Goal: Information Seeking & Learning: Check status

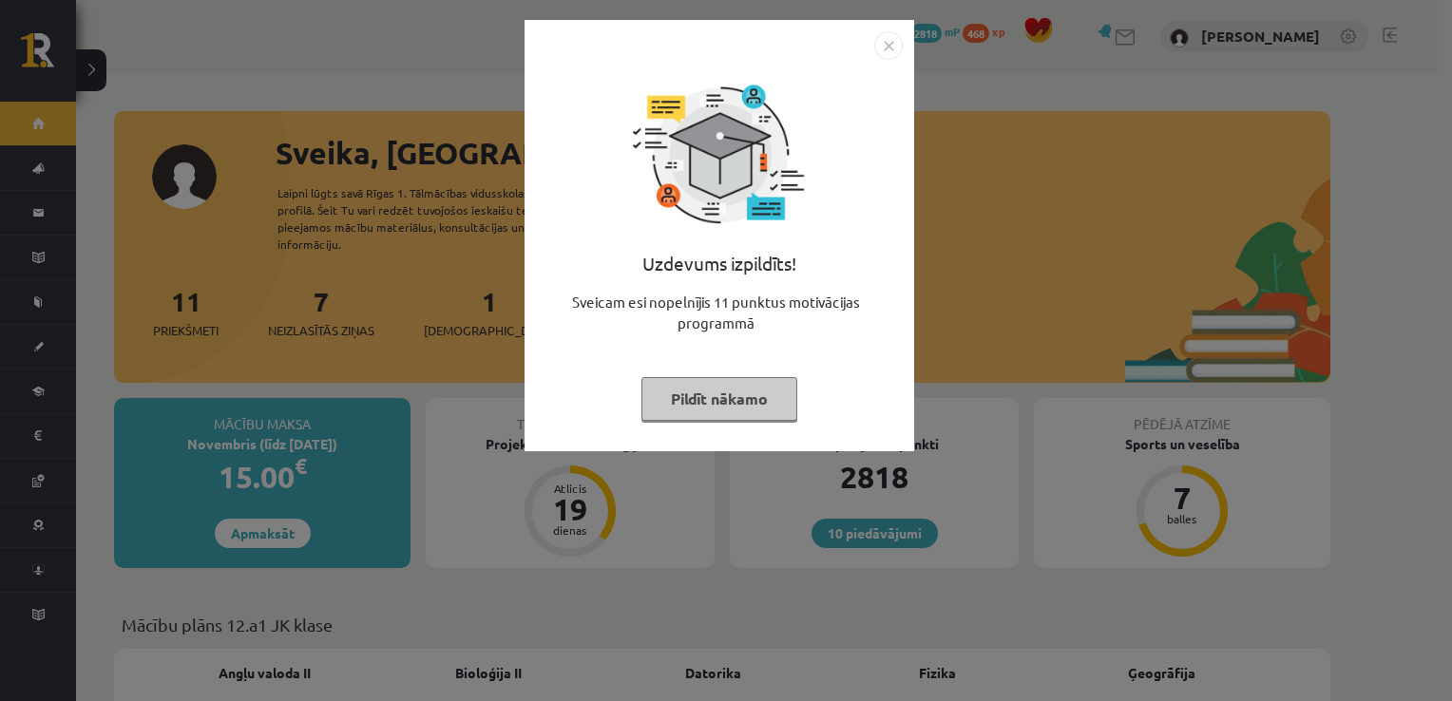
click at [749, 417] on button "Pildīt nākamo" at bounding box center [720, 399] width 156 height 44
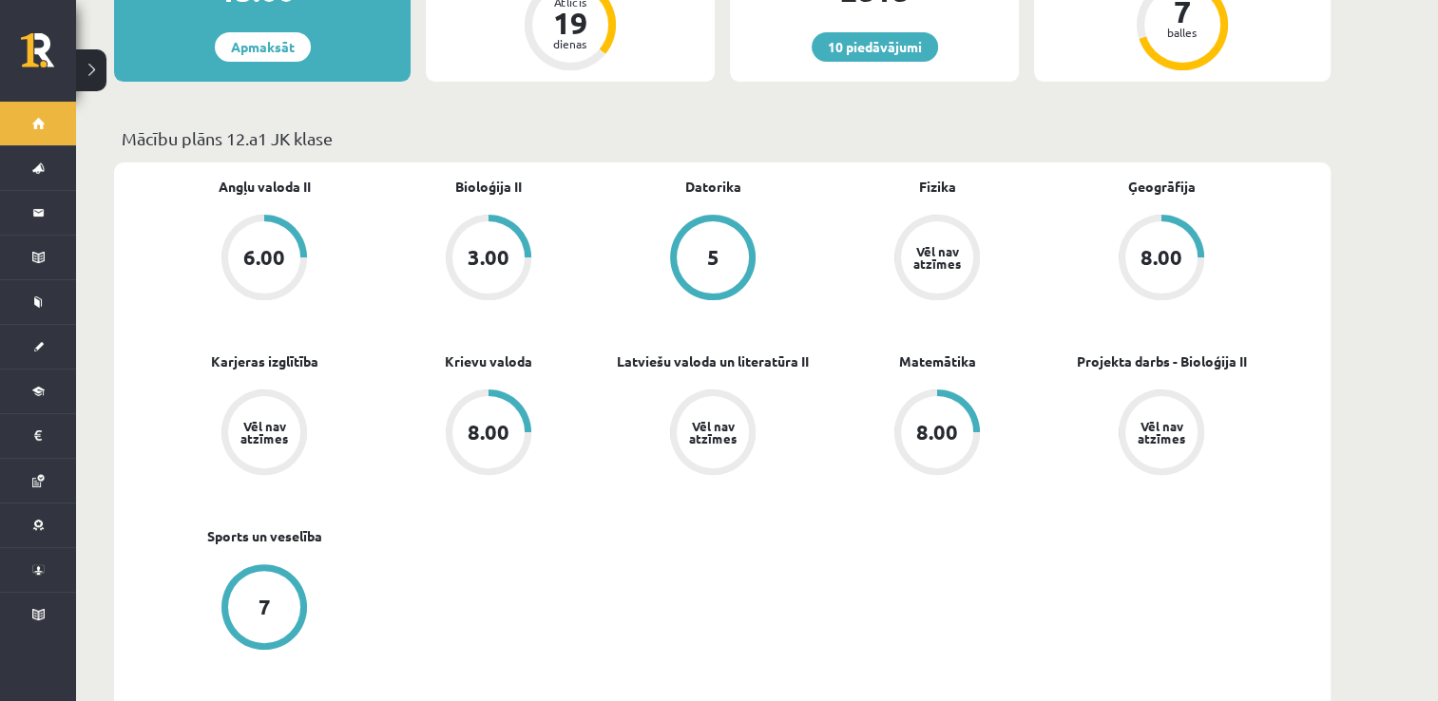
scroll to position [490, 0]
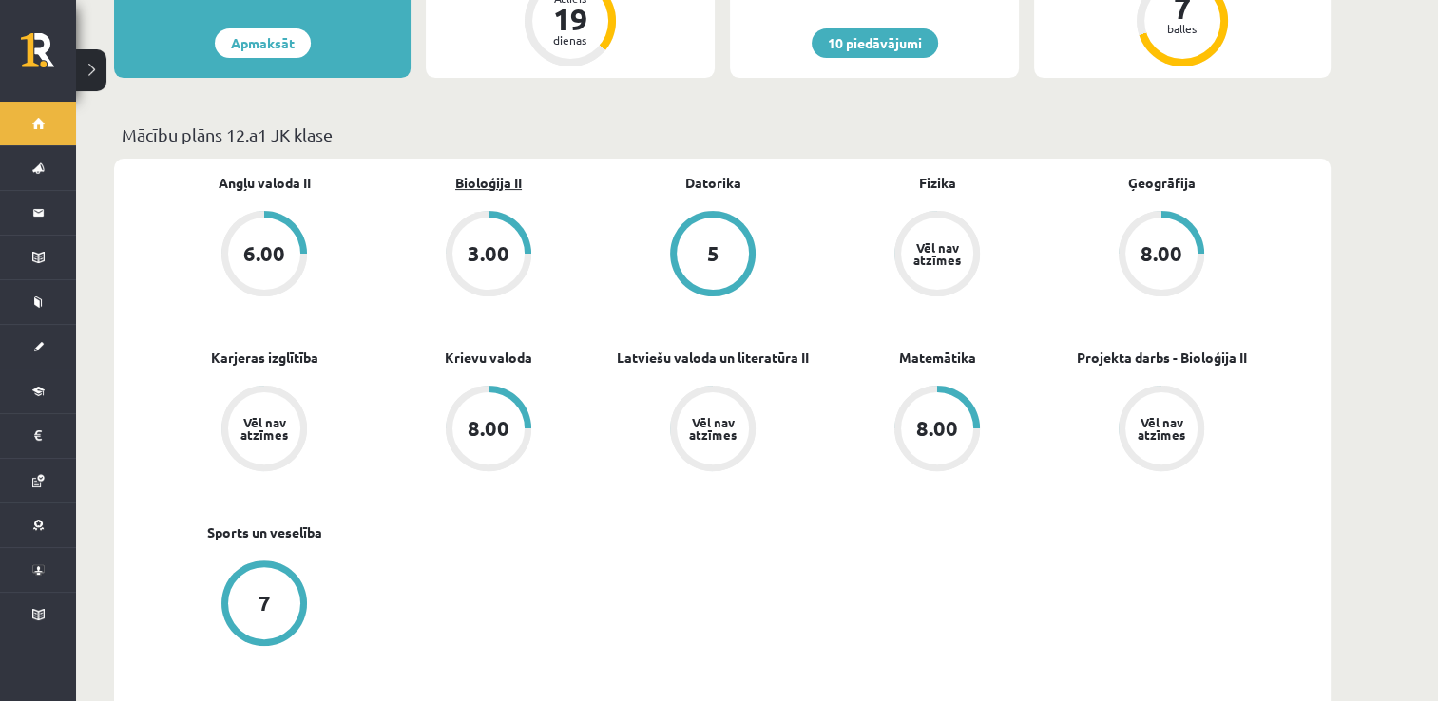
click at [475, 173] on link "Bioloģija II" at bounding box center [488, 183] width 67 height 20
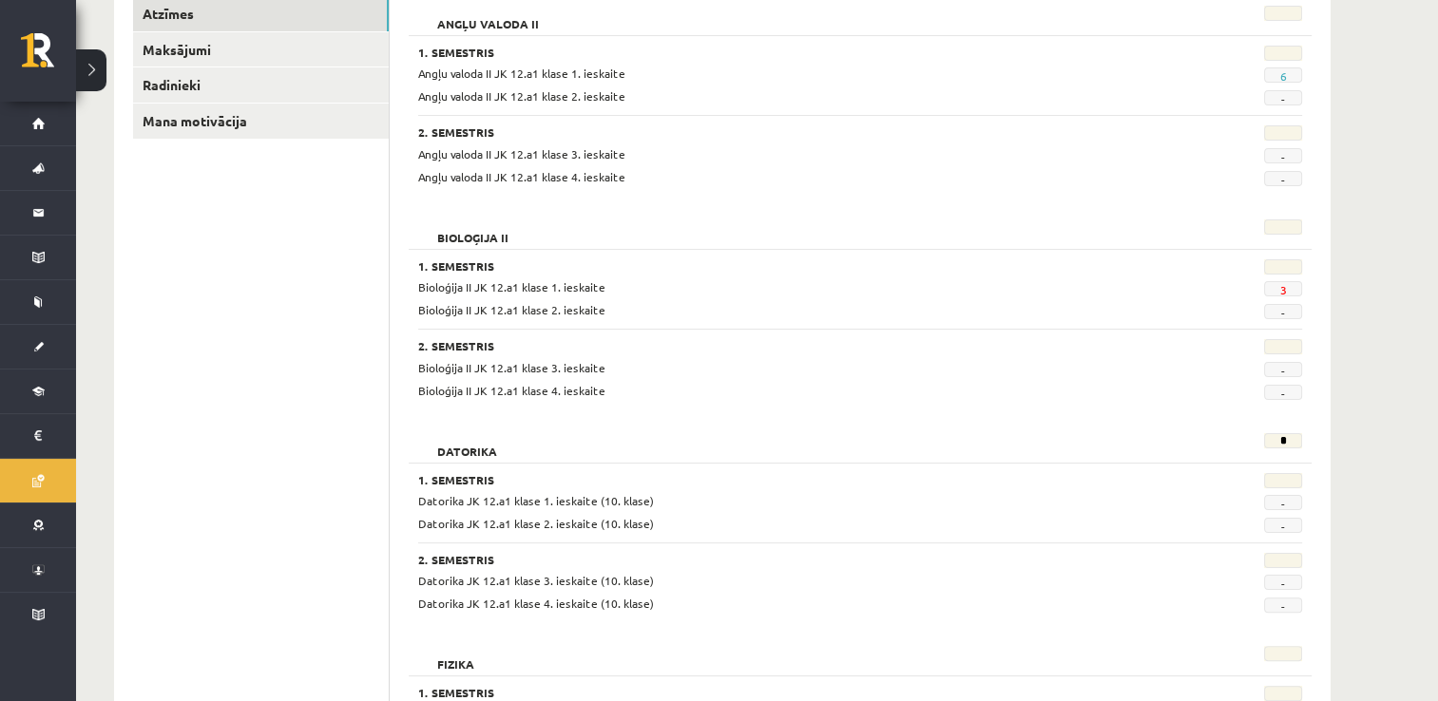
scroll to position [312, 0]
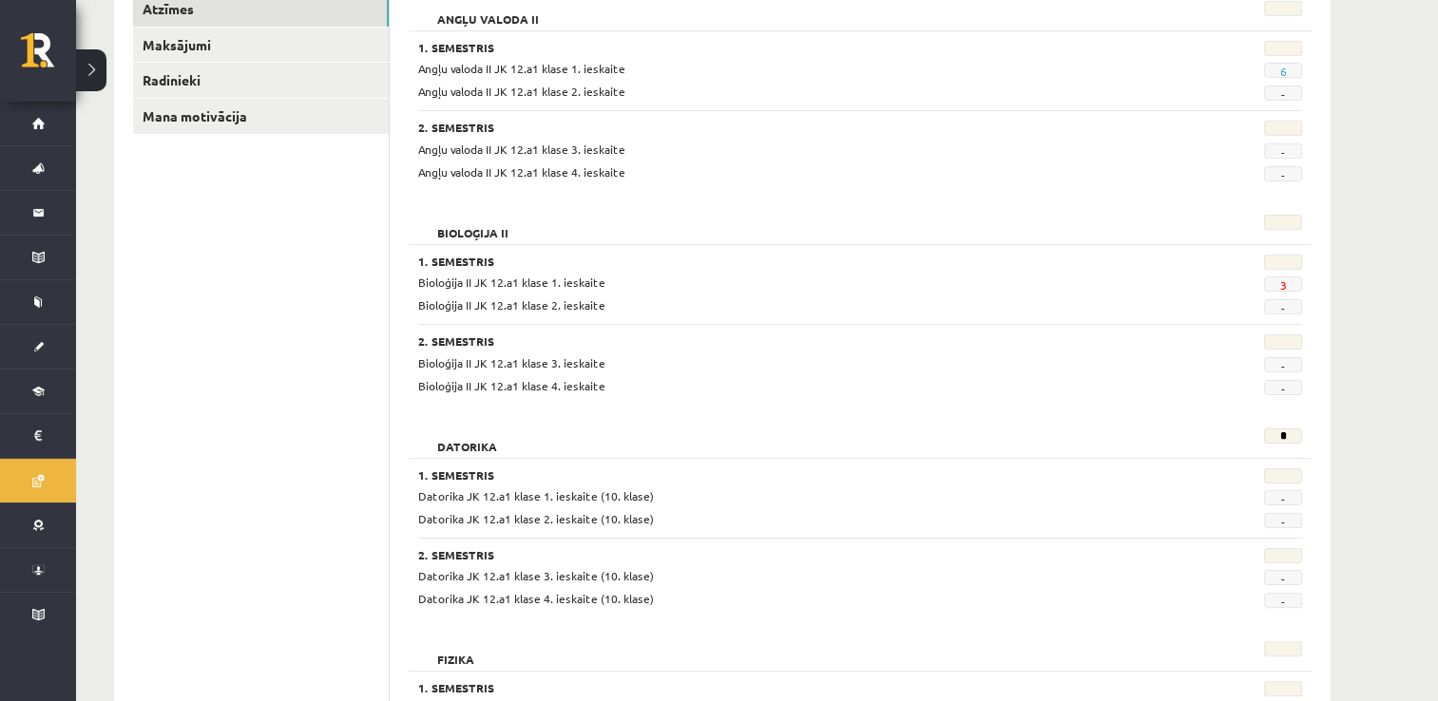
click at [1277, 284] on span "3" at bounding box center [1283, 284] width 38 height 15
click at [1285, 284] on link "3" at bounding box center [1282, 285] width 7 height 15
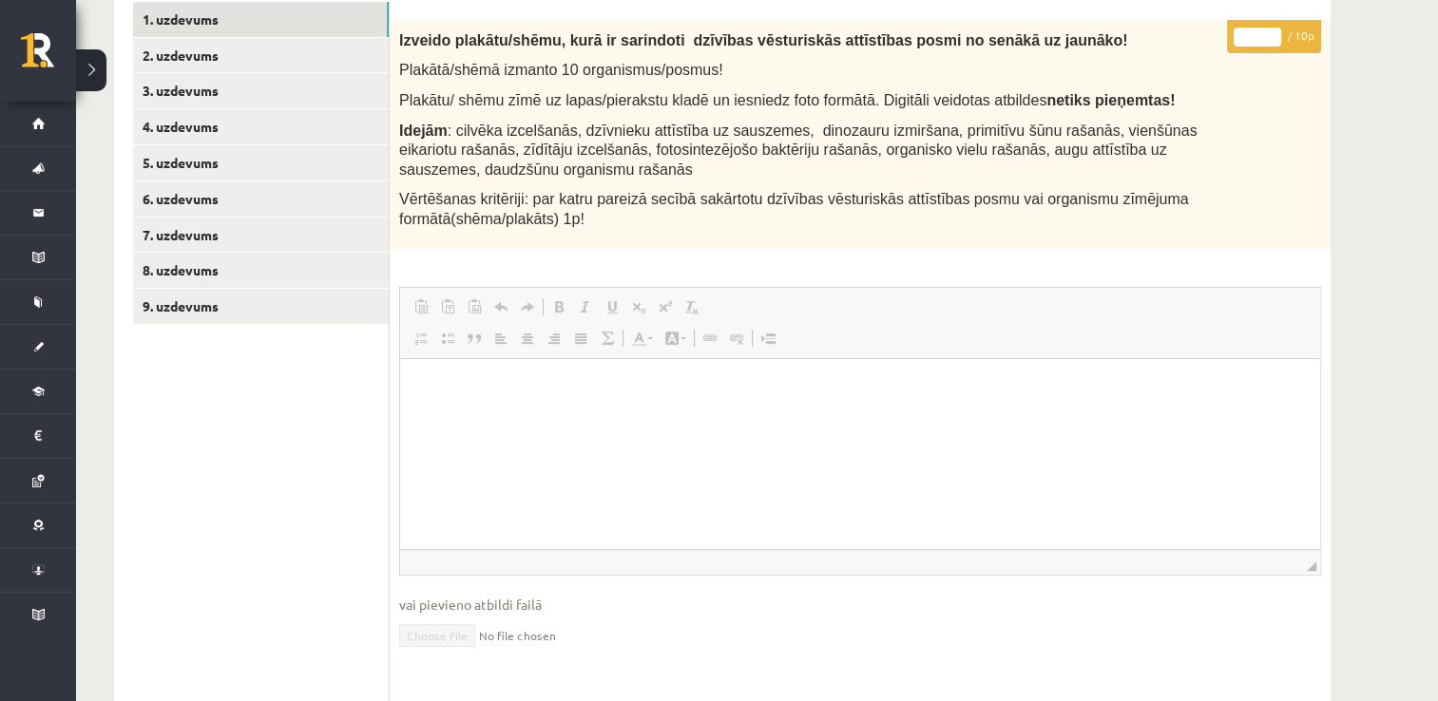
scroll to position [404, 0]
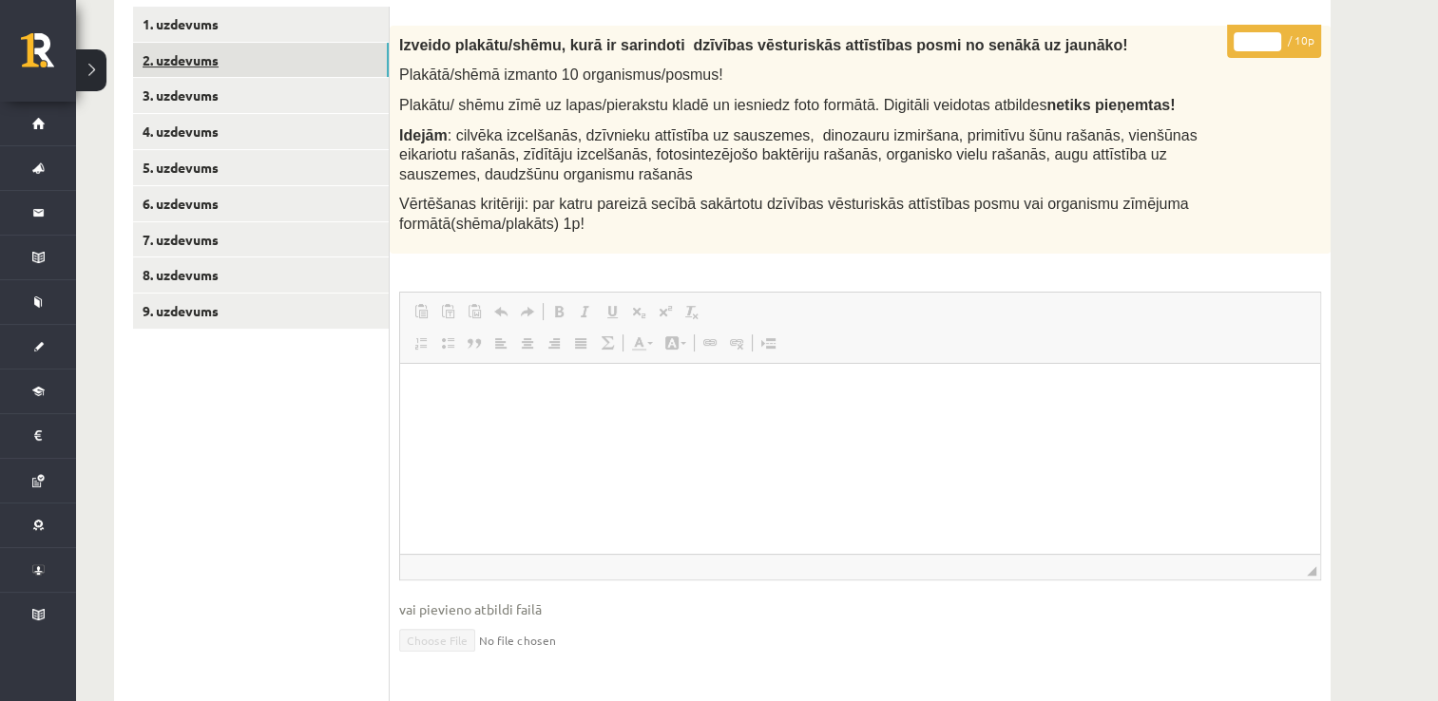
click at [203, 73] on link "2. uzdevums" at bounding box center [261, 60] width 256 height 35
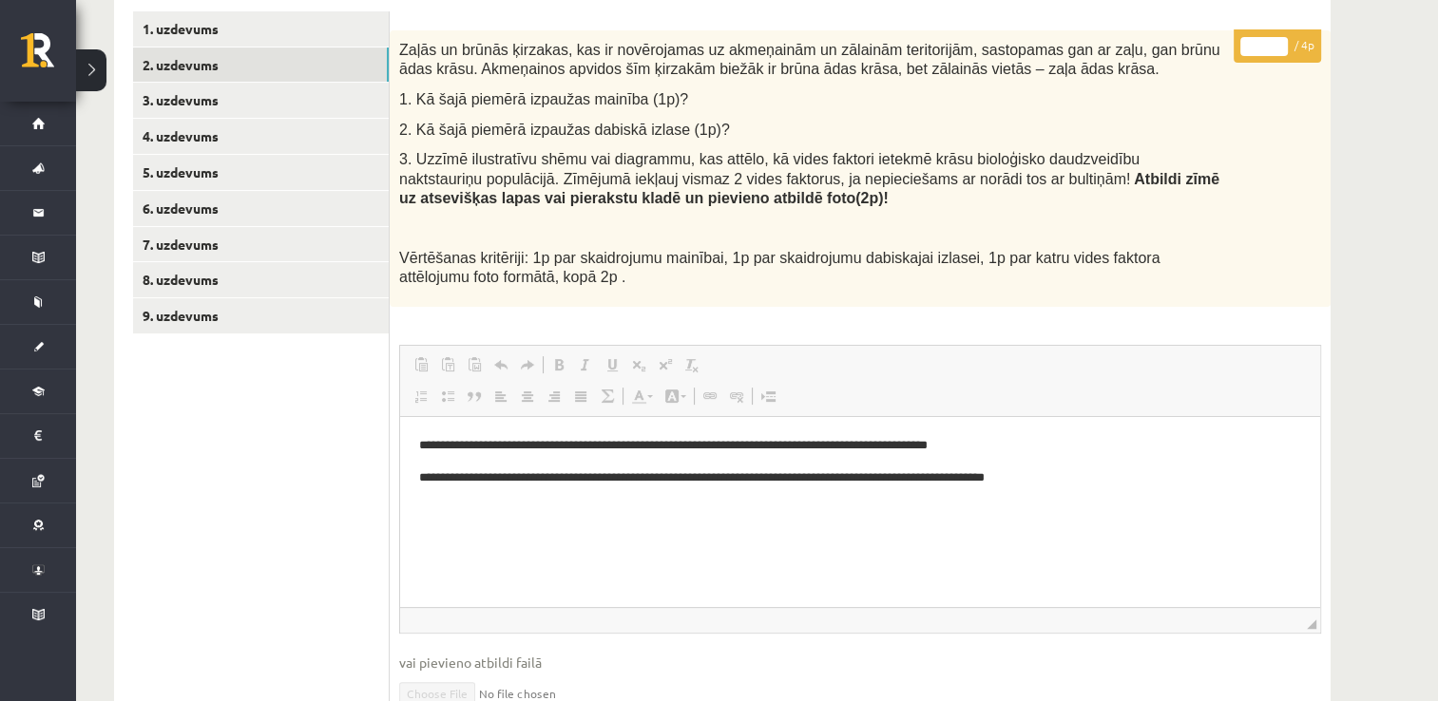
scroll to position [364, 0]
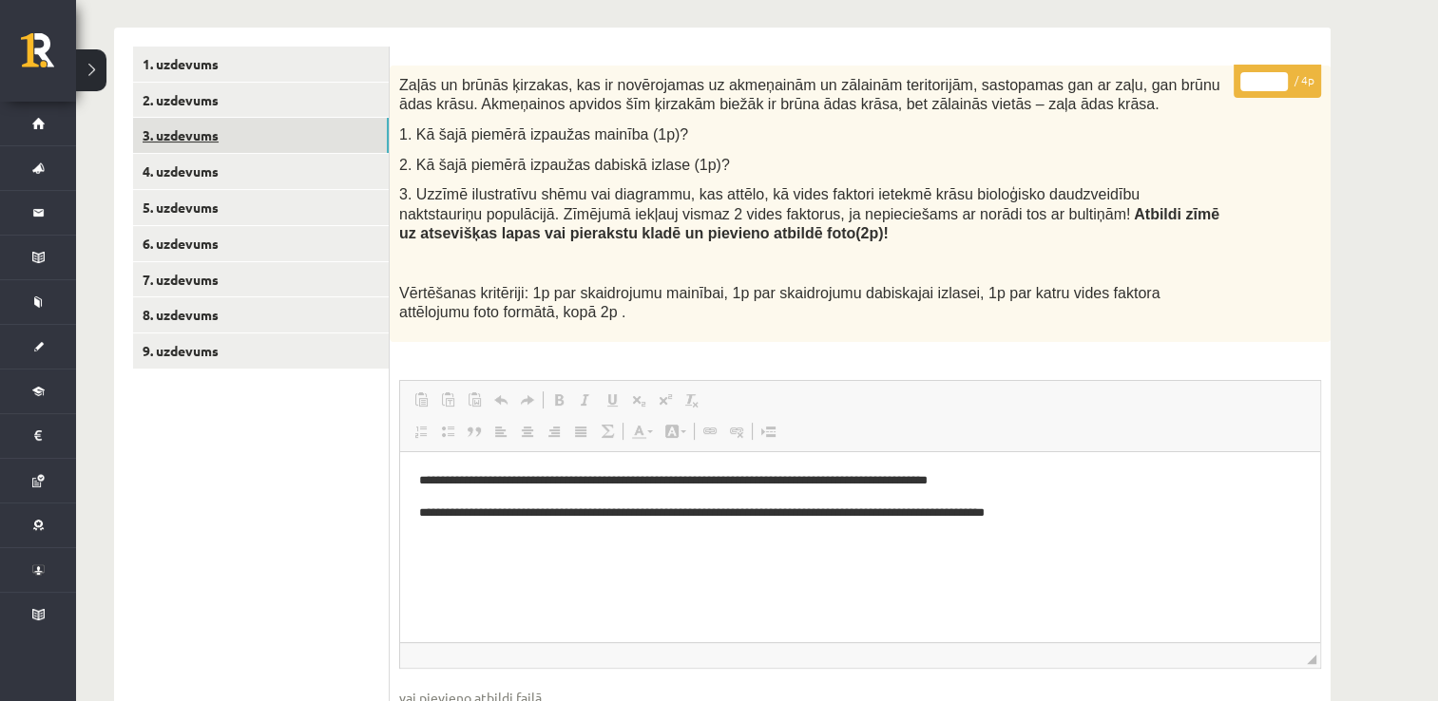
click at [298, 131] on link "3. uzdevums" at bounding box center [261, 135] width 256 height 35
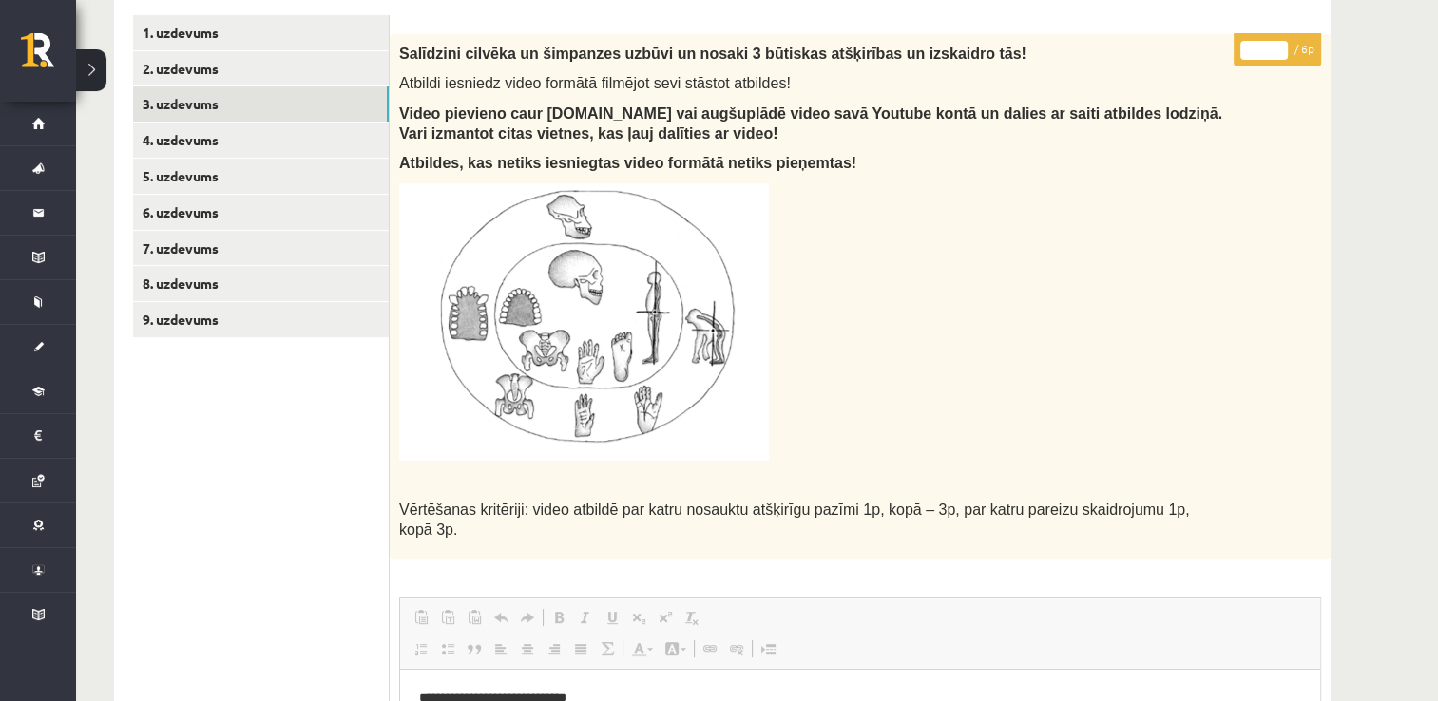
scroll to position [382, 0]
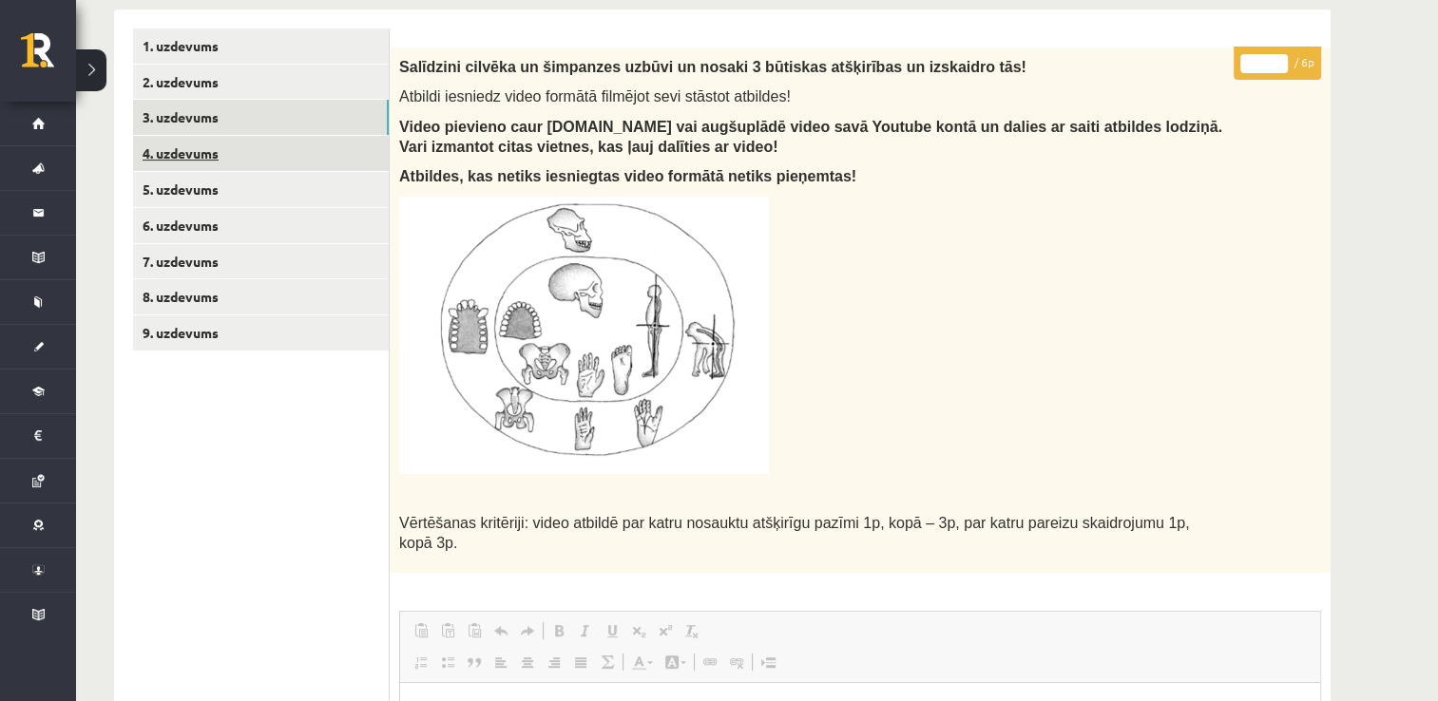
click at [231, 147] on link "4. uzdevums" at bounding box center [261, 153] width 256 height 35
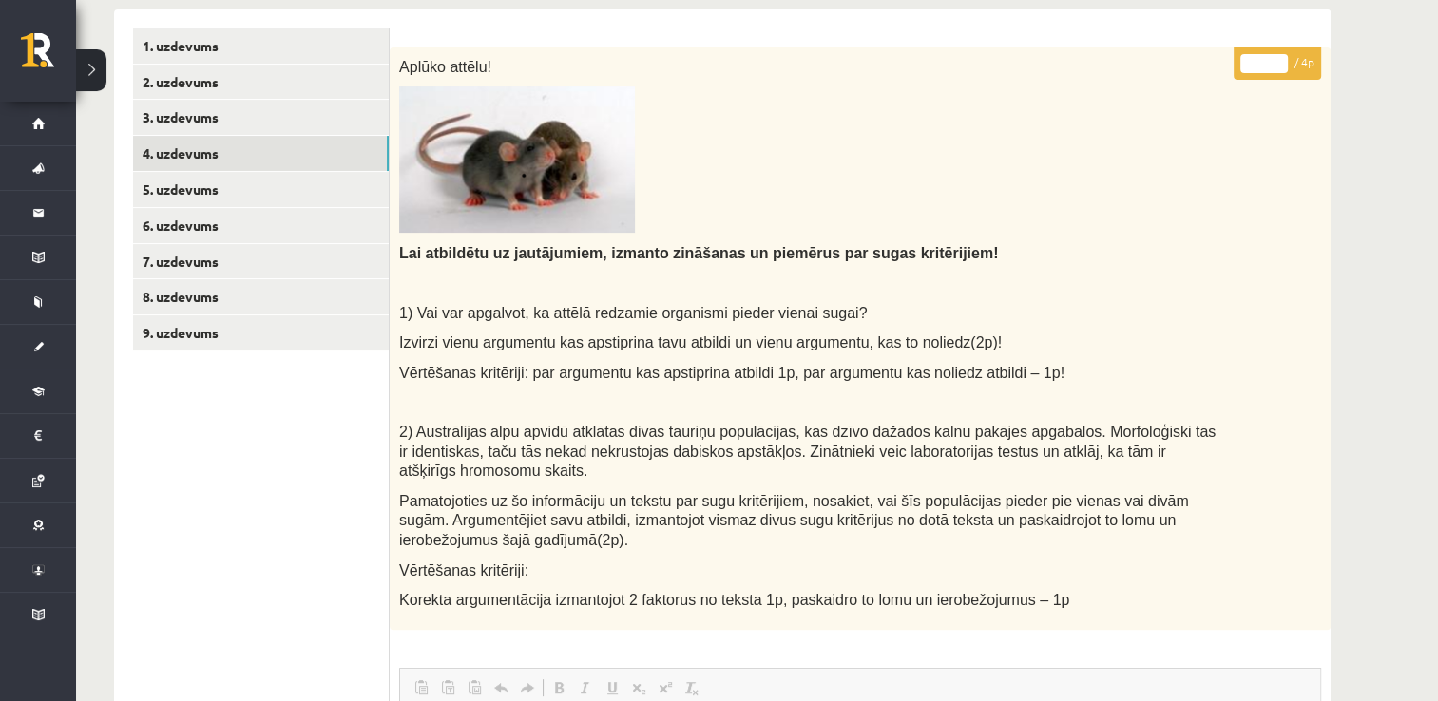
scroll to position [0, 0]
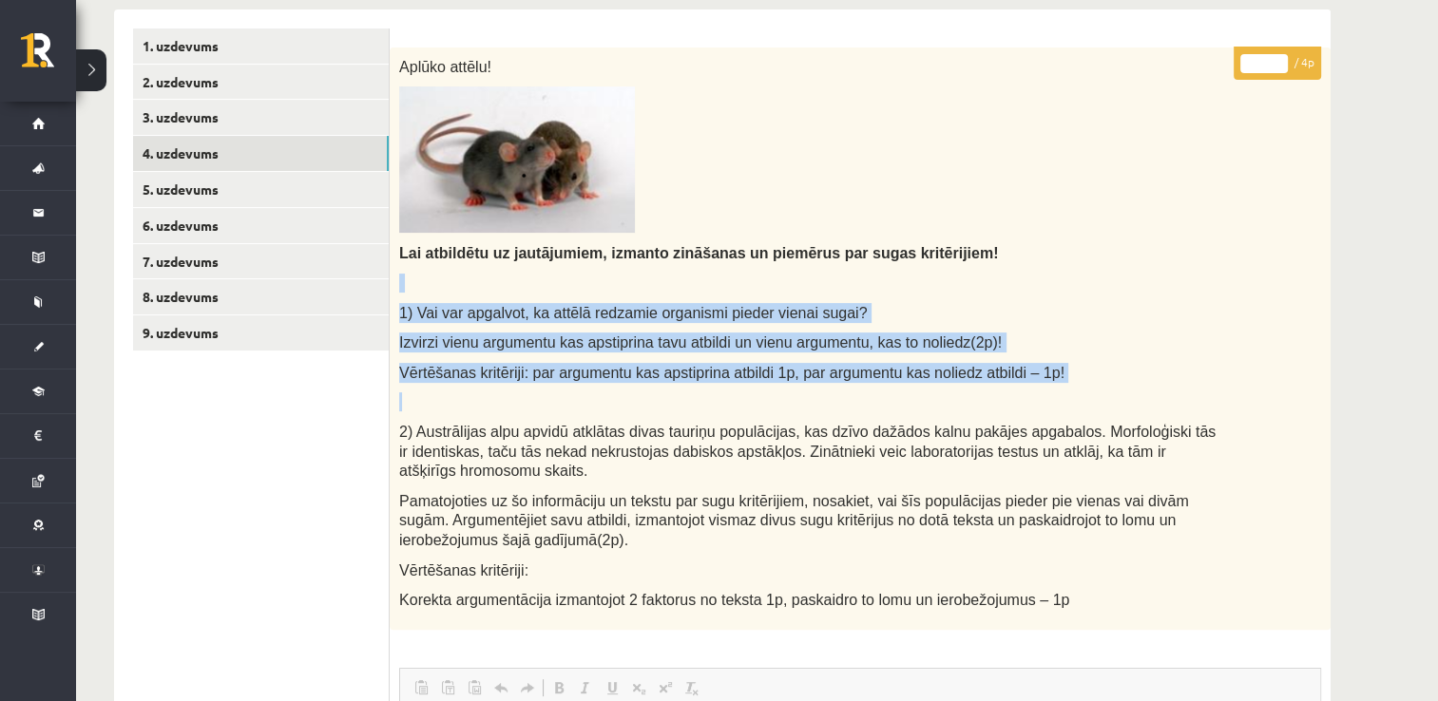
drag, startPoint x: 1435, startPoint y: 257, endPoint x: 1439, endPoint y: 396, distance: 139.8
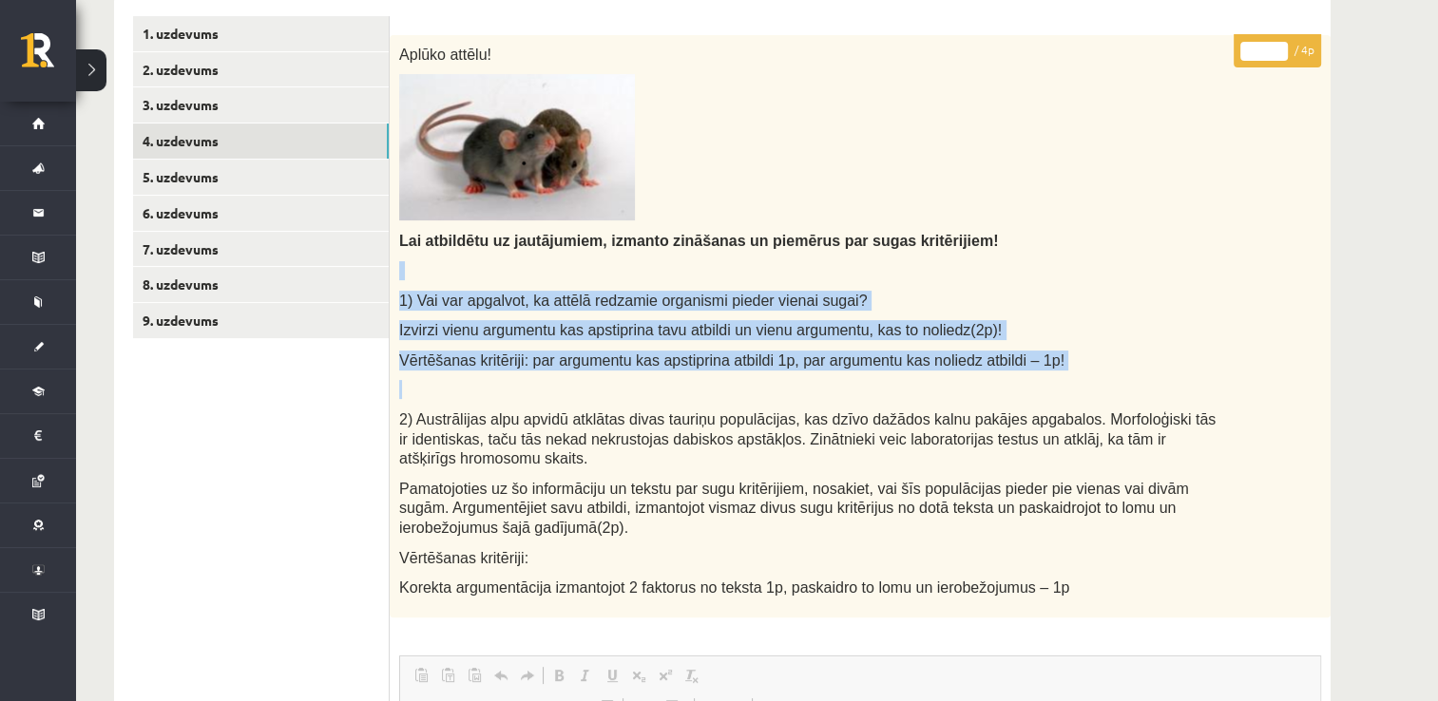
scroll to position [397, 0]
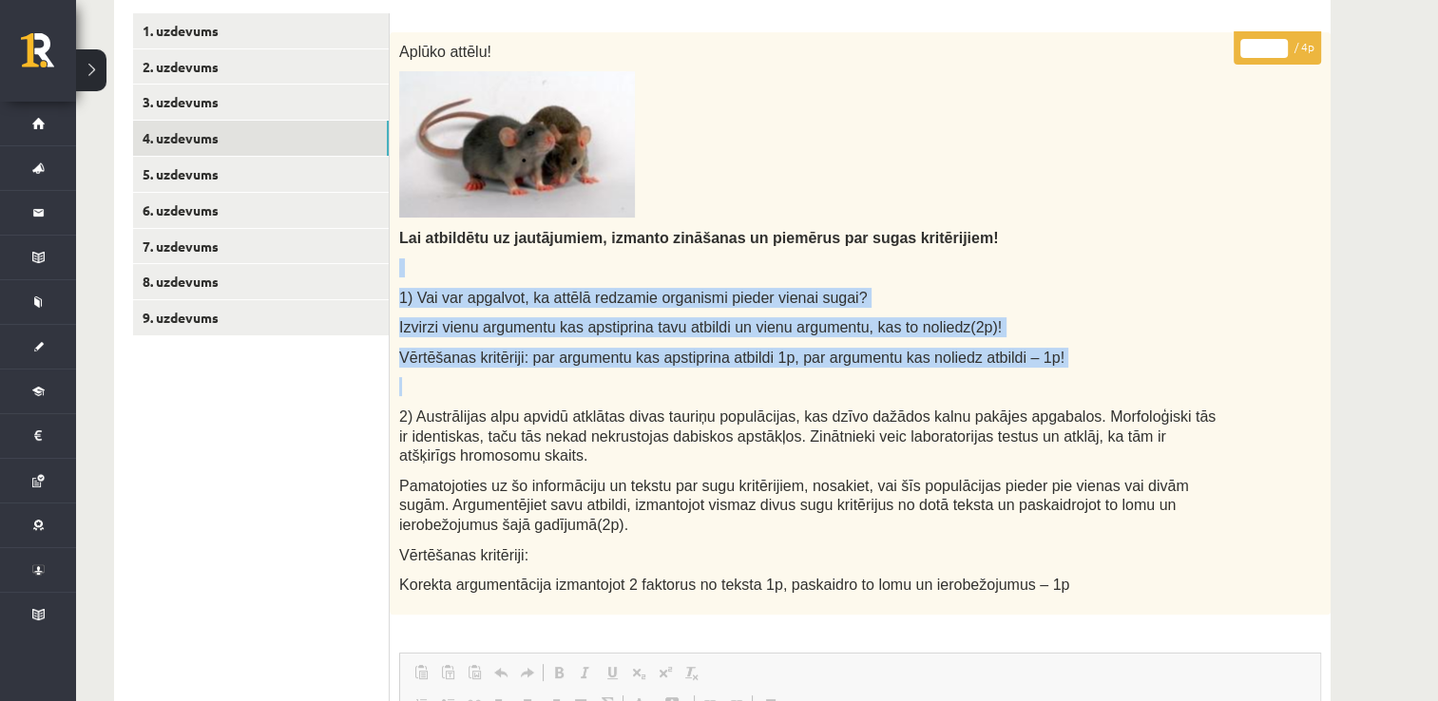
click at [1369, 355] on div "Bioloģija 12.a1 klase 1. ieskaite_2025 , Sintija Astapoviča (12.a1 JK klase) Pi…" at bounding box center [757, 500] width 1362 height 1648
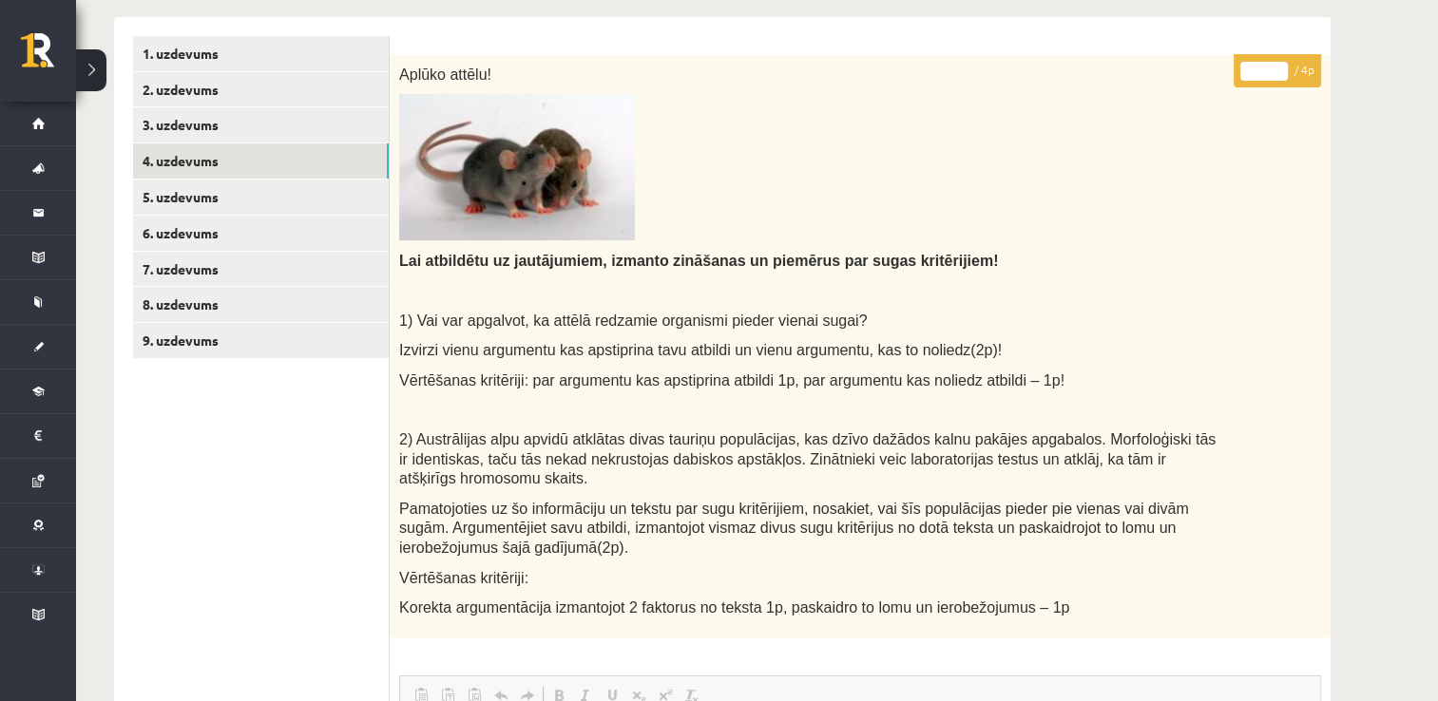
scroll to position [365, 0]
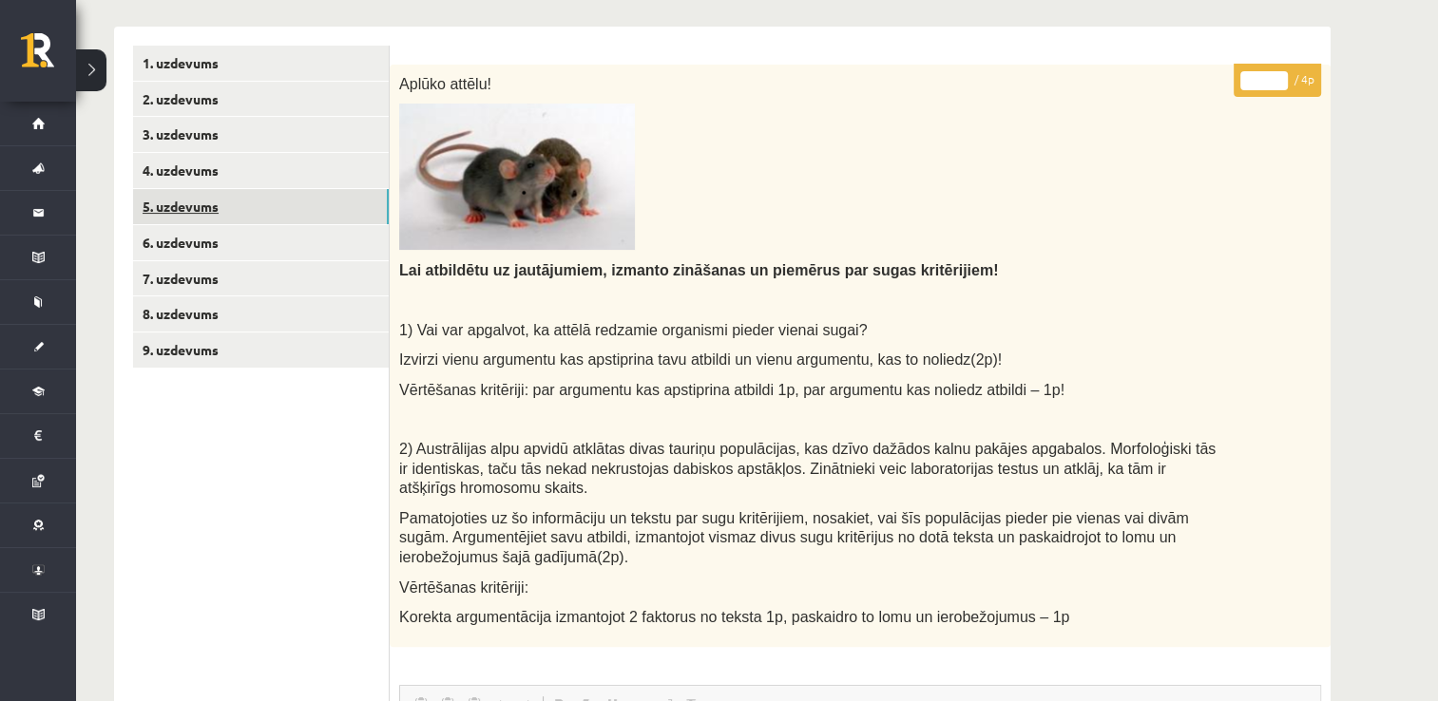
click at [262, 202] on link "5. uzdevums" at bounding box center [261, 206] width 256 height 35
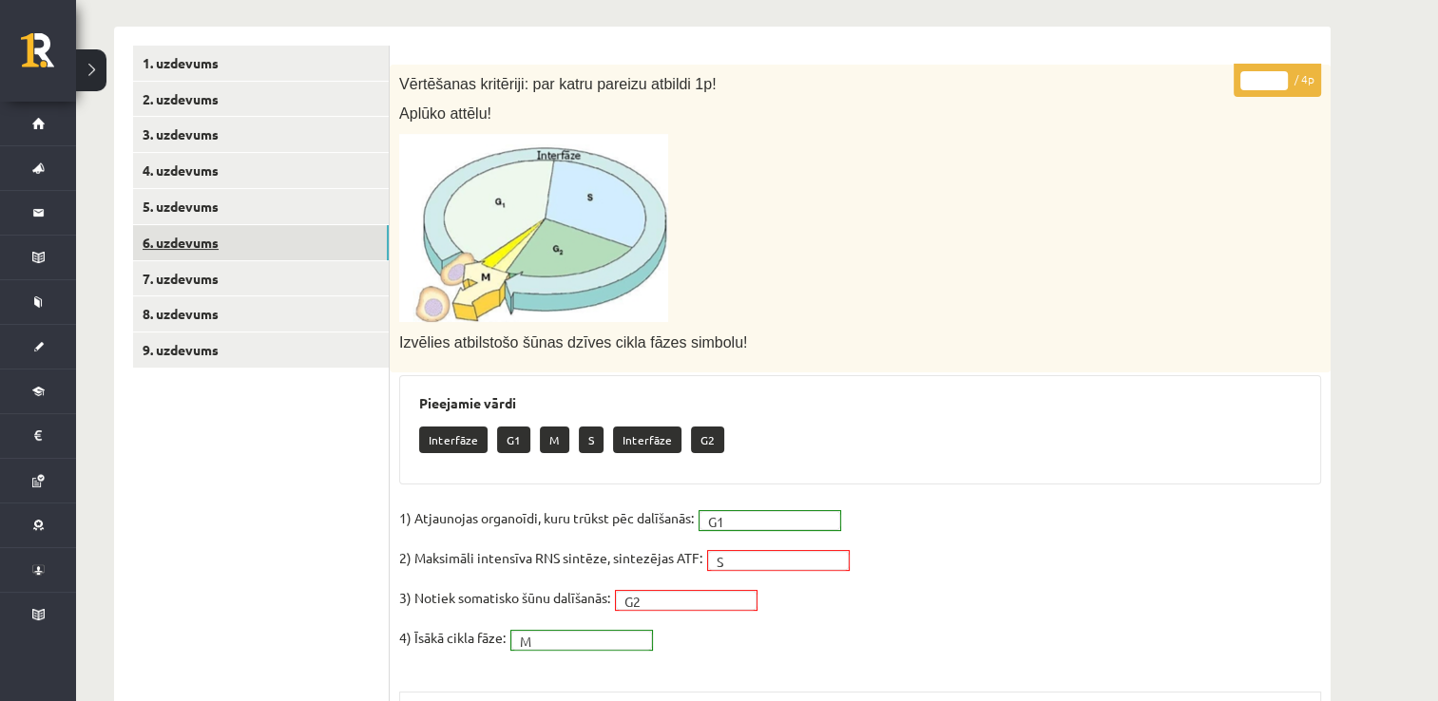
click at [191, 243] on link "6. uzdevums" at bounding box center [261, 242] width 256 height 35
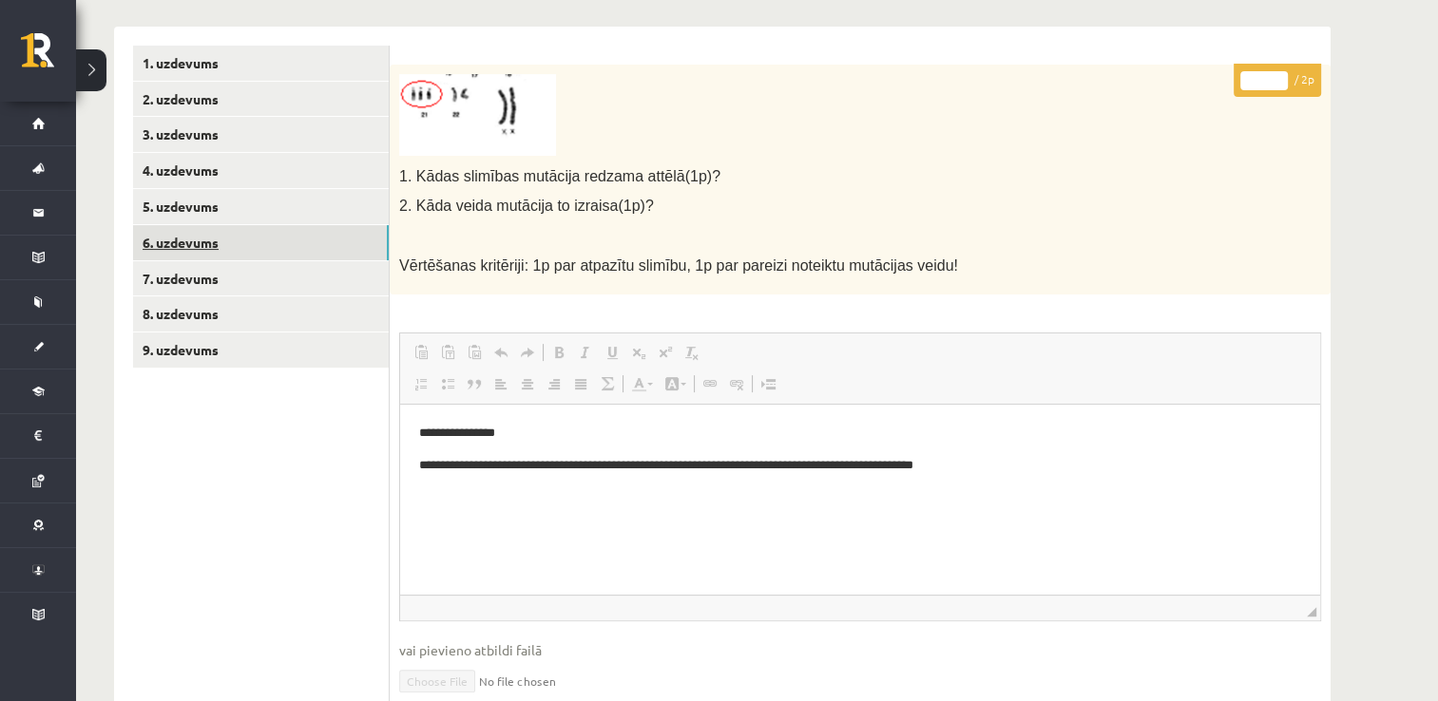
scroll to position [0, 0]
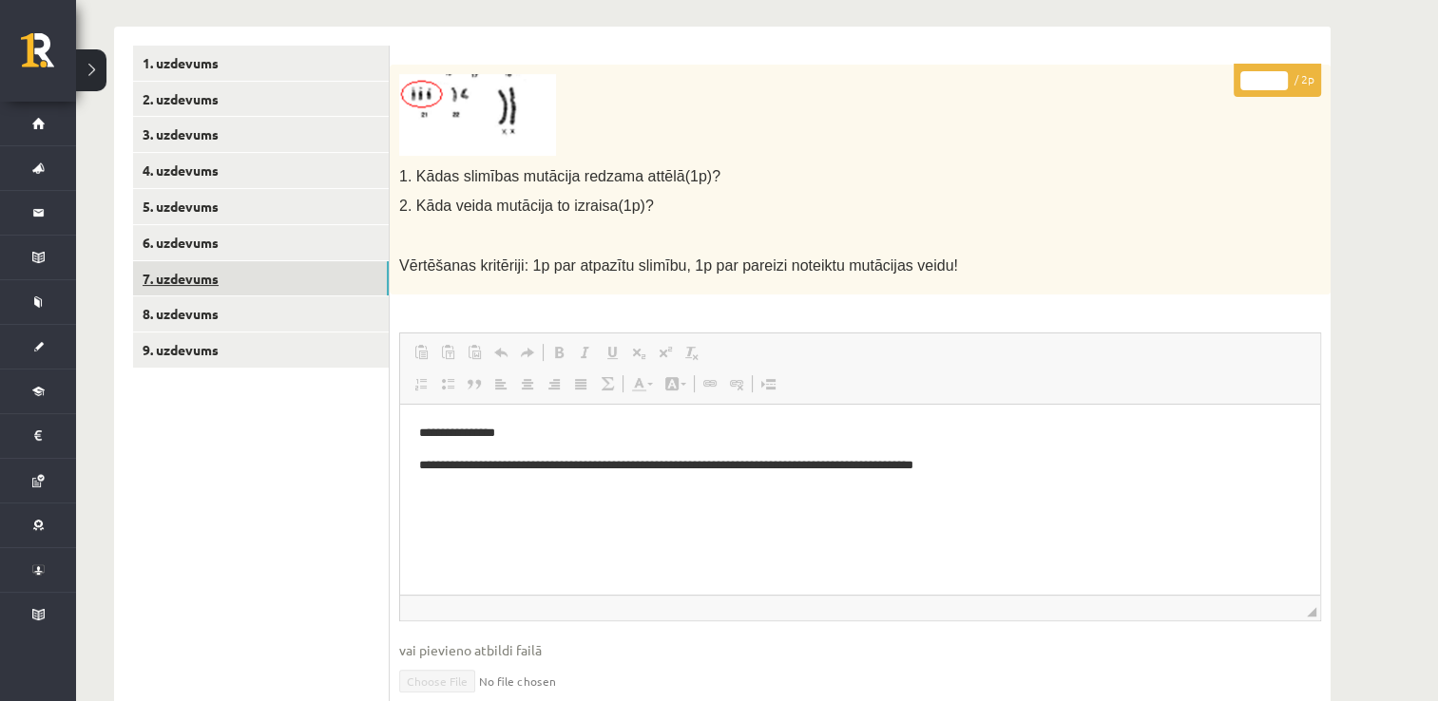
click at [198, 276] on link "7. uzdevums" at bounding box center [261, 278] width 256 height 35
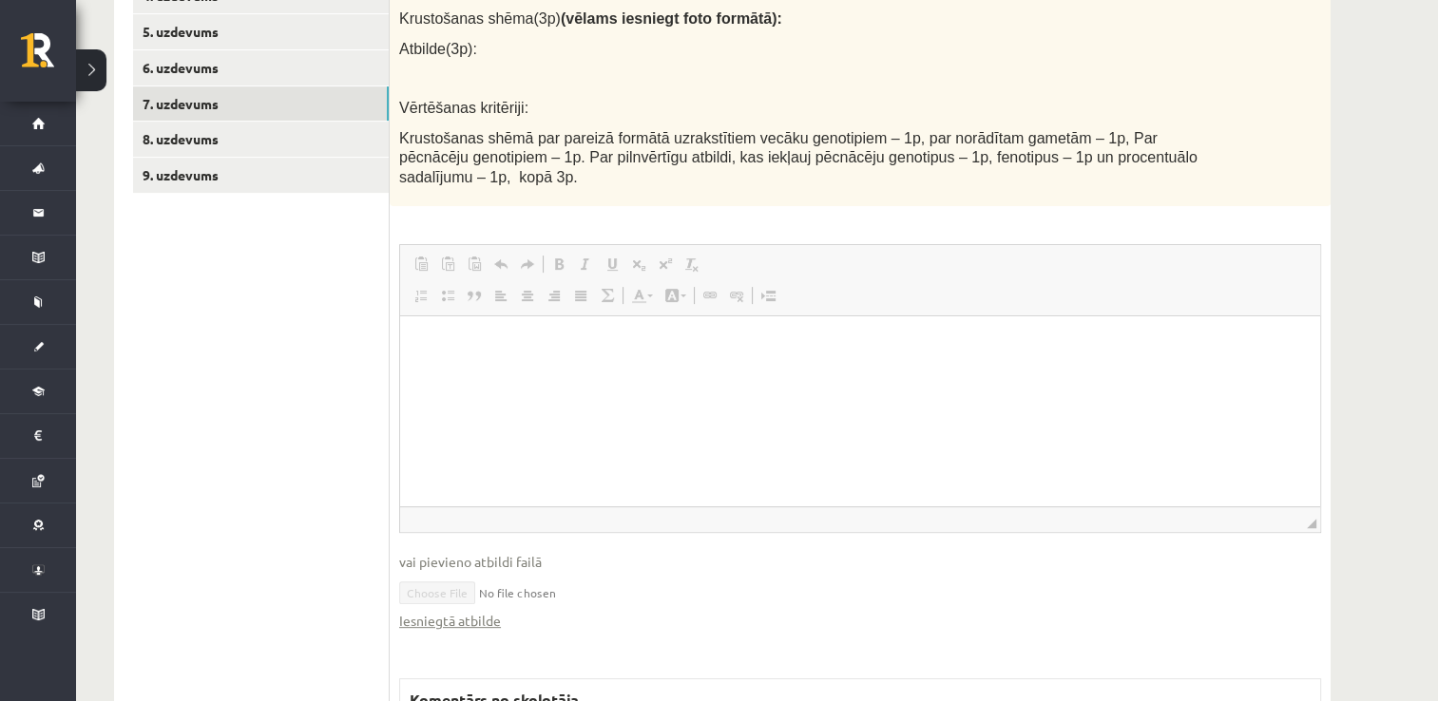
scroll to position [501, 0]
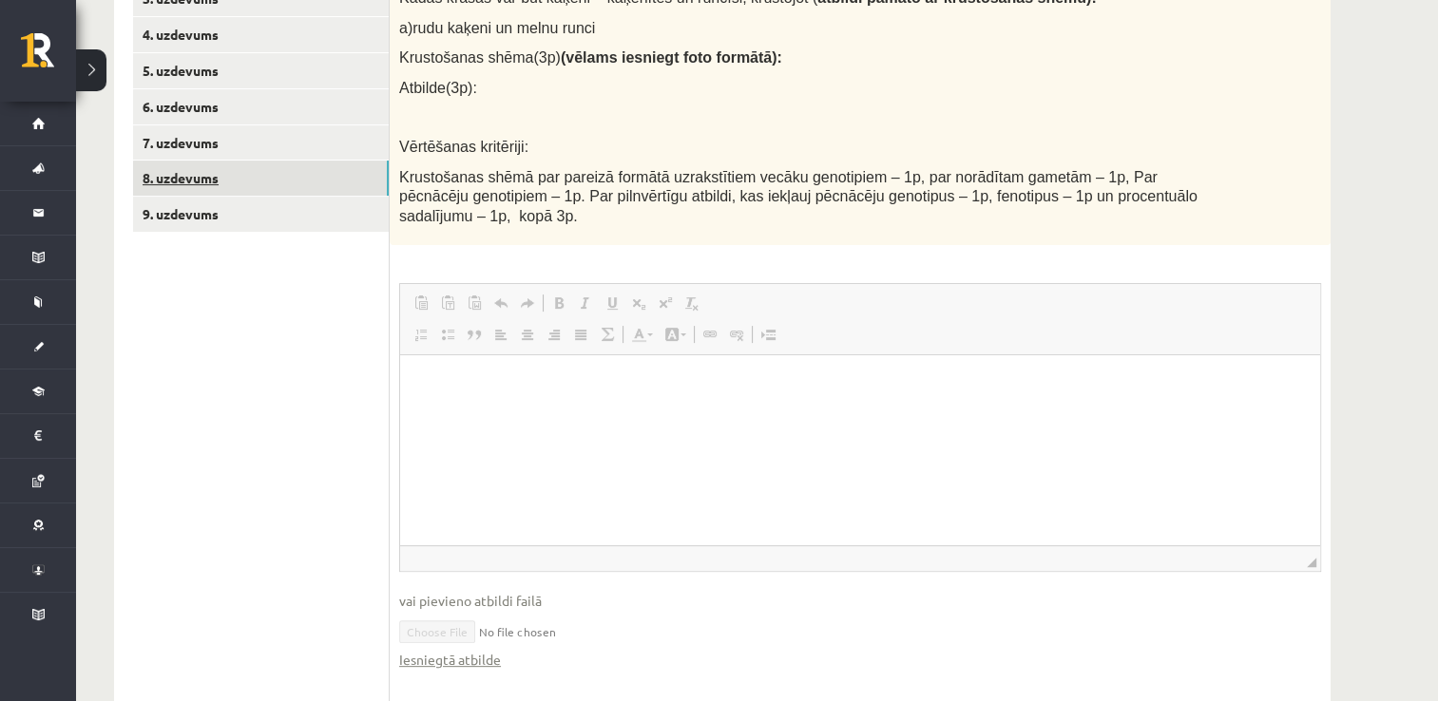
click at [250, 174] on link "8. uzdevums" at bounding box center [261, 178] width 256 height 35
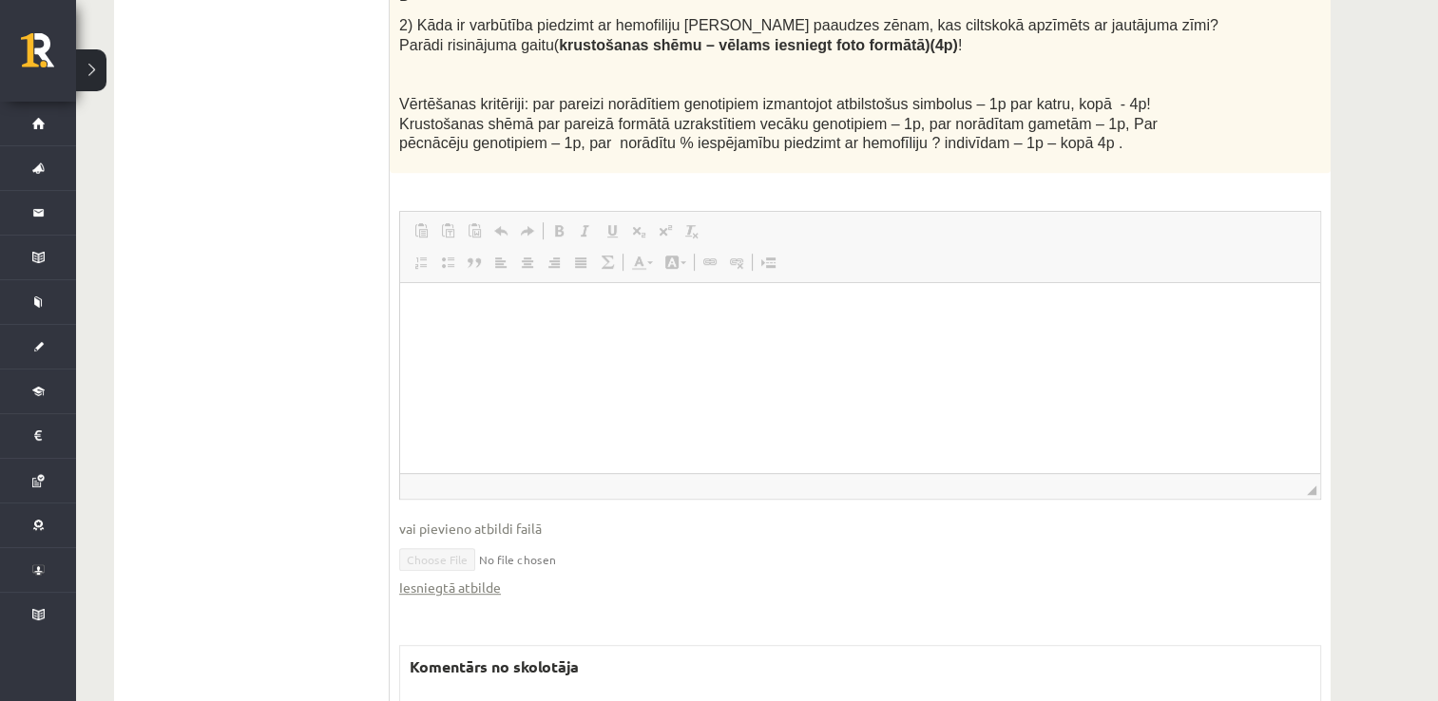
scroll to position [731, 0]
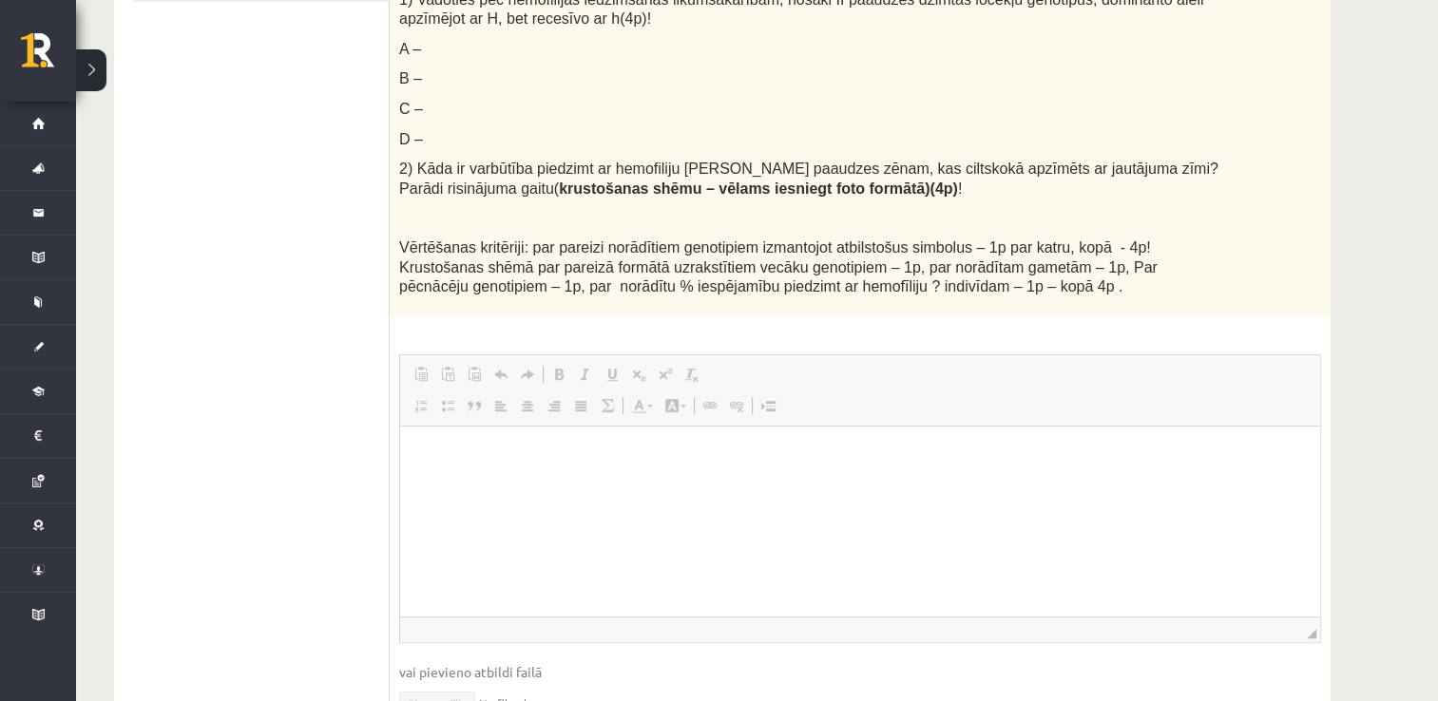
drag, startPoint x: 1422, startPoint y: 373, endPoint x: 1412, endPoint y: 319, distance: 54.1
click at [1412, 319] on div "Bioloģija 12.a1 klase 1. ieskaite_2025 , Sintija Astapoviča (12.a1 JK klase) Pi…" at bounding box center [757, 193] width 1362 height 1703
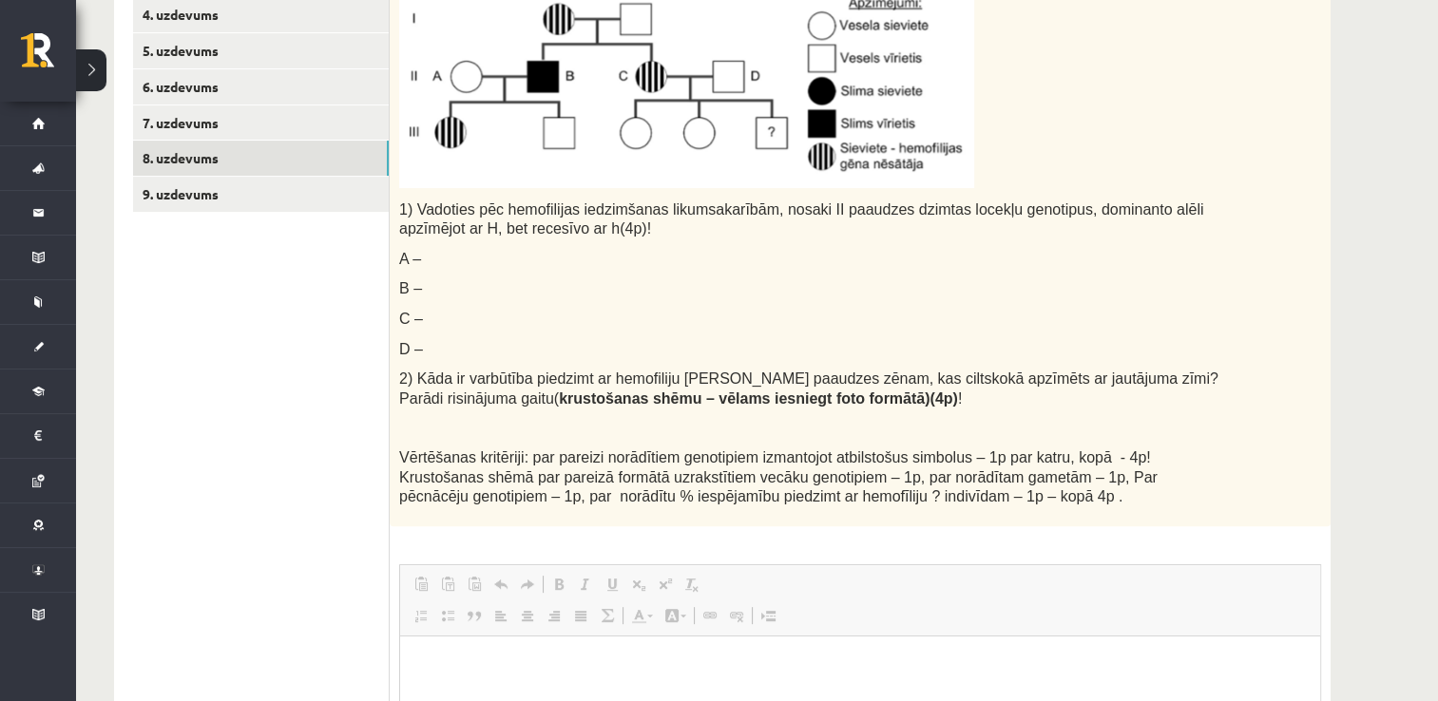
scroll to position [497, 0]
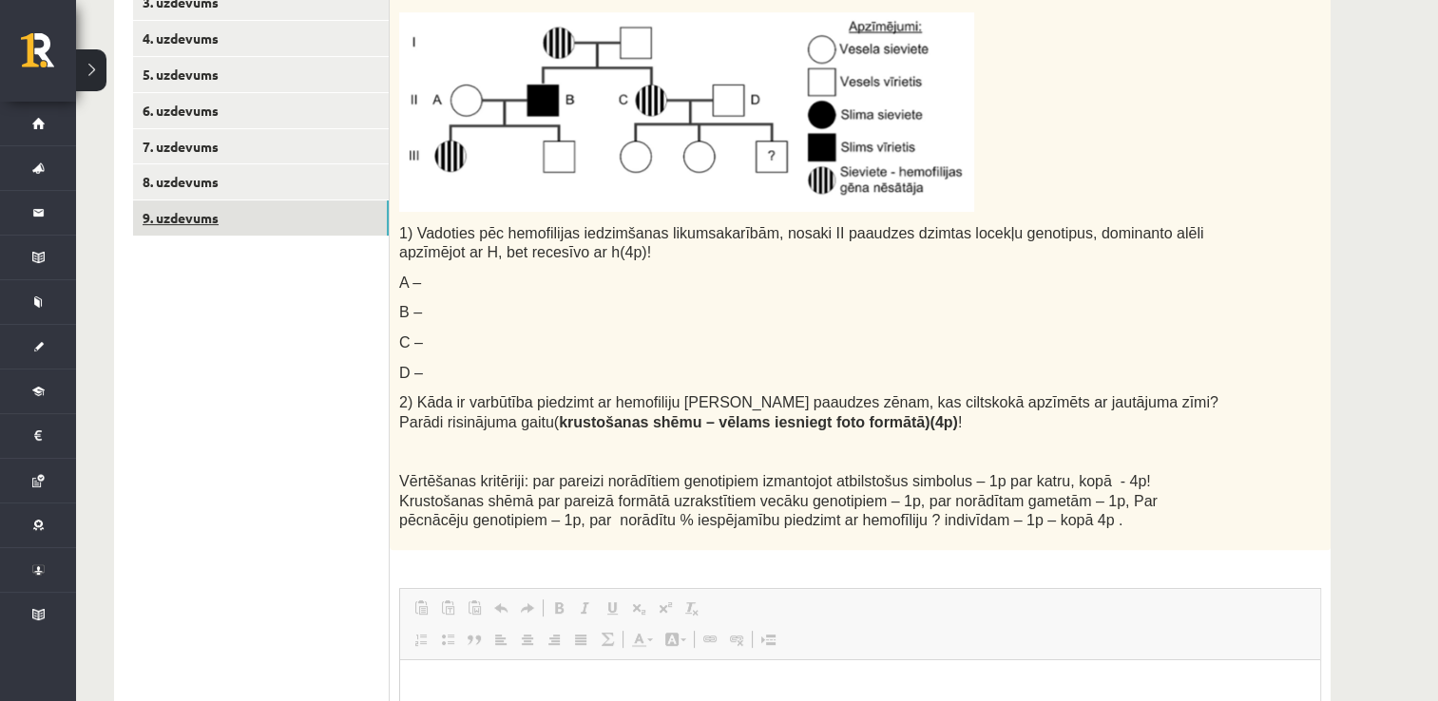
click at [275, 219] on link "9. uzdevums" at bounding box center [261, 218] width 256 height 35
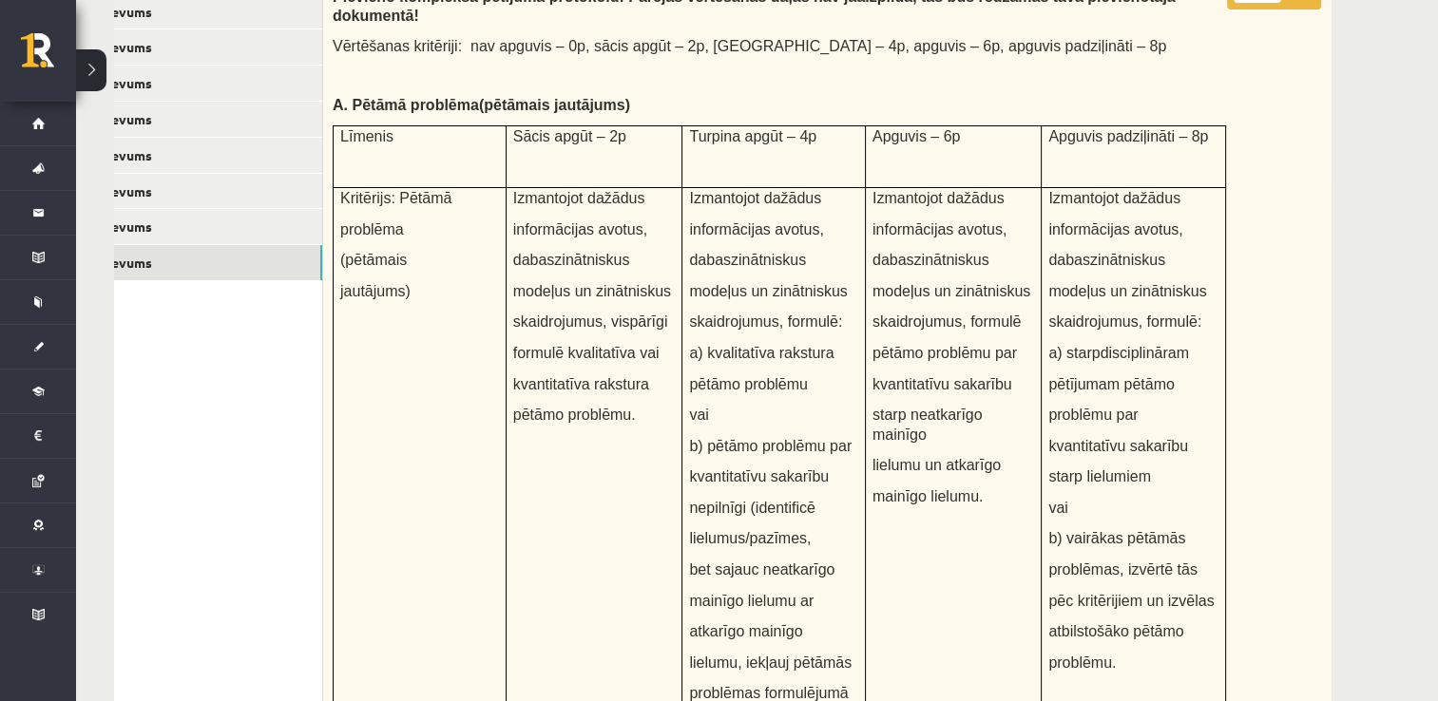
scroll to position [444, 0]
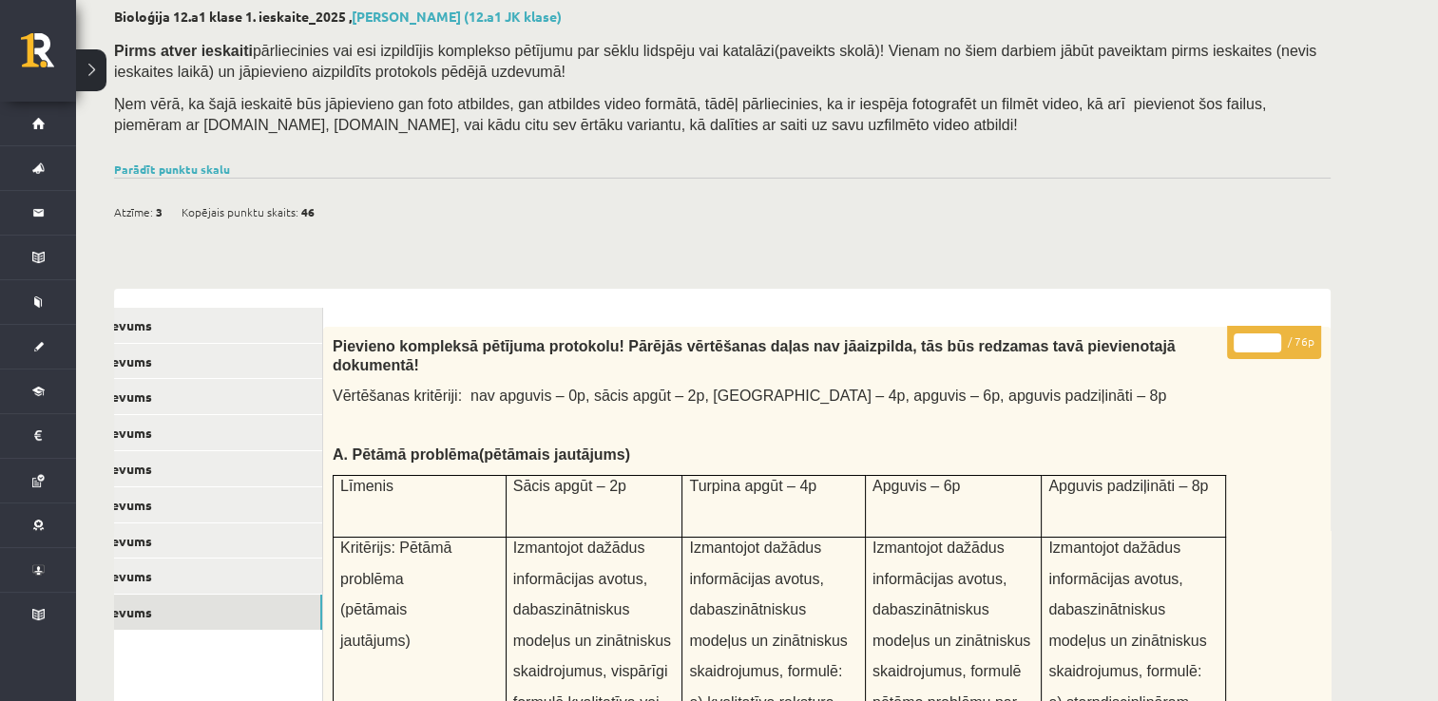
scroll to position [0, 0]
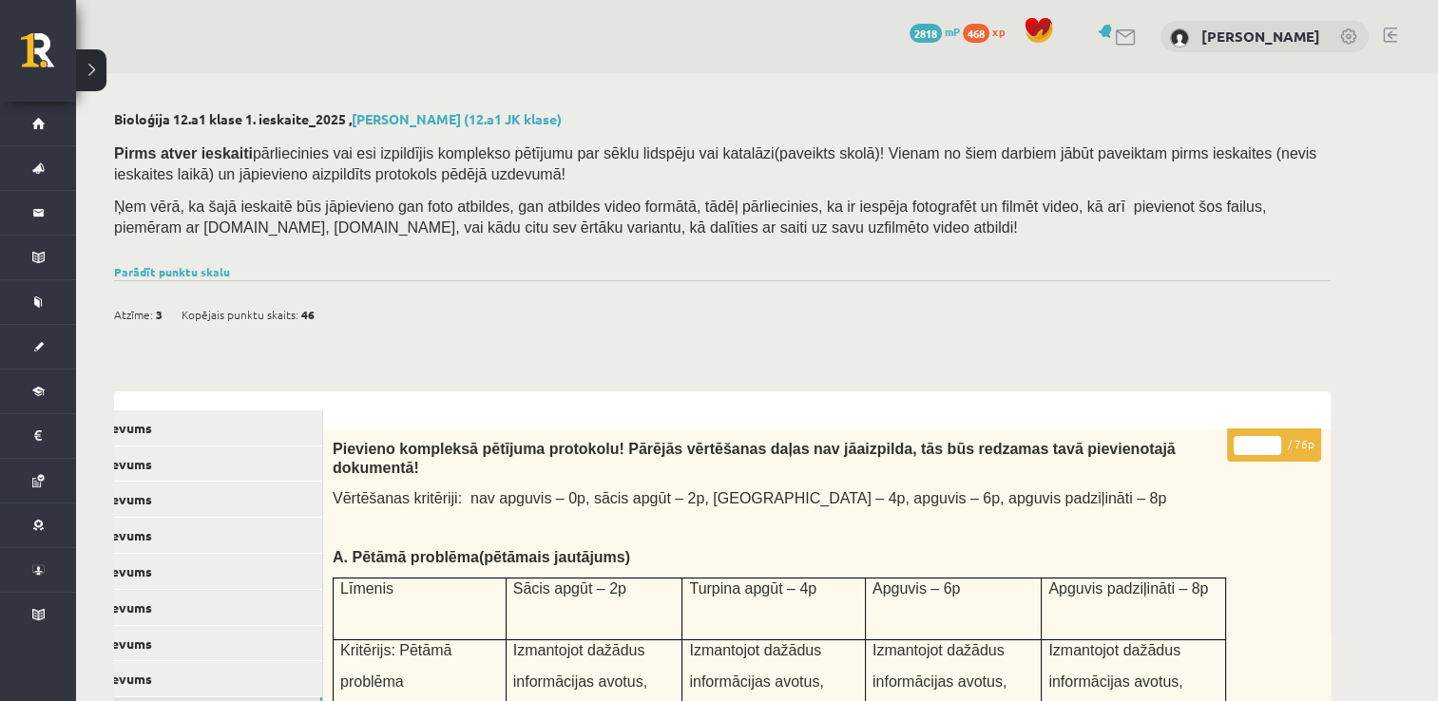
click at [198, 283] on div "Atzīme: 3 Kopējais punktu skaits: 46" at bounding box center [722, 304] width 1217 height 48
click at [197, 277] on link "Parādīt punktu skalu" at bounding box center [172, 271] width 116 height 15
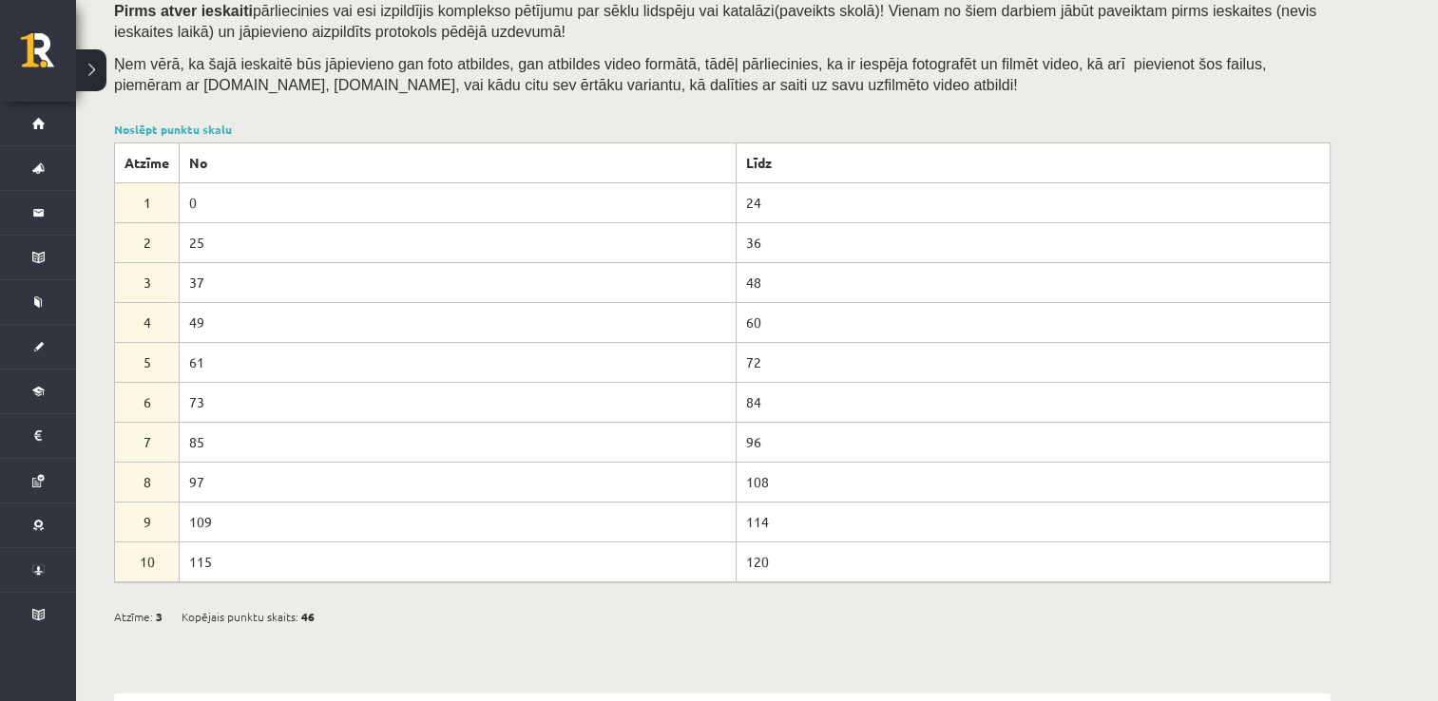
scroll to position [152, 0]
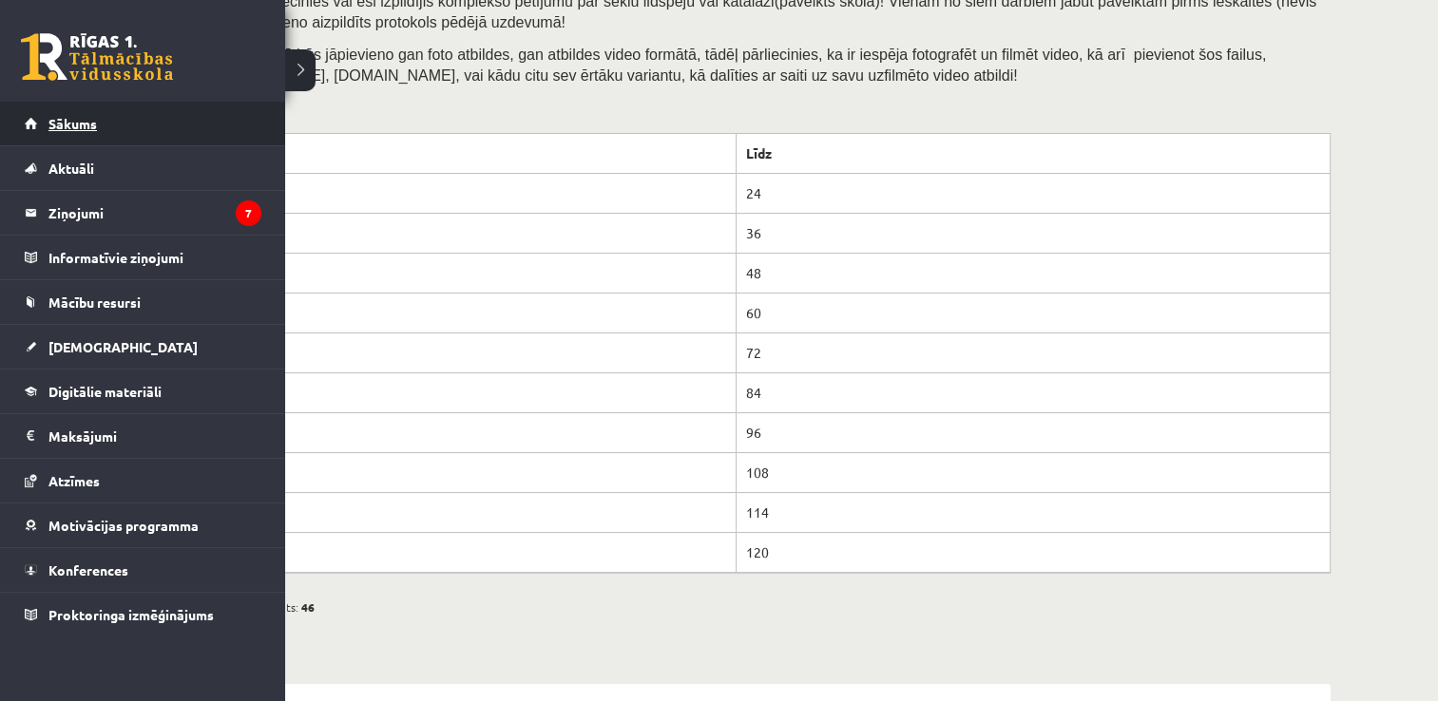
click at [58, 123] on span "Sākums" at bounding box center [72, 123] width 48 height 17
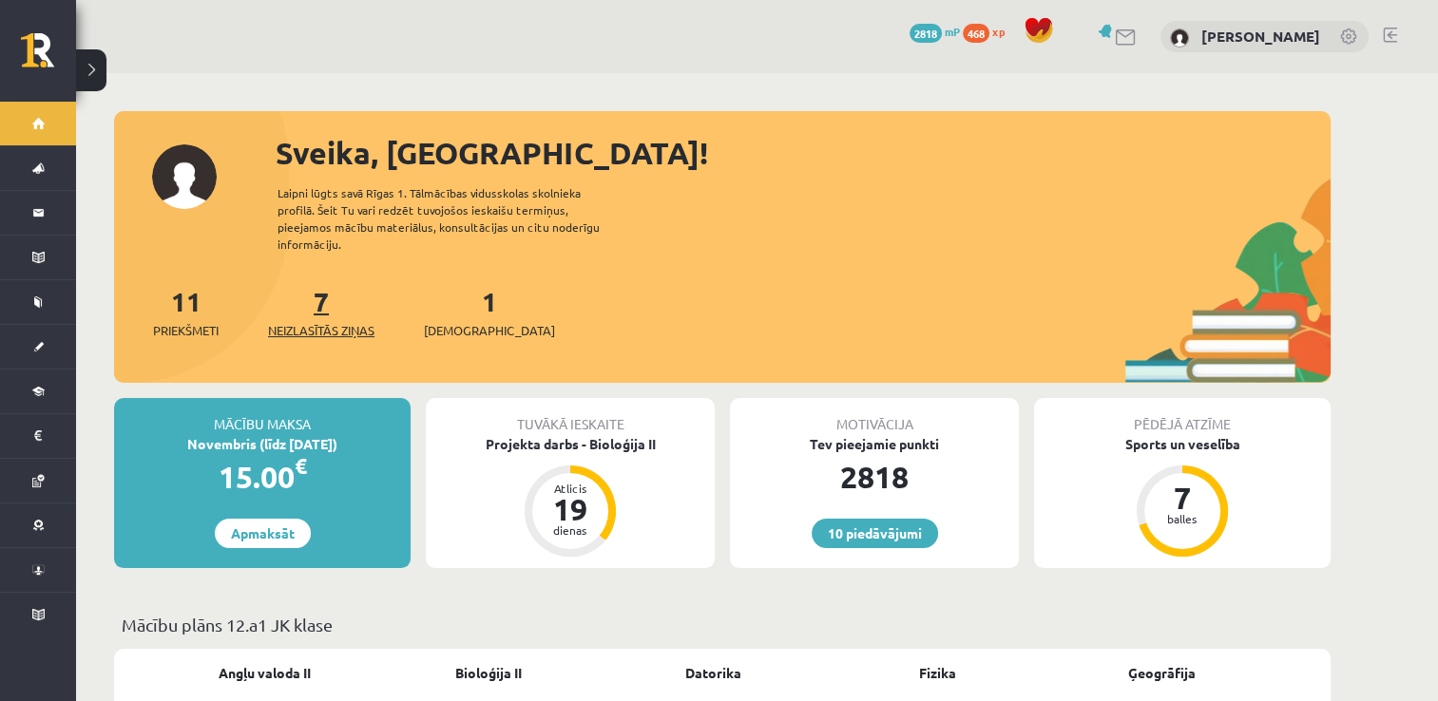
click at [353, 321] on span "Neizlasītās ziņas" at bounding box center [321, 330] width 106 height 19
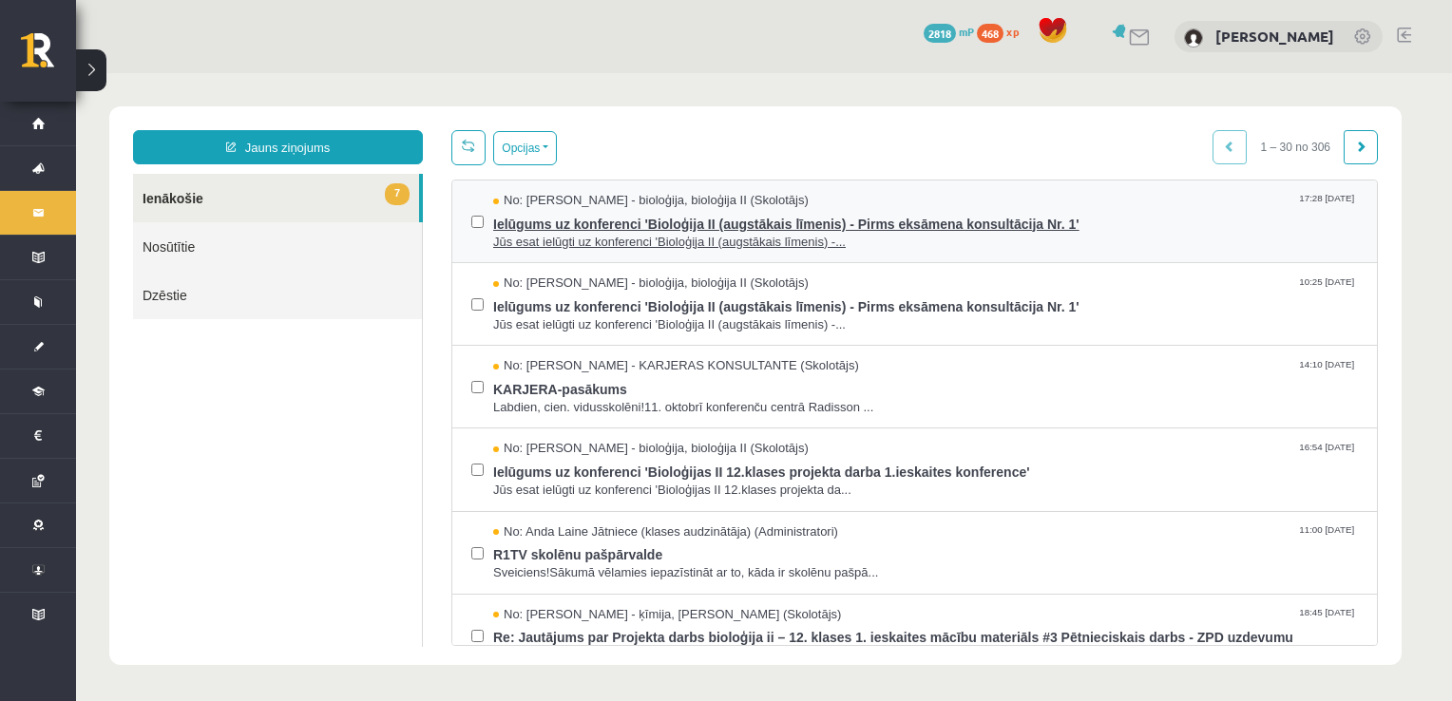
click at [703, 216] on span "Ielūgums uz konferenci 'Bioloģija II (augstākais līmenis) - Pirms eksāmena kons…" at bounding box center [925, 222] width 865 height 24
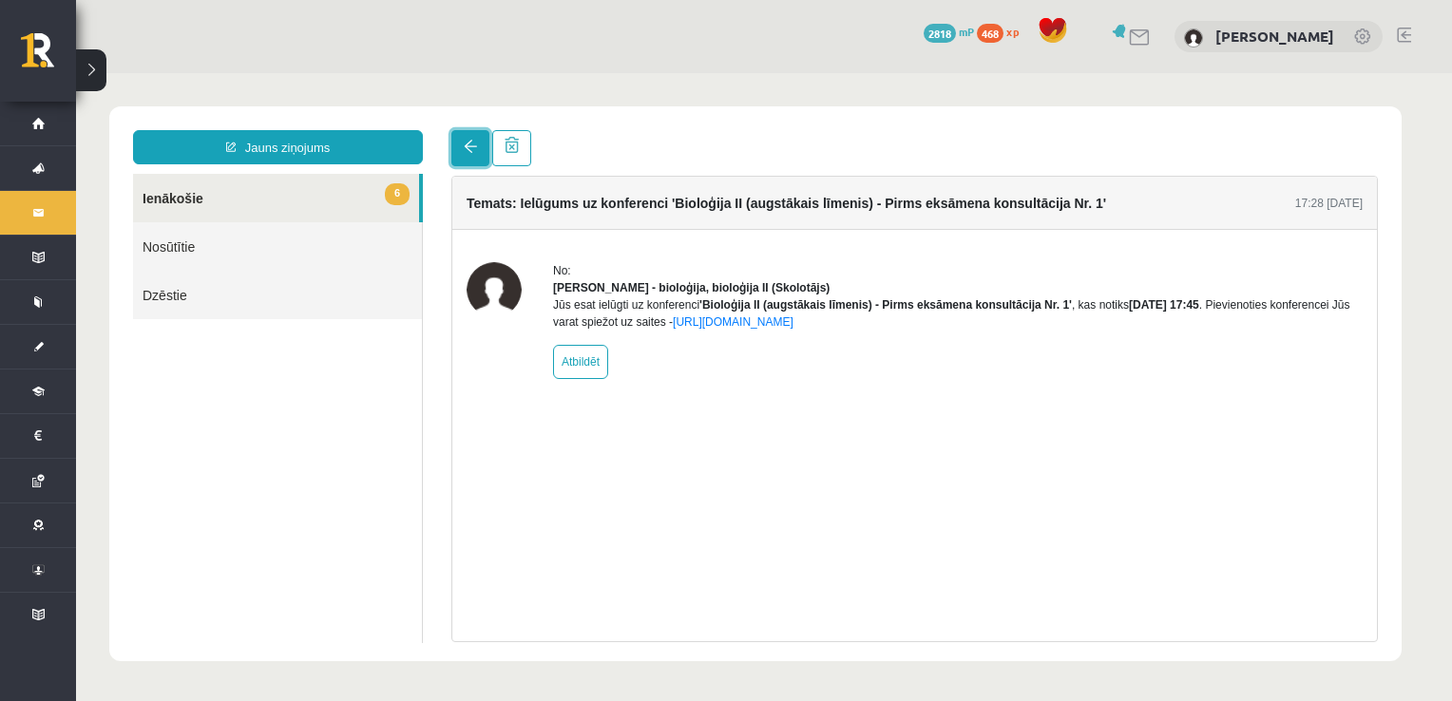
click at [468, 148] on span at bounding box center [470, 146] width 13 height 13
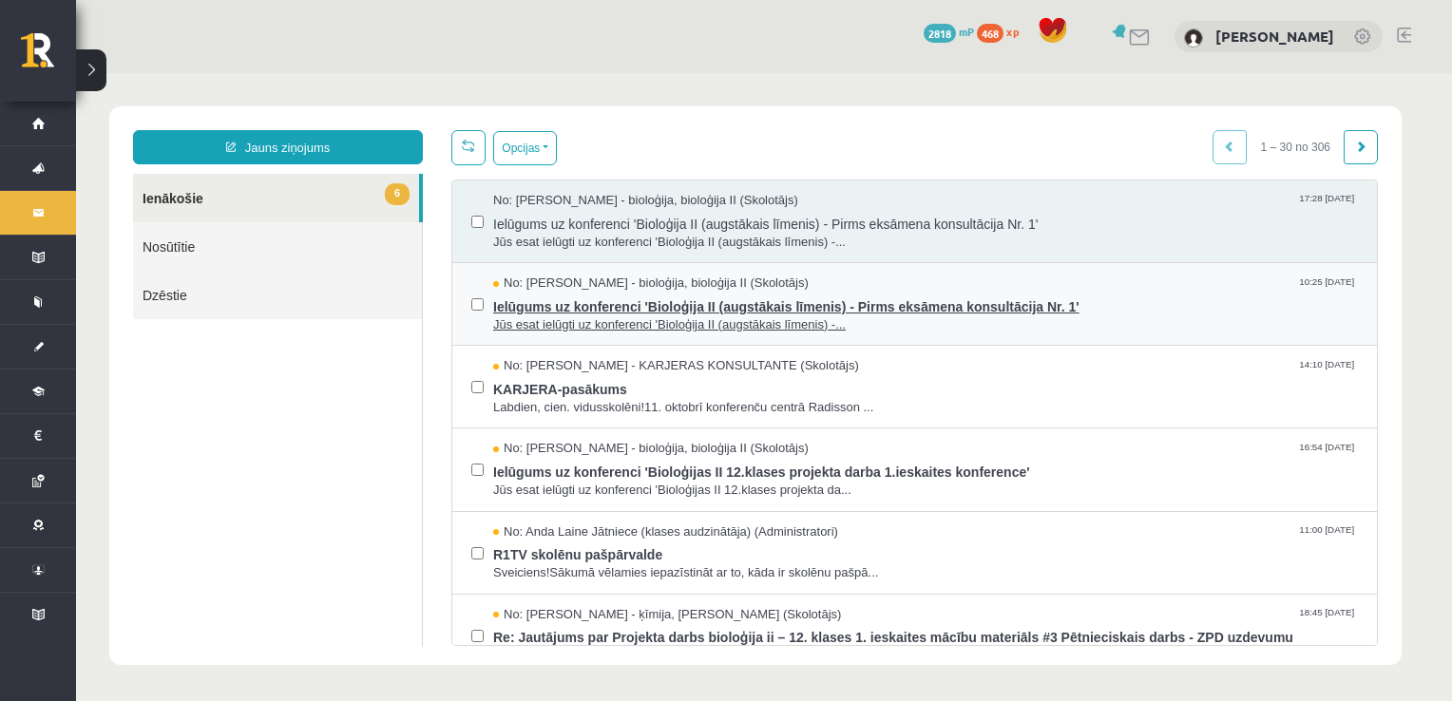
click at [600, 304] on span "Ielūgums uz konferenci 'Bioloģija II (augstākais līmenis) - Pirms eksāmena kons…" at bounding box center [925, 305] width 865 height 24
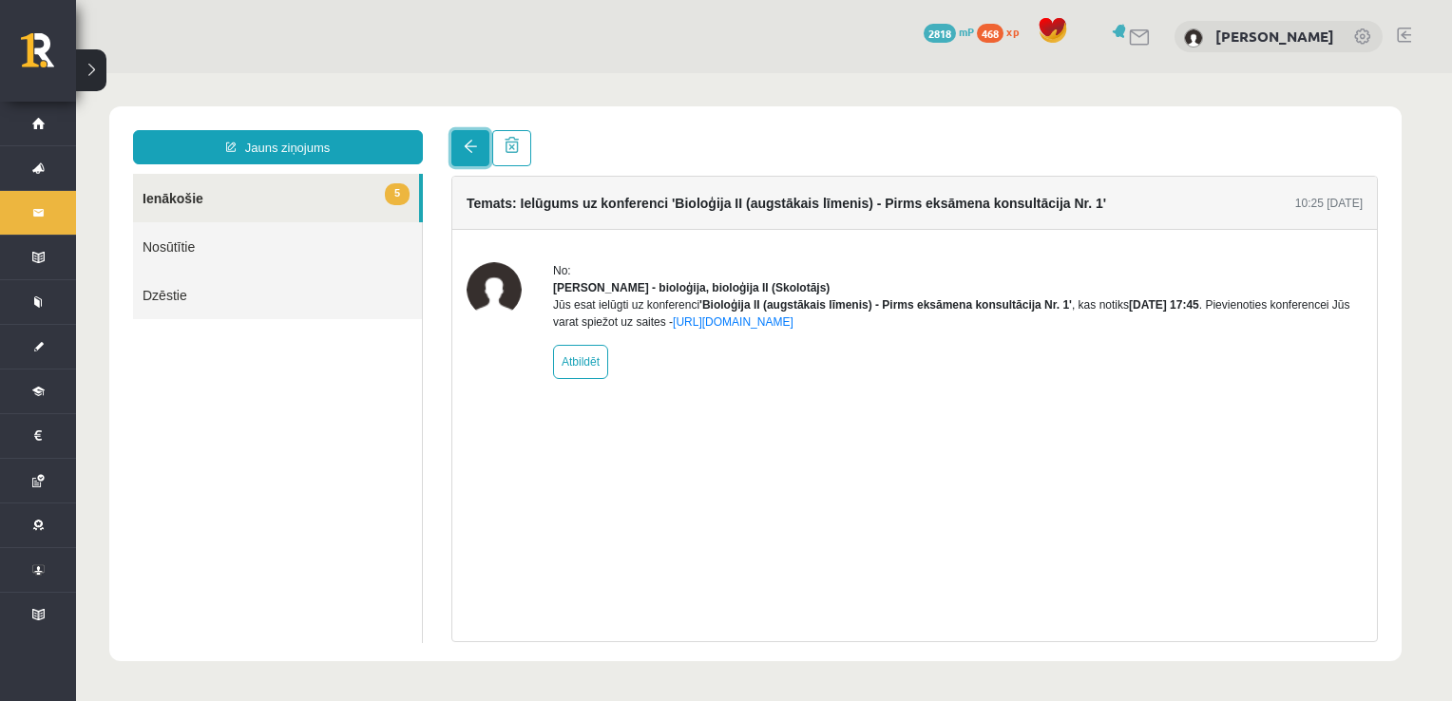
click at [466, 150] on span at bounding box center [470, 146] width 13 height 13
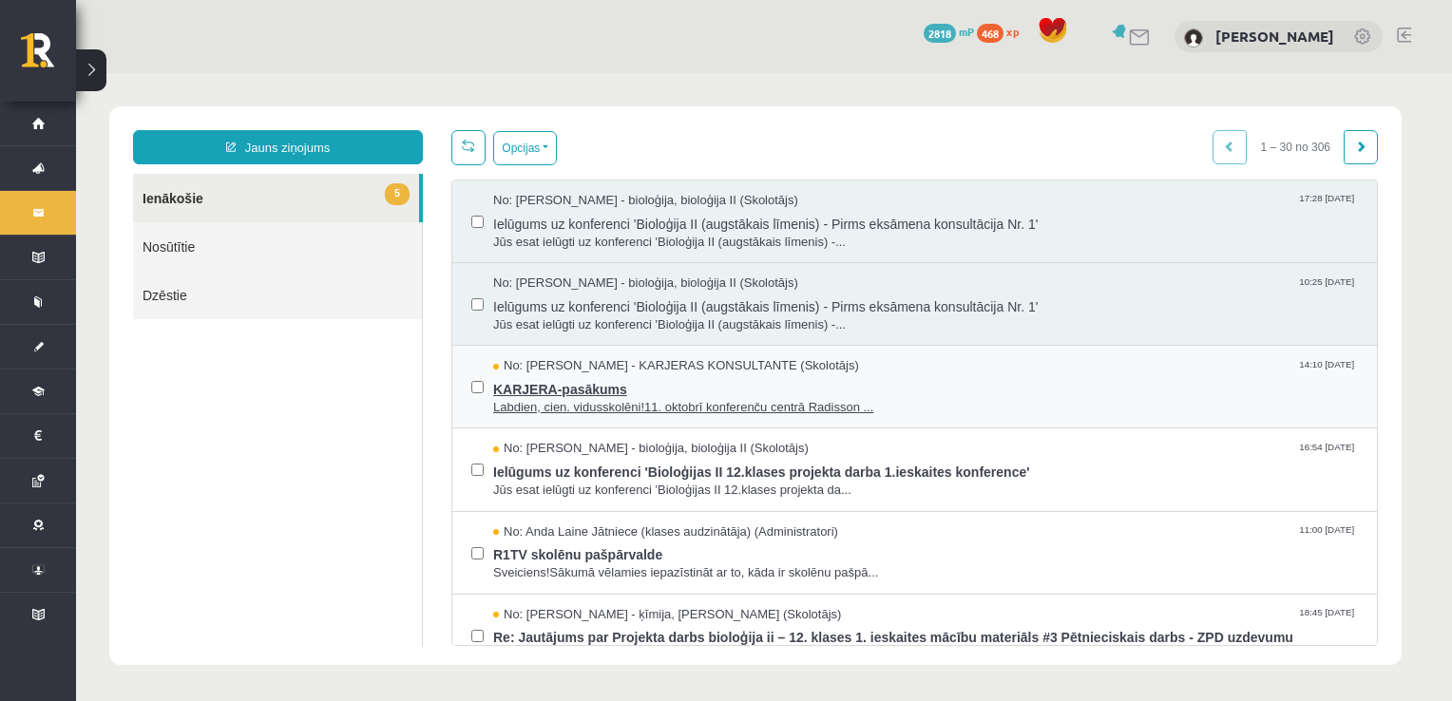
click at [584, 402] on span "Labdien, cien. vidusskolēni!11. oktobrī konferenču centrā Radisson ..." at bounding box center [925, 408] width 865 height 18
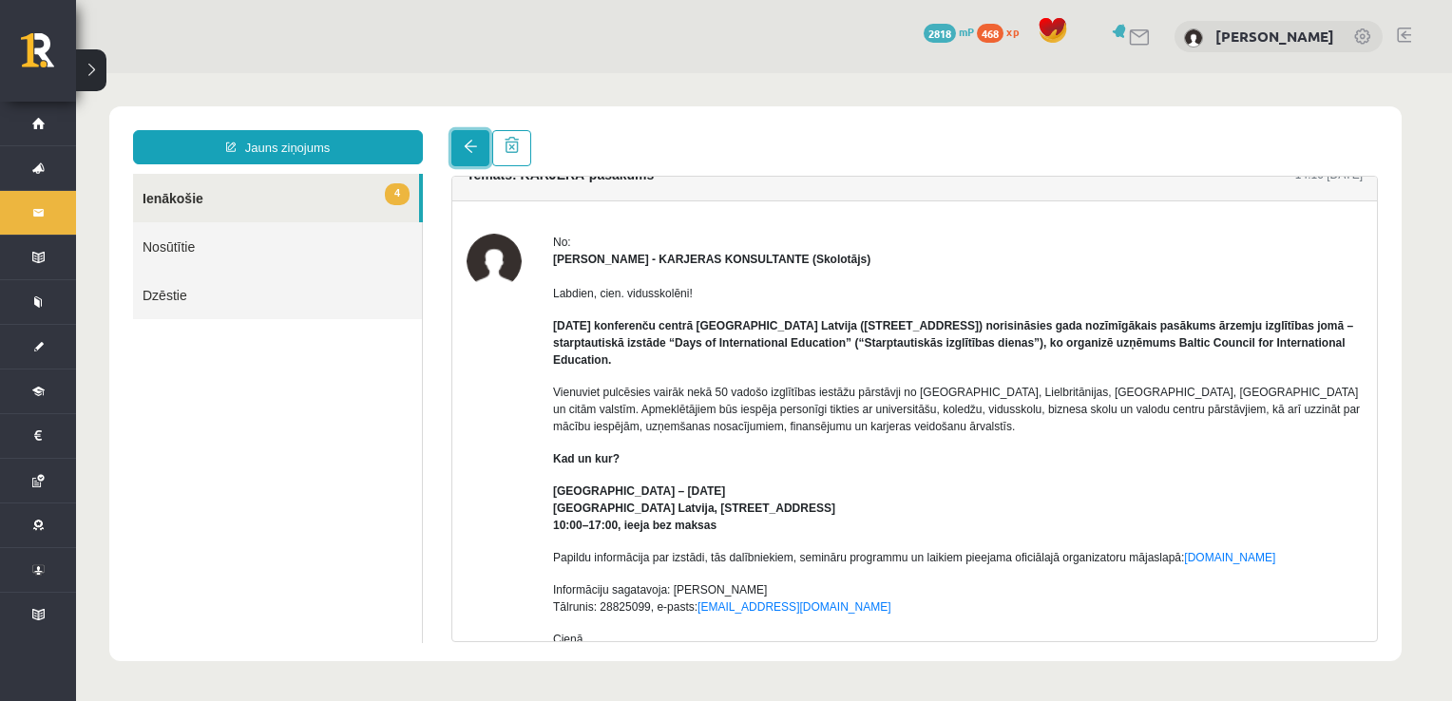
click at [462, 141] on link at bounding box center [470, 148] width 38 height 36
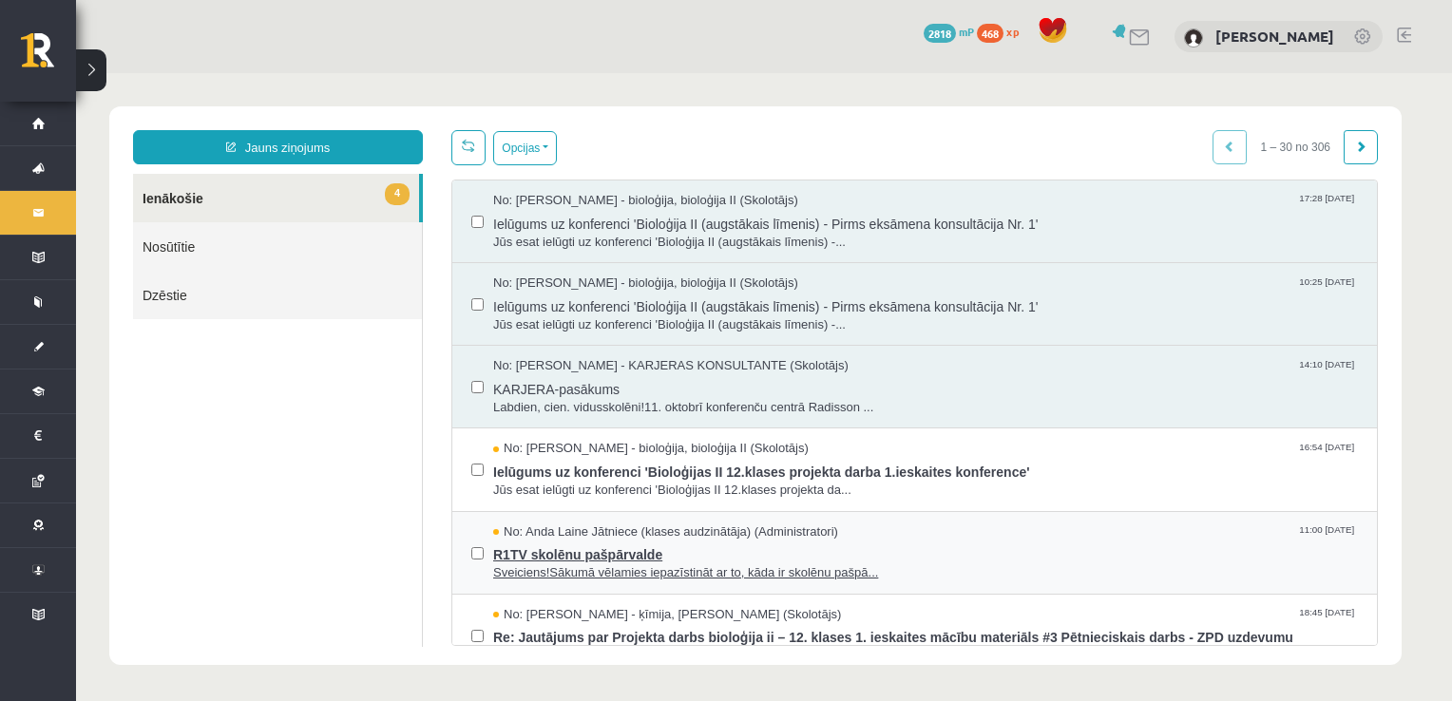
click at [571, 557] on span "R1TV skolēnu pašpārvalde" at bounding box center [925, 553] width 865 height 24
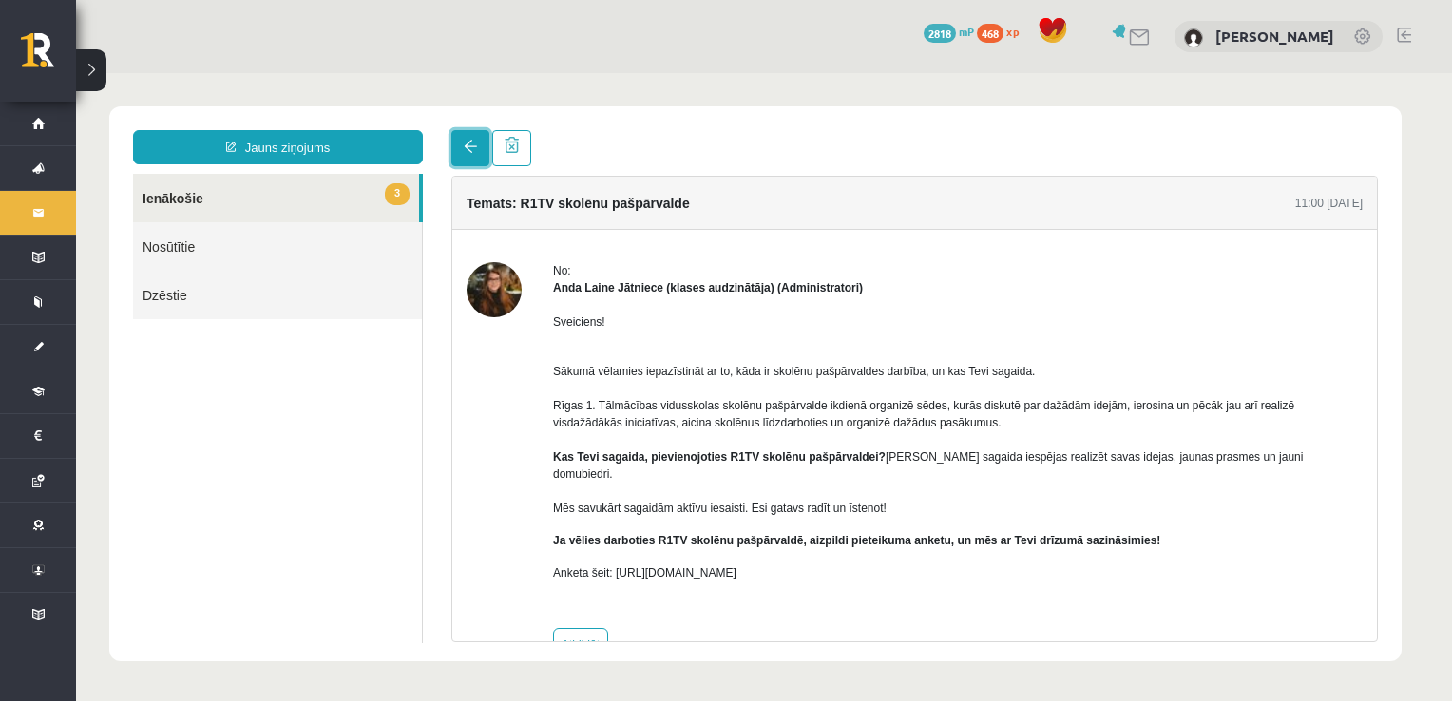
click at [466, 147] on span at bounding box center [470, 146] width 13 height 13
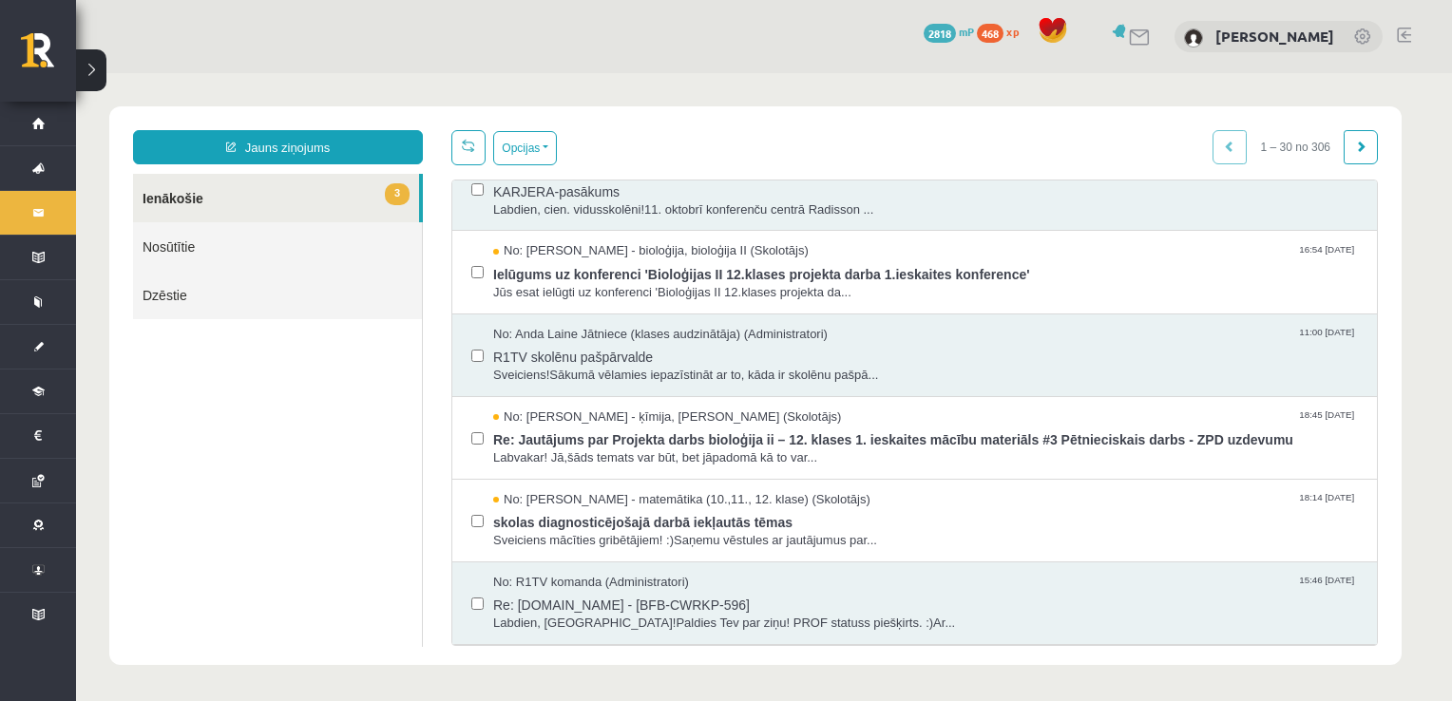
scroll to position [217, 0]
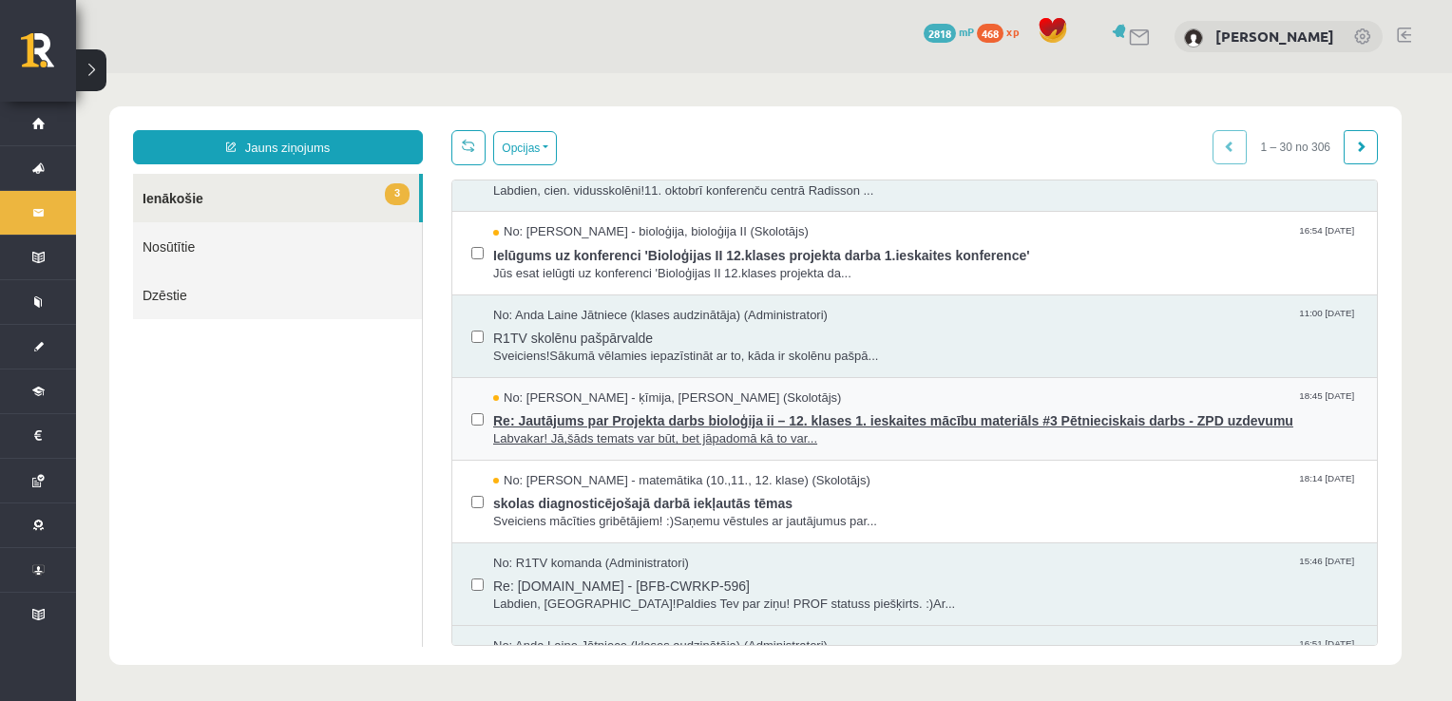
click at [1063, 437] on span "Labvakar! Jā,šāds temats var būt, bet jāpadomā kā to var..." at bounding box center [925, 440] width 865 height 18
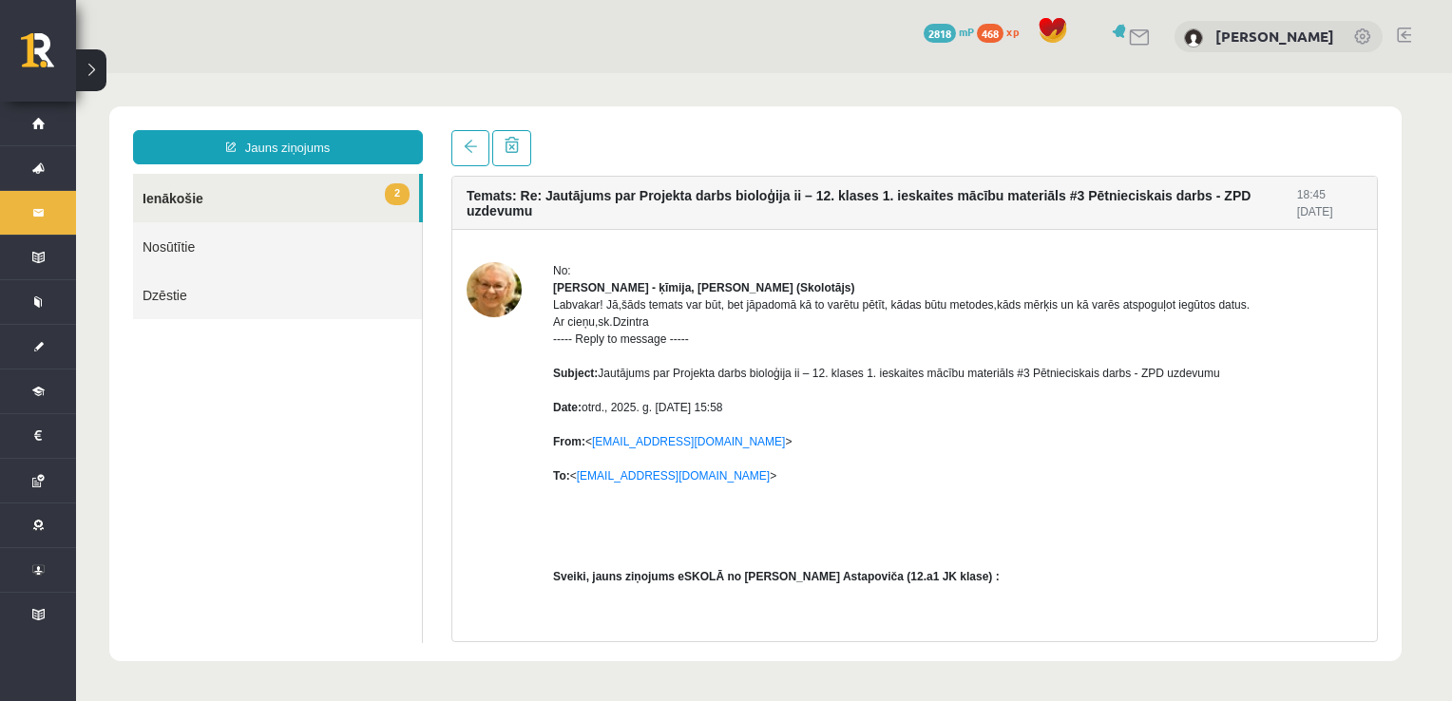
scroll to position [0, 0]
click at [471, 153] on span at bounding box center [470, 146] width 13 height 13
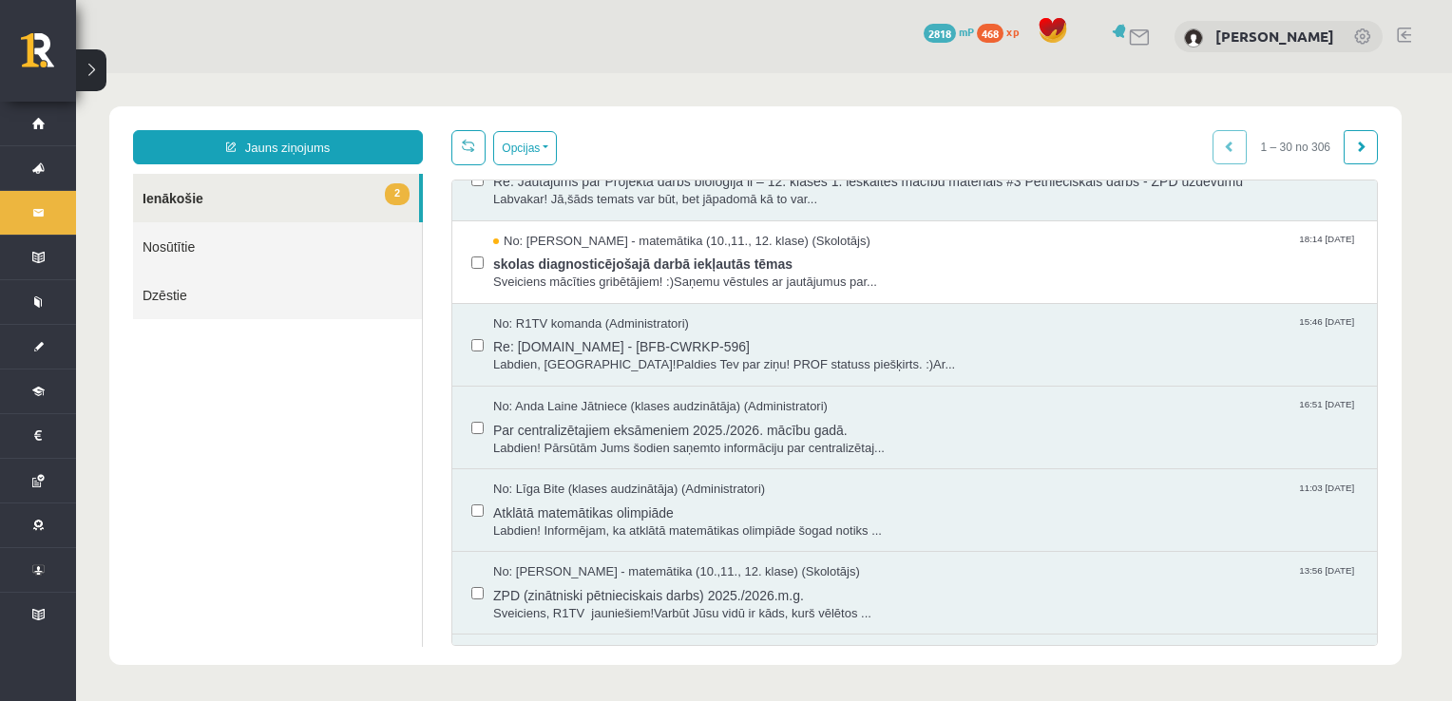
scroll to position [461, 0]
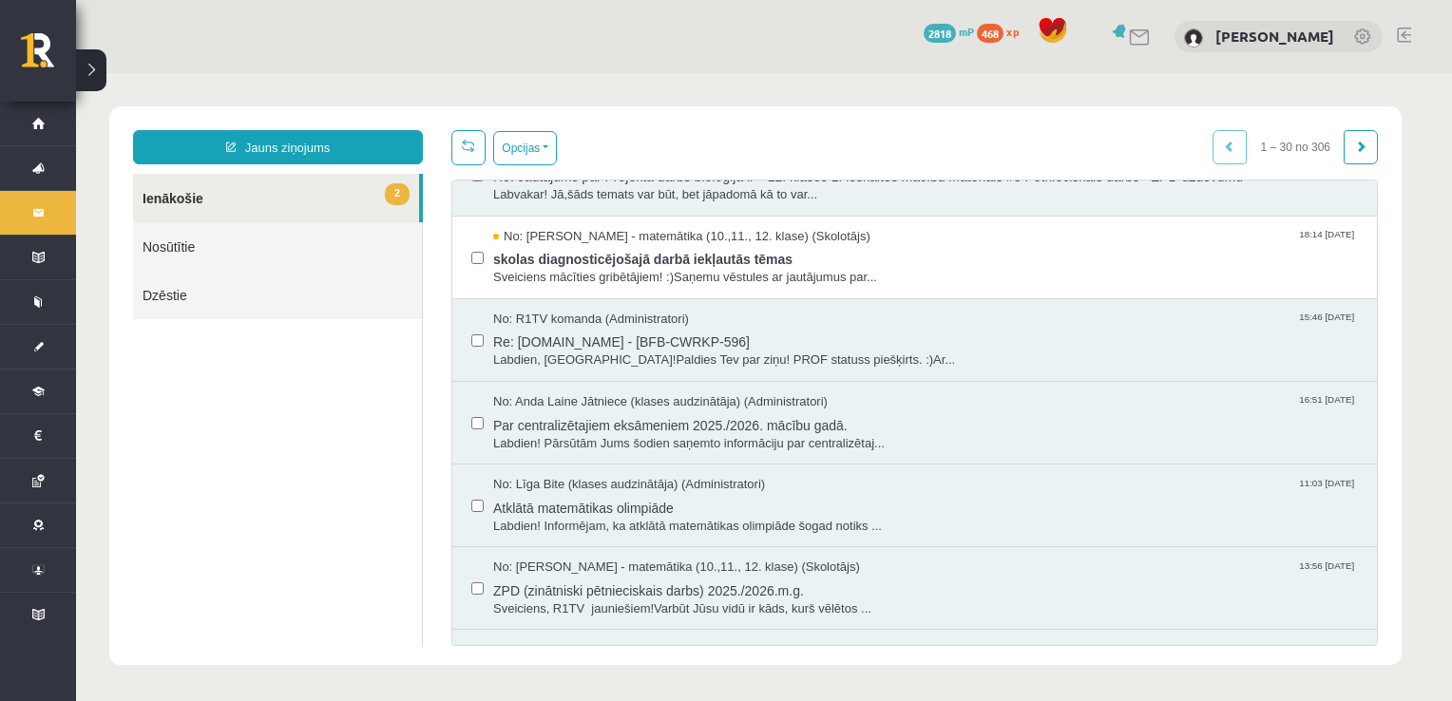
drag, startPoint x: 1379, startPoint y: 332, endPoint x: 1418, endPoint y: 288, distance: 58.6
click at [1418, 288] on body "Jauns ziņojums 2 Ienākošie Nosūtītie Dzēstie * ********* ********* ******* Opci…" at bounding box center [764, 385] width 1376 height 625
click at [946, 419] on span "Par centralizētajiem eksāmeniem 2025./2026. mācību gadā." at bounding box center [925, 424] width 865 height 24
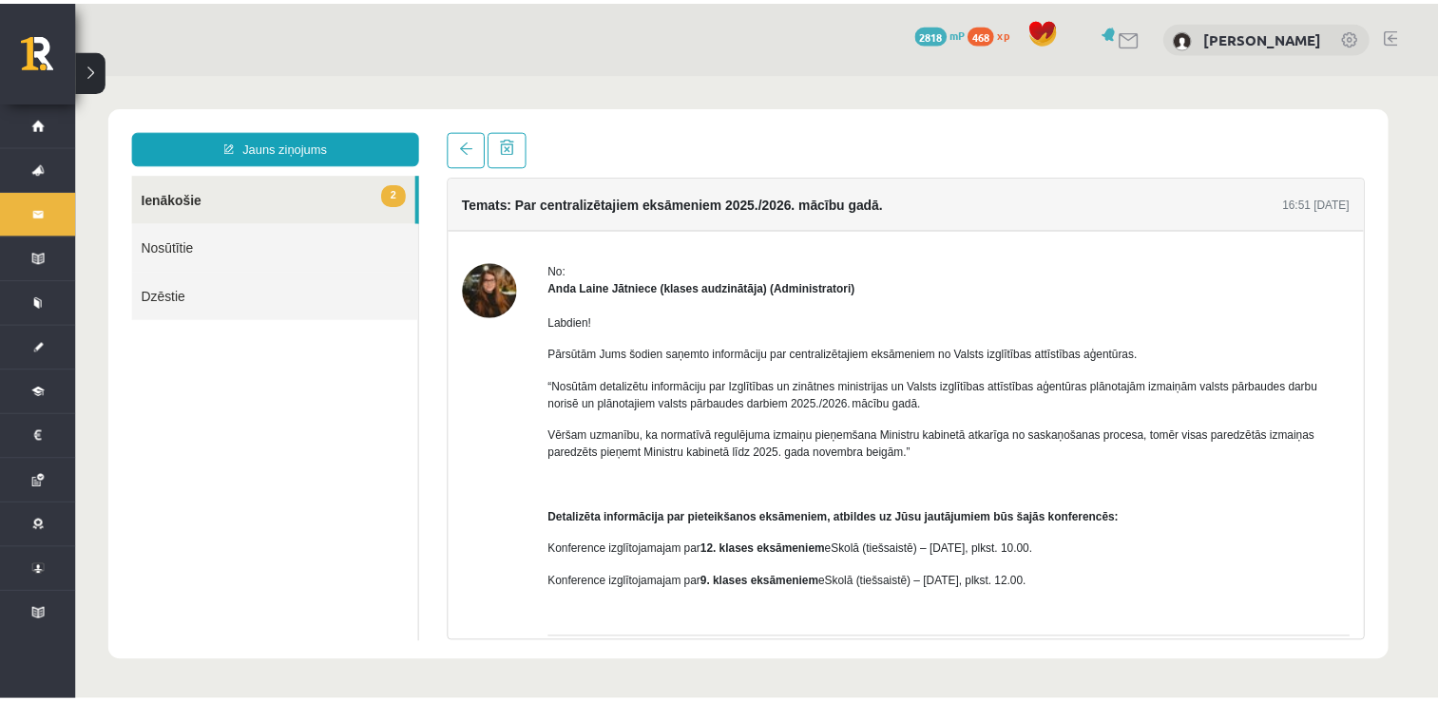
scroll to position [0, 0]
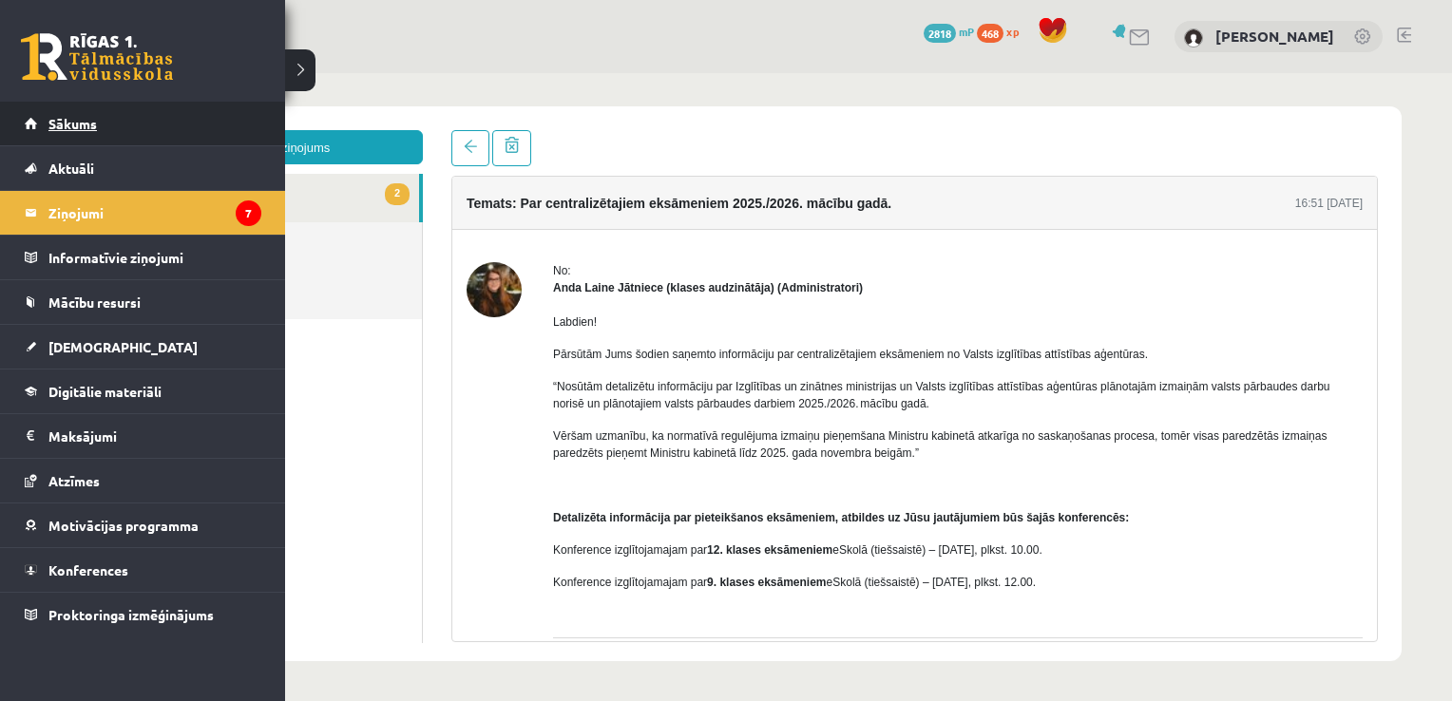
click at [80, 136] on link "Sākums" at bounding box center [143, 124] width 237 height 44
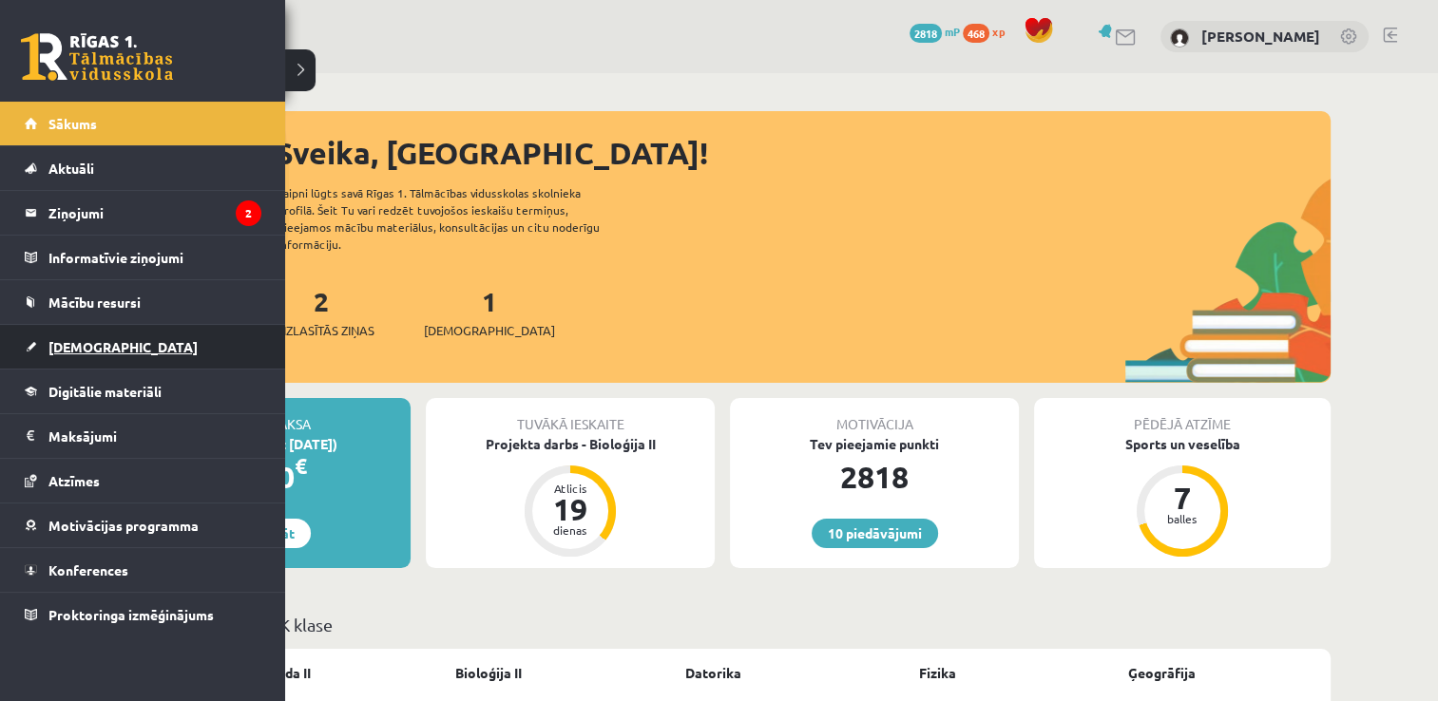
click at [124, 335] on link "[DEMOGRAPHIC_DATA]" at bounding box center [143, 347] width 237 height 44
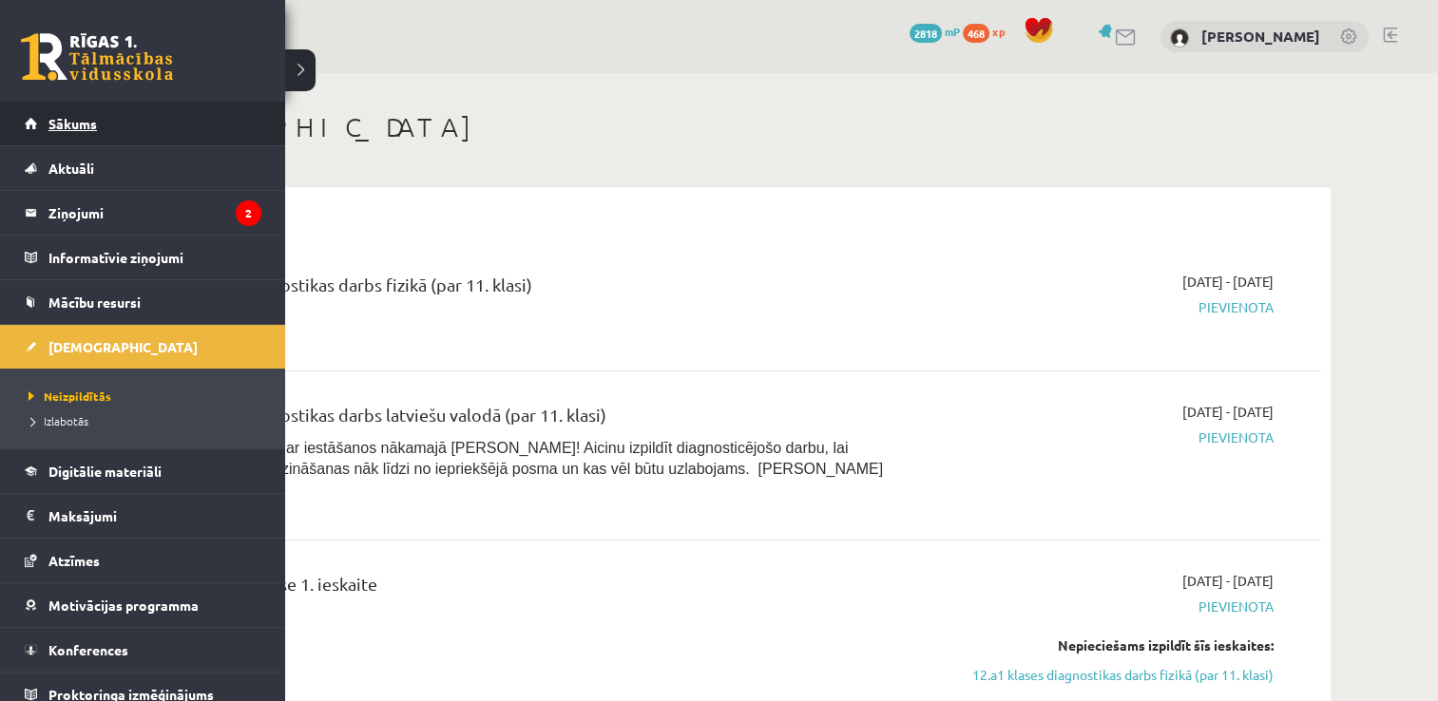
click at [69, 120] on span "Sākums" at bounding box center [72, 123] width 48 height 17
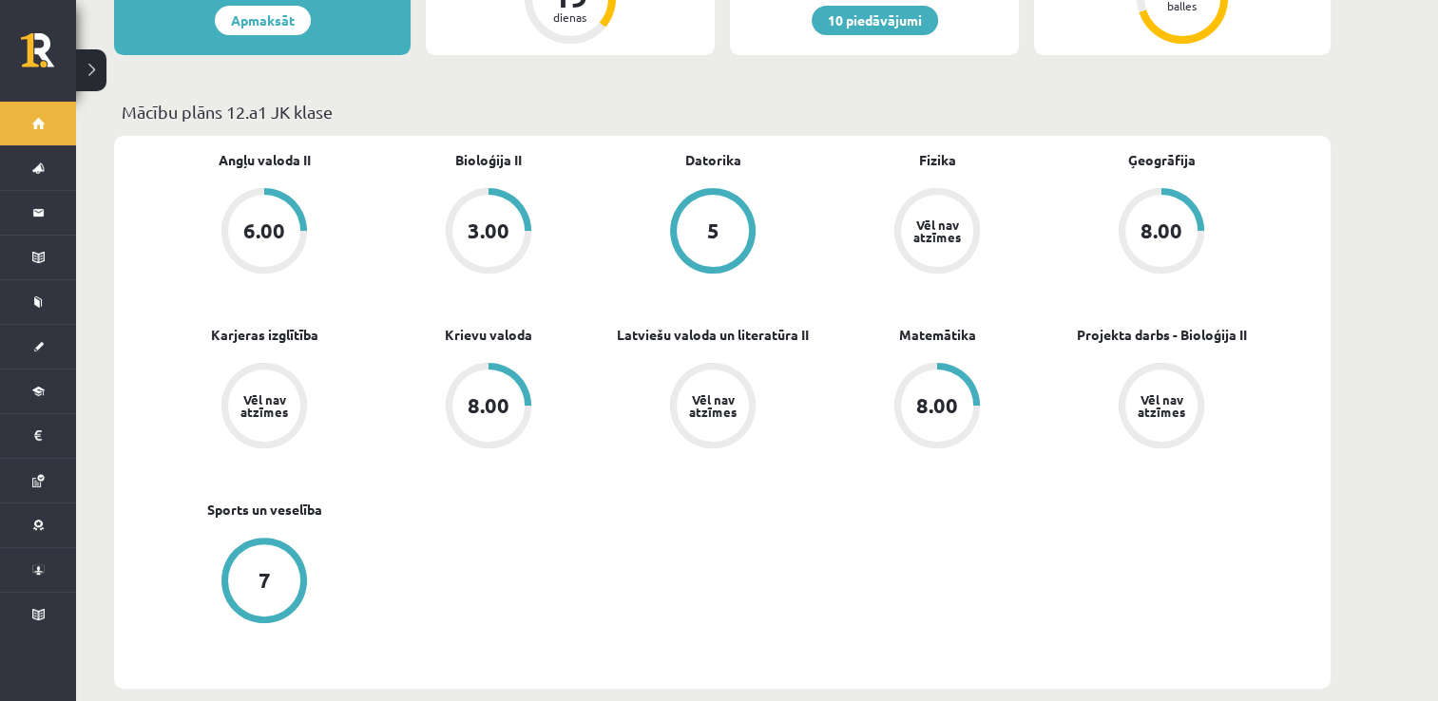
scroll to position [517, 0]
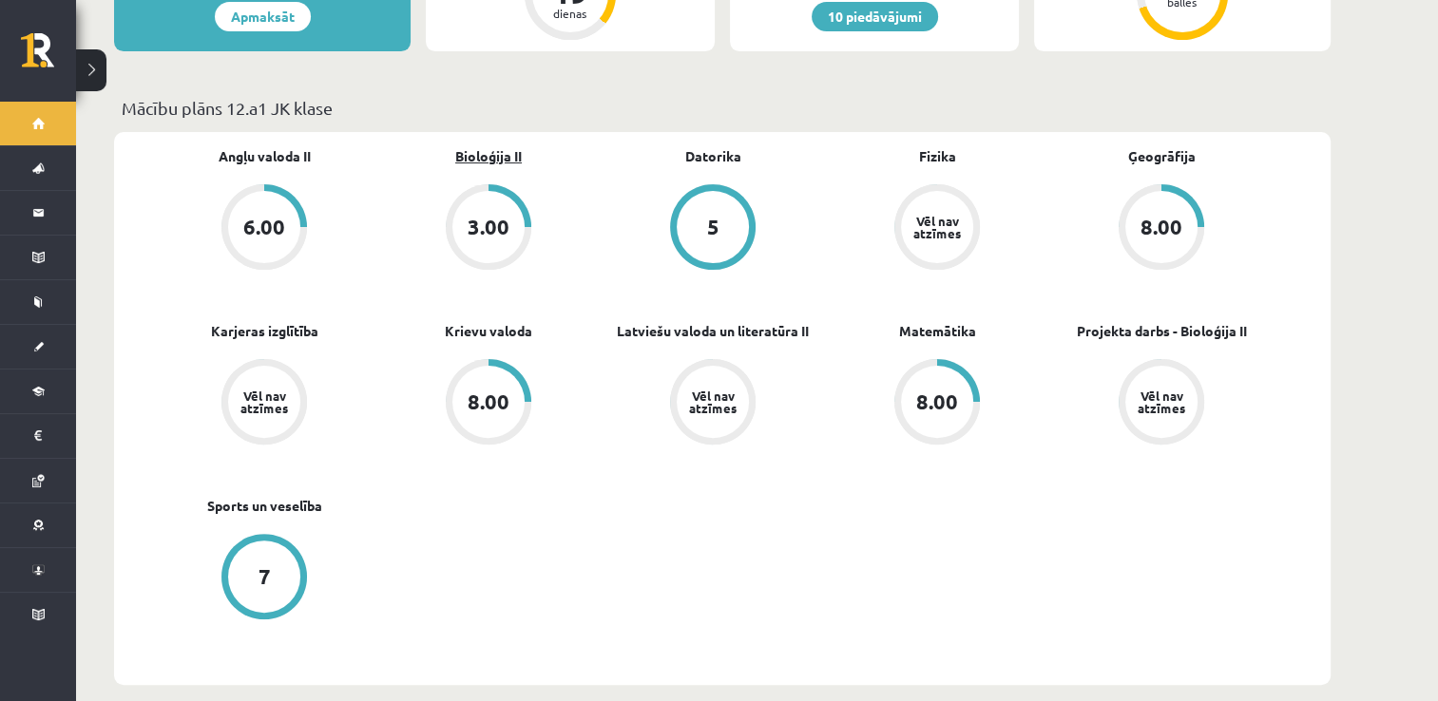
click at [493, 146] on link "Bioloģija II" at bounding box center [488, 156] width 67 height 20
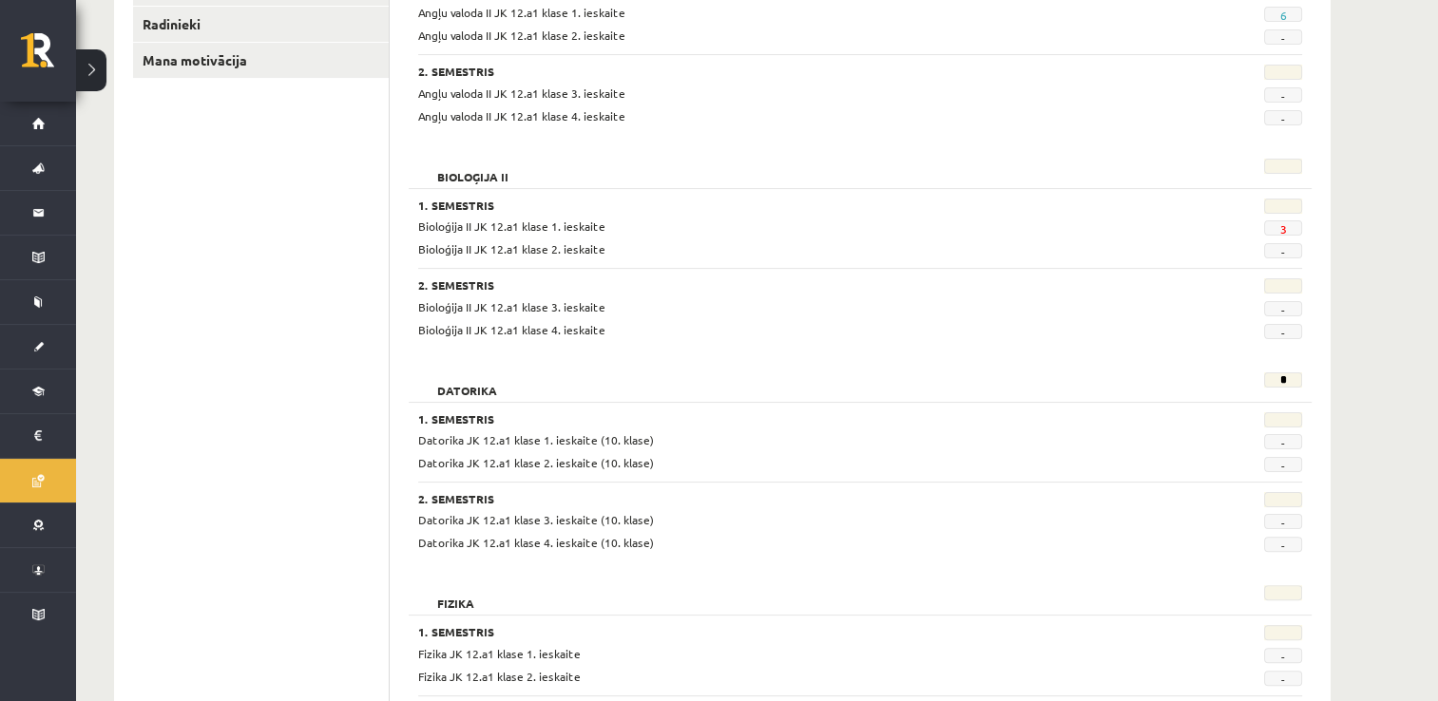
scroll to position [380, 0]
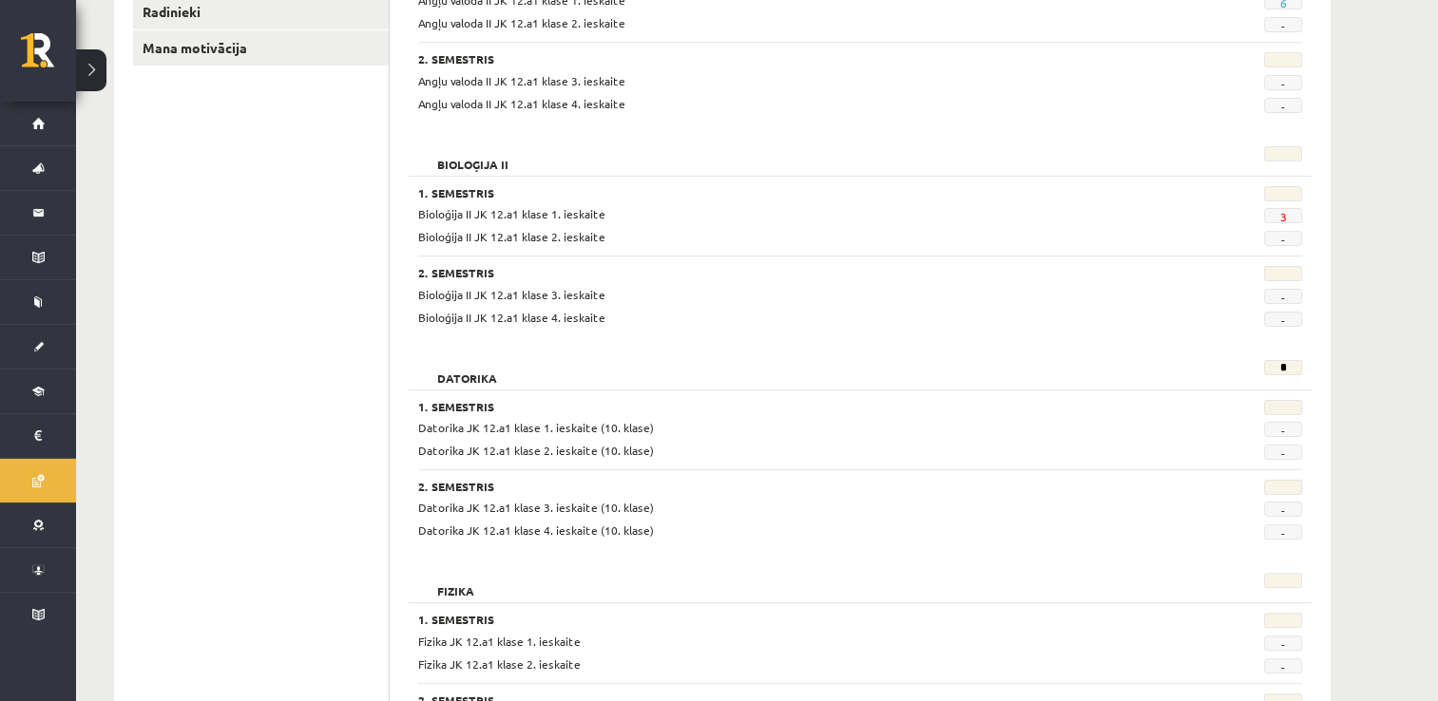
click at [1288, 217] on span "3" at bounding box center [1283, 215] width 38 height 15
click at [1282, 215] on link "3" at bounding box center [1282, 216] width 7 height 15
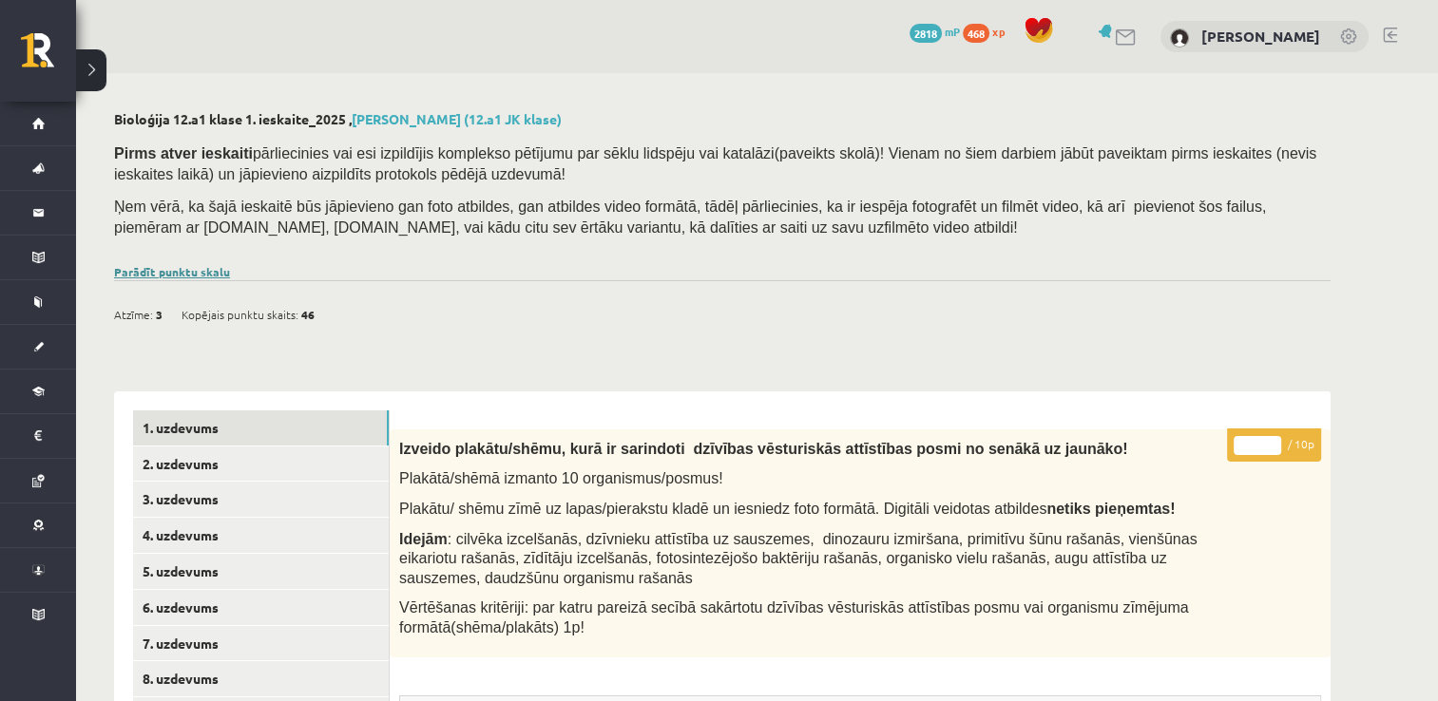
click at [197, 270] on link "Parādīt punktu skalu" at bounding box center [172, 271] width 116 height 15
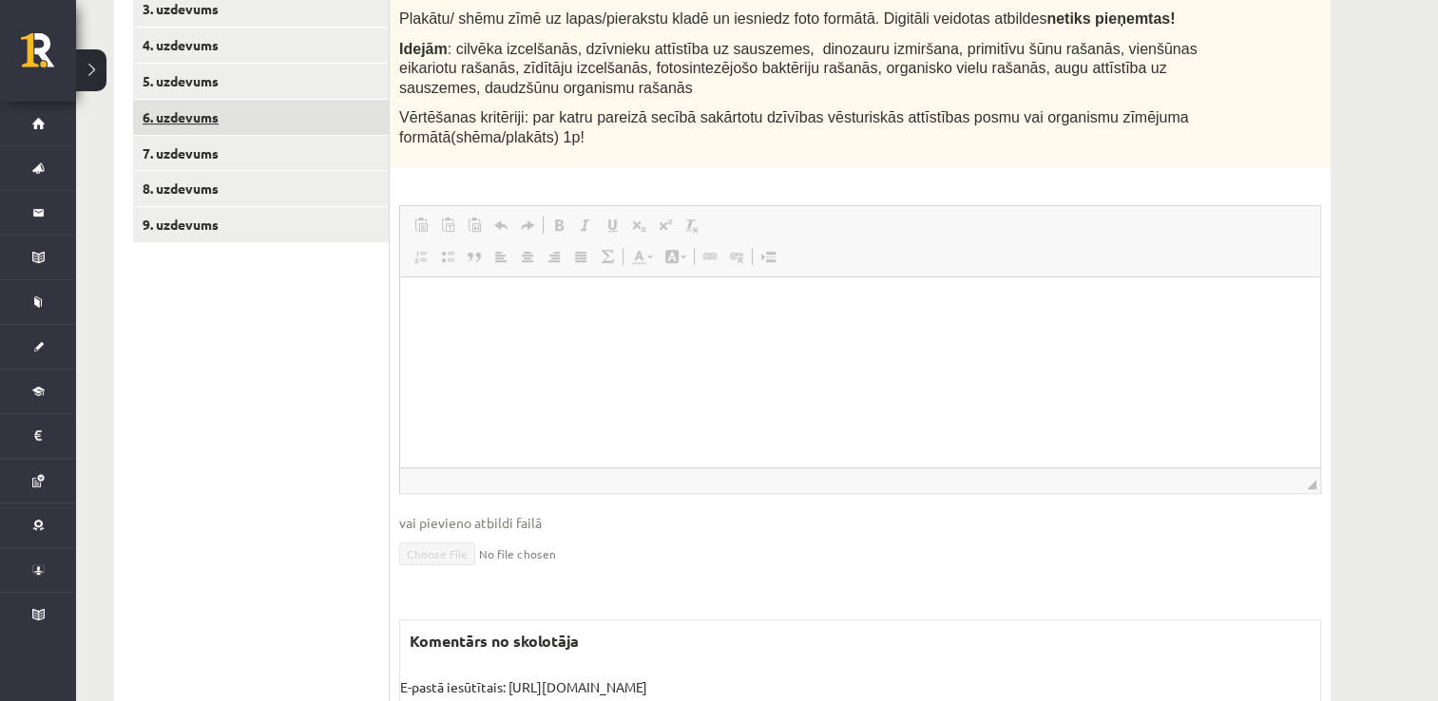
scroll to position [725, 0]
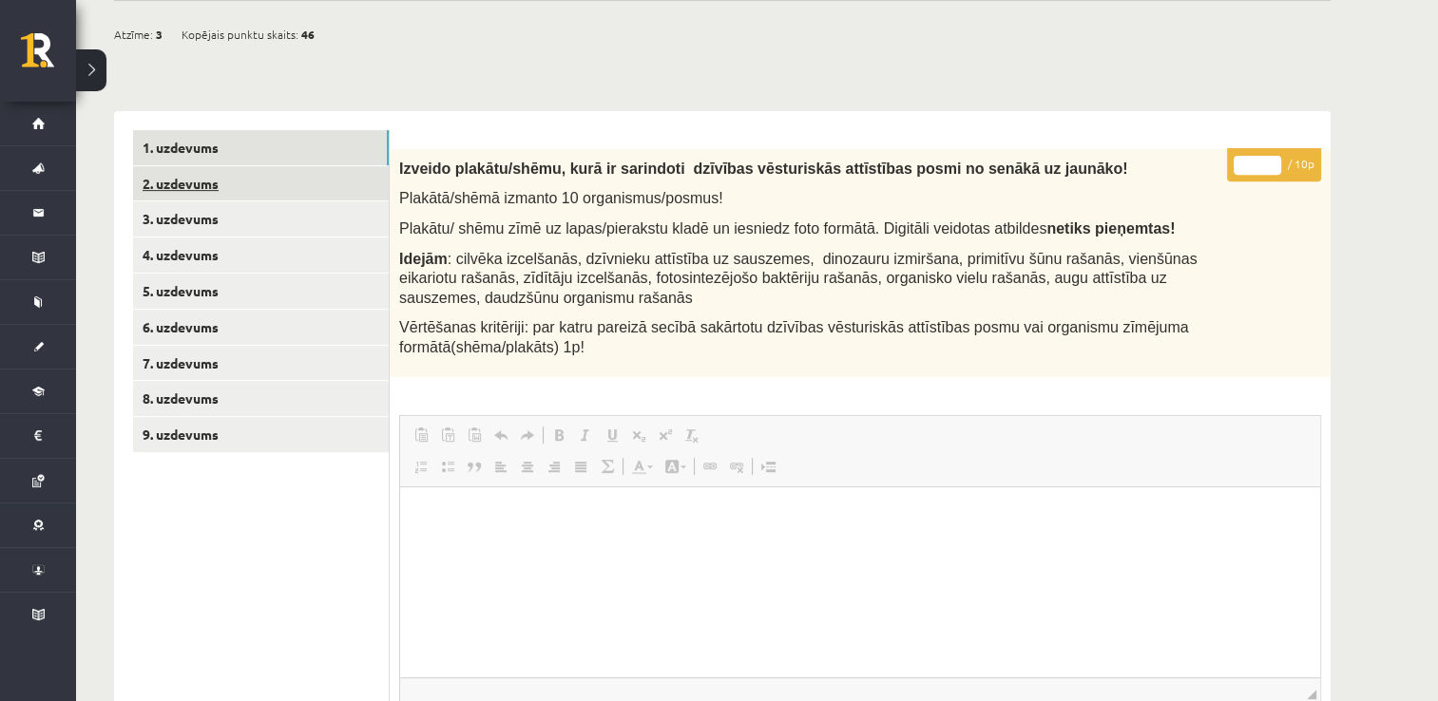
click at [274, 187] on link "2. uzdevums" at bounding box center [261, 183] width 256 height 35
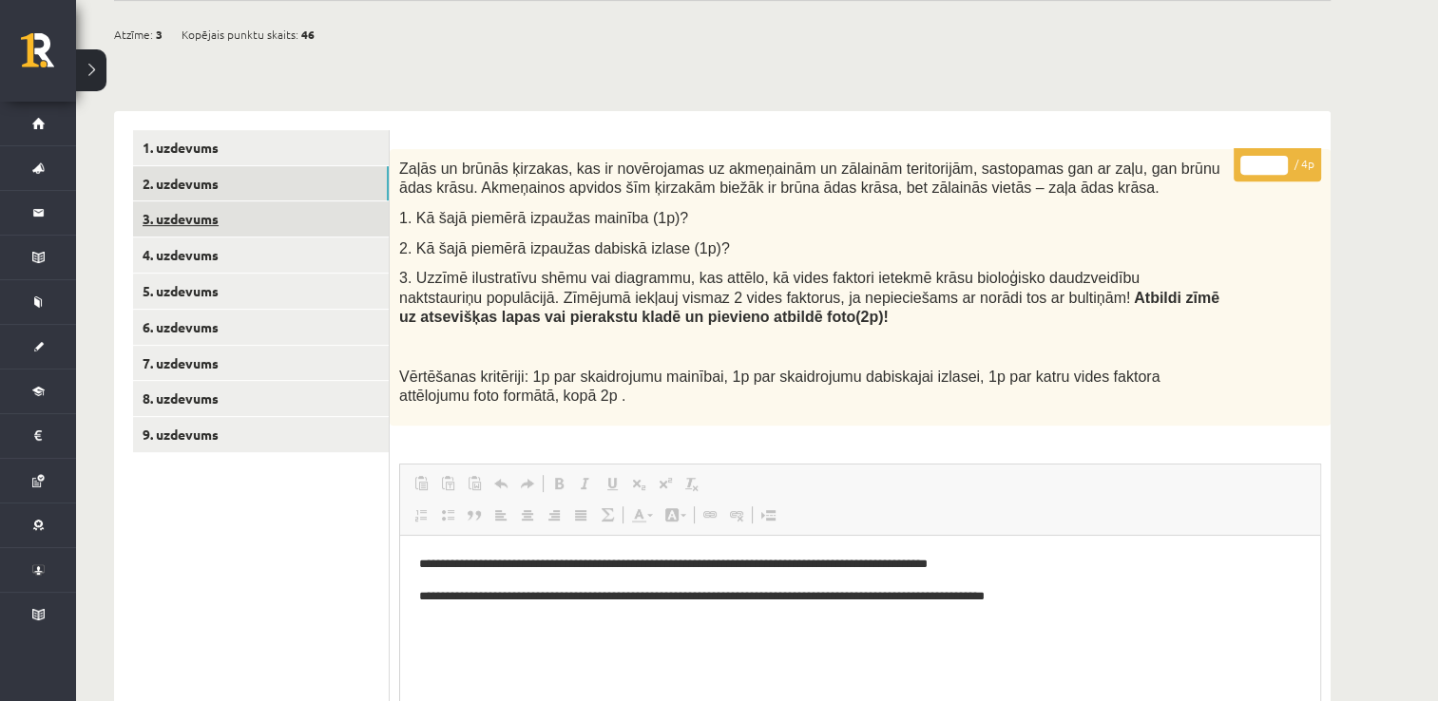
scroll to position [0, 0]
click at [256, 219] on link "3. uzdevums" at bounding box center [261, 219] width 256 height 35
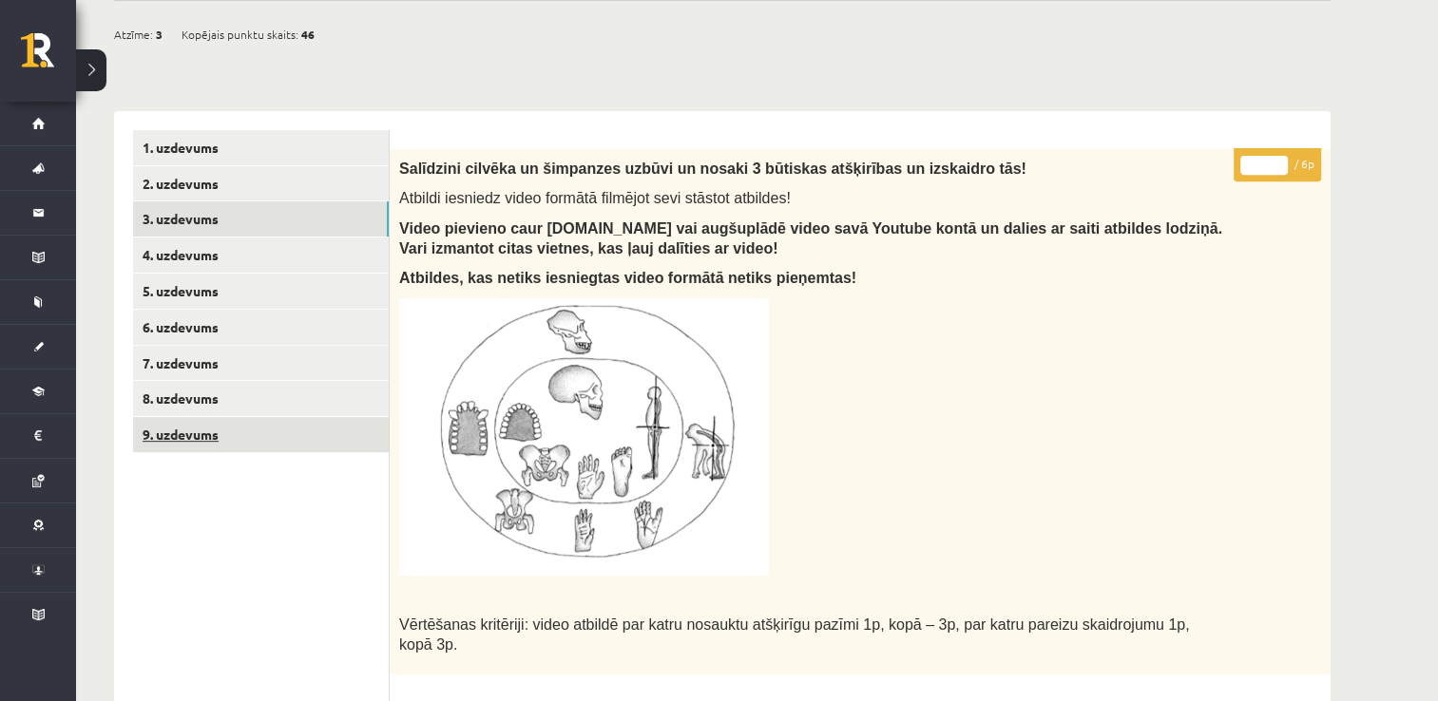
click at [239, 442] on link "9. uzdevums" at bounding box center [261, 434] width 256 height 35
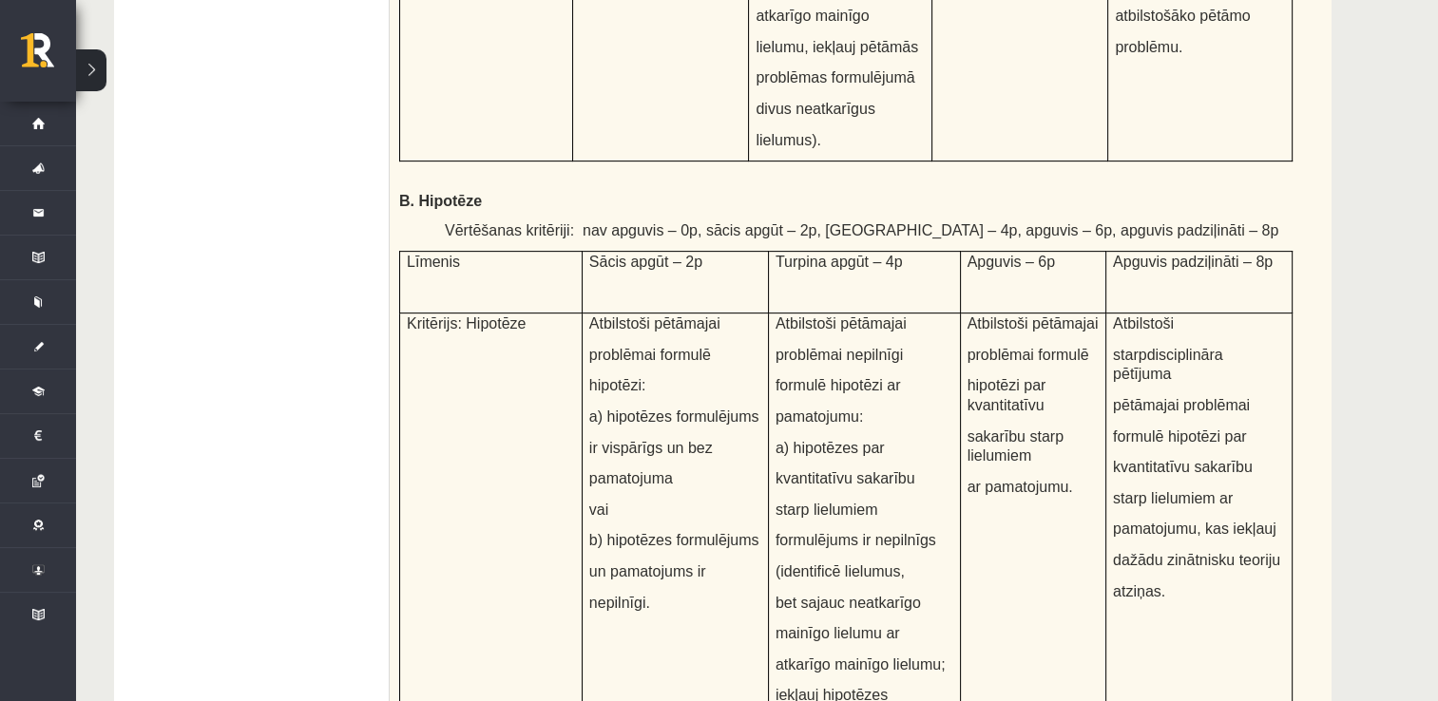
scroll to position [1168, 0]
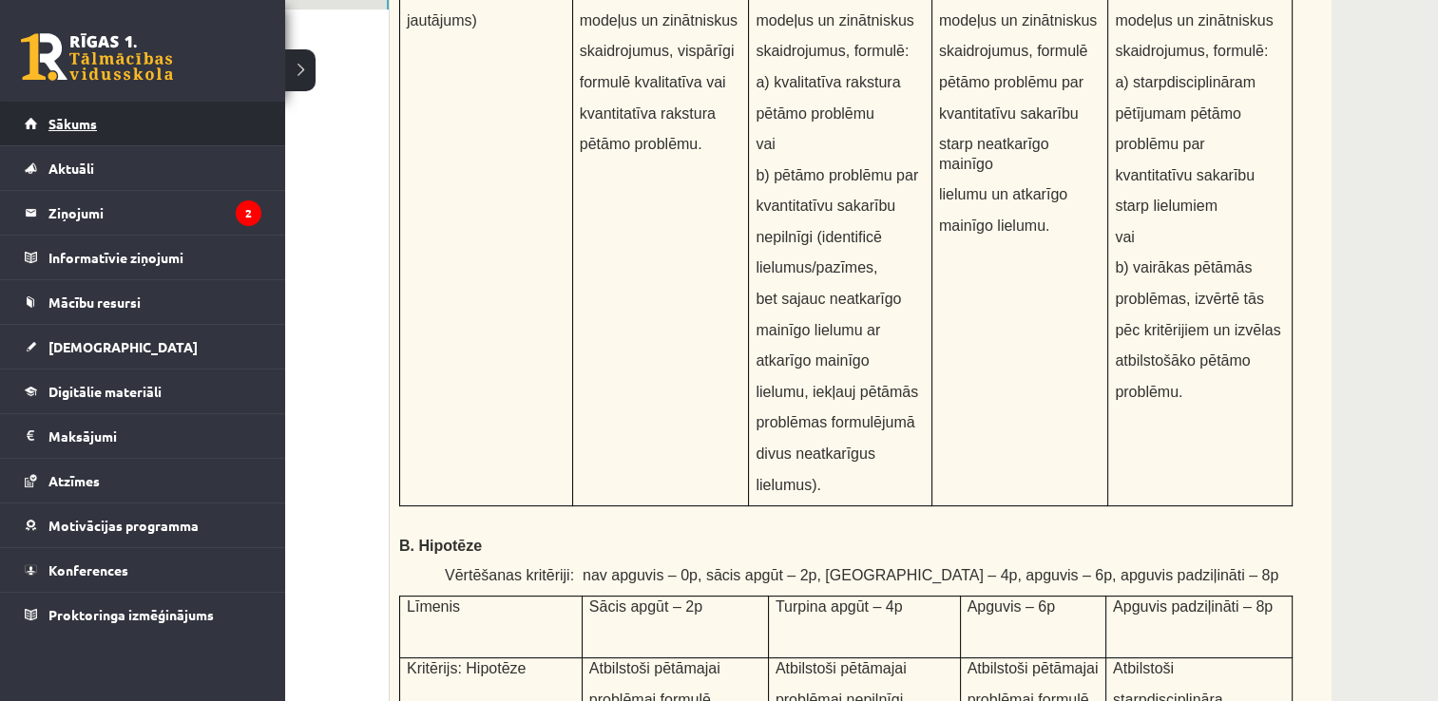
click at [46, 112] on link "Sākums" at bounding box center [143, 124] width 237 height 44
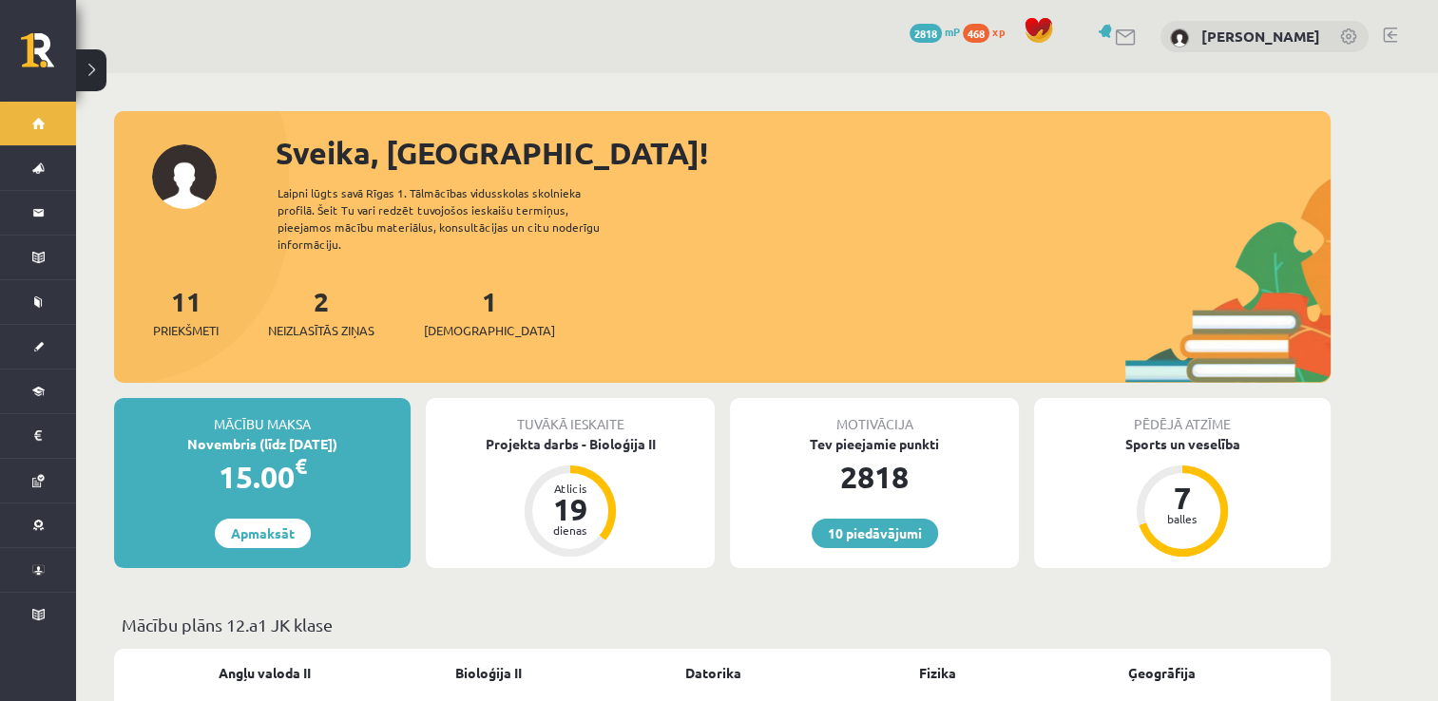
click at [323, 322] on div "11 Priekšmeti 2 Neizlasītās ziņas 1 Ieskaites" at bounding box center [722, 332] width 1217 height 102
click at [319, 321] on span "Neizlasītās ziņas" at bounding box center [321, 330] width 106 height 19
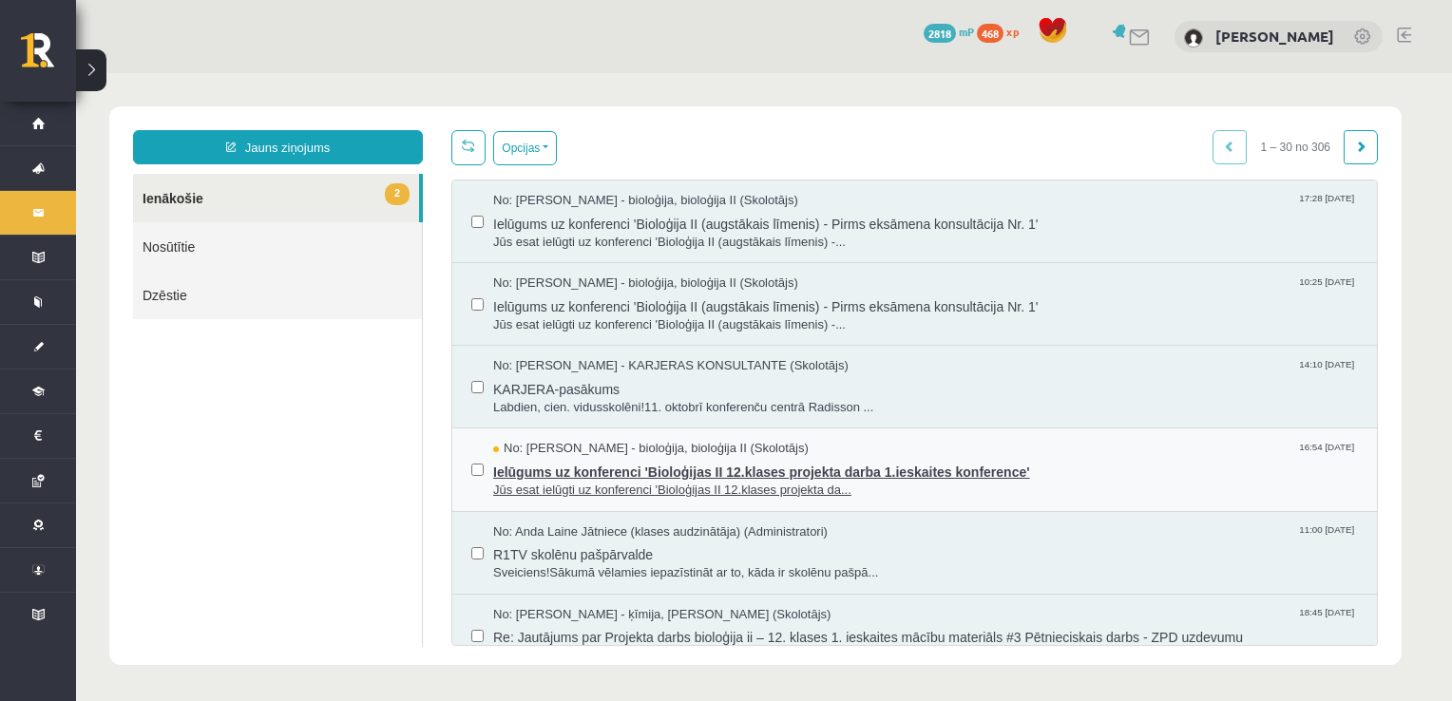
click at [853, 477] on span "Ielūgums uz konferenci 'Bioloģijas II 12.klases projekta darba 1.ieskaites konf…" at bounding box center [925, 470] width 865 height 24
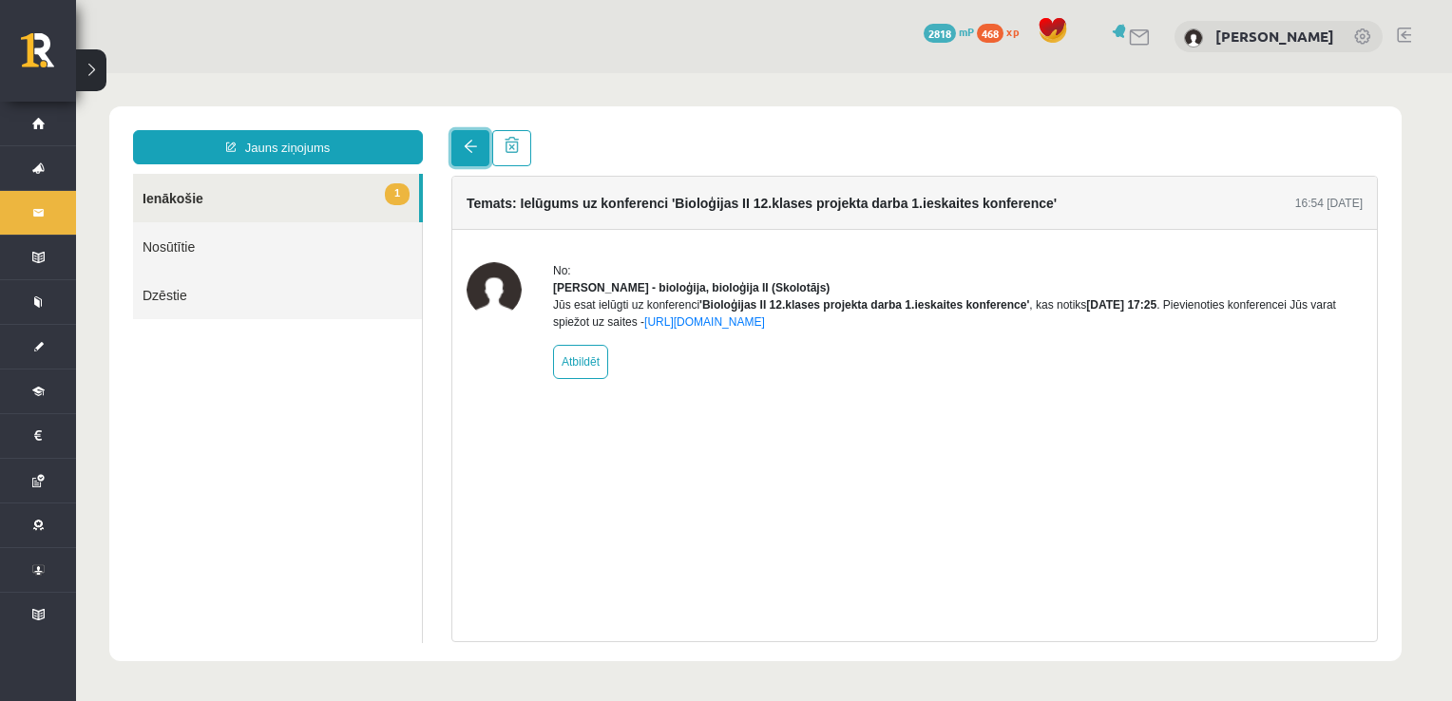
click at [481, 157] on link at bounding box center [470, 148] width 38 height 36
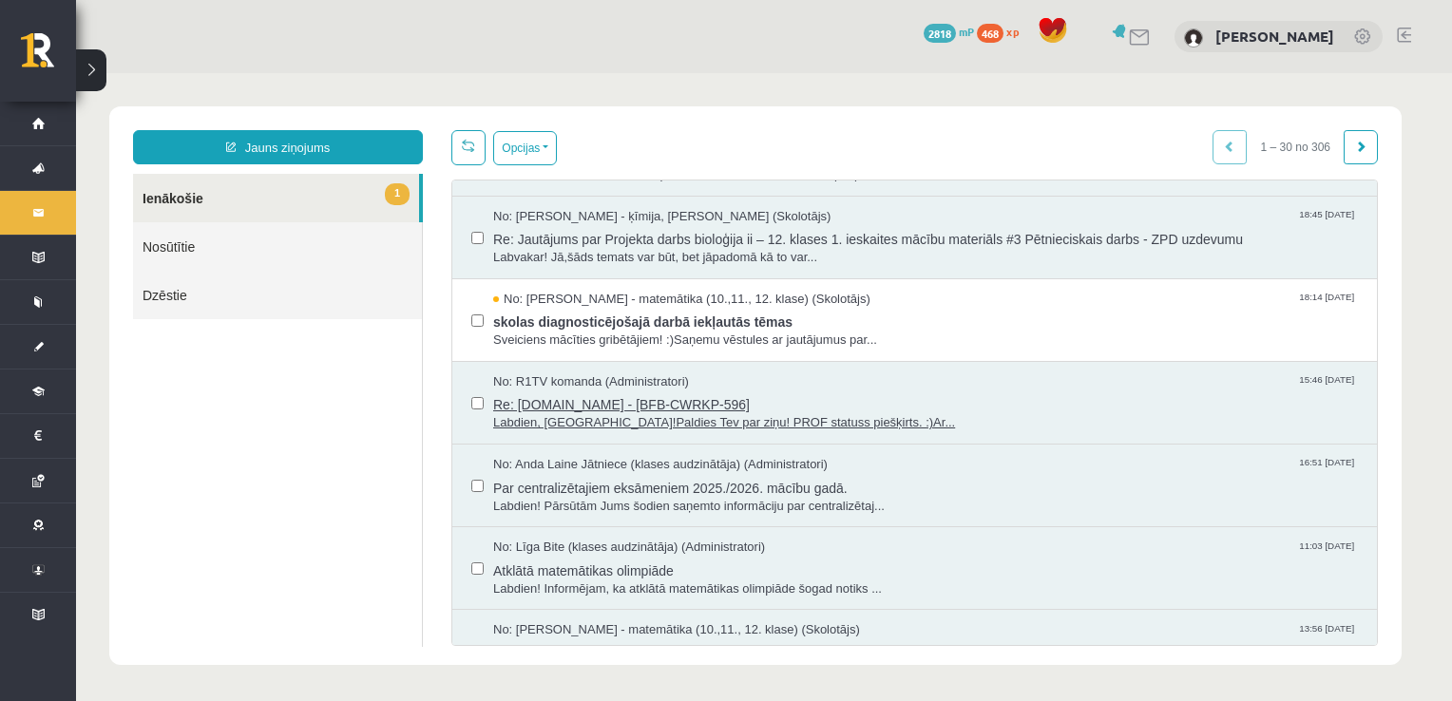
scroll to position [285, 0]
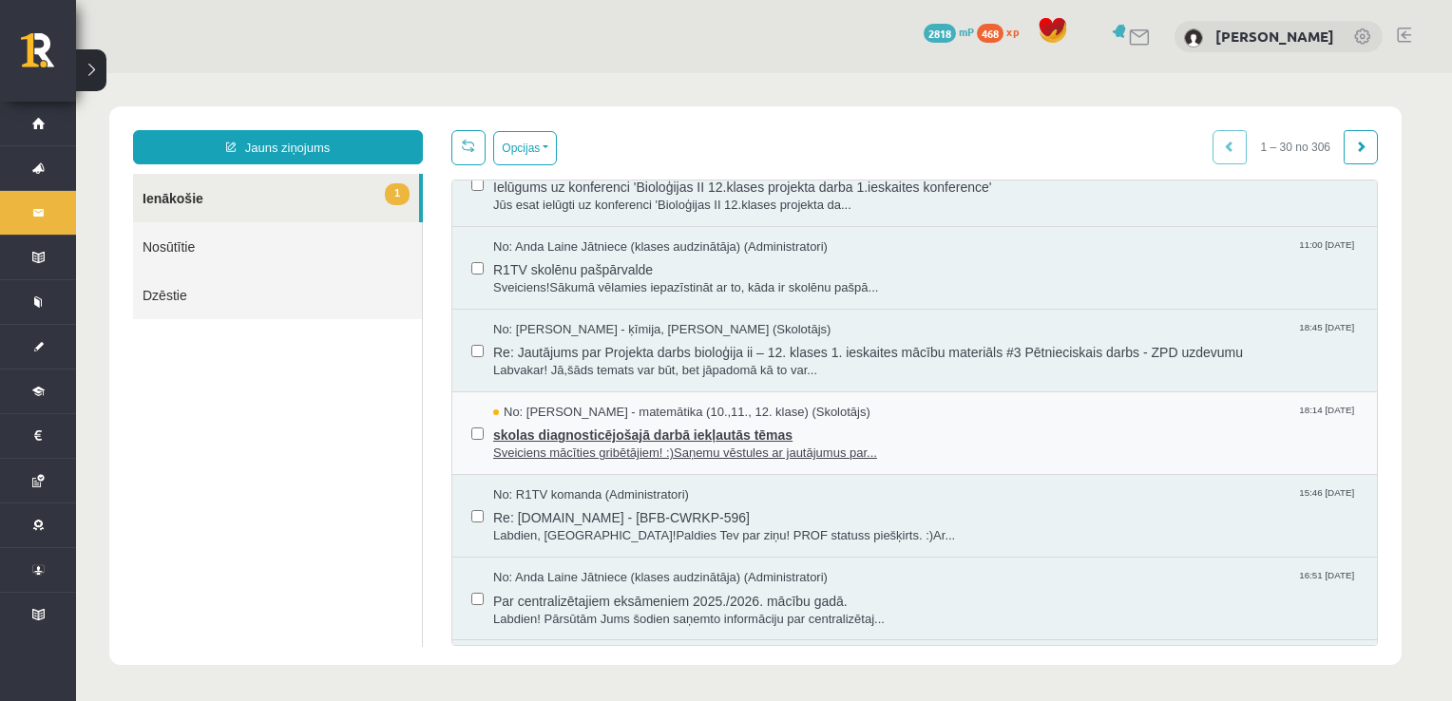
click at [760, 436] on span "skolas diagnosticējošajā darbā iekļautās tēmas" at bounding box center [925, 433] width 865 height 24
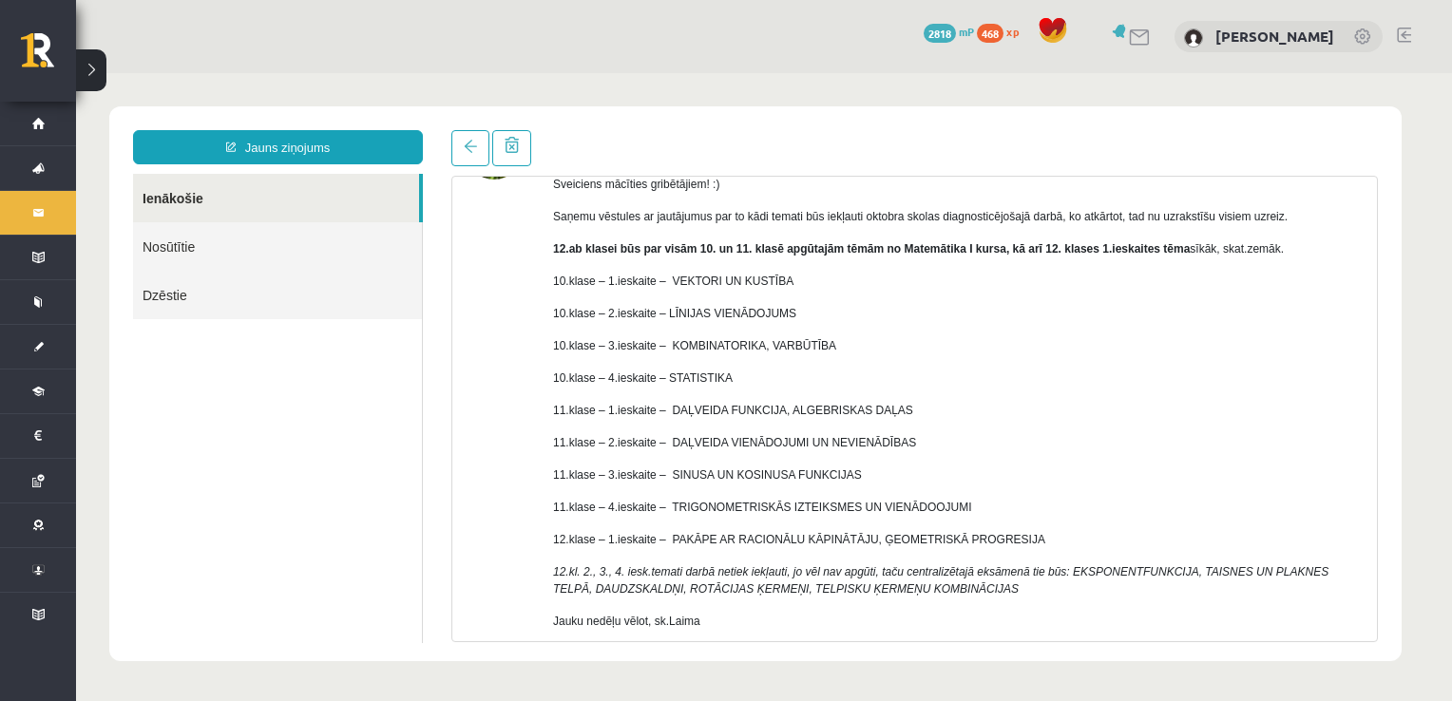
scroll to position [238, 0]
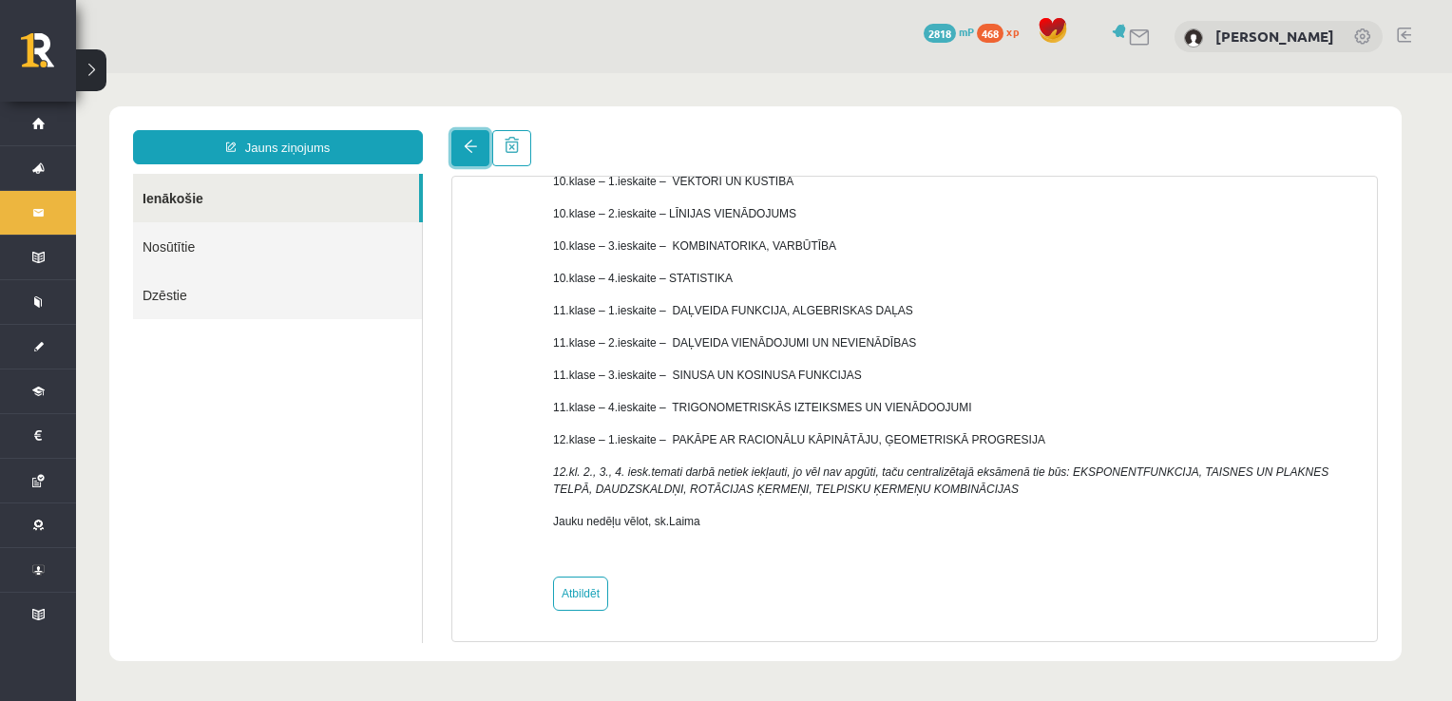
click at [463, 137] on link at bounding box center [470, 148] width 38 height 36
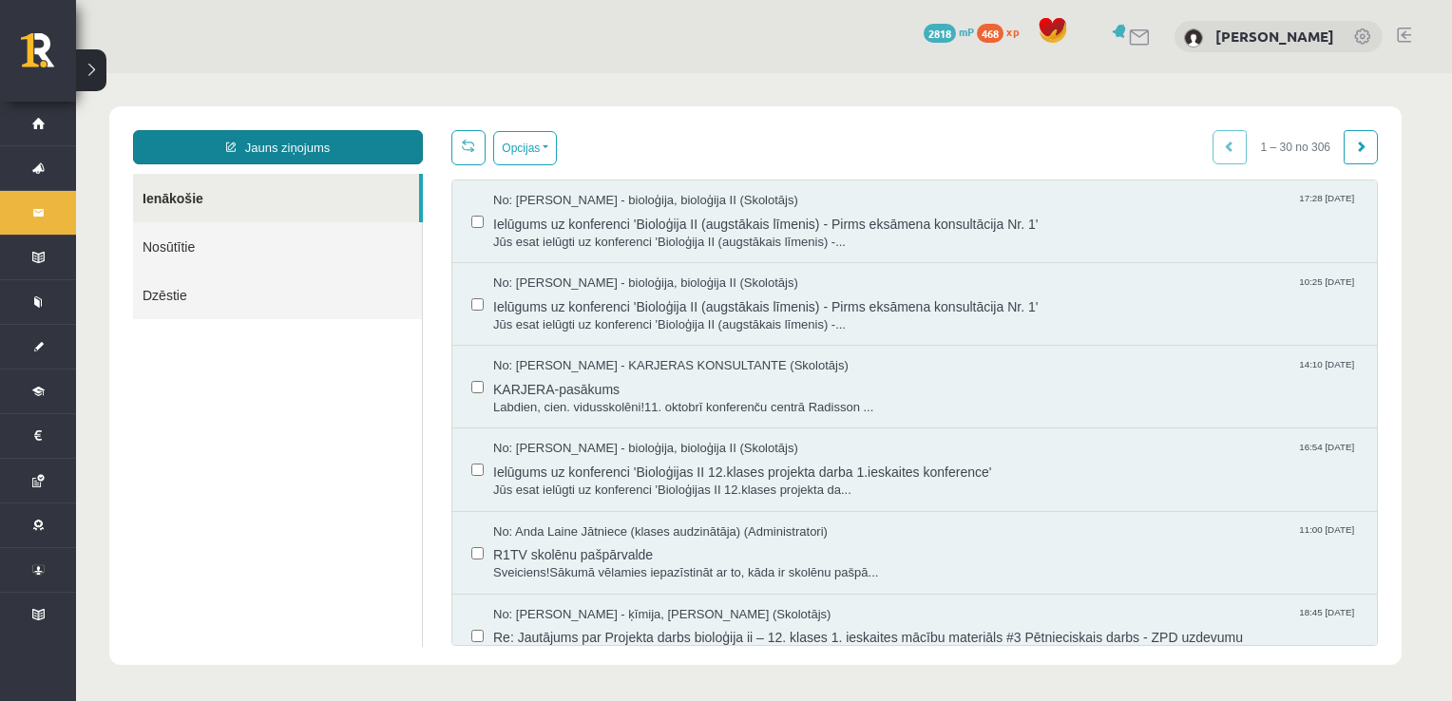
scroll to position [0, 0]
click at [314, 141] on link "Jauns ziņojums" at bounding box center [278, 147] width 290 height 34
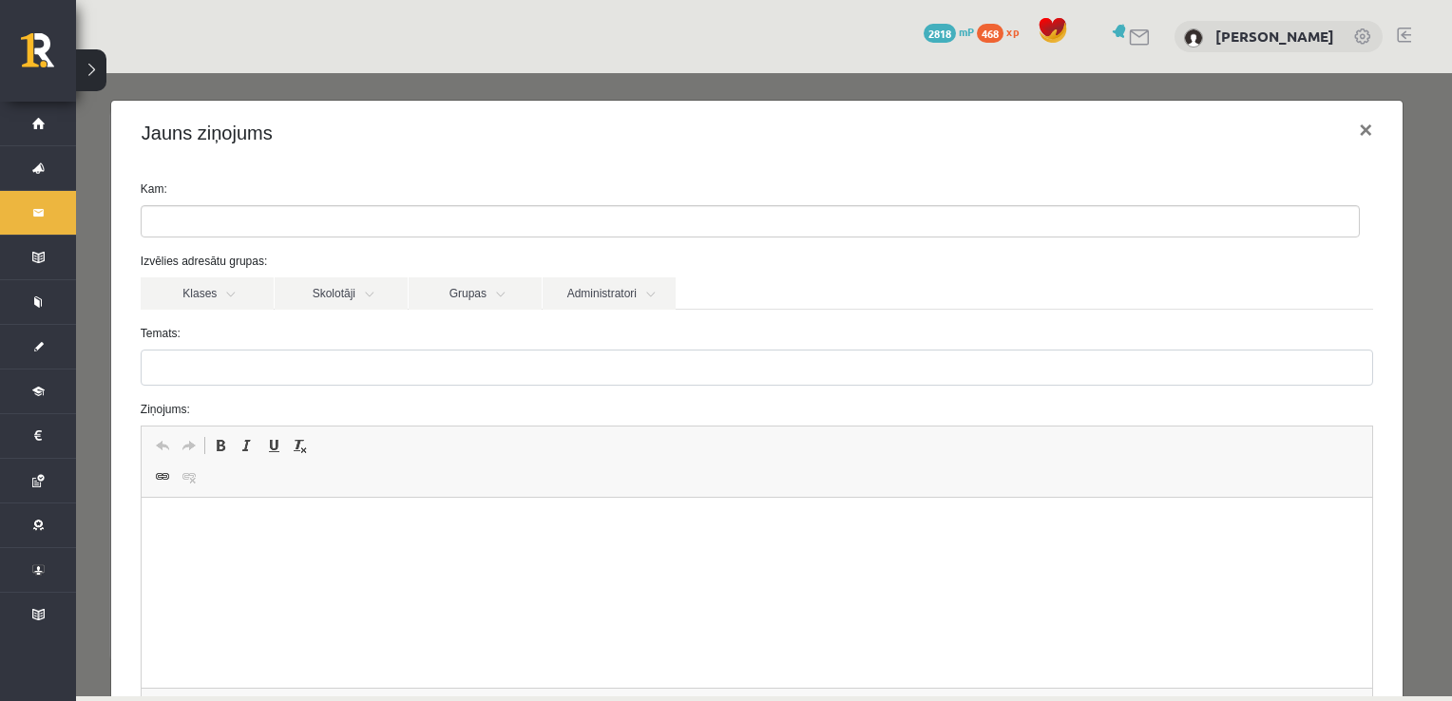
click at [289, 219] on ul at bounding box center [751, 221] width 1218 height 30
click at [636, 297] on link "Administratori" at bounding box center [609, 294] width 133 height 32
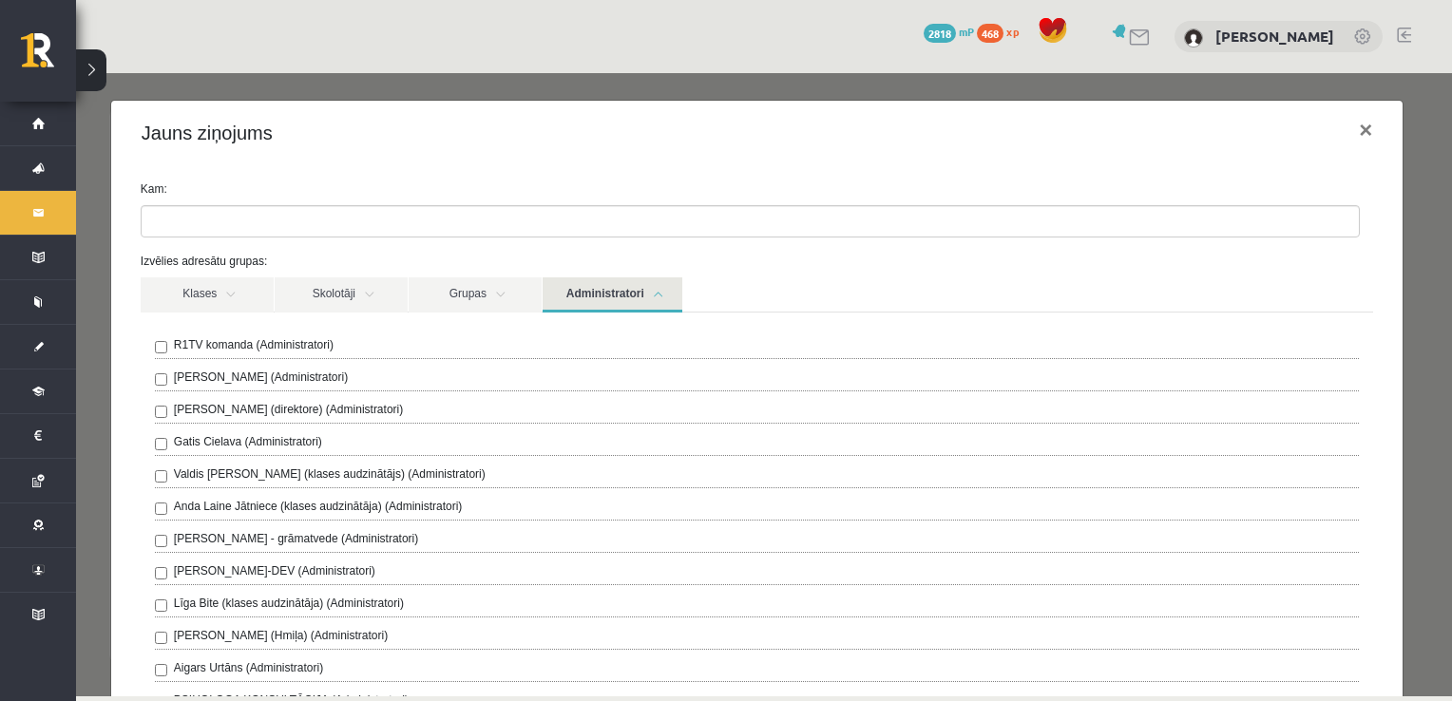
click at [243, 344] on label "R1TV komanda (Administratori)" at bounding box center [254, 344] width 160 height 17
click at [559, 150] on div "Jauns ziņojums ×" at bounding box center [757, 133] width 1292 height 65
click at [583, 287] on link "Administratori" at bounding box center [613, 295] width 140 height 35
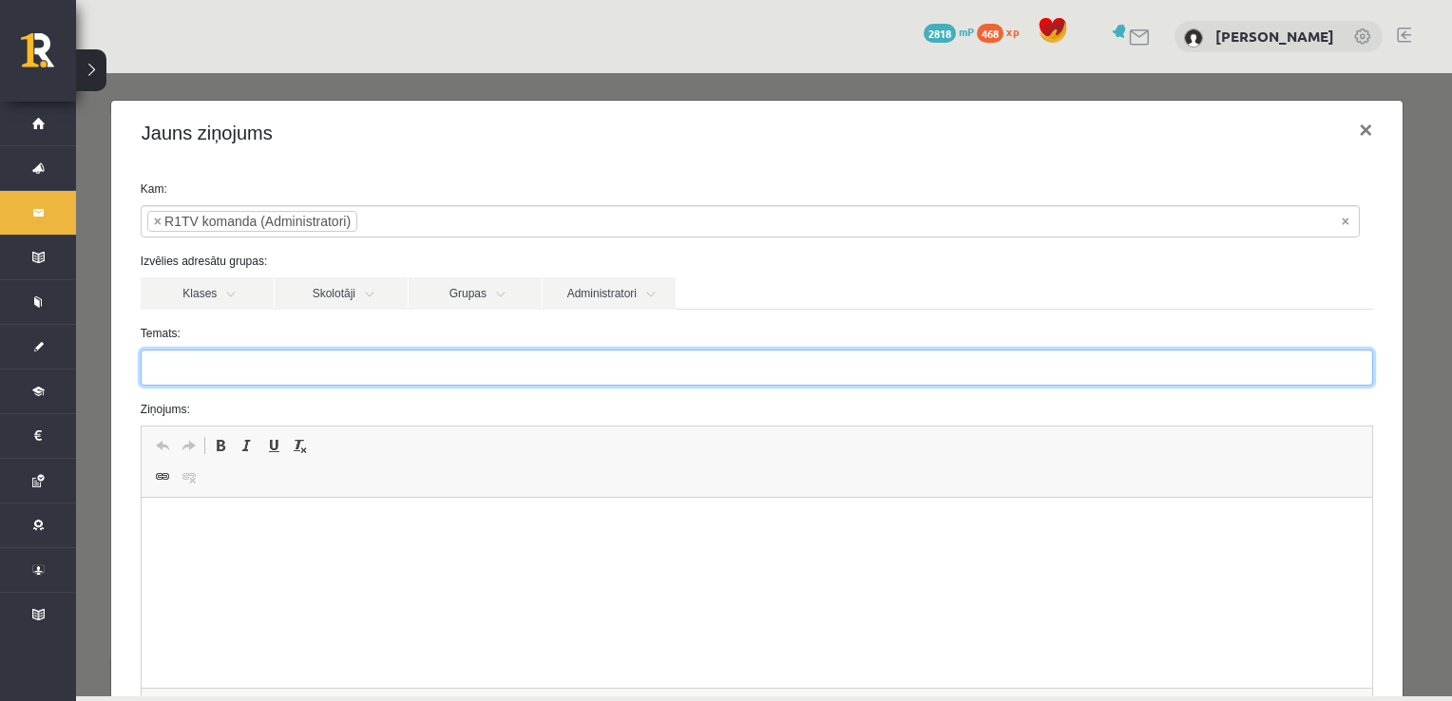
click at [395, 365] on input "Temats:" at bounding box center [757, 368] width 1233 height 36
type input "******"
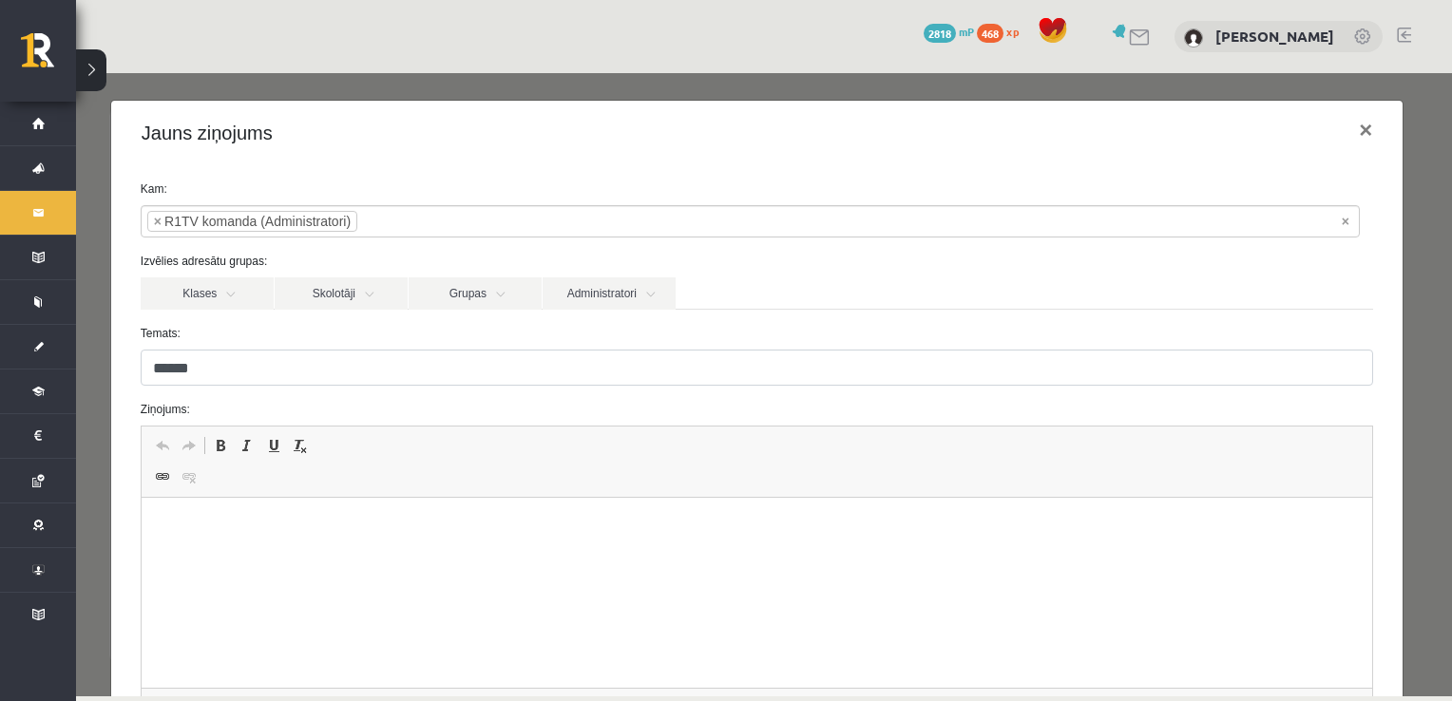
click at [288, 524] on p "Editor, wiswyg-editor-47433947844620-1760388631-236" at bounding box center [756, 527] width 1193 height 20
click at [799, 556] on html "**********" at bounding box center [756, 527] width 1231 height 58
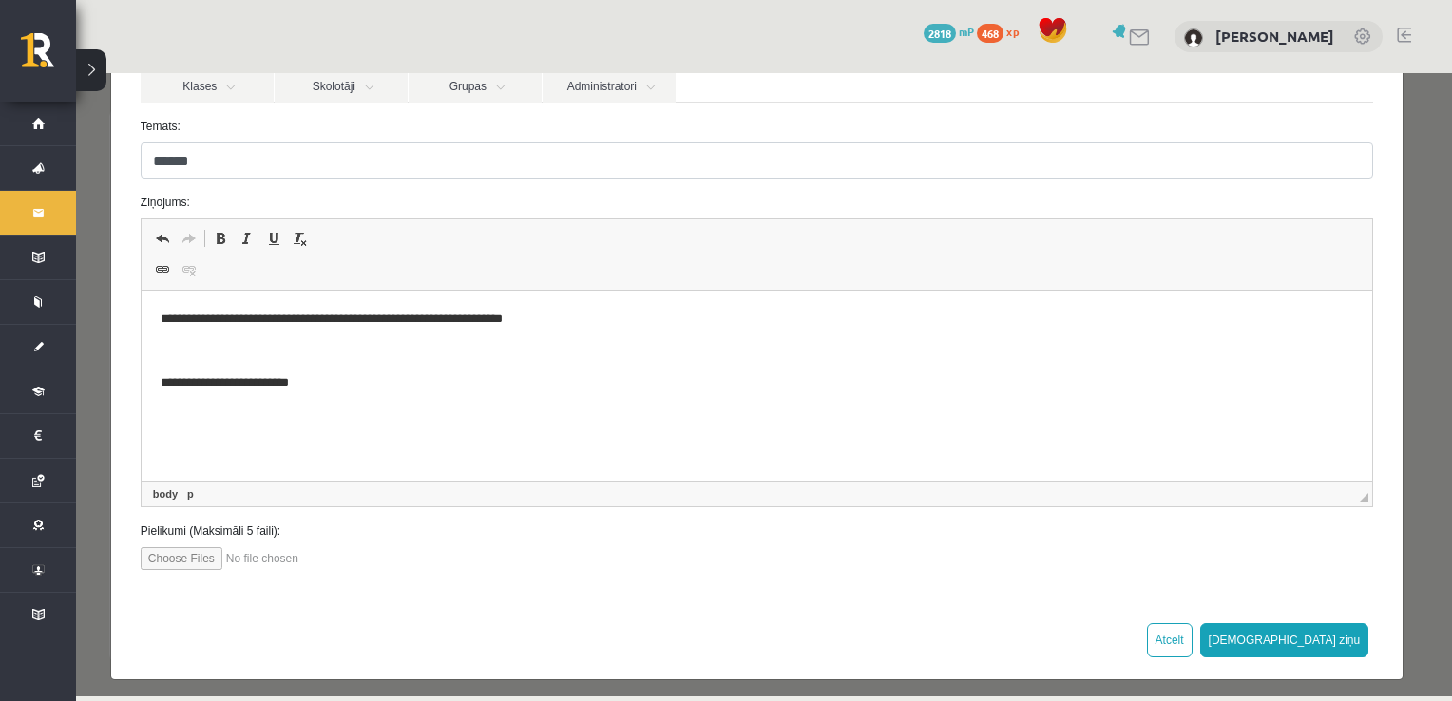
scroll to position [214, 0]
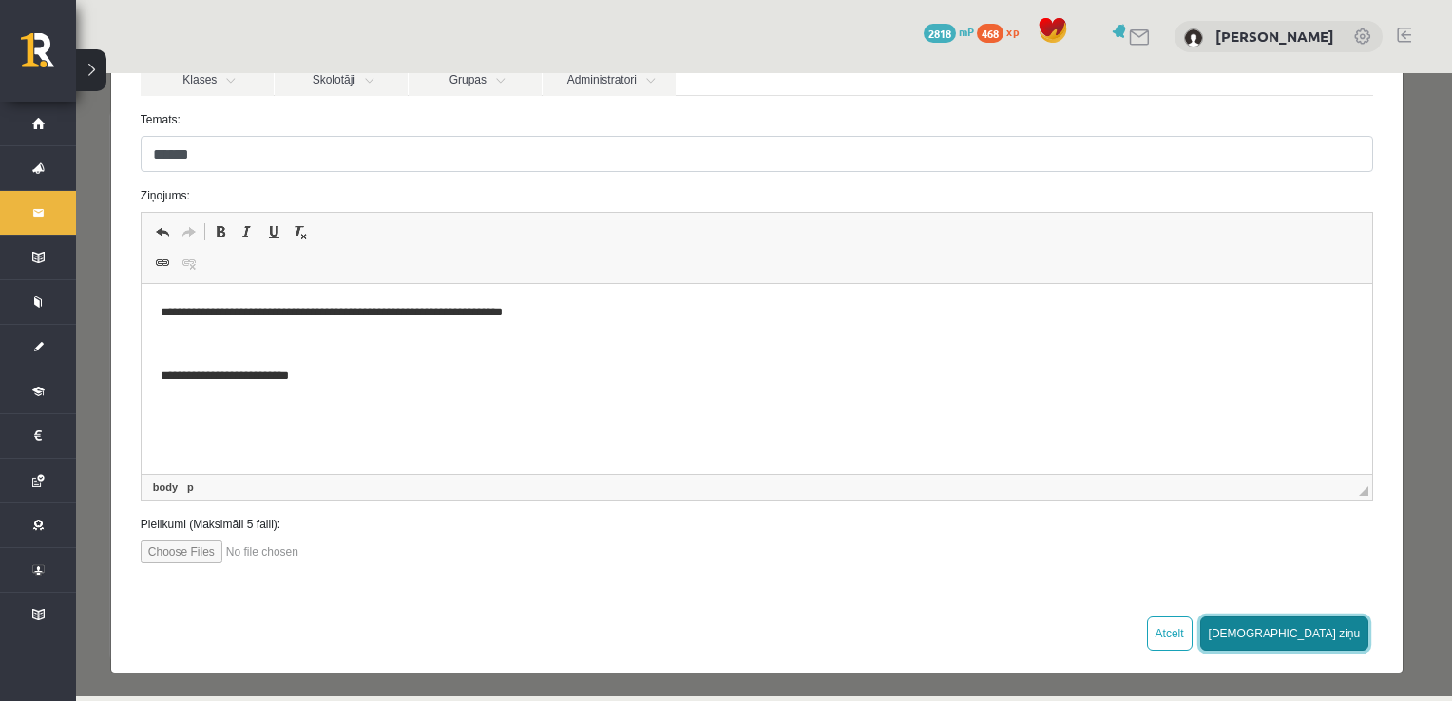
click at [1326, 636] on button "Sūtīt ziņu" at bounding box center [1284, 634] width 169 height 34
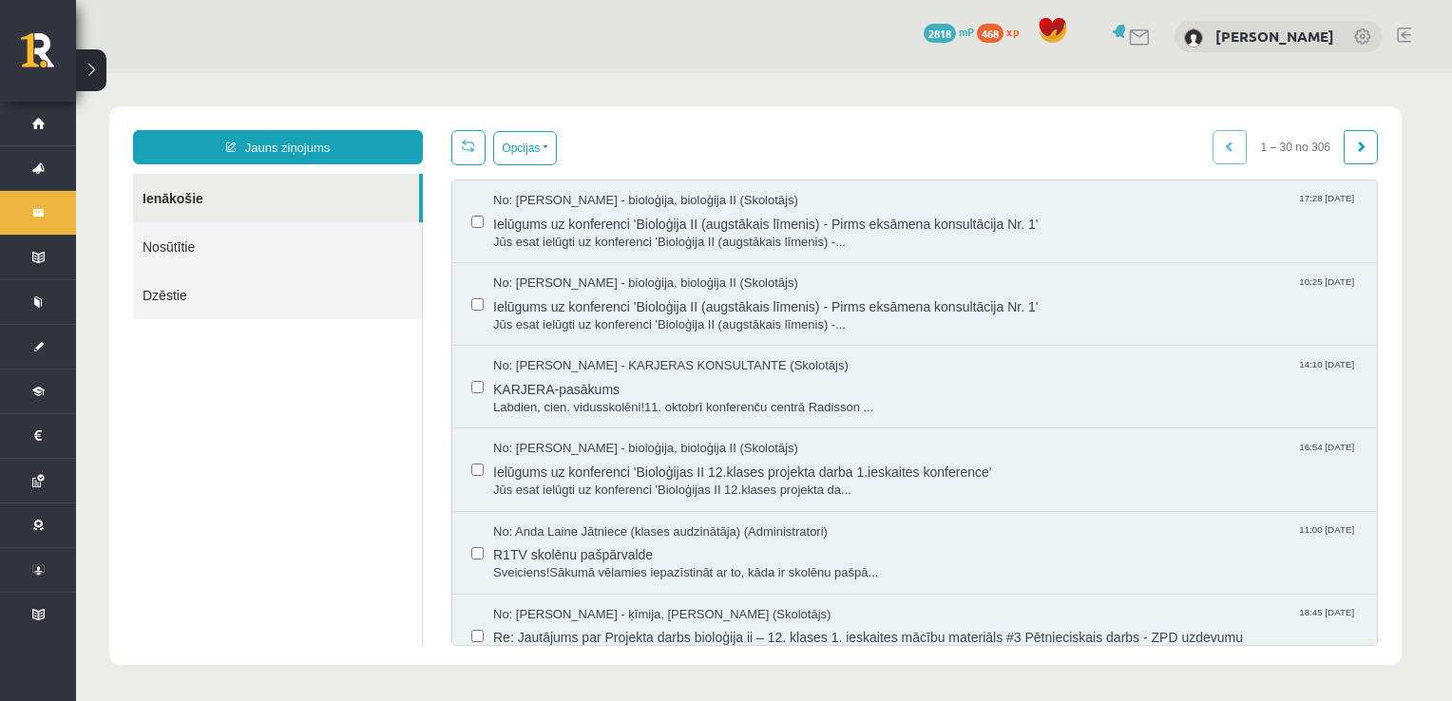
scroll to position [0, 0]
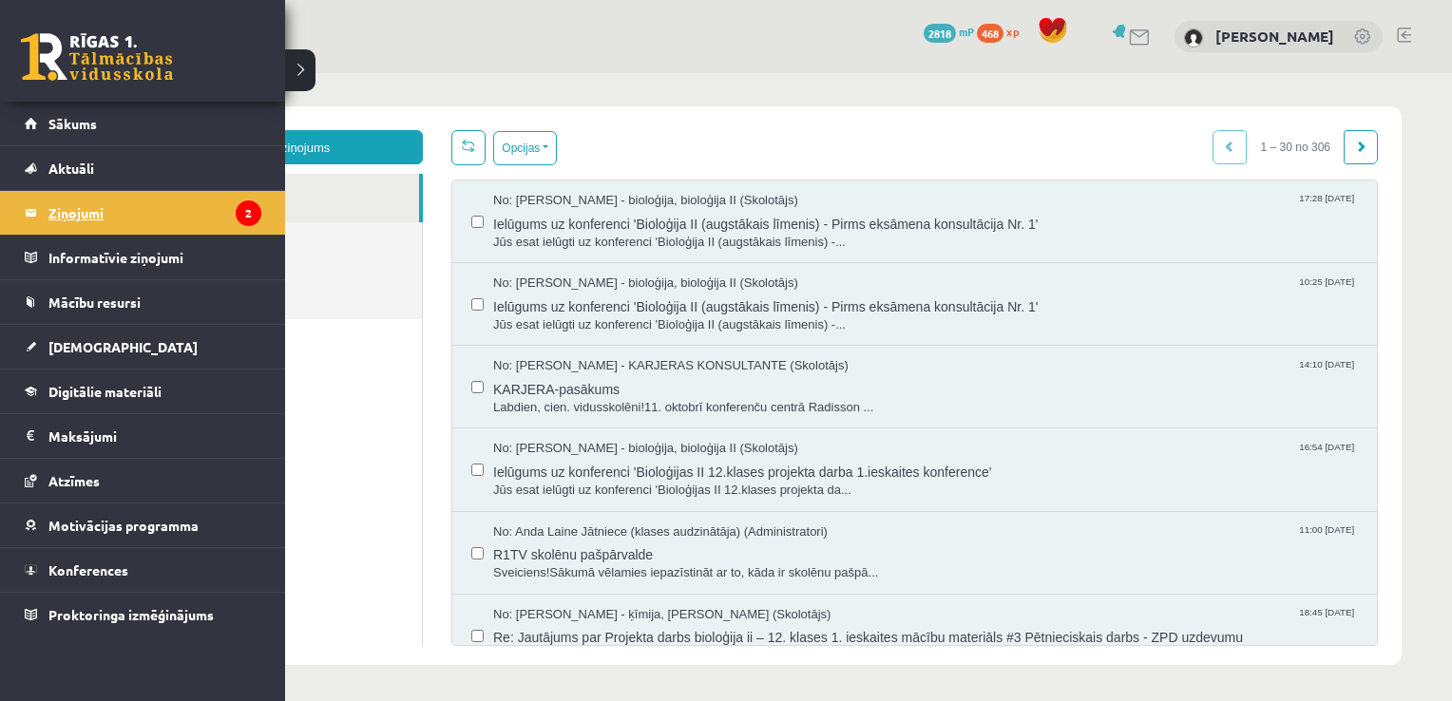
click at [105, 225] on legend "Ziņojumi 2" at bounding box center [154, 213] width 213 height 44
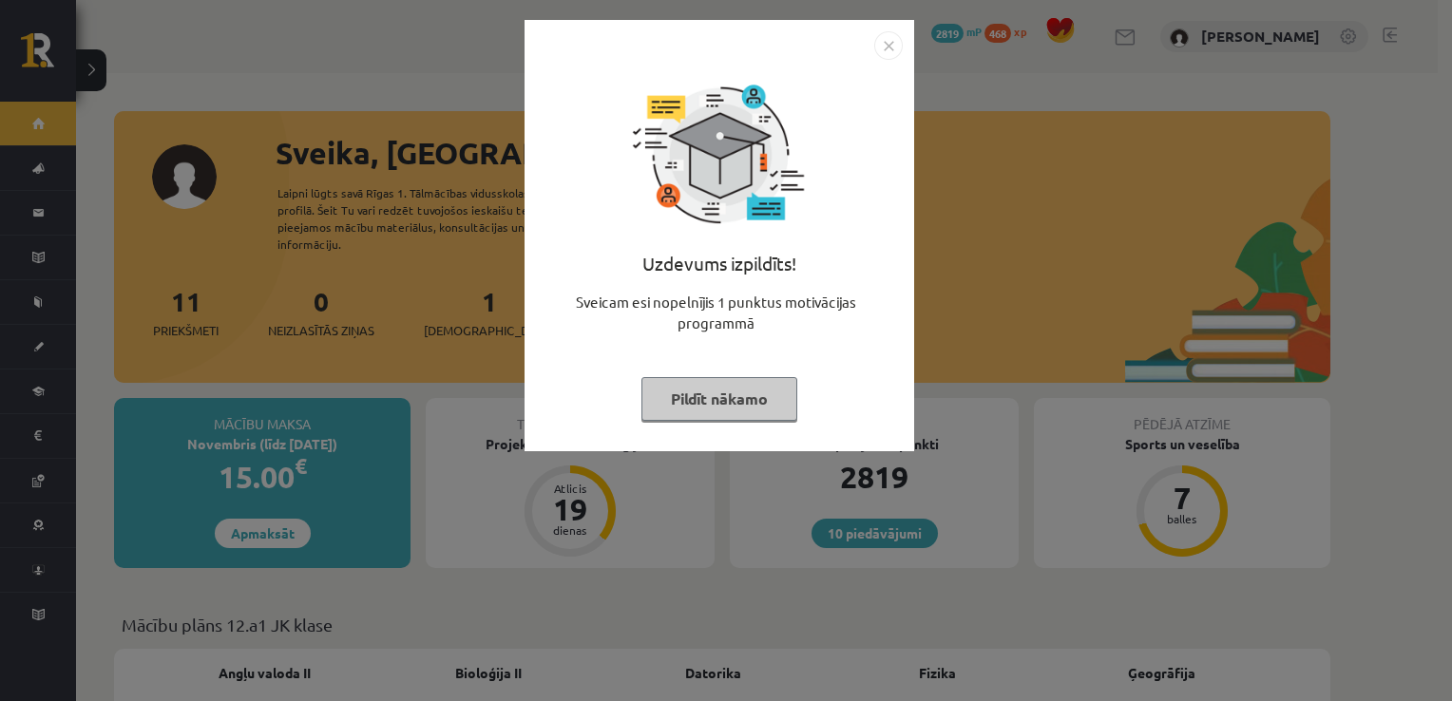
click at [750, 401] on button "Pildīt nākamo" at bounding box center [720, 399] width 156 height 44
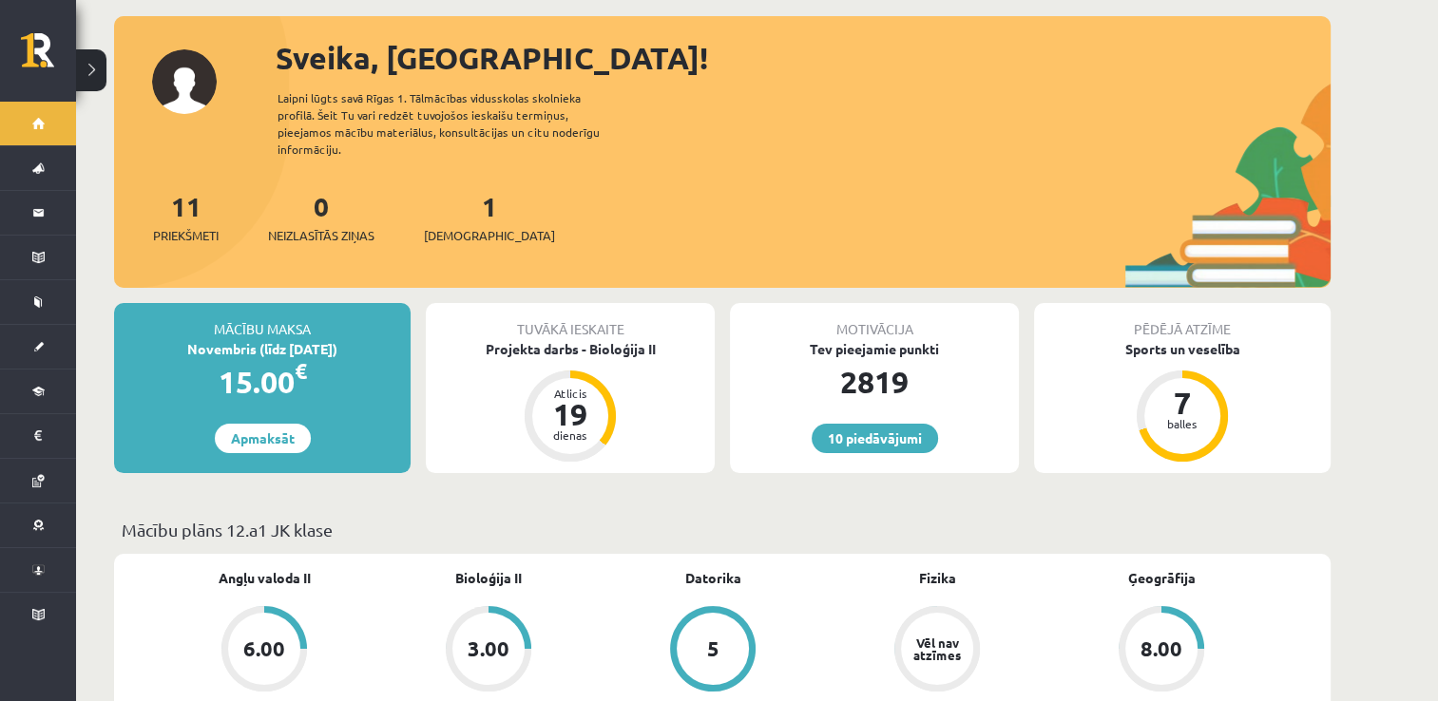
scroll to position [190, 0]
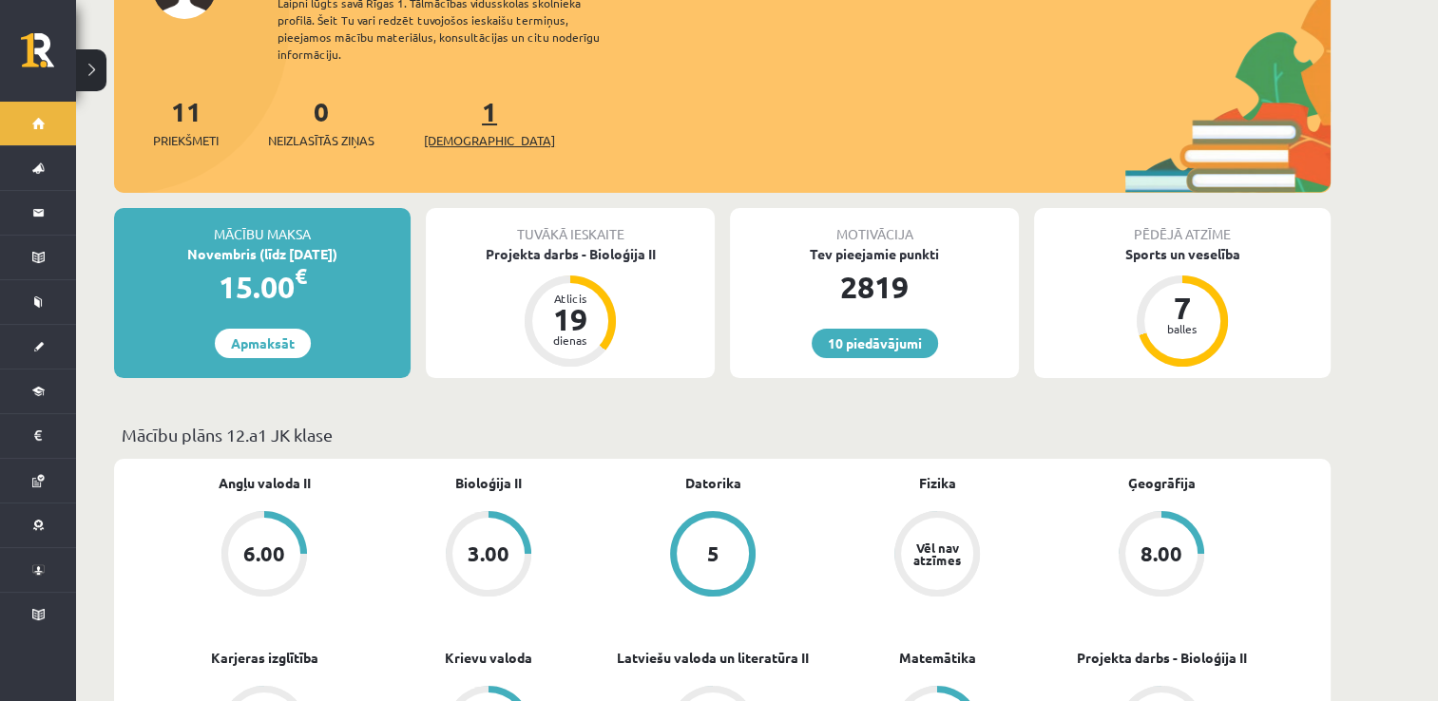
click at [456, 131] on span "[DEMOGRAPHIC_DATA]" at bounding box center [489, 140] width 131 height 19
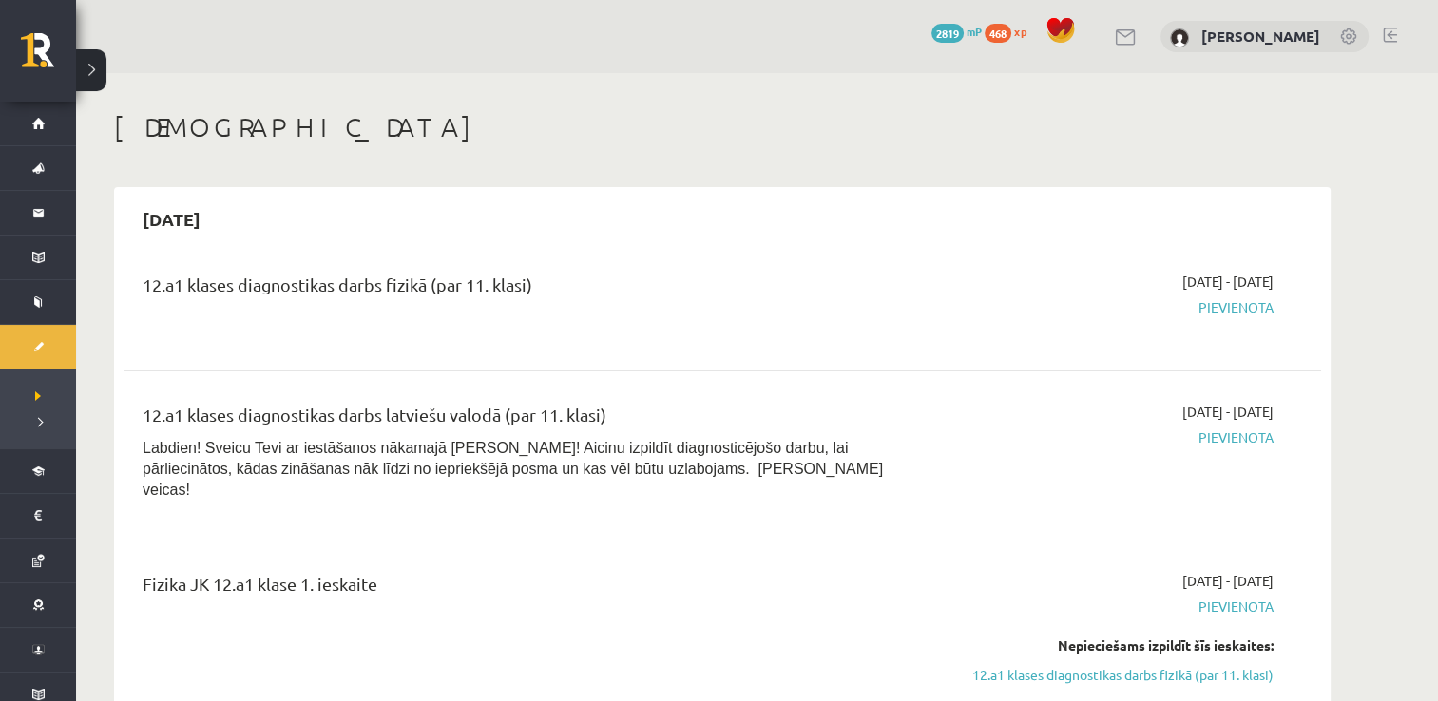
click at [1255, 308] on span "Pievienota" at bounding box center [1094, 308] width 358 height 20
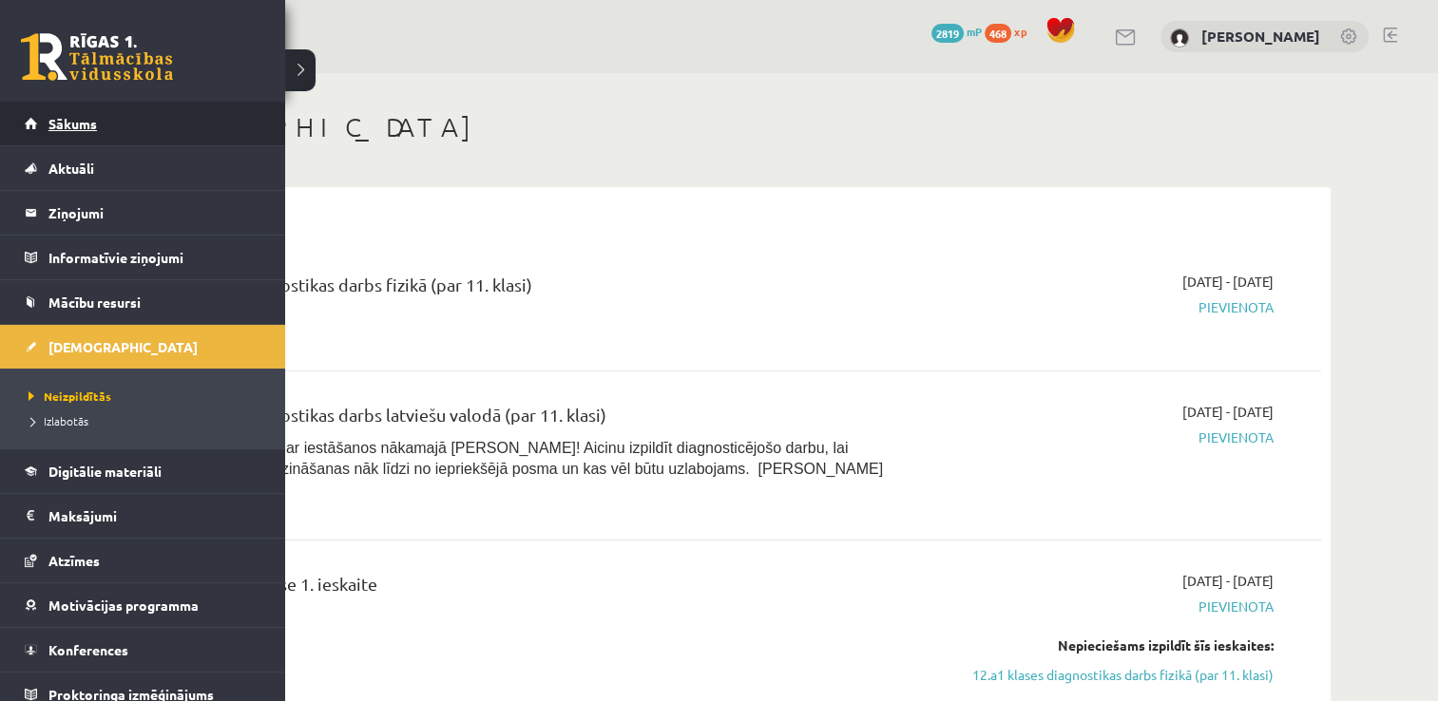
click at [58, 119] on span "Sākums" at bounding box center [72, 123] width 48 height 17
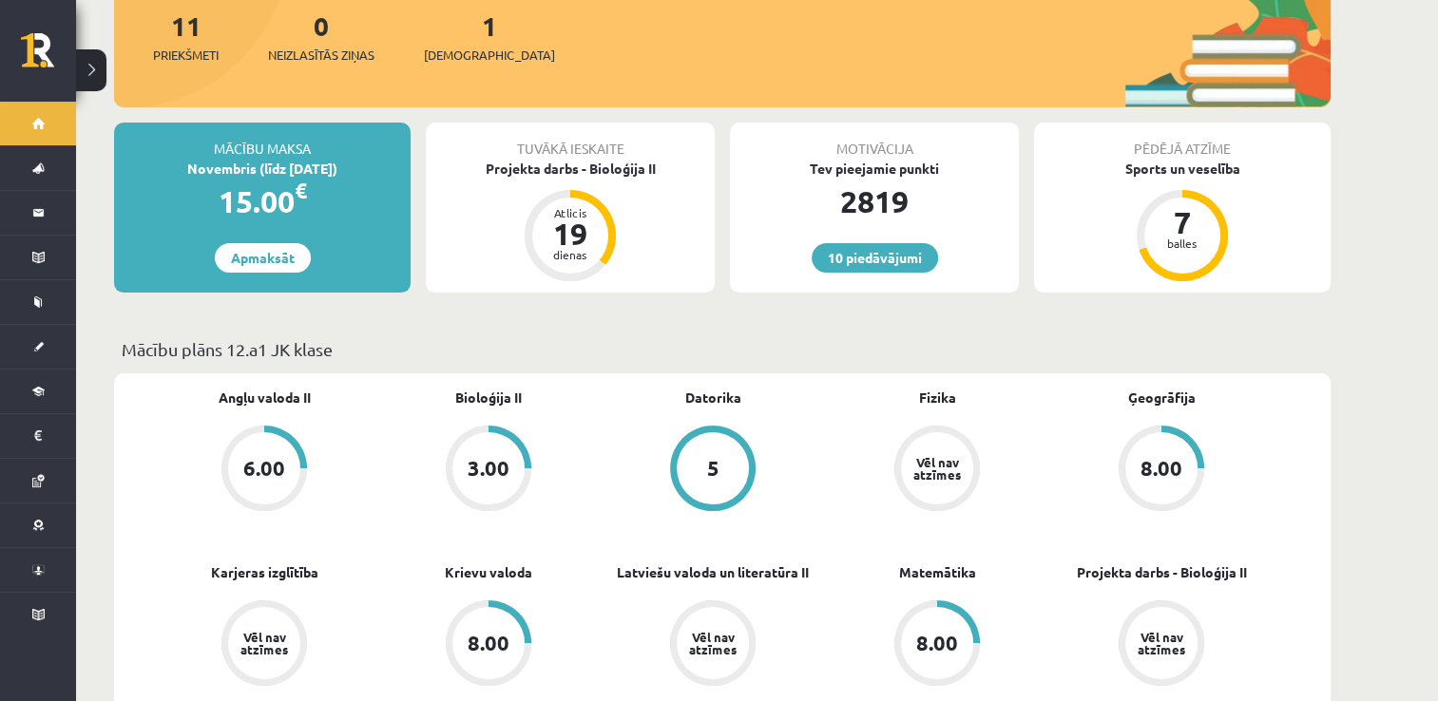
scroll to position [285, 0]
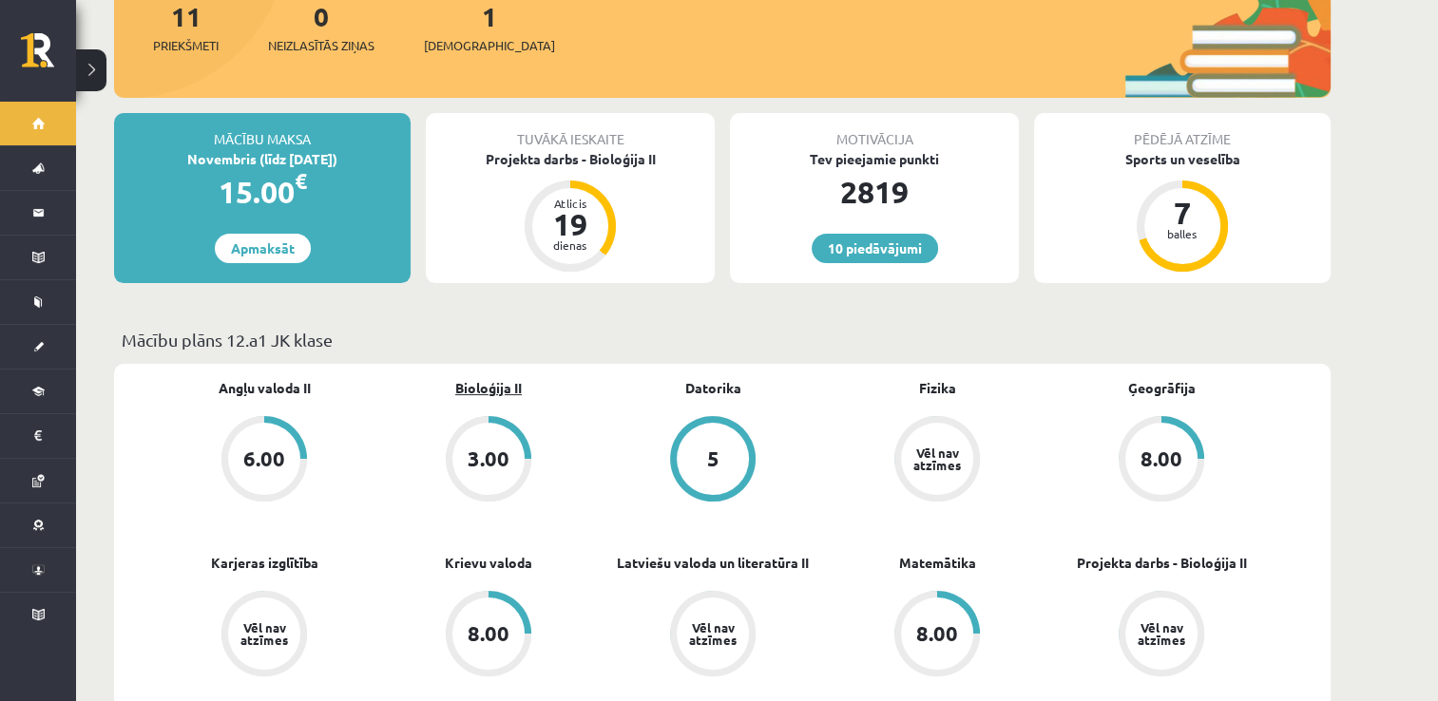
click at [501, 378] on link "Bioloģija II" at bounding box center [488, 388] width 67 height 20
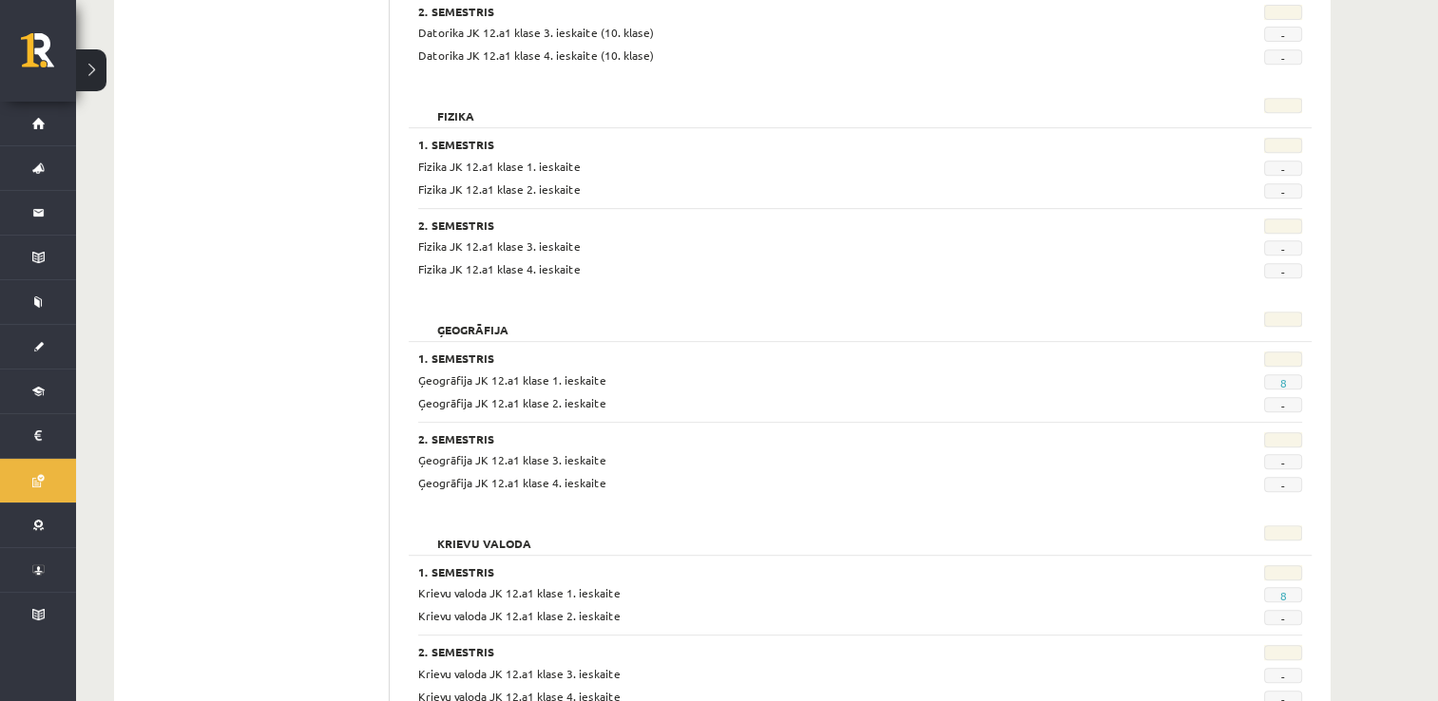
scroll to position [475, 0]
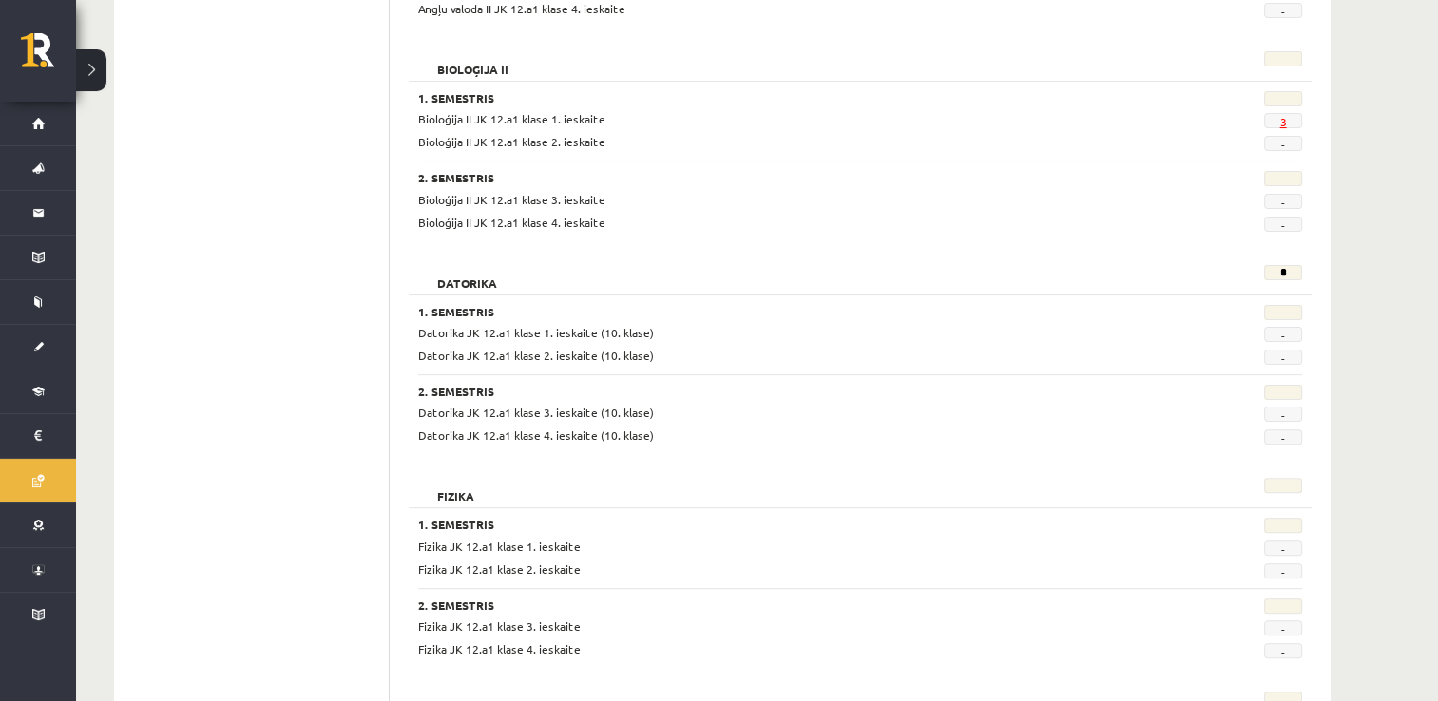
click at [1282, 124] on link "3" at bounding box center [1282, 121] width 7 height 15
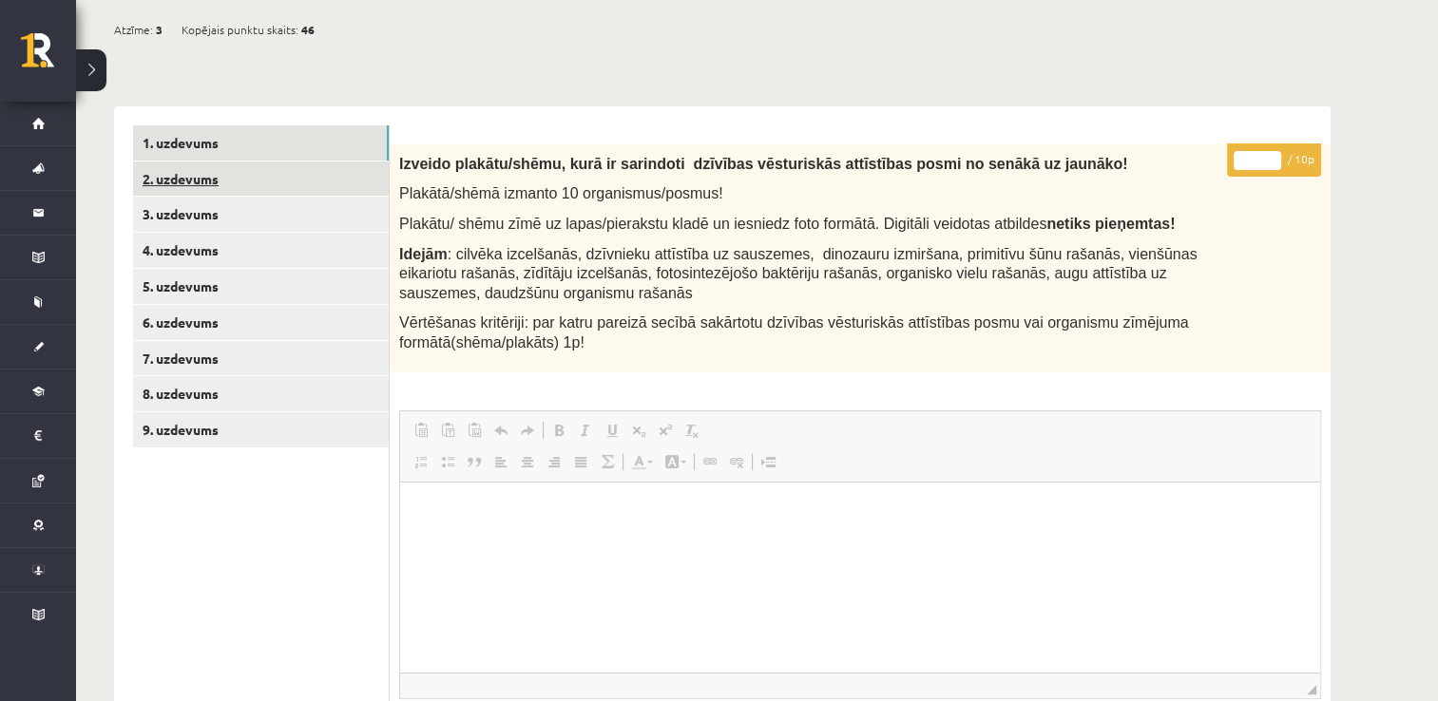
click at [229, 182] on link "2. uzdevums" at bounding box center [261, 179] width 256 height 35
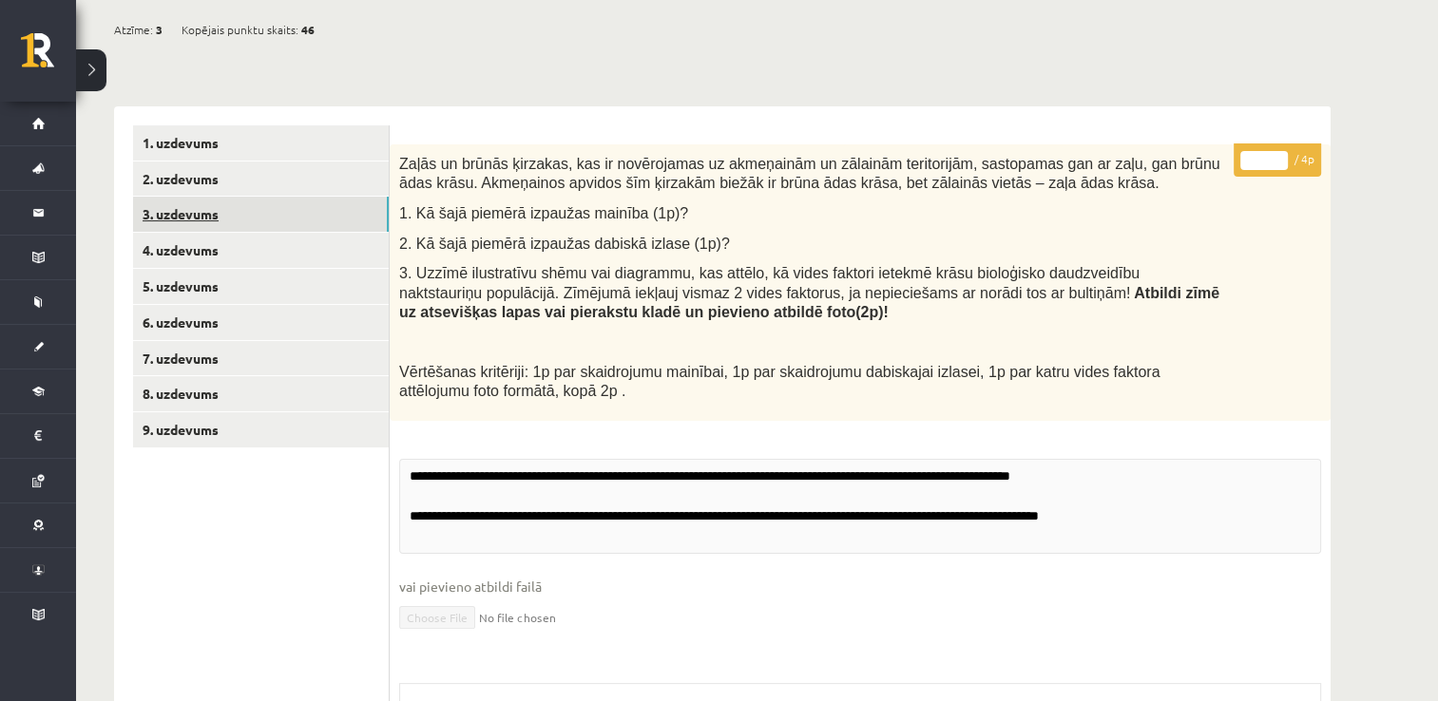
click at [239, 218] on link "3. uzdevums" at bounding box center [261, 214] width 256 height 35
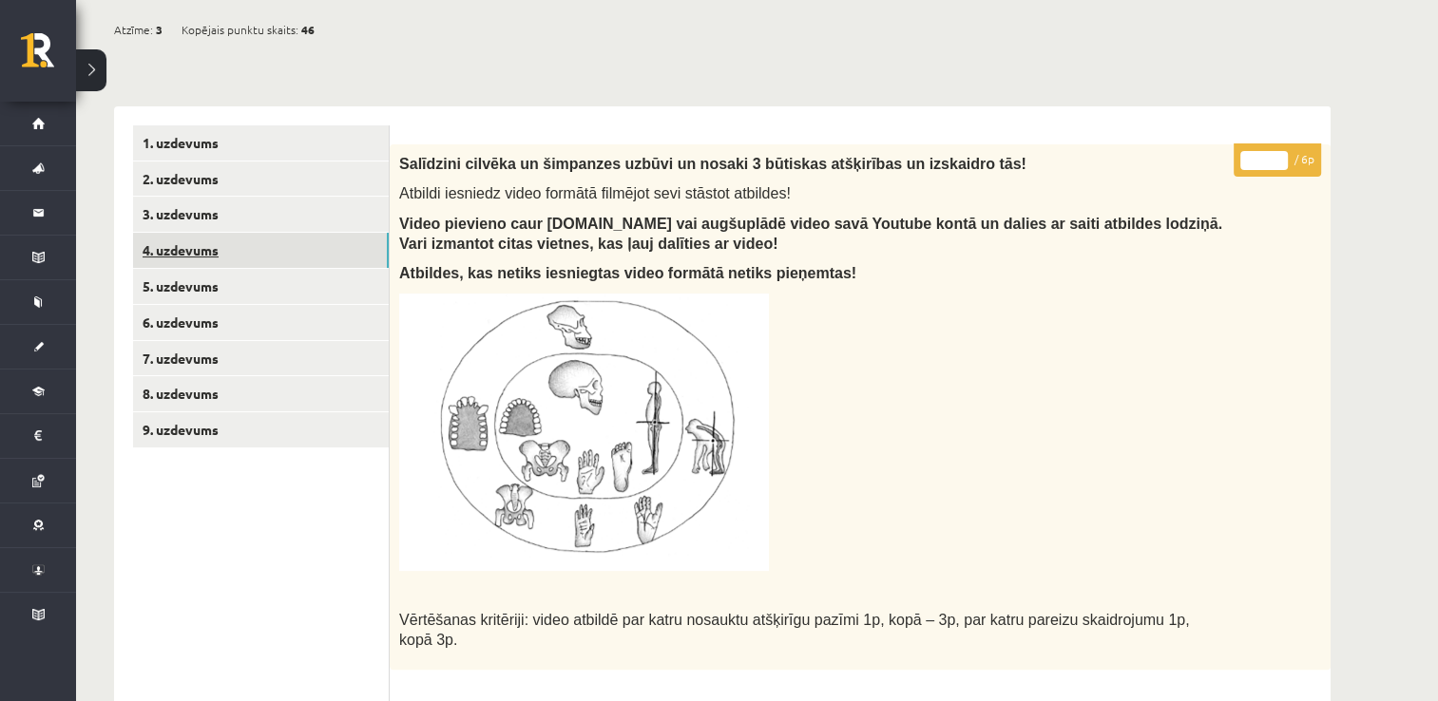
click at [236, 260] on link "4. uzdevums" at bounding box center [261, 250] width 256 height 35
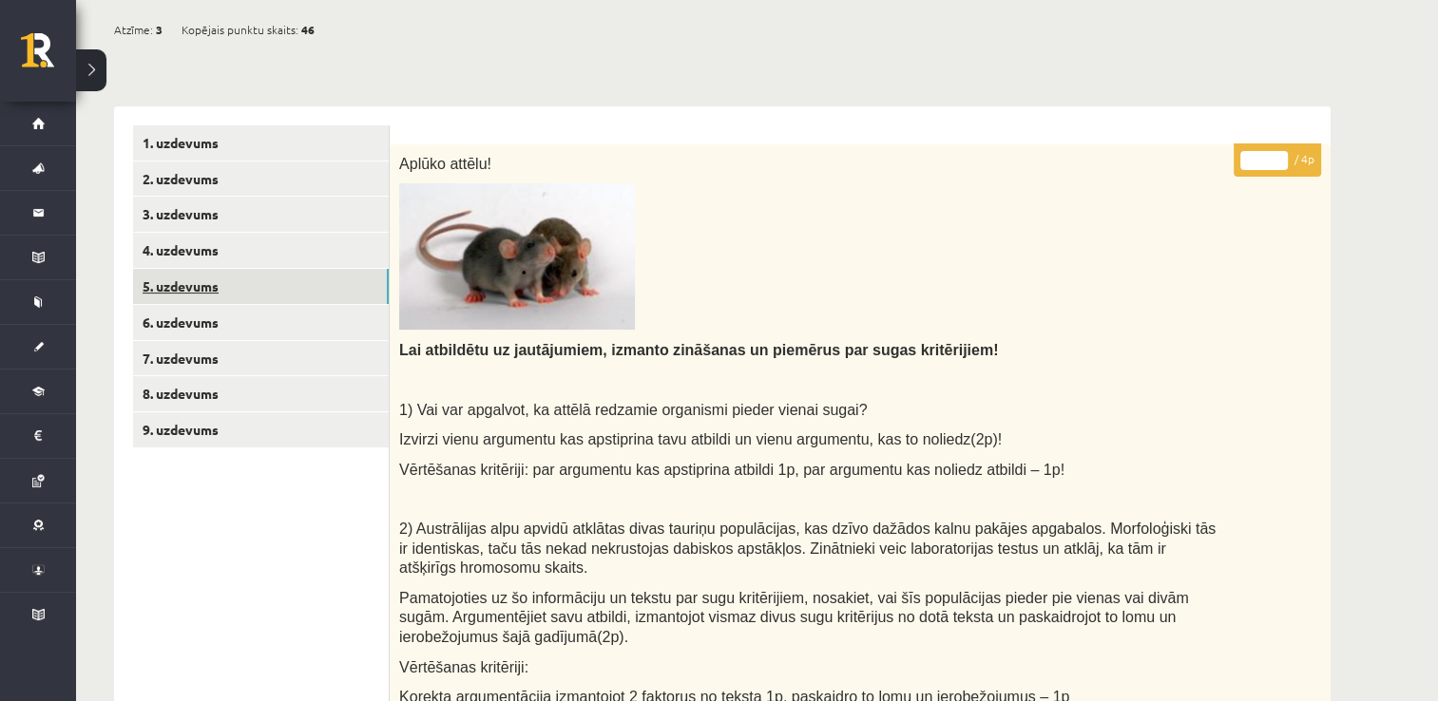
click at [241, 287] on link "5. uzdevums" at bounding box center [261, 286] width 256 height 35
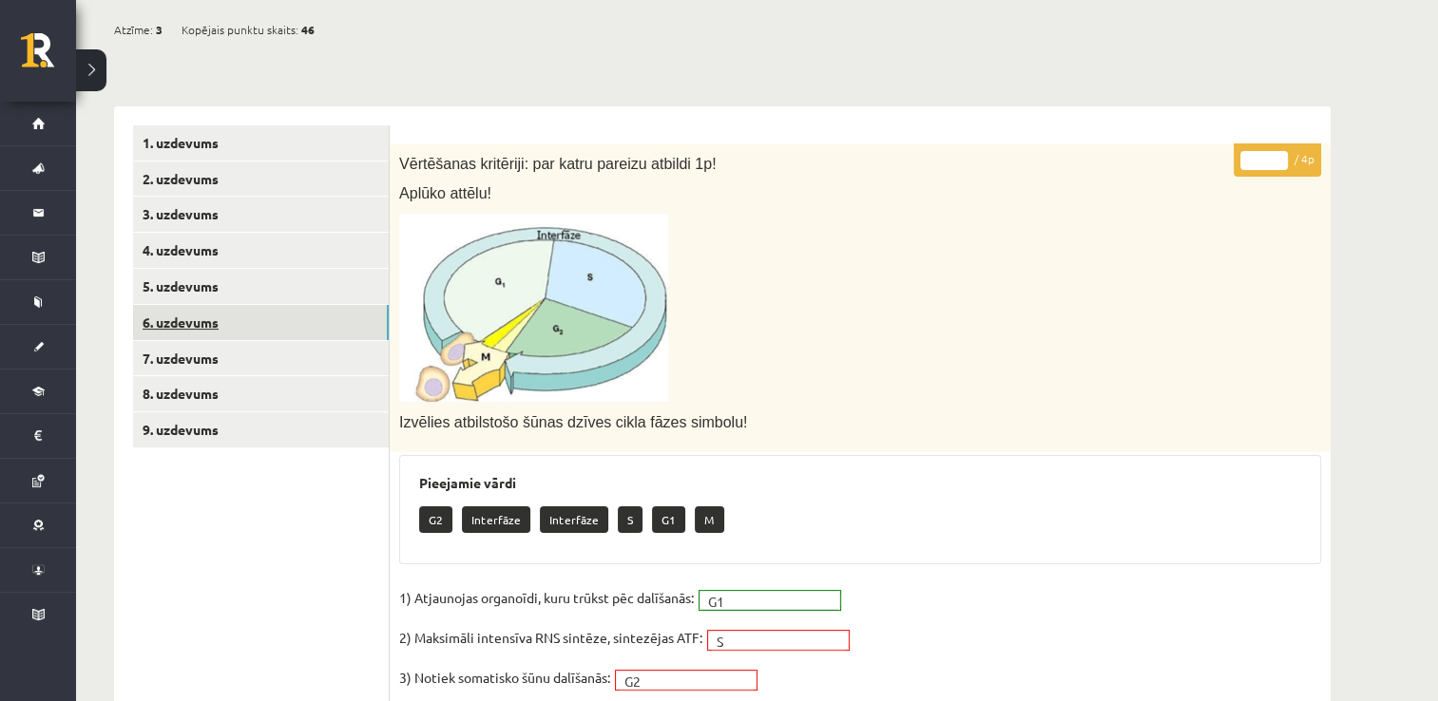
click at [237, 321] on link "6. uzdevums" at bounding box center [261, 322] width 256 height 35
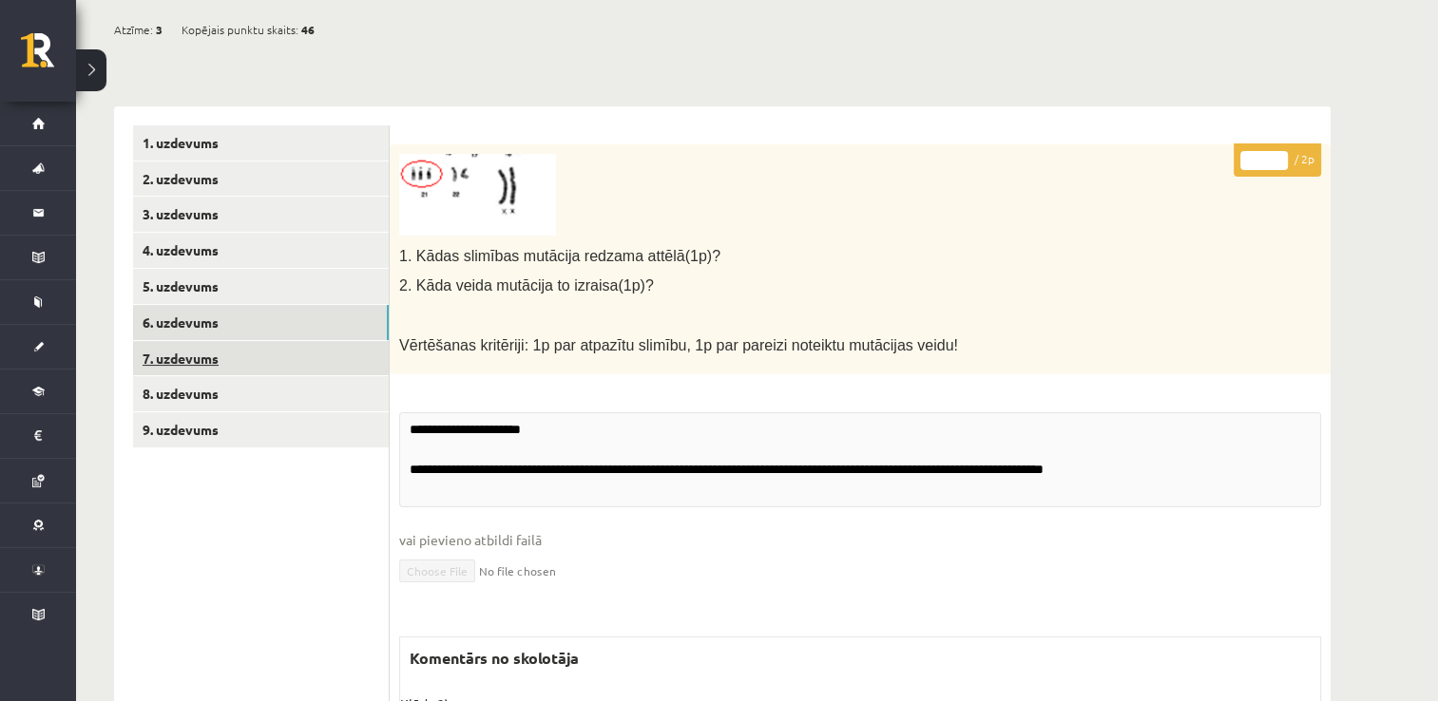
click at [233, 358] on link "7. uzdevums" at bounding box center [261, 358] width 256 height 35
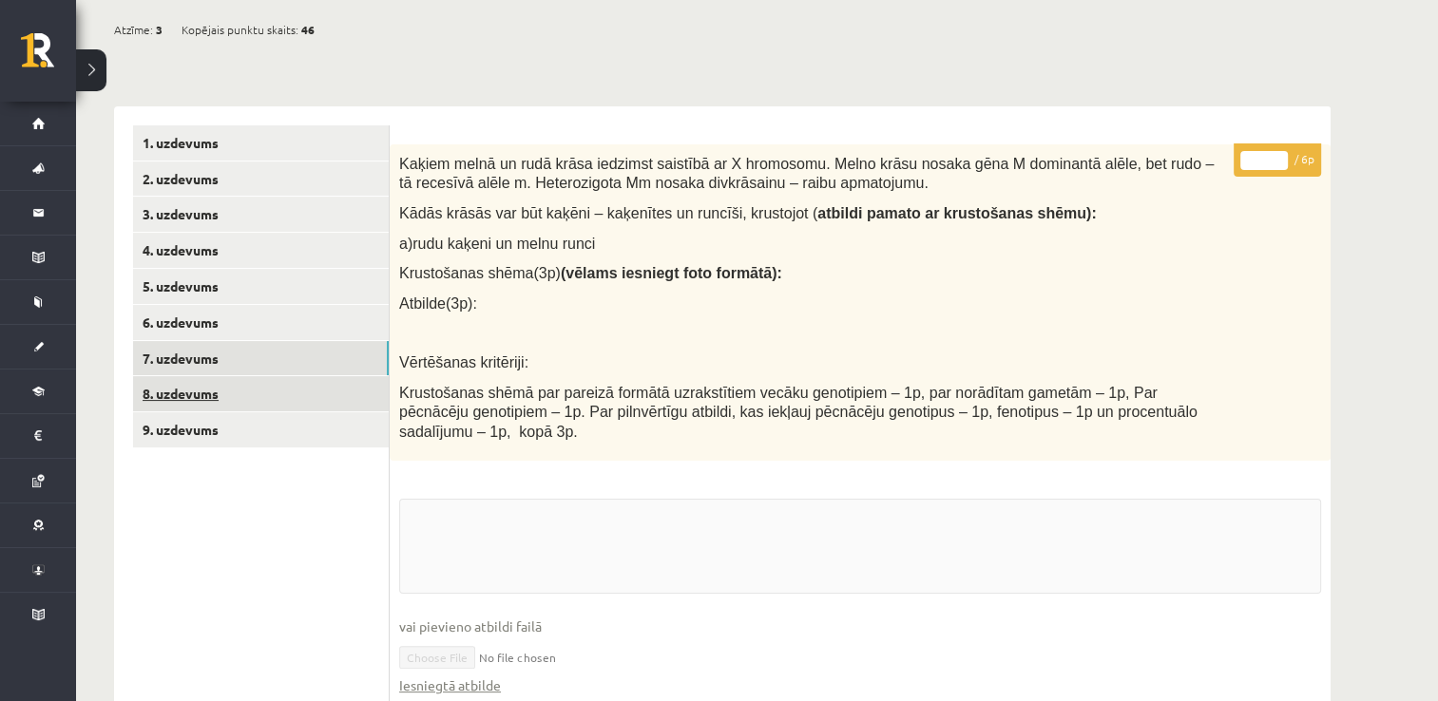
click at [231, 394] on link "8. uzdevums" at bounding box center [261, 393] width 256 height 35
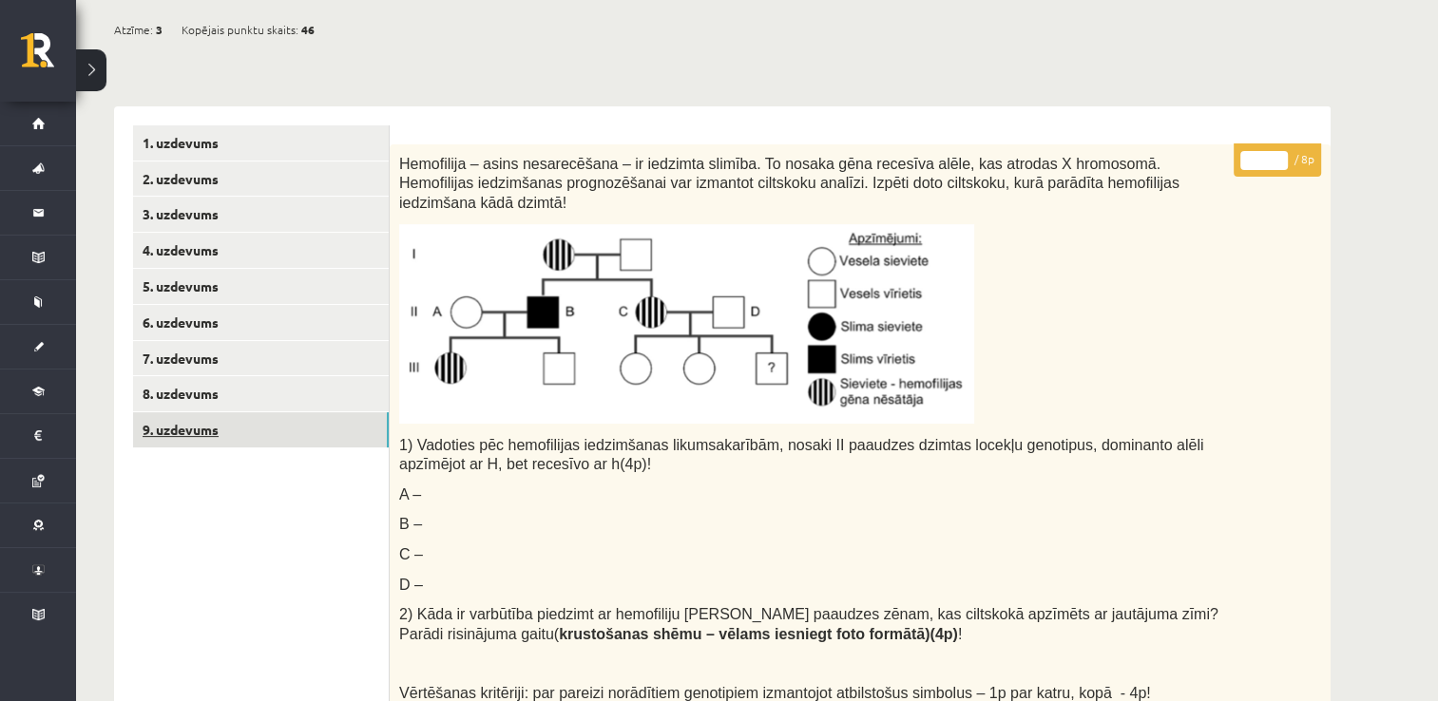
click at [220, 432] on link "9. uzdevums" at bounding box center [261, 430] width 256 height 35
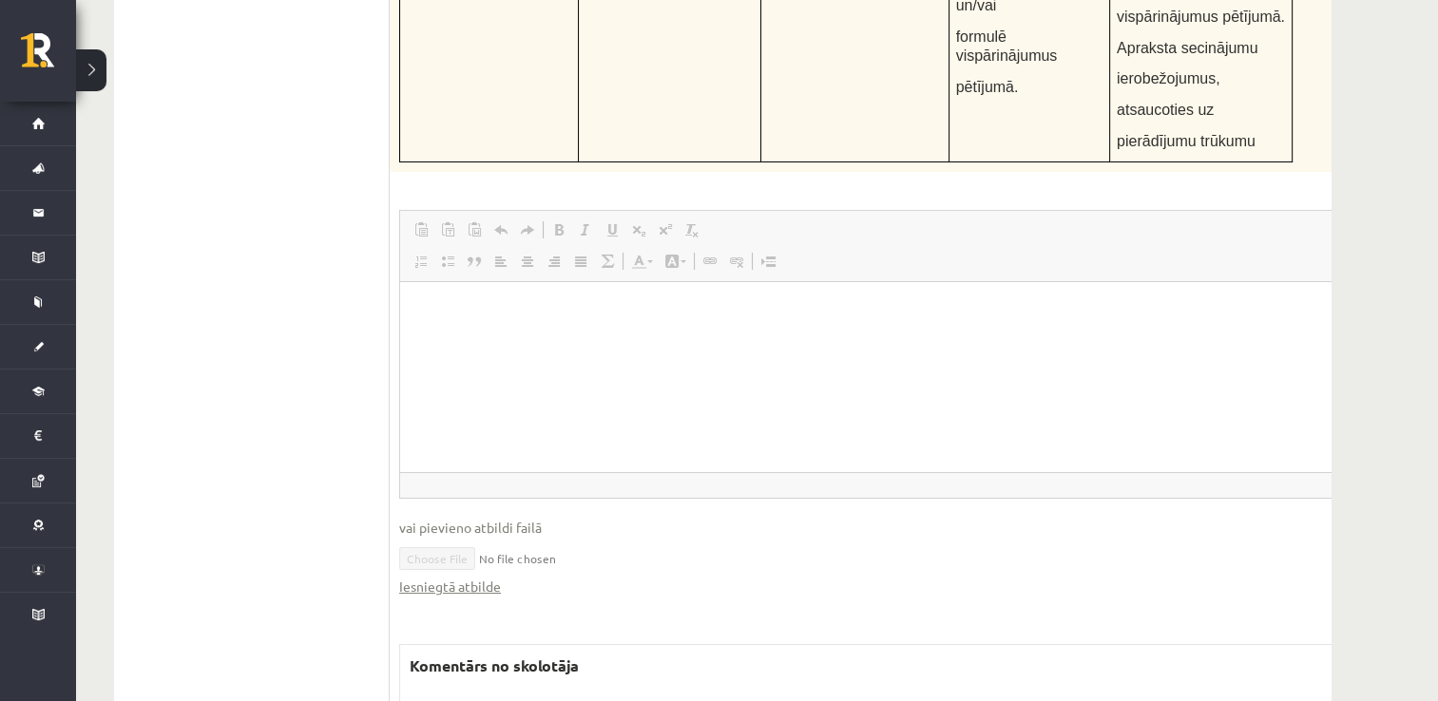
scroll to position [7380, 0]
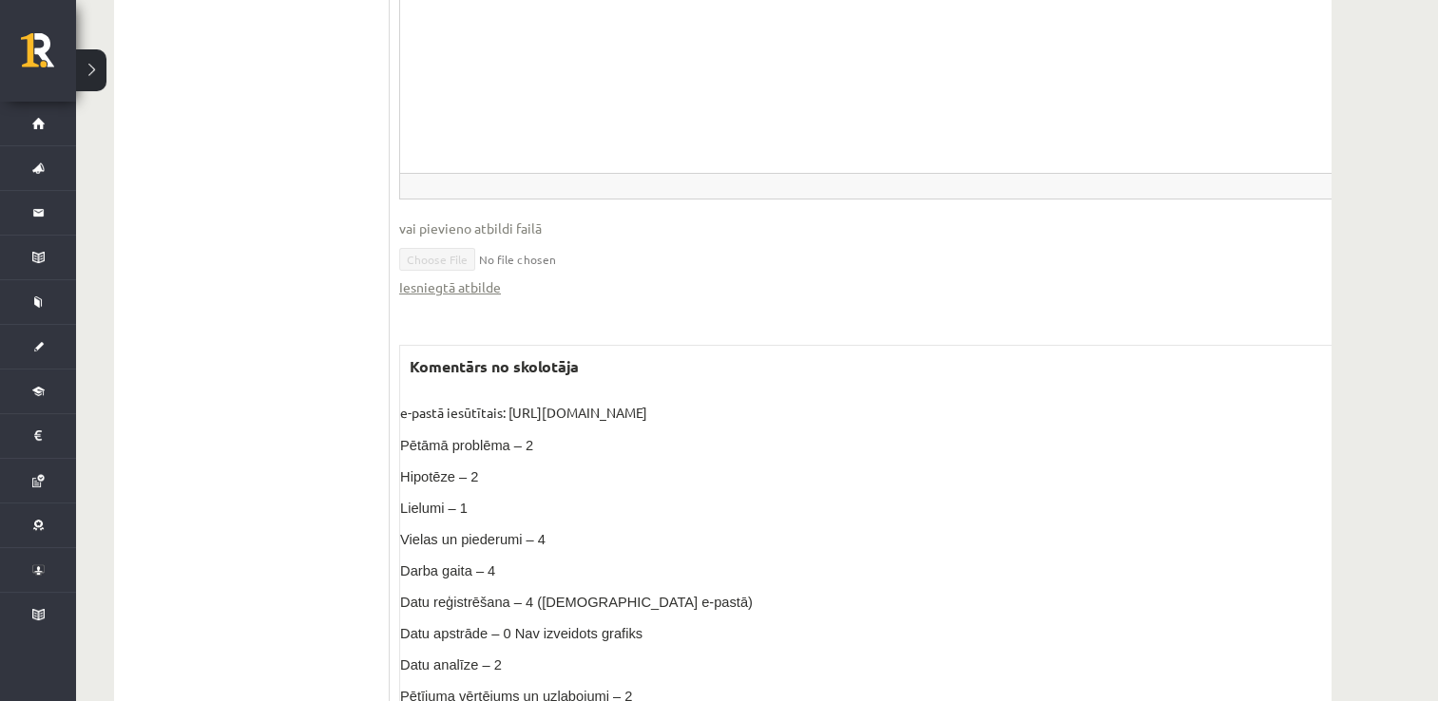
drag, startPoint x: 717, startPoint y: 648, endPoint x: 984, endPoint y: 654, distance: 267.1
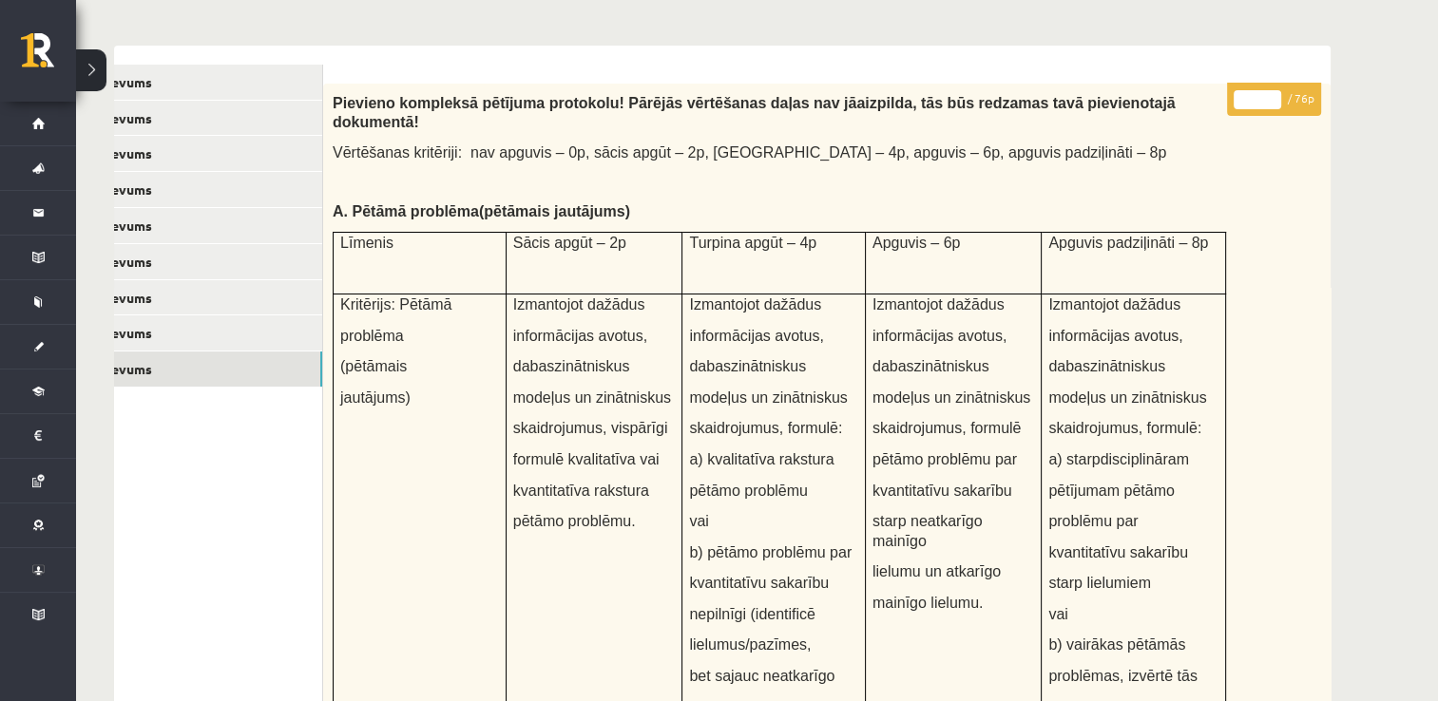
scroll to position [0, 0]
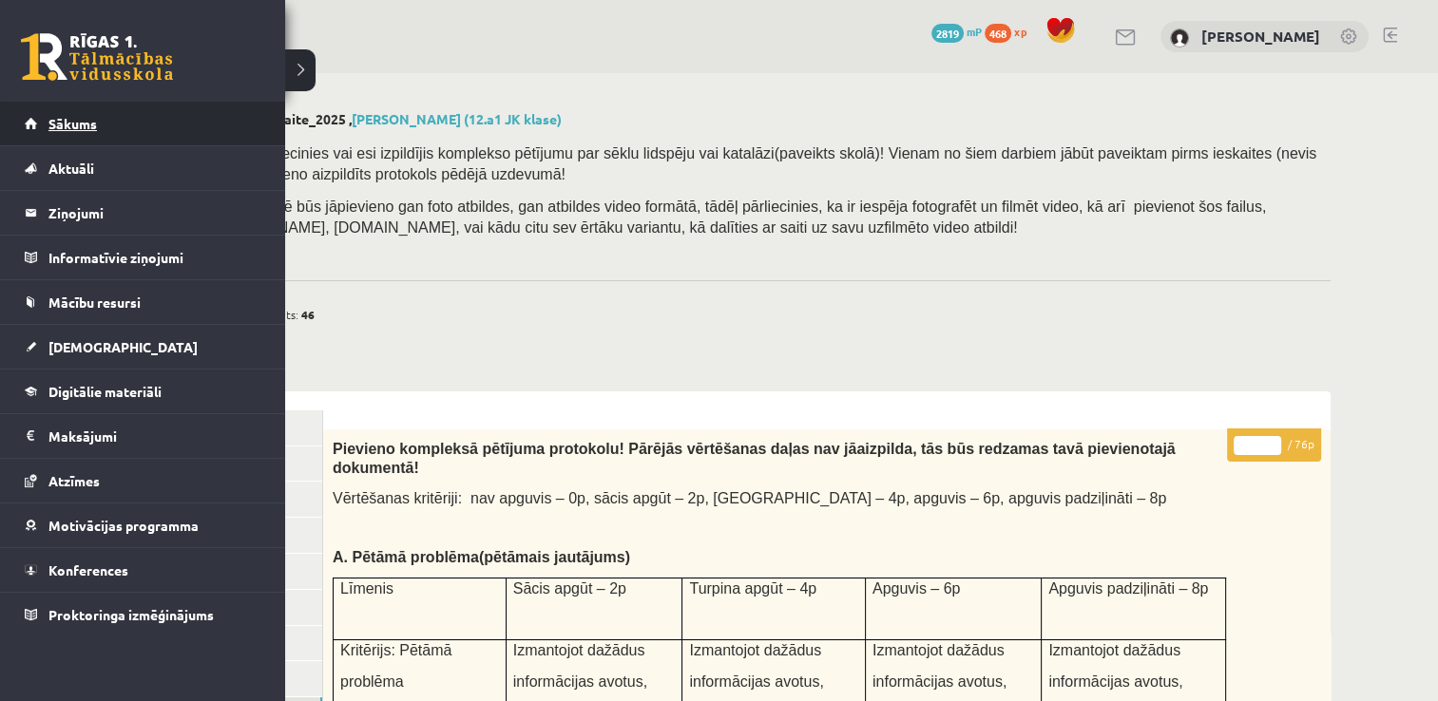
click at [69, 116] on span "Sākums" at bounding box center [72, 123] width 48 height 17
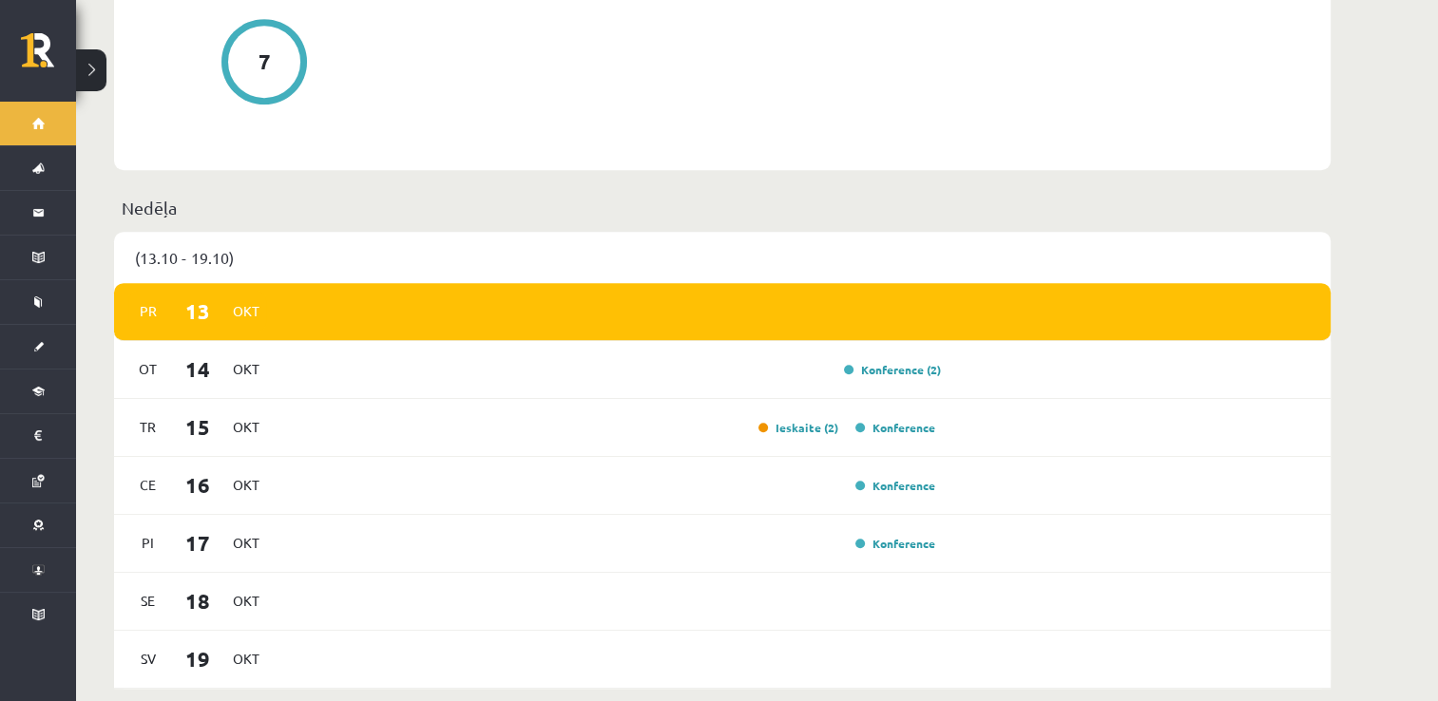
scroll to position [1046, 0]
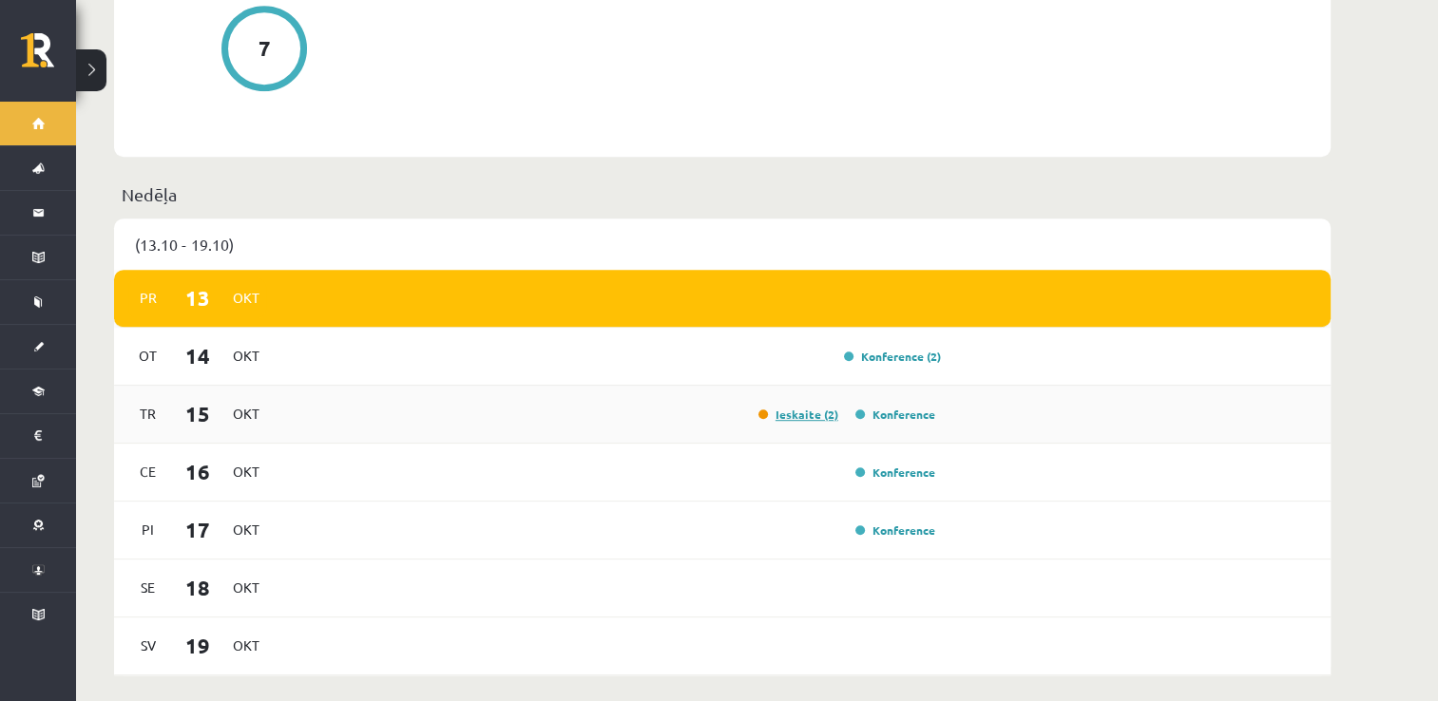
click at [773, 407] on link "Ieskaite (2)" at bounding box center [798, 414] width 80 height 15
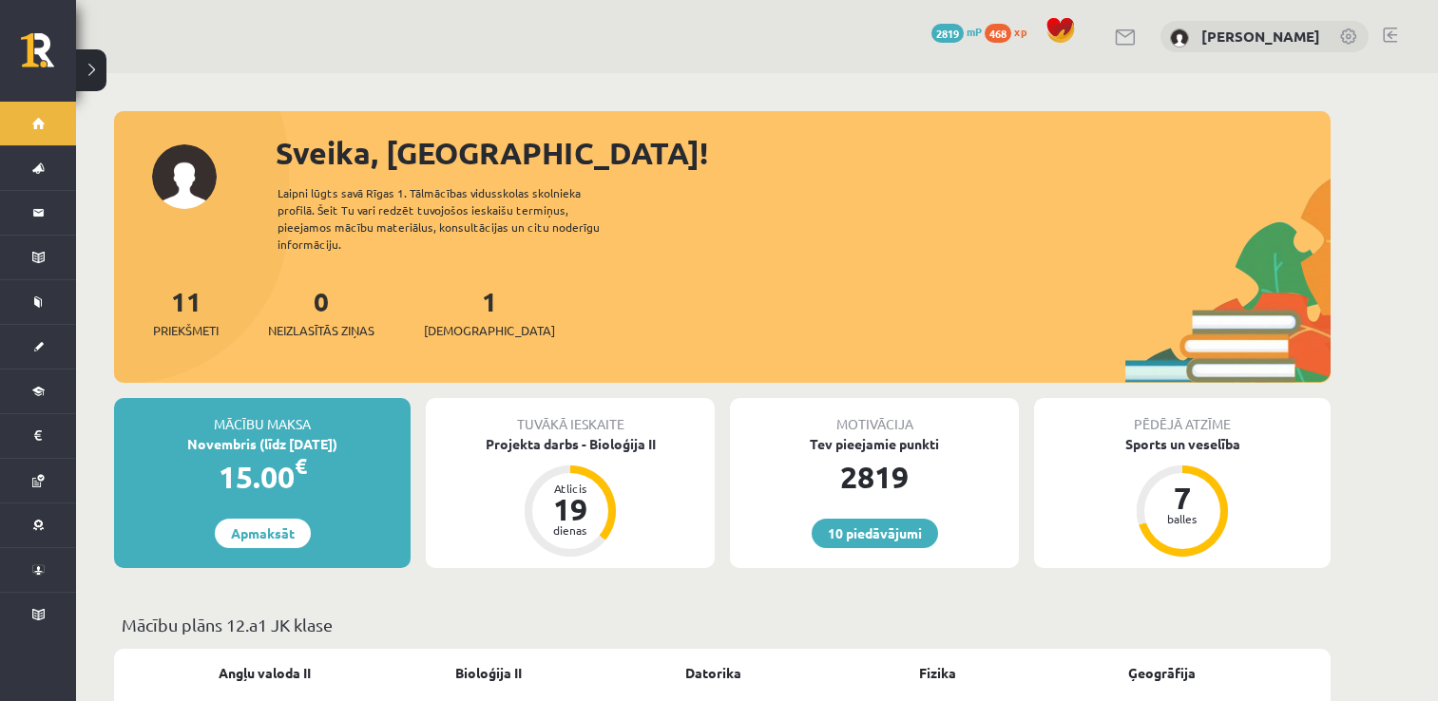
scroll to position [1046, 0]
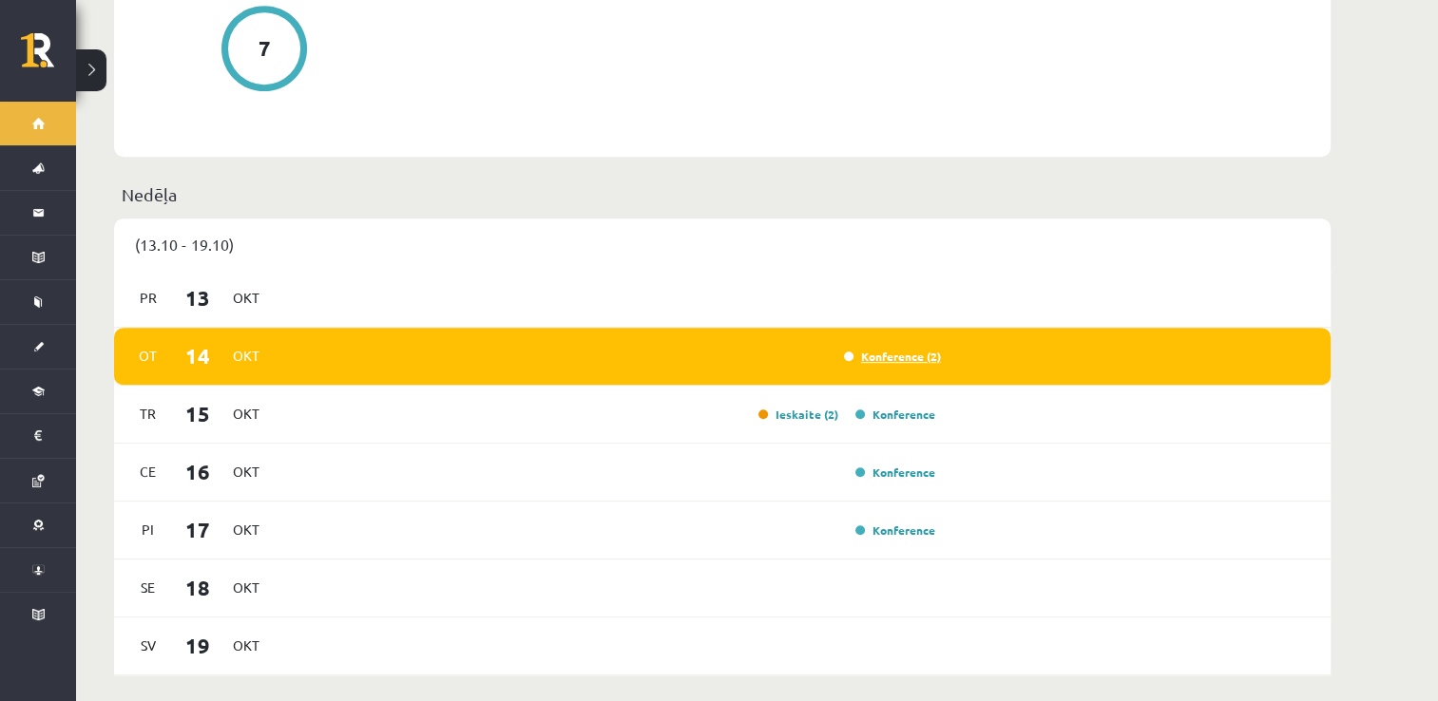
click at [919, 349] on link "Konference (2)" at bounding box center [892, 356] width 97 height 15
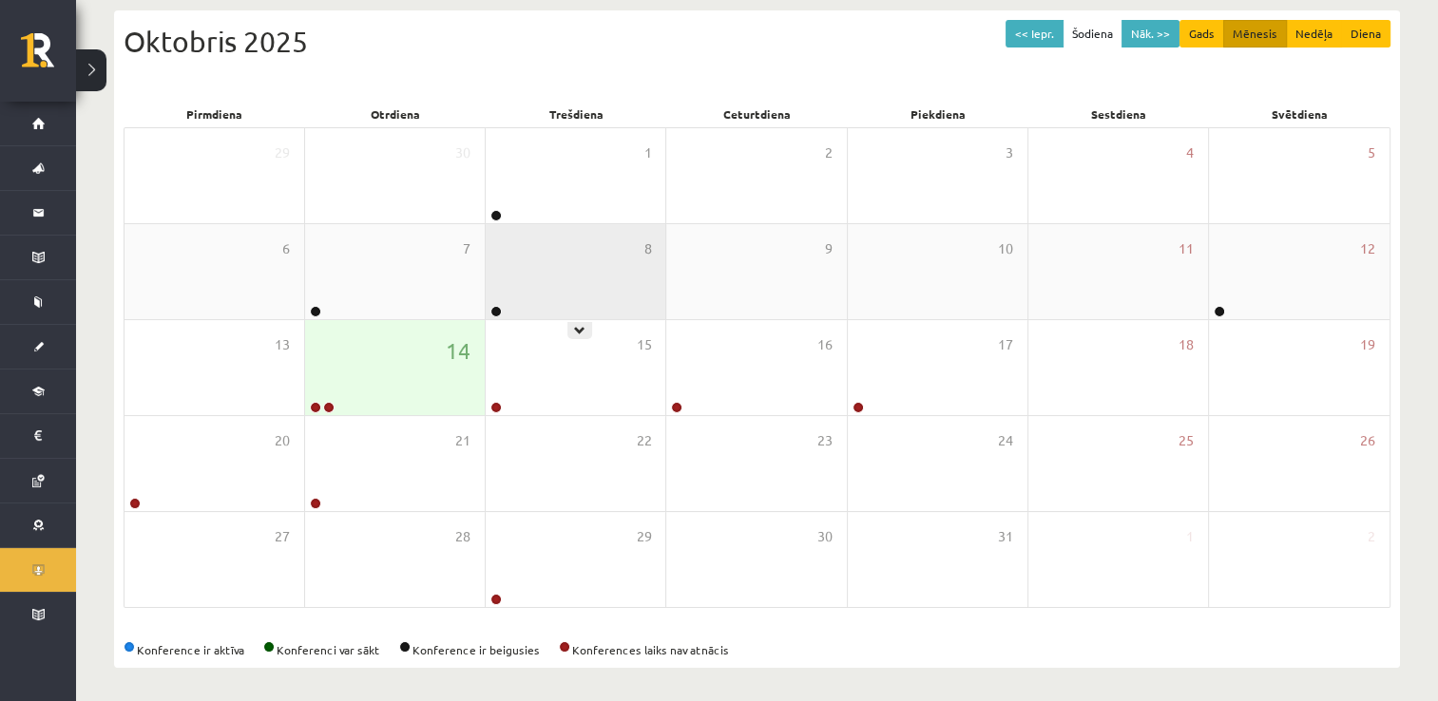
scroll to position [205, 0]
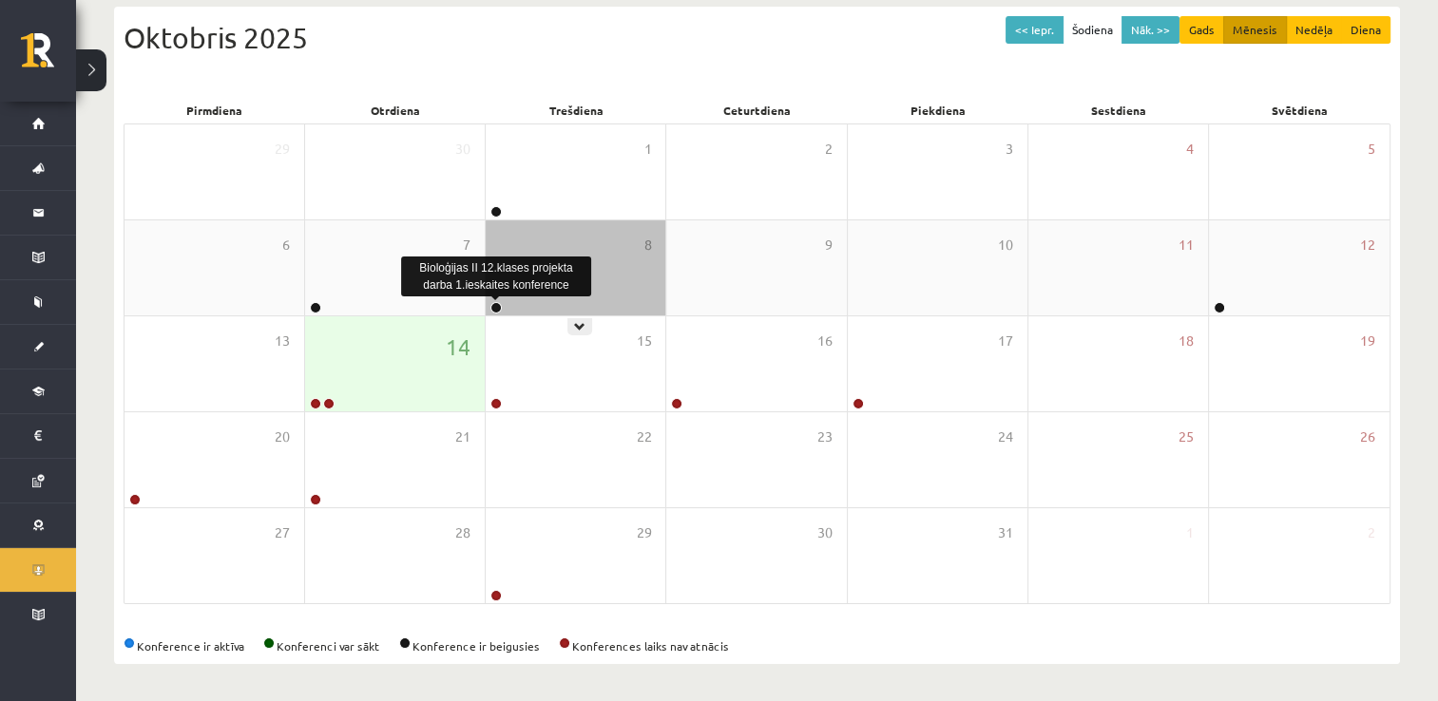
click at [496, 309] on link at bounding box center [495, 307] width 11 height 11
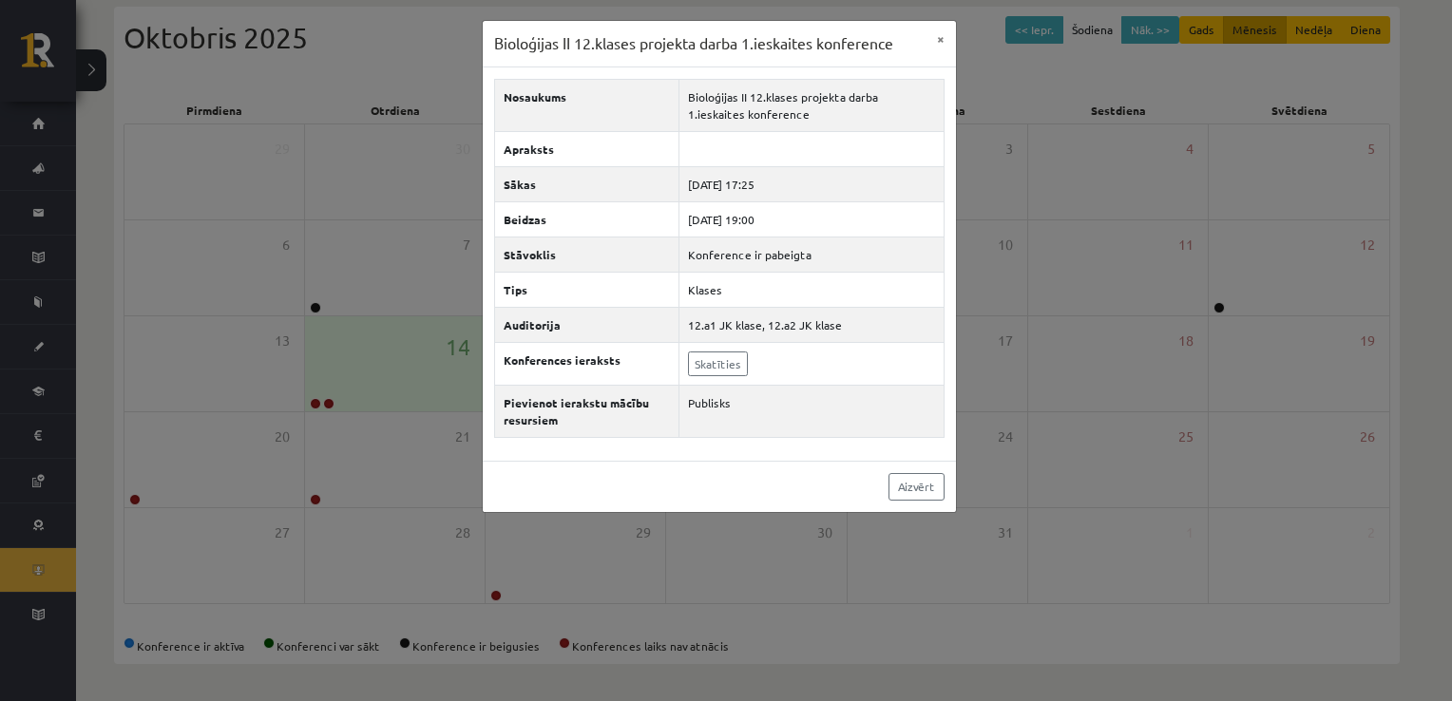
click at [419, 276] on div "Bioloģijas II 12.klases projekta darba 1.ieskaites konference" at bounding box center [496, 277] width 190 height 40
drag, startPoint x: 931, startPoint y: 489, endPoint x: 900, endPoint y: 458, distance: 43.0
click at [931, 488] on link "Aizvērt" at bounding box center [917, 487] width 56 height 28
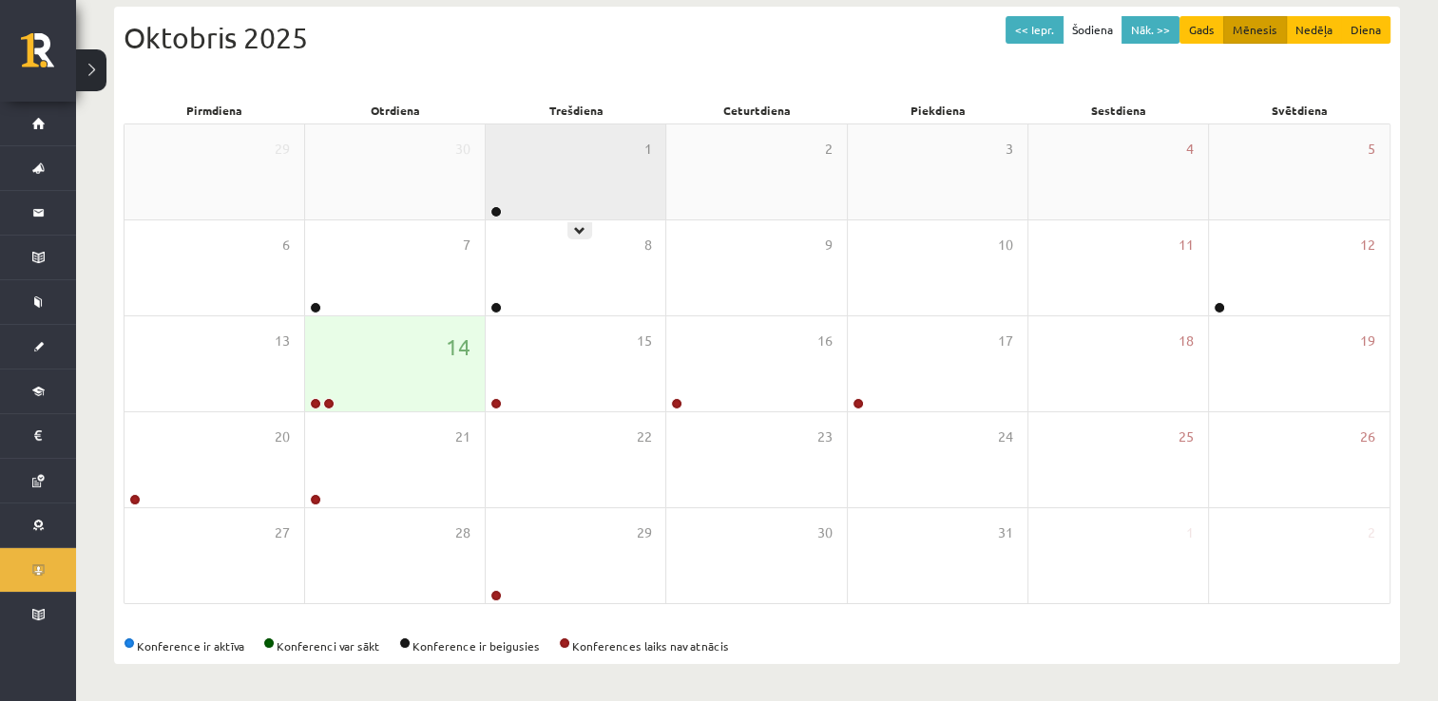
click at [610, 188] on div "1" at bounding box center [576, 172] width 180 height 95
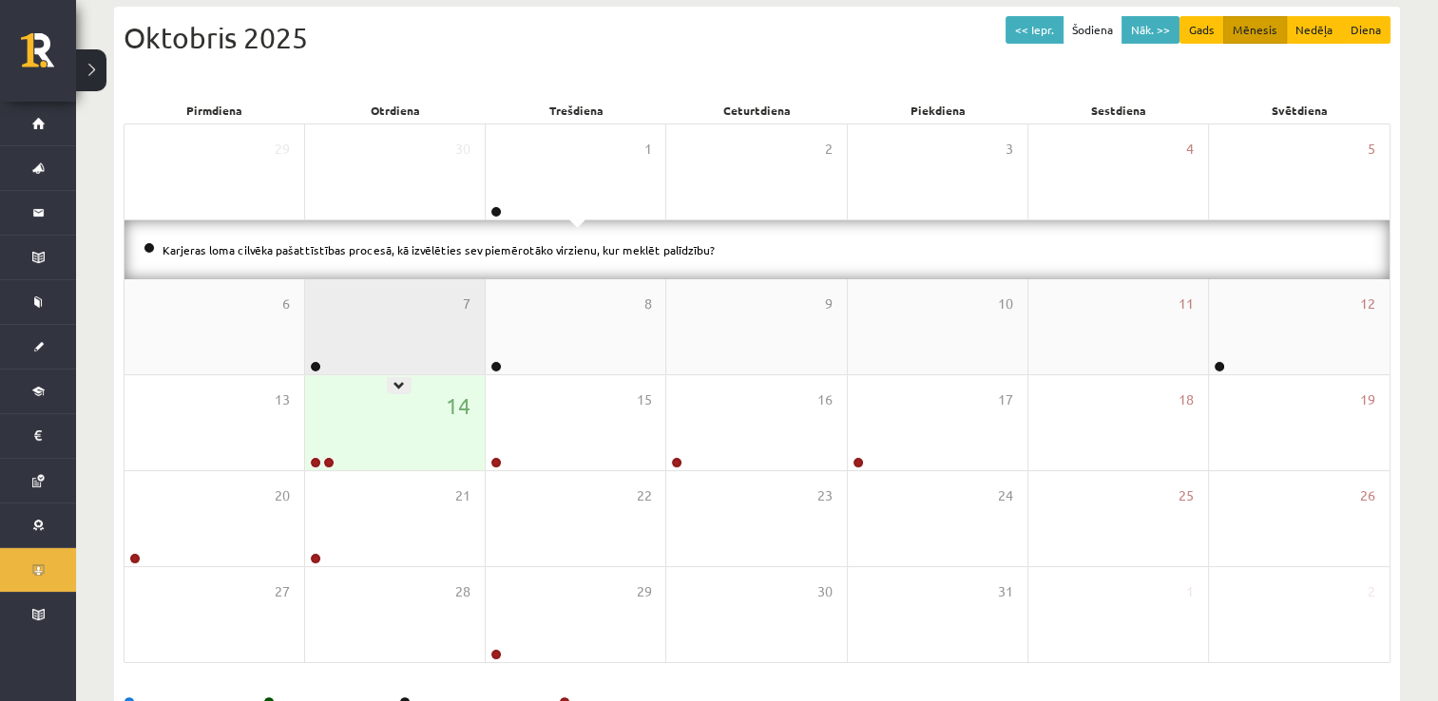
click at [431, 315] on div "7" at bounding box center [395, 326] width 180 height 95
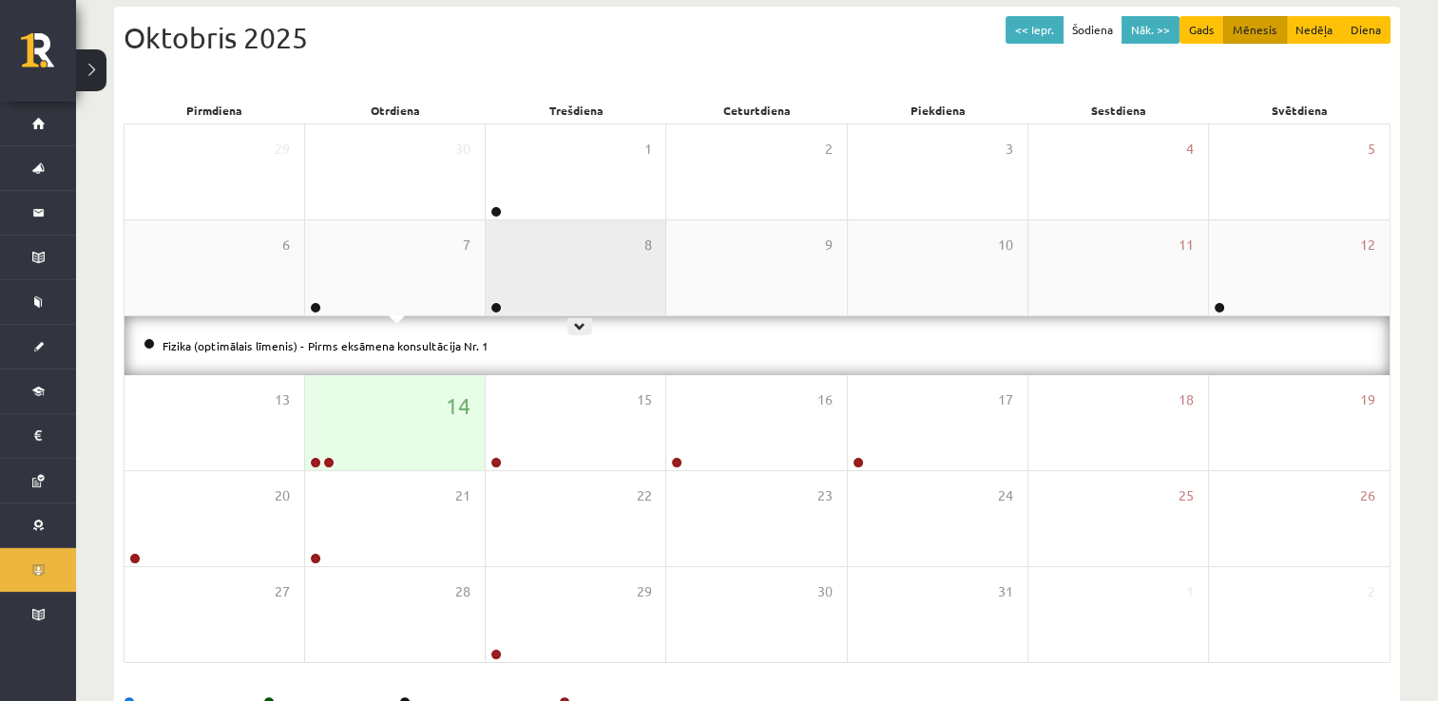
click at [596, 260] on div "8" at bounding box center [576, 268] width 180 height 95
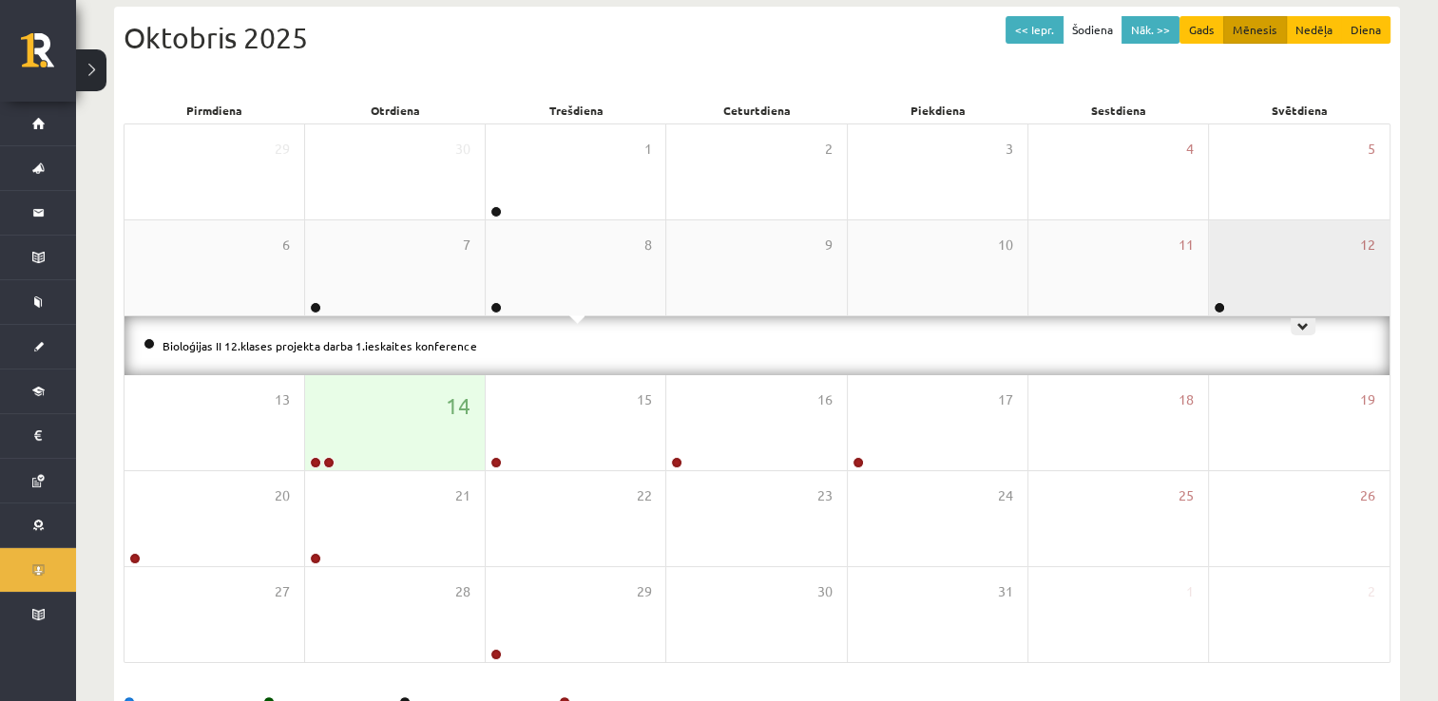
click at [1281, 267] on div "12" at bounding box center [1299, 268] width 181 height 95
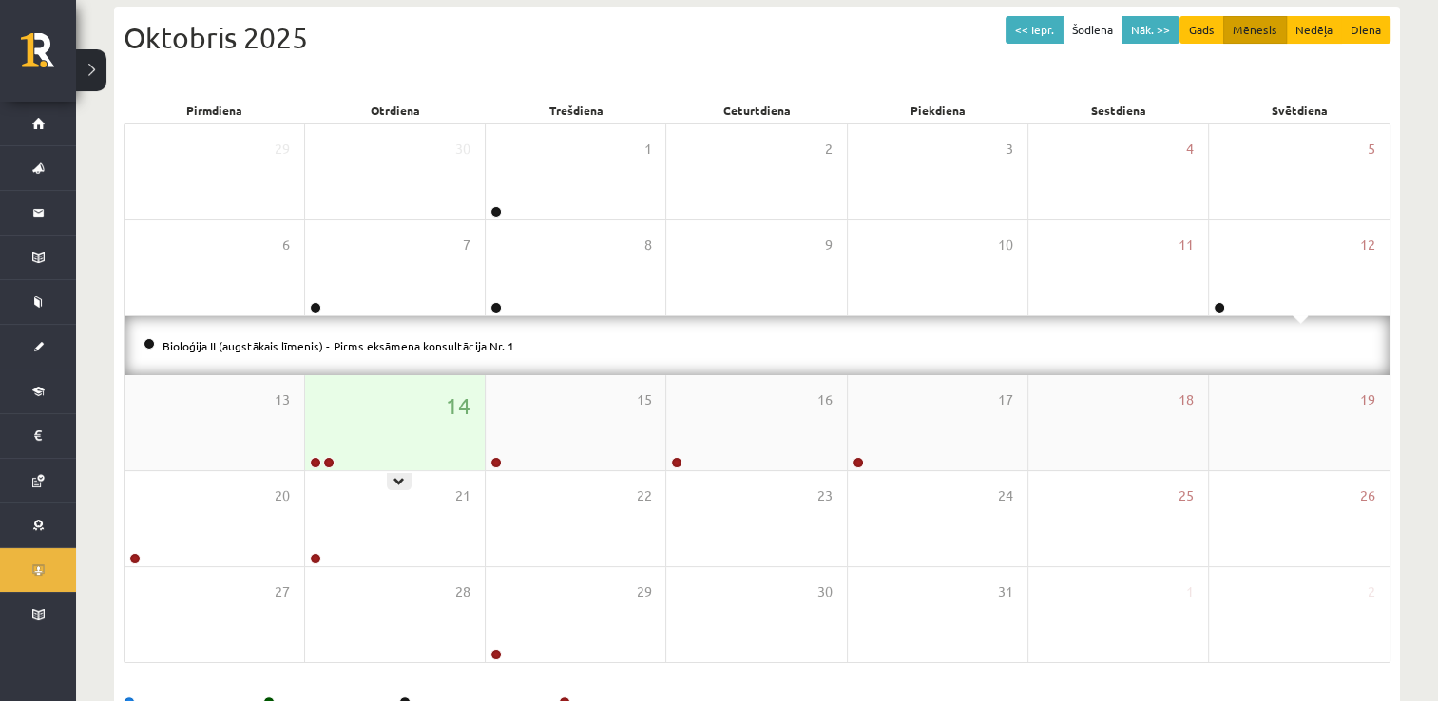
click at [422, 414] on div "14" at bounding box center [395, 422] width 180 height 95
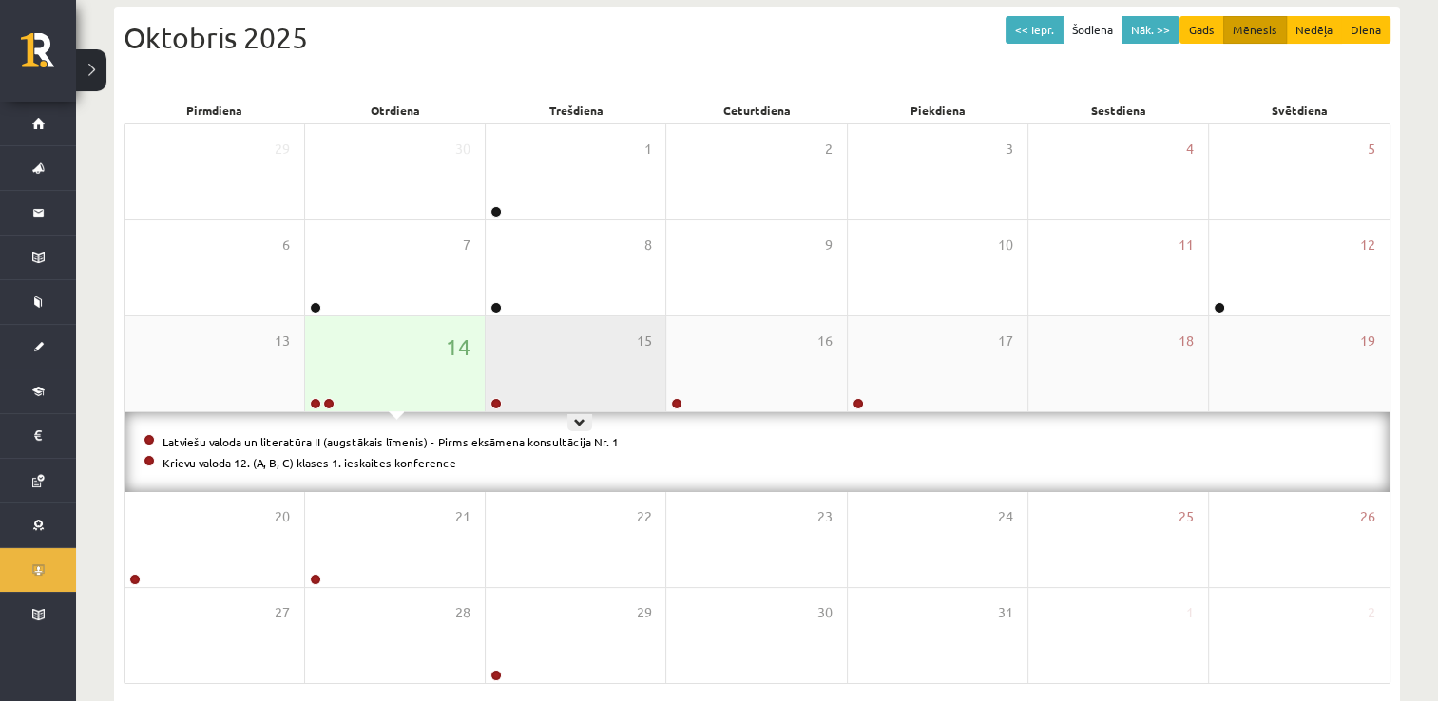
click at [606, 347] on div "15" at bounding box center [576, 364] width 180 height 95
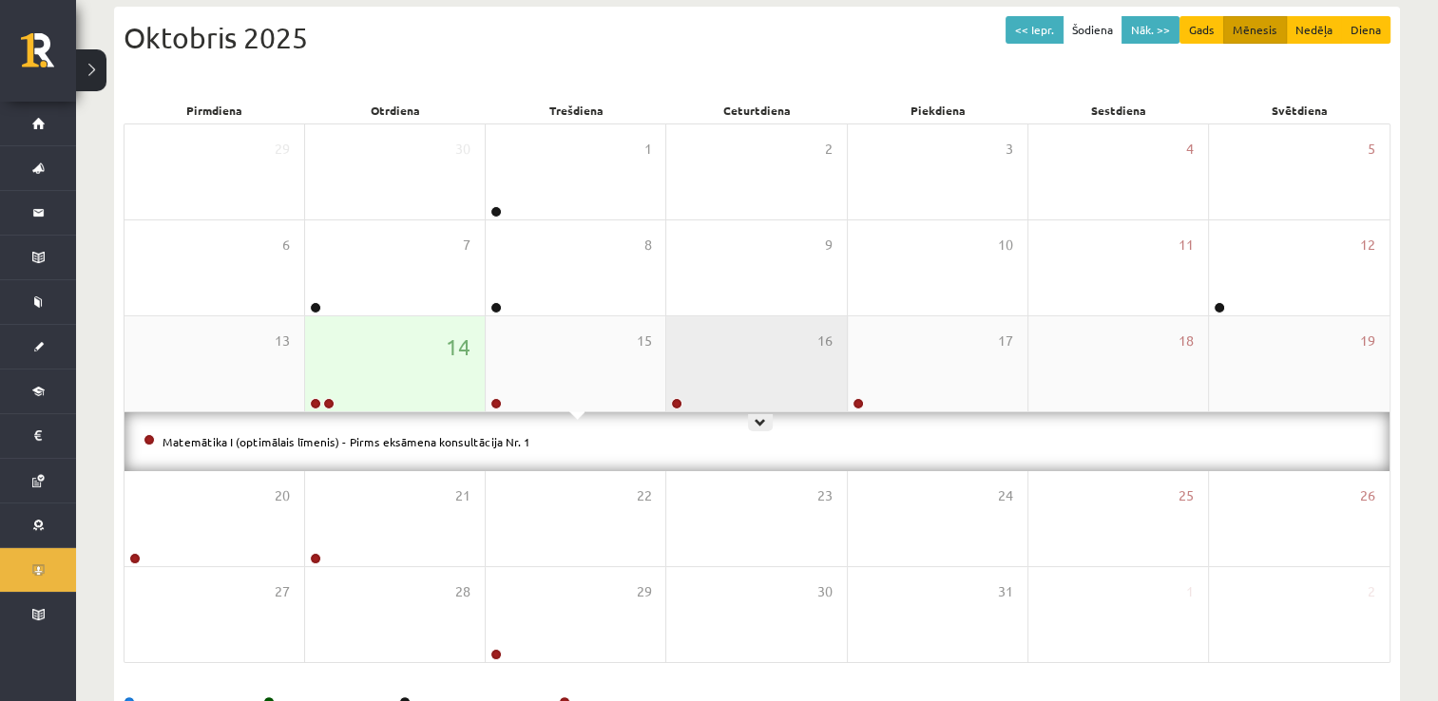
click at [765, 327] on div "16" at bounding box center [756, 364] width 180 height 95
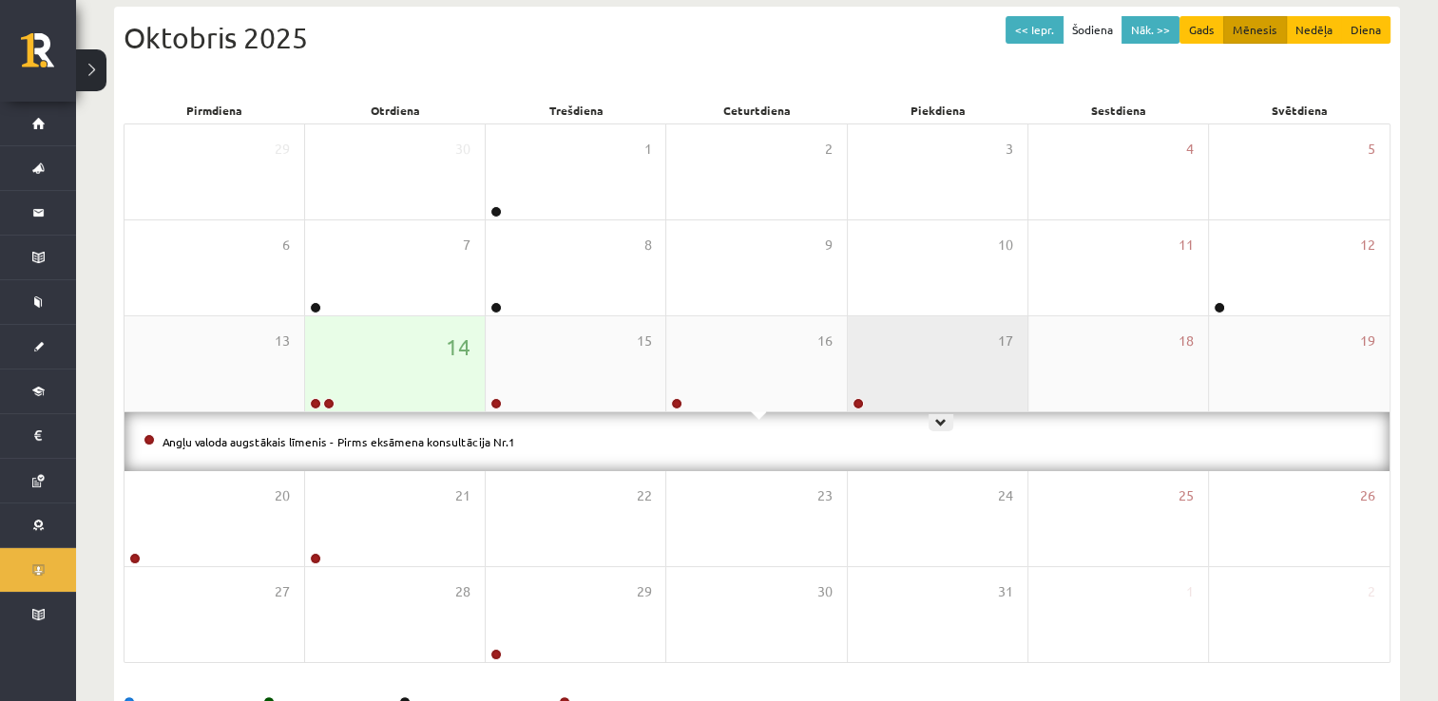
click at [905, 331] on div "17" at bounding box center [938, 364] width 180 height 95
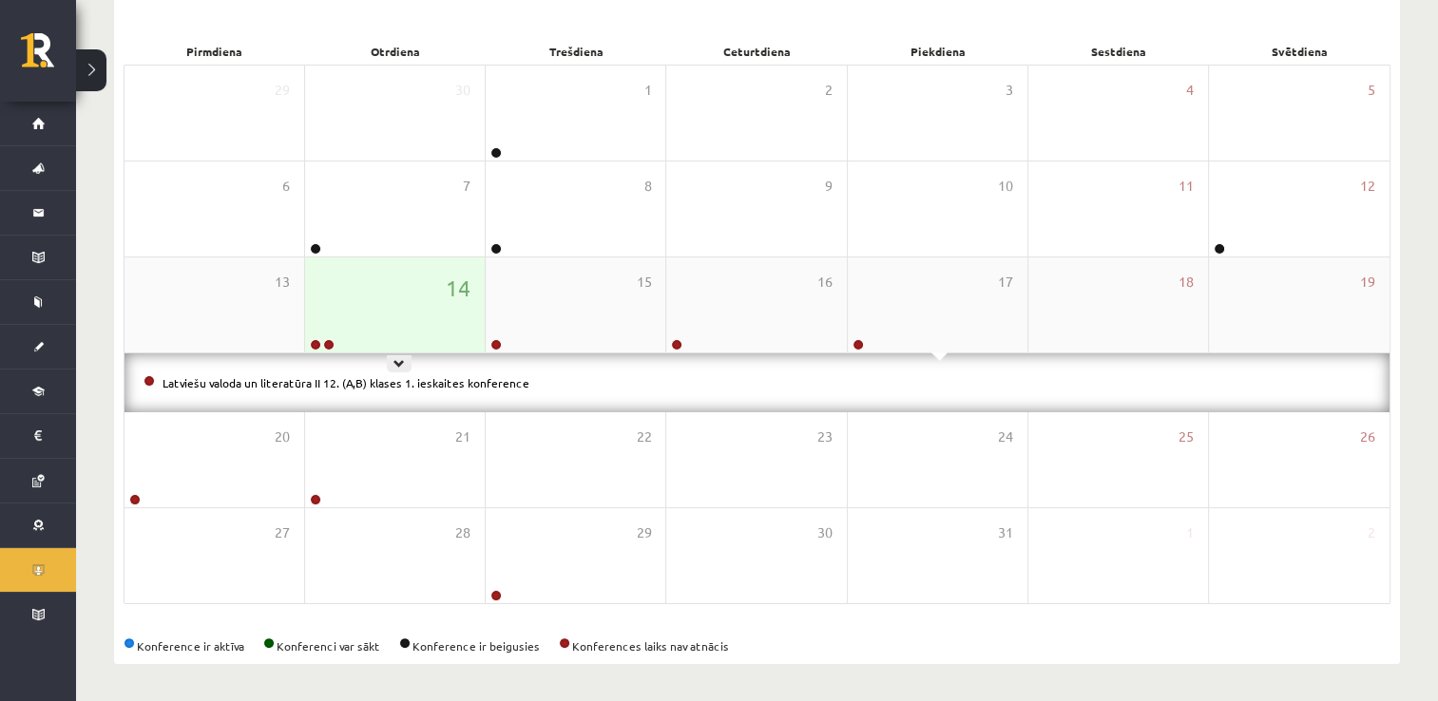
click at [430, 313] on div "14" at bounding box center [395, 305] width 180 height 95
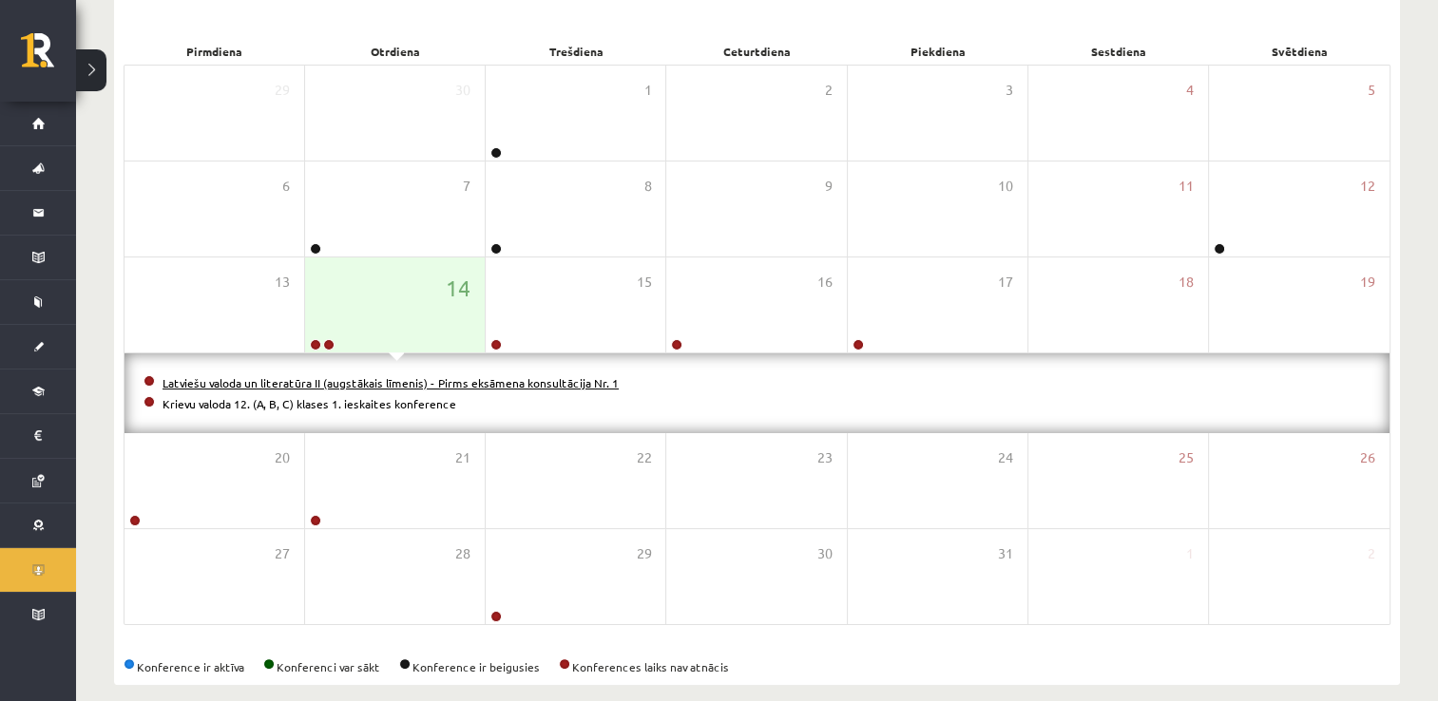
click at [415, 379] on link "Latviešu valoda un literatūra II (augstākais līmenis) - Pirms eksāmena konsultā…" at bounding box center [391, 382] width 456 height 15
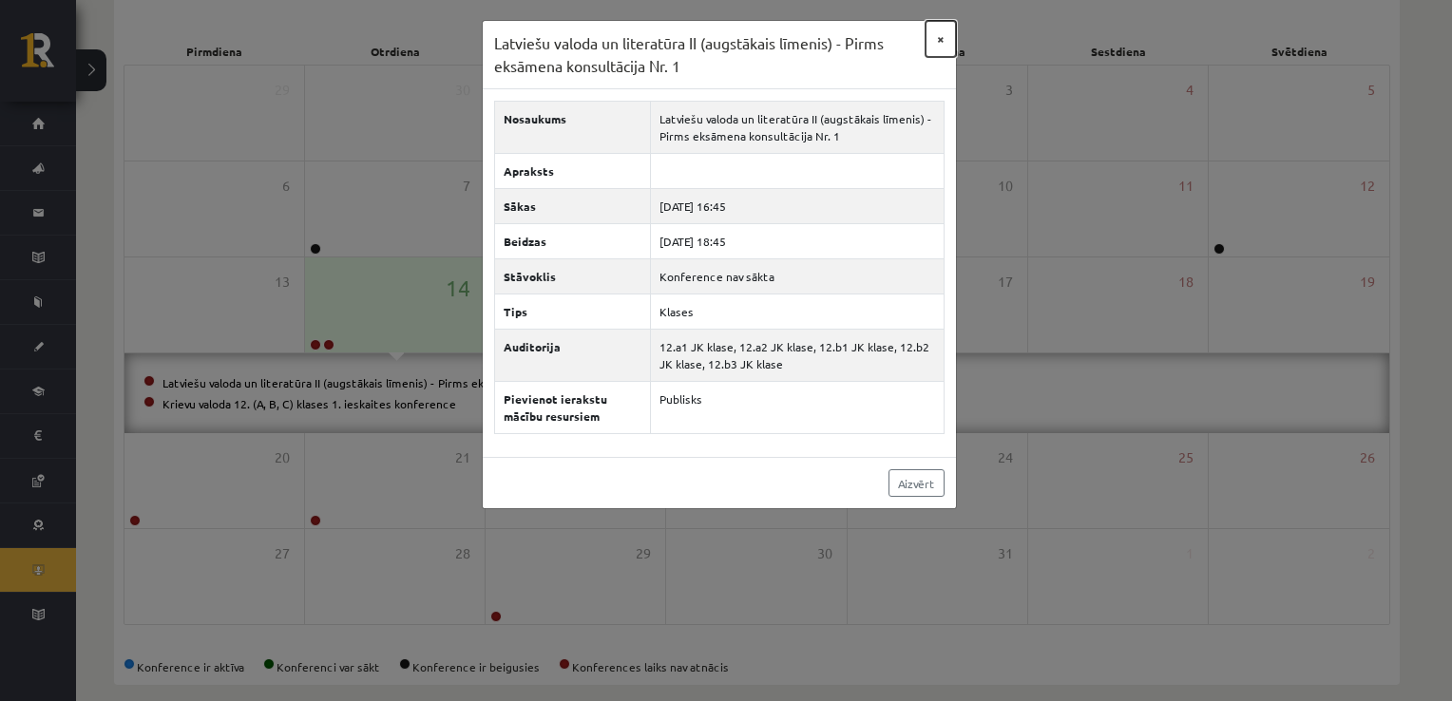
click at [942, 40] on button "×" at bounding box center [941, 39] width 30 height 36
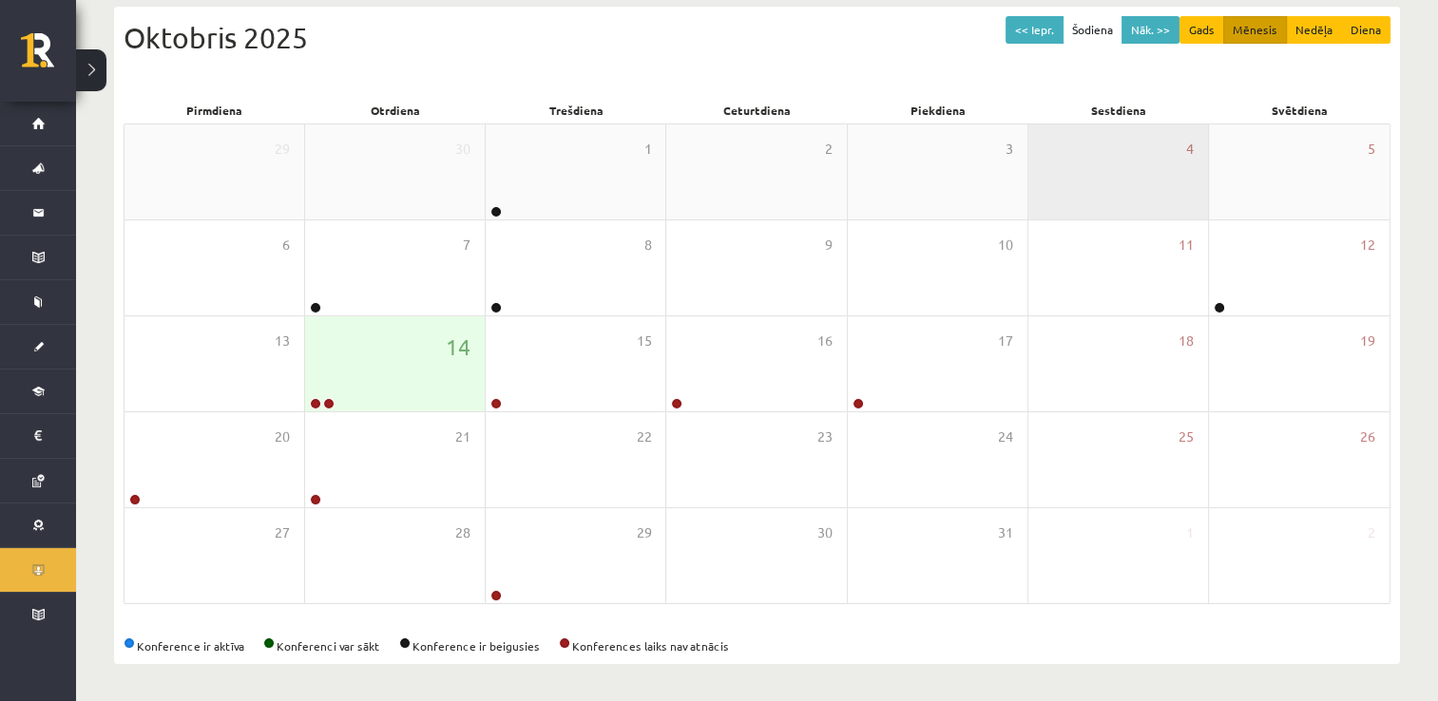
scroll to position [0, 0]
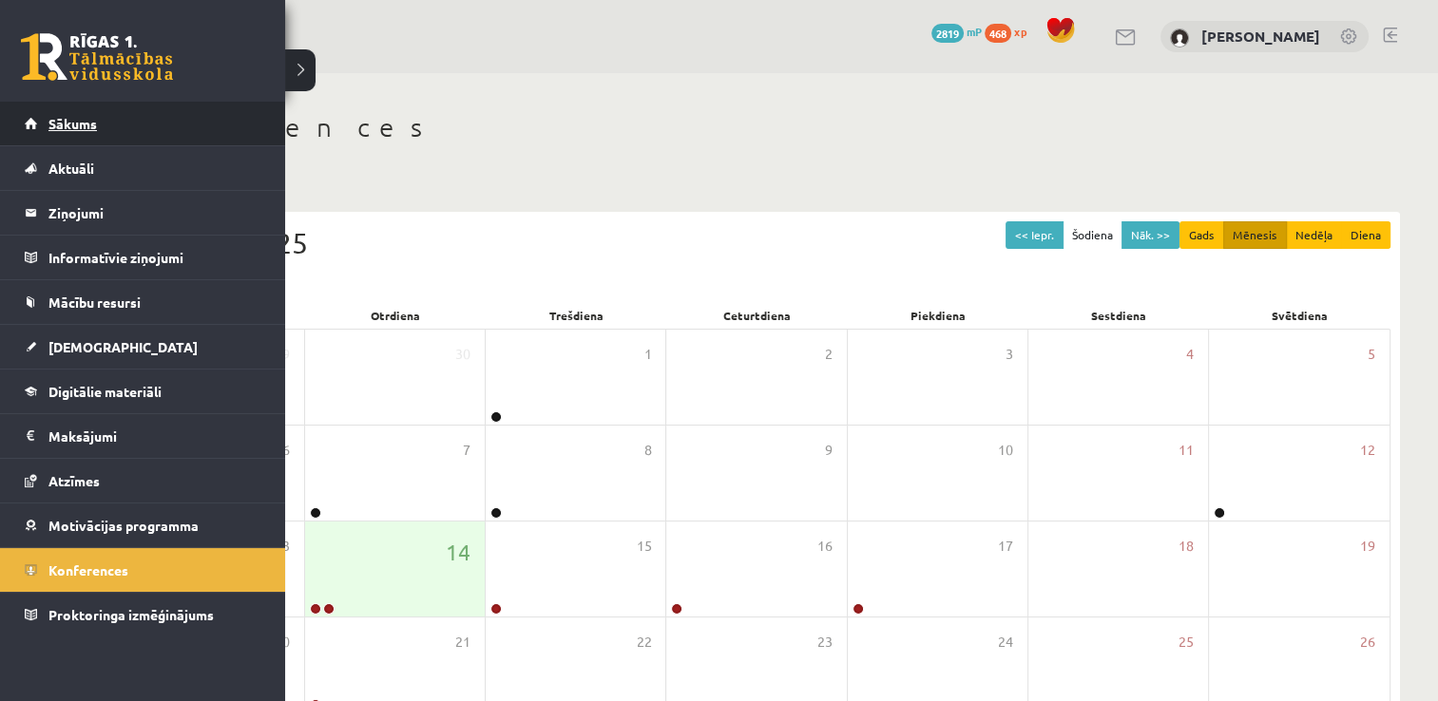
click at [109, 124] on link "Sākums" at bounding box center [143, 124] width 237 height 44
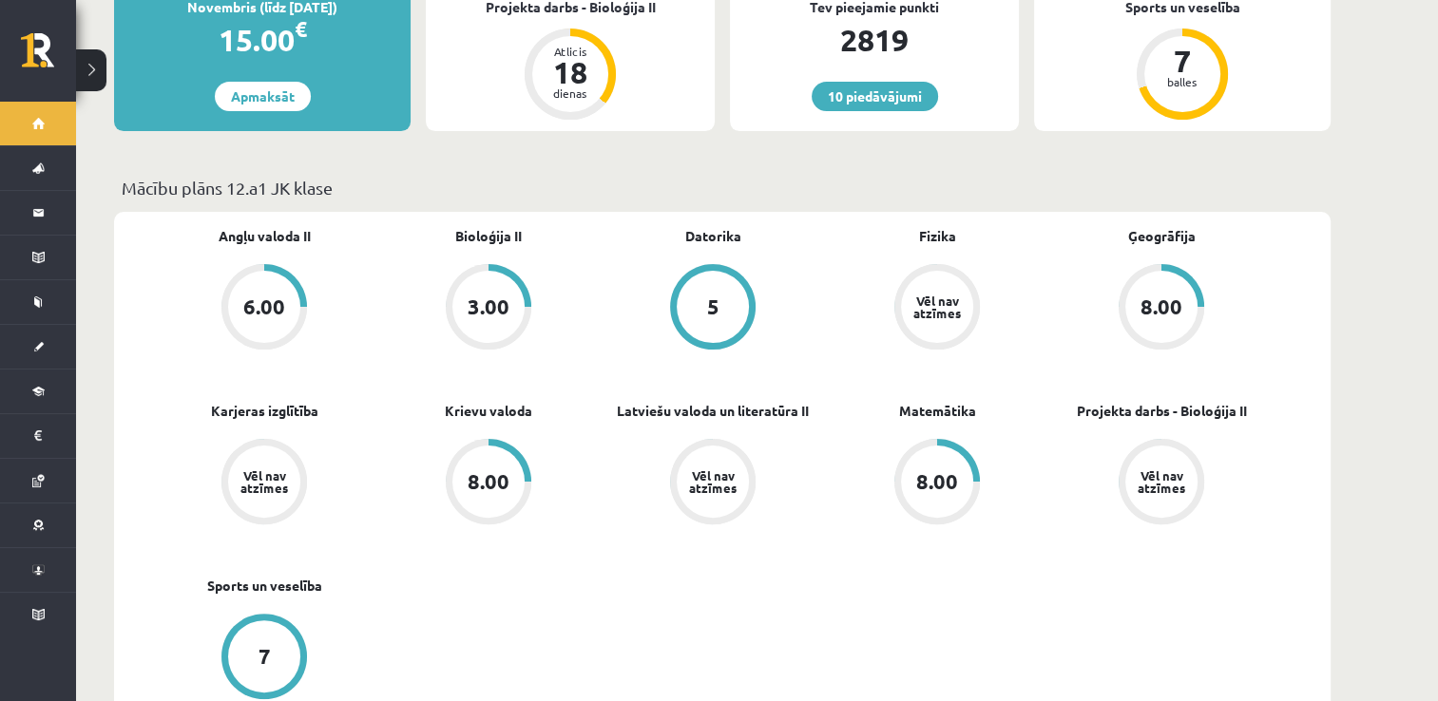
scroll to position [437, 0]
click at [250, 226] on link "Angļu valoda II" at bounding box center [265, 236] width 92 height 20
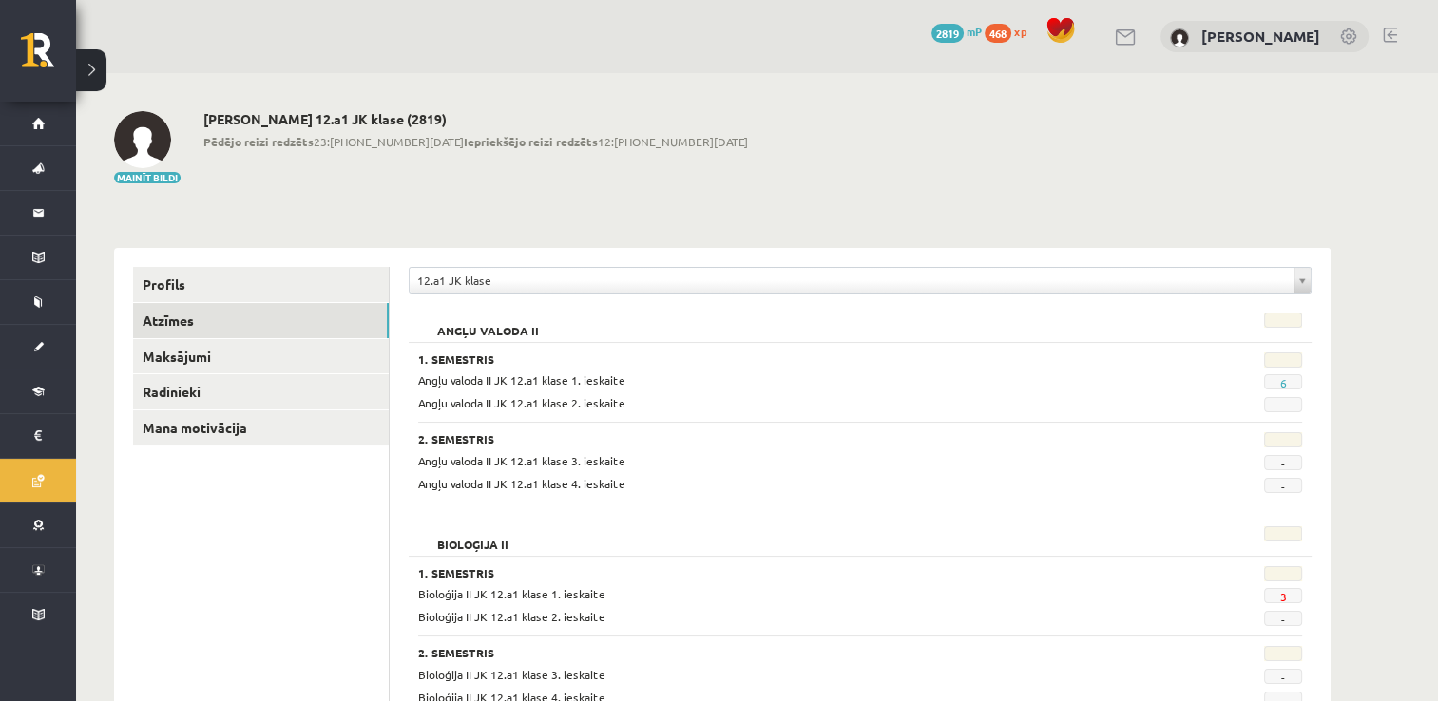
scroll to position [95, 0]
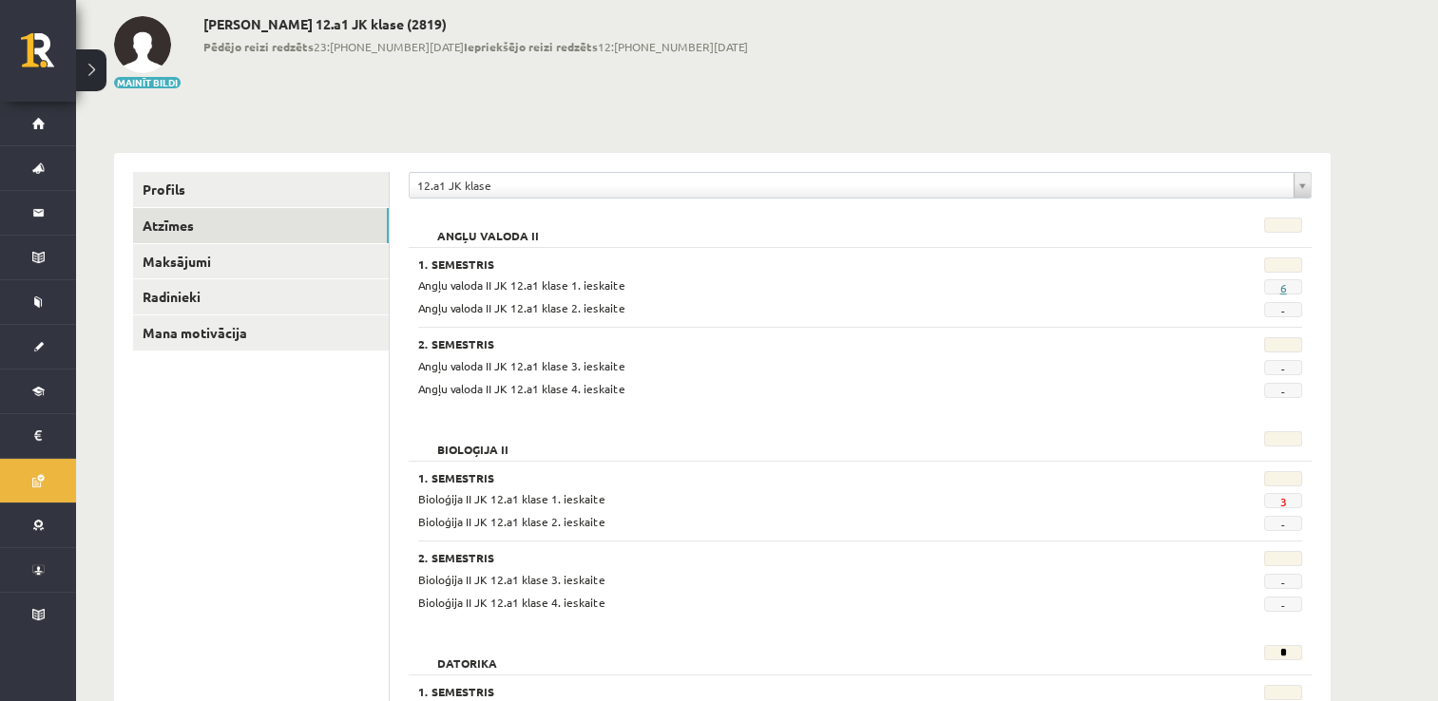
click at [1279, 291] on link "6" at bounding box center [1282, 287] width 7 height 15
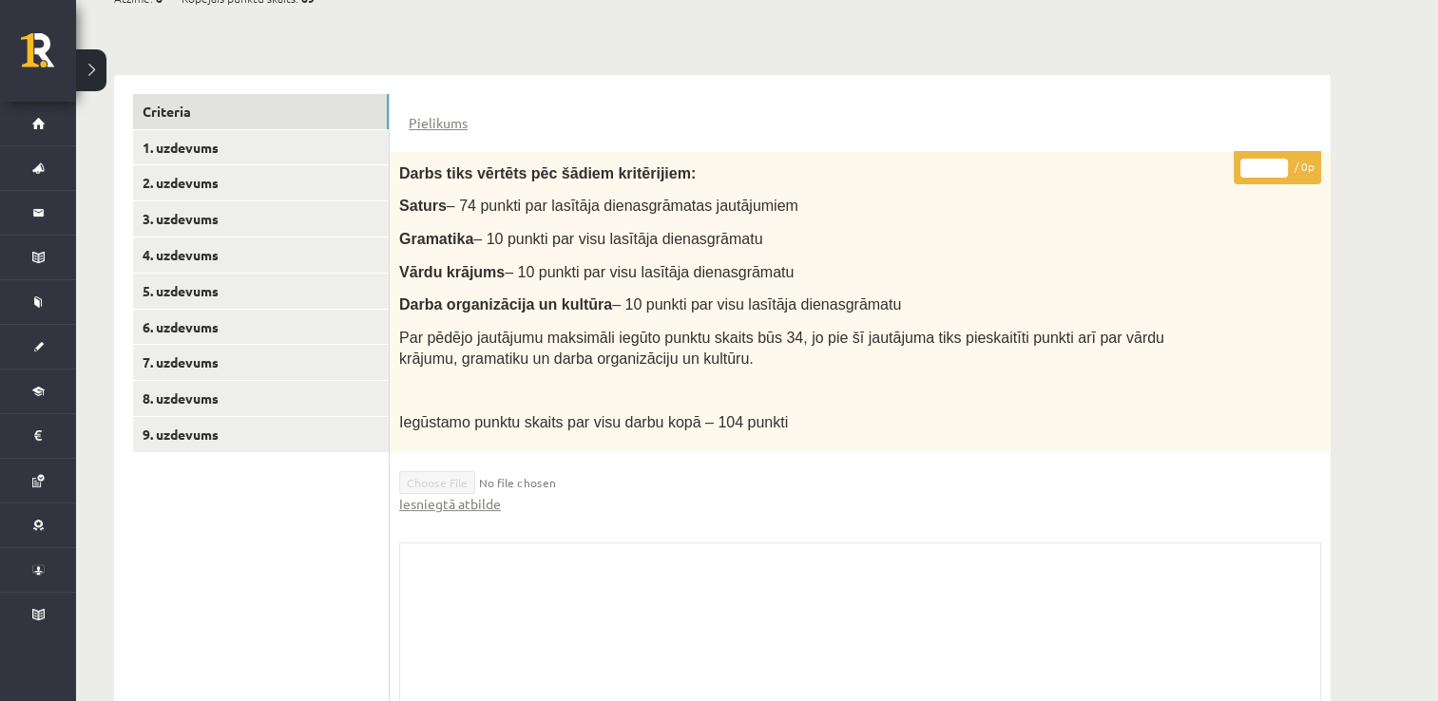
scroll to position [270, 0]
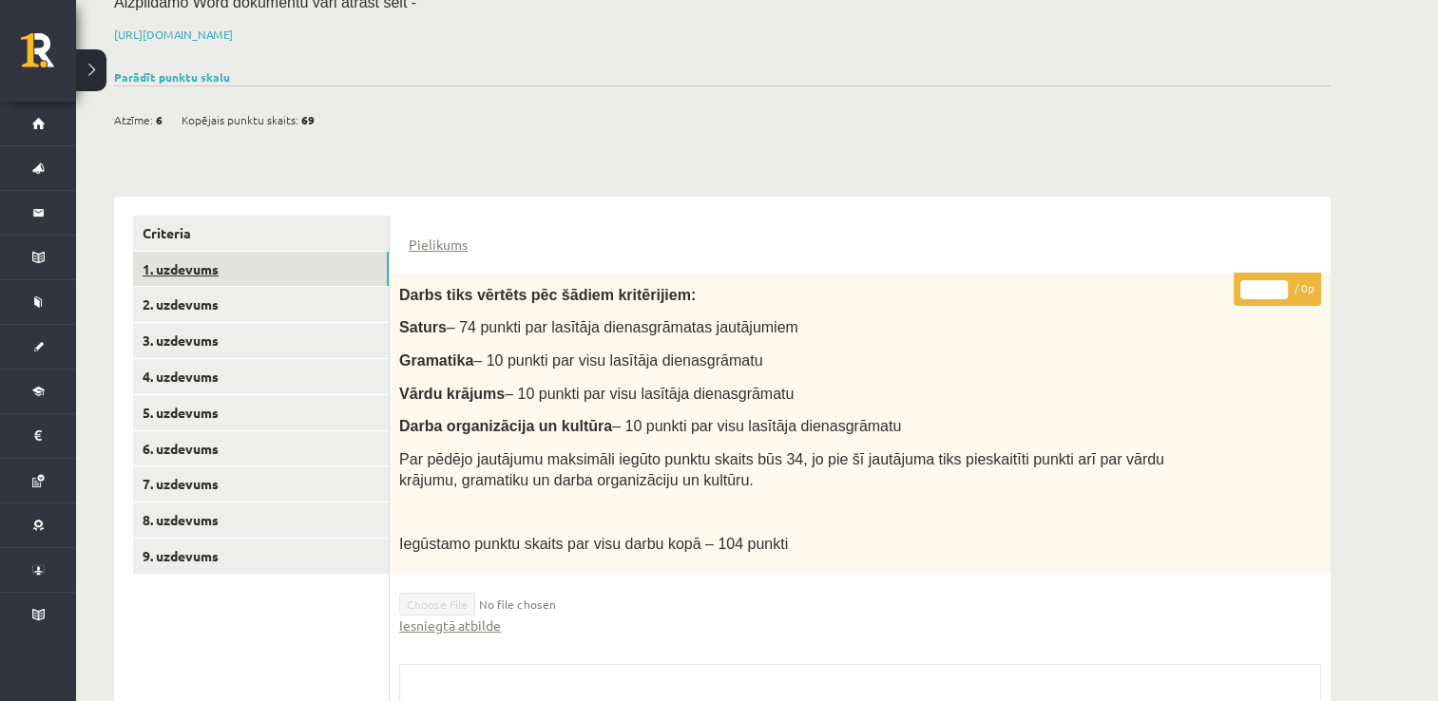
click at [336, 252] on link "1. uzdevums" at bounding box center [261, 269] width 256 height 35
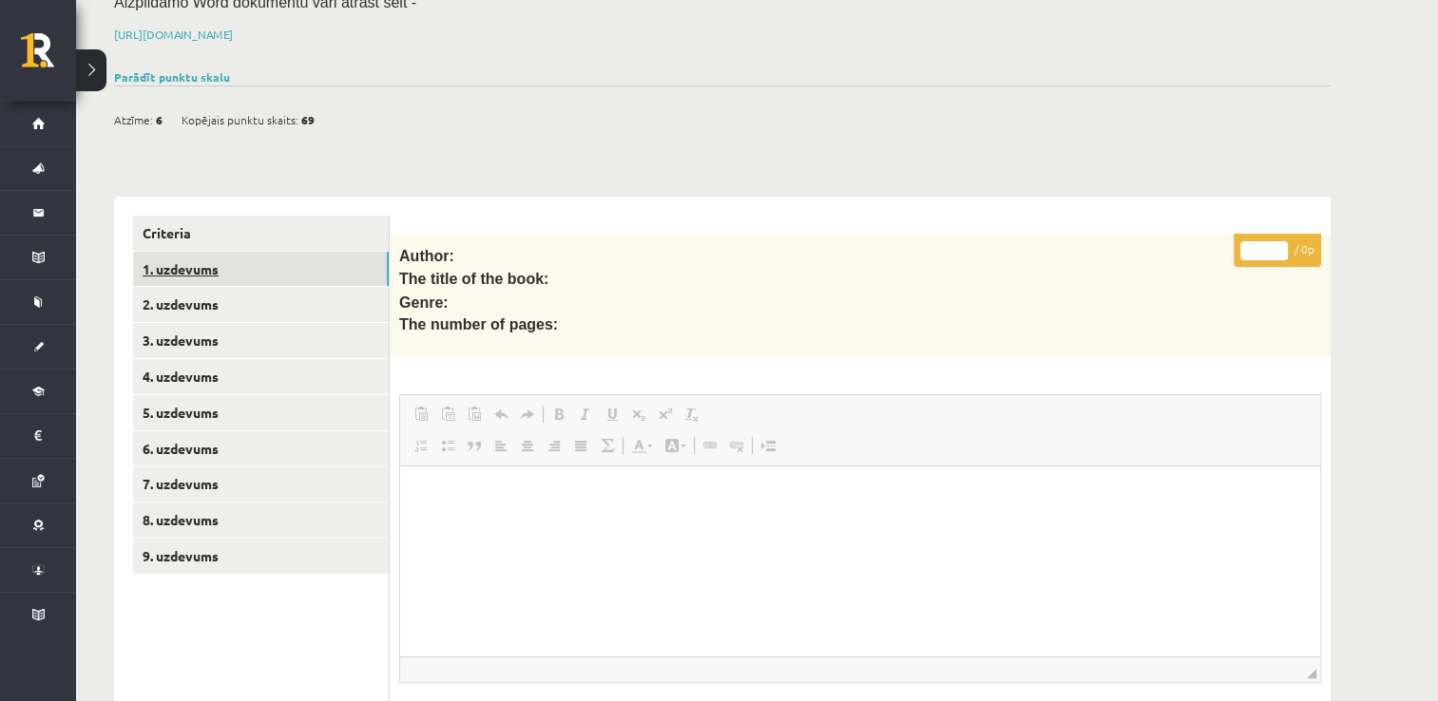
scroll to position [0, 0]
click at [175, 287] on link "2. uzdevums" at bounding box center [261, 304] width 256 height 35
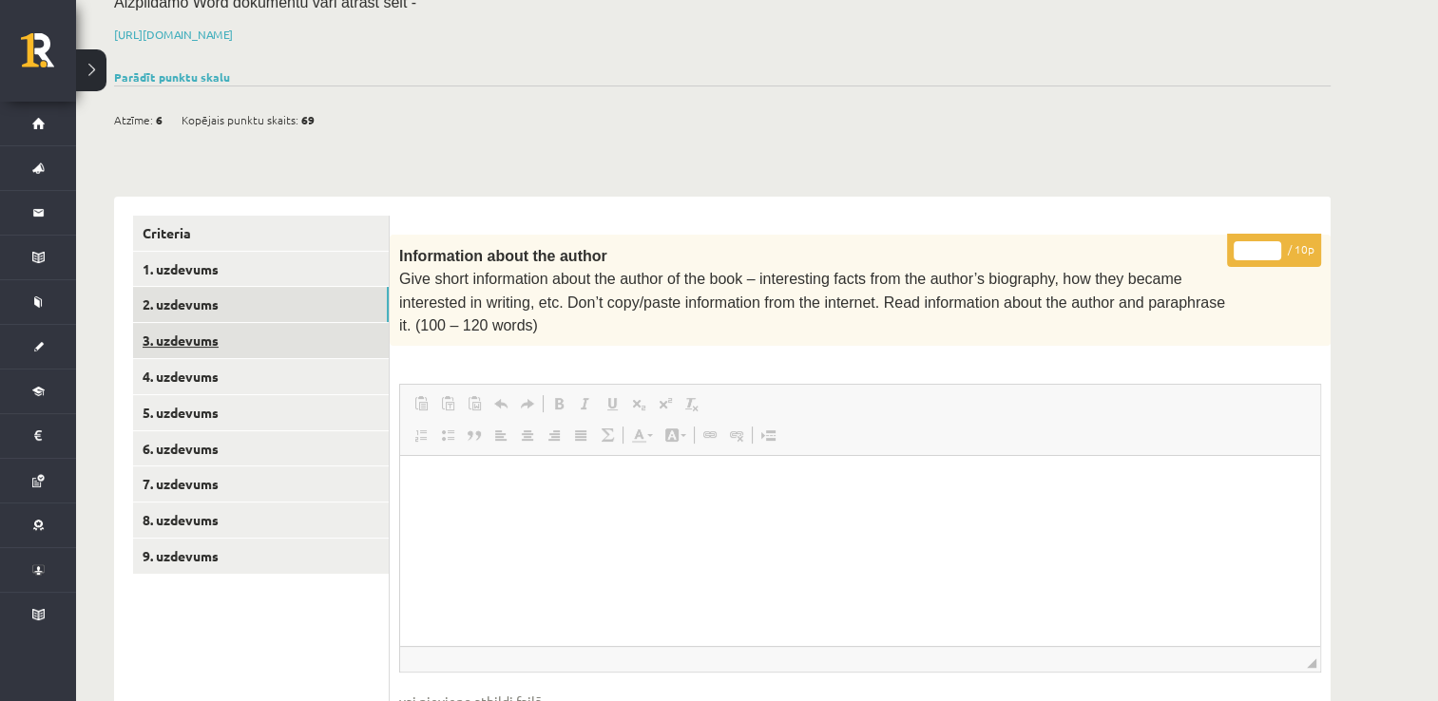
click at [276, 323] on link "3. uzdevums" at bounding box center [261, 340] width 256 height 35
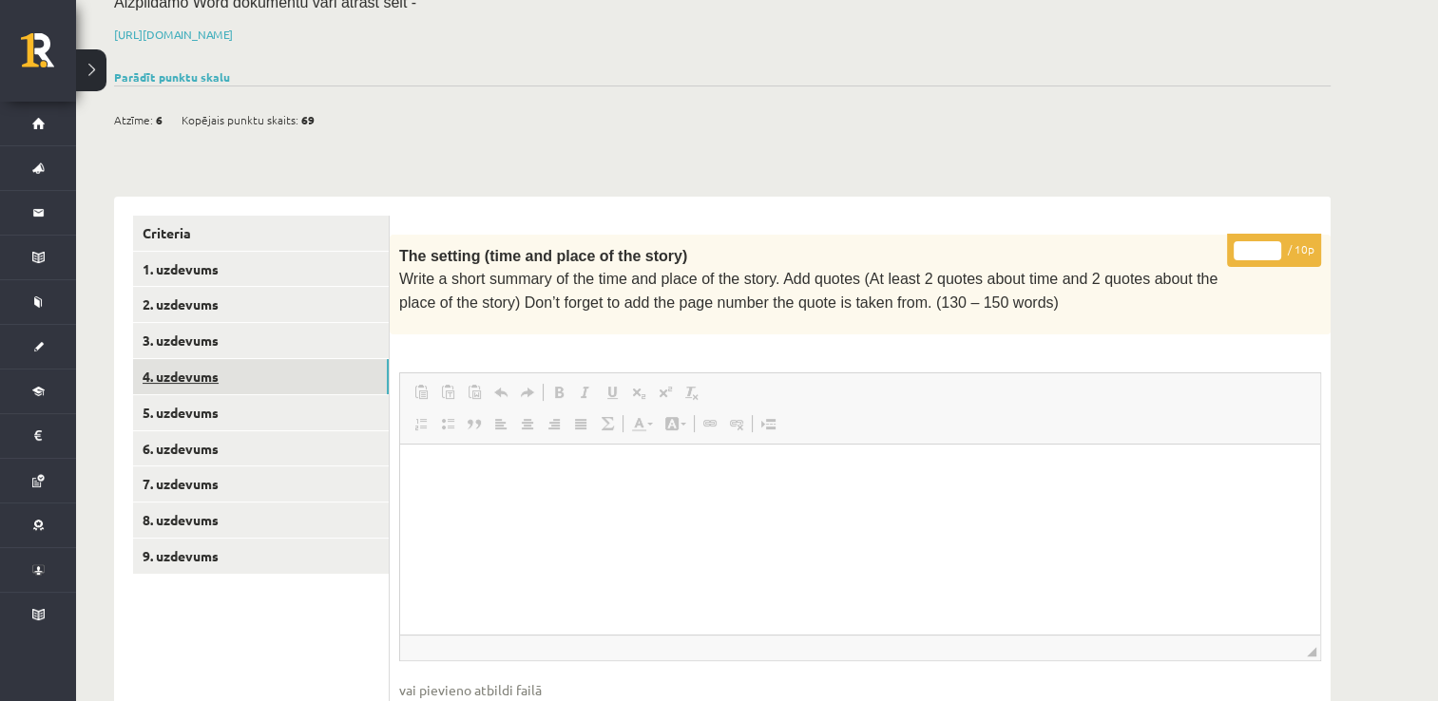
click at [254, 359] on link "4. uzdevums" at bounding box center [261, 376] width 256 height 35
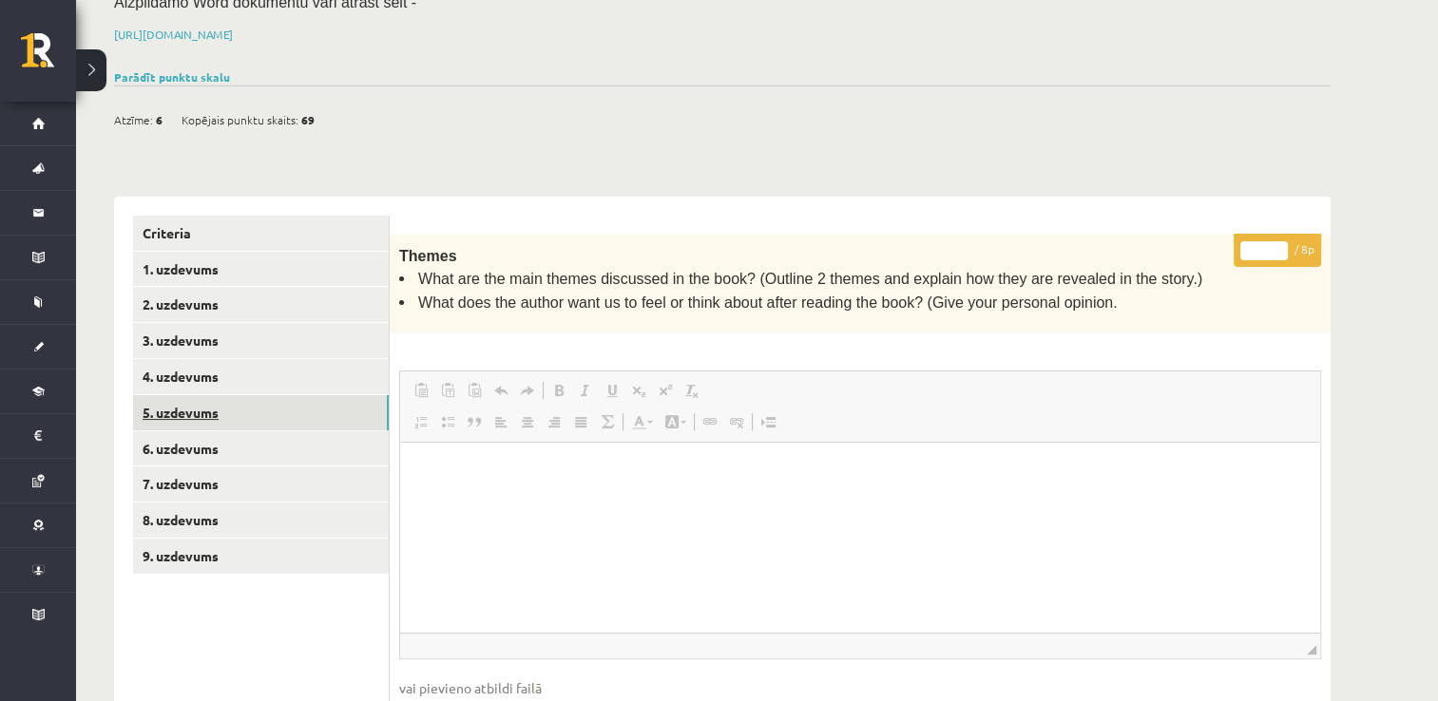
click at [236, 395] on link "5. uzdevums" at bounding box center [261, 412] width 256 height 35
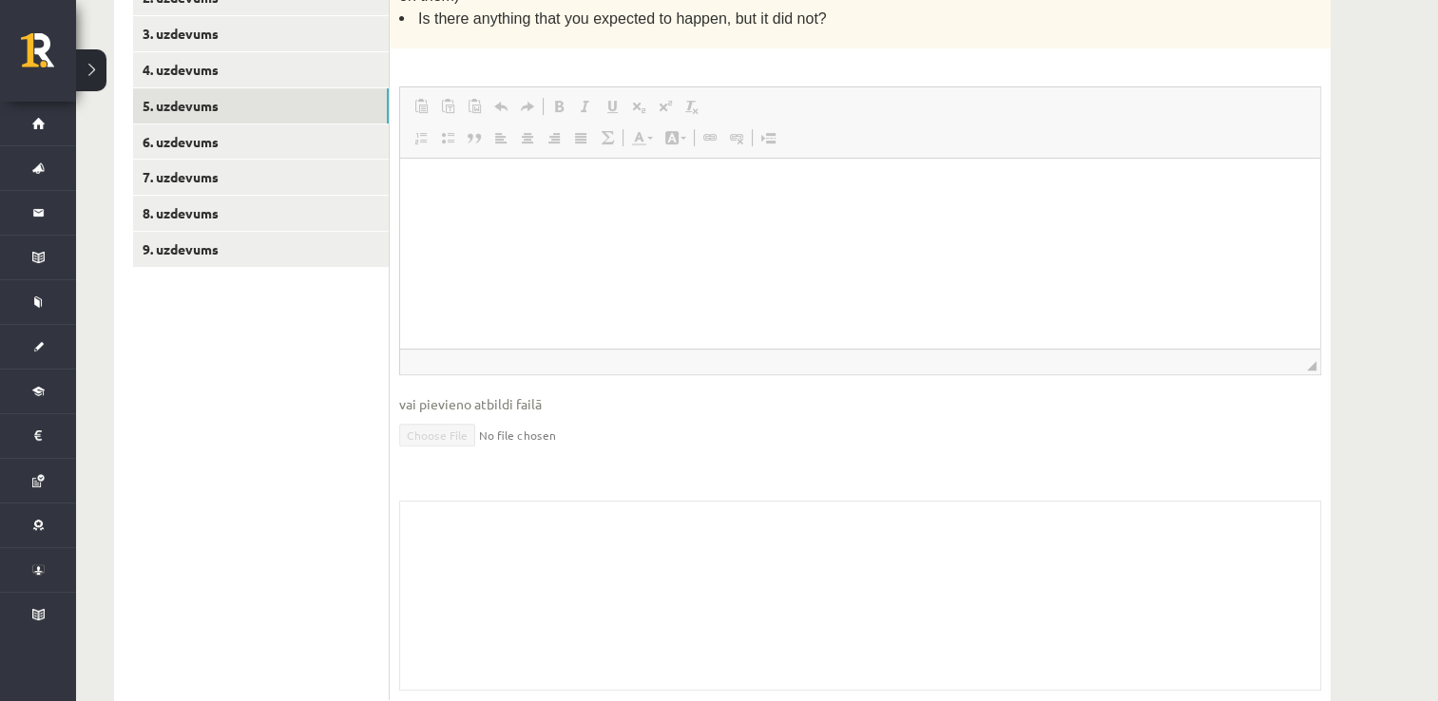
scroll to position [197, 0]
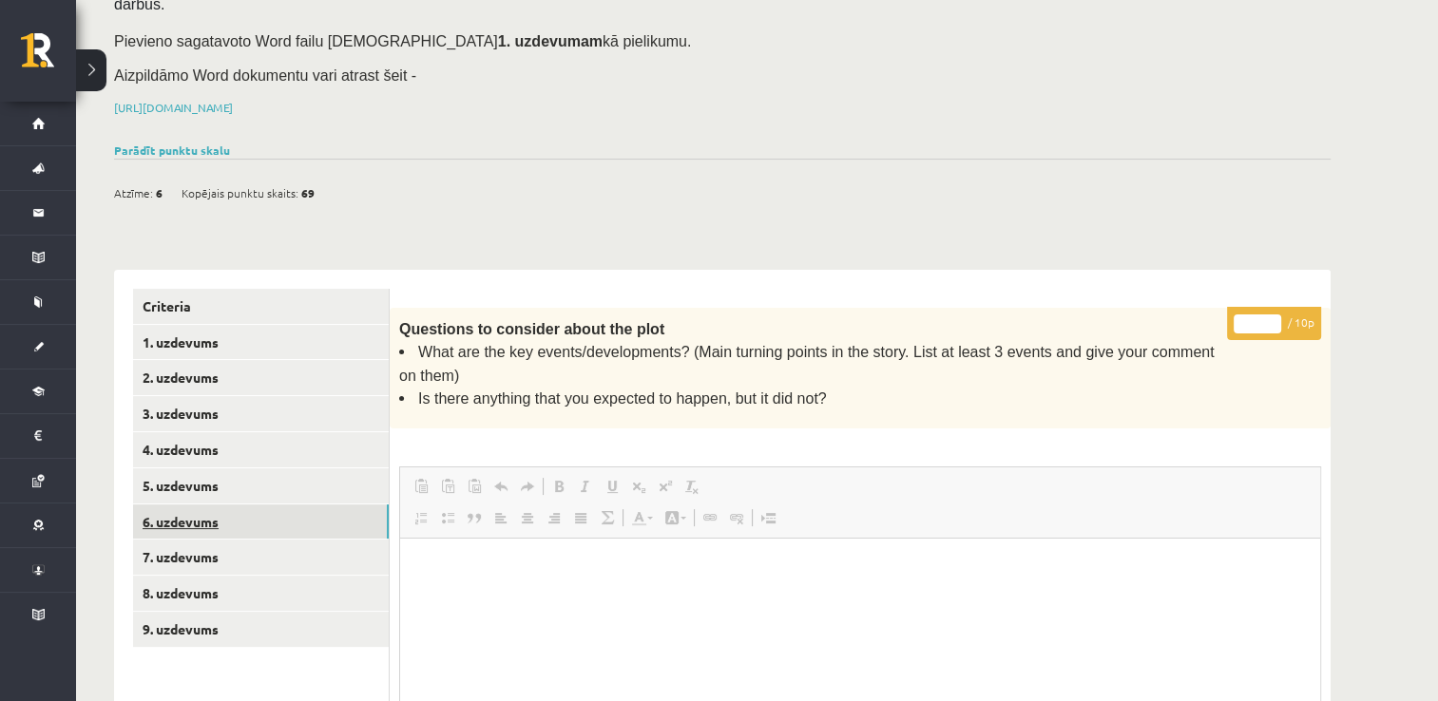
click at [220, 505] on link "6. uzdevums" at bounding box center [261, 522] width 256 height 35
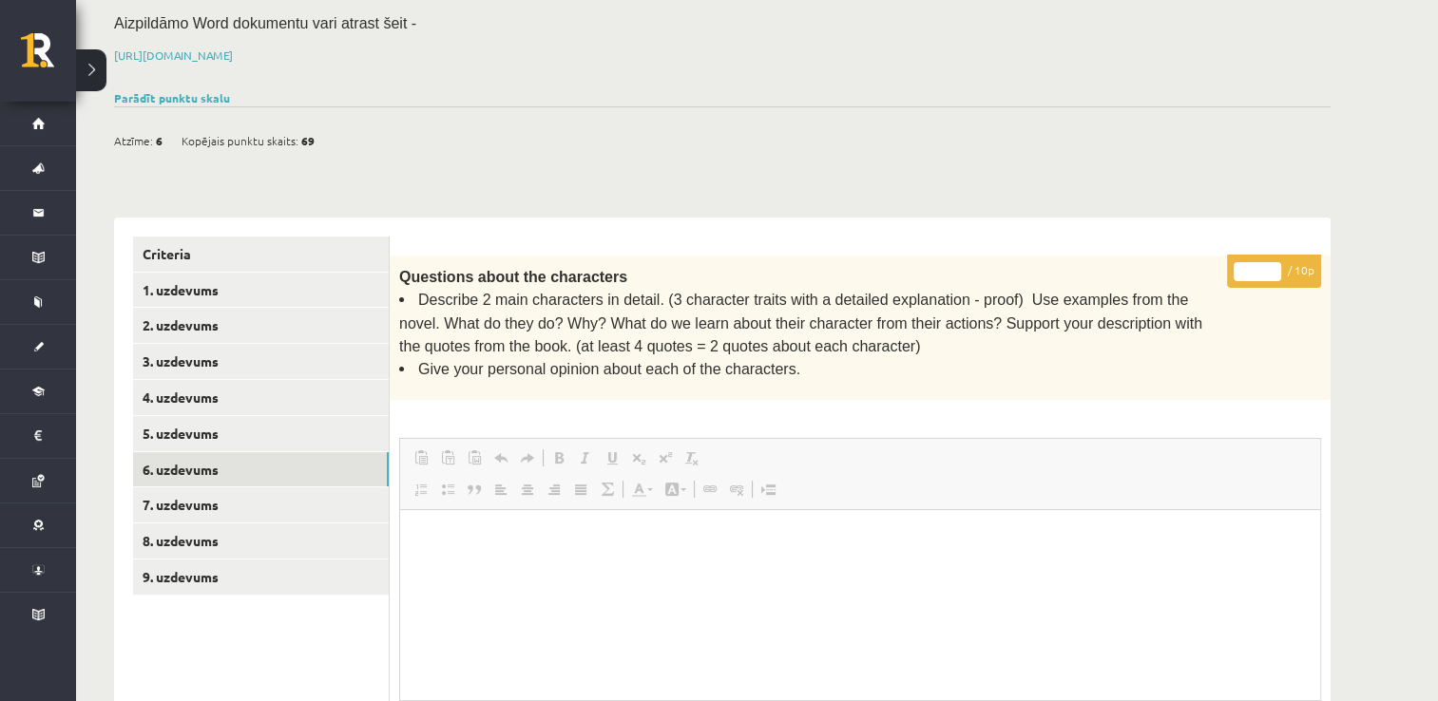
scroll to position [292, 0]
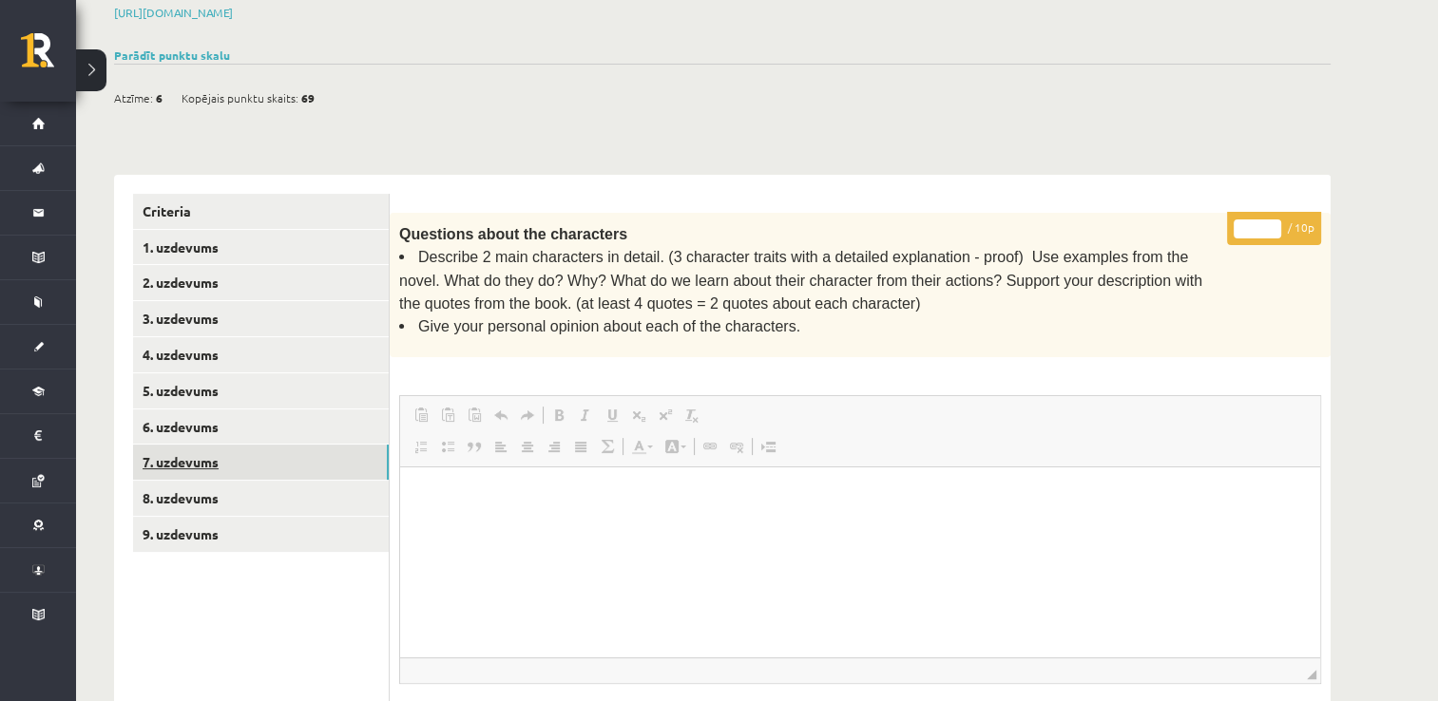
click at [226, 445] on link "7. uzdevums" at bounding box center [261, 462] width 256 height 35
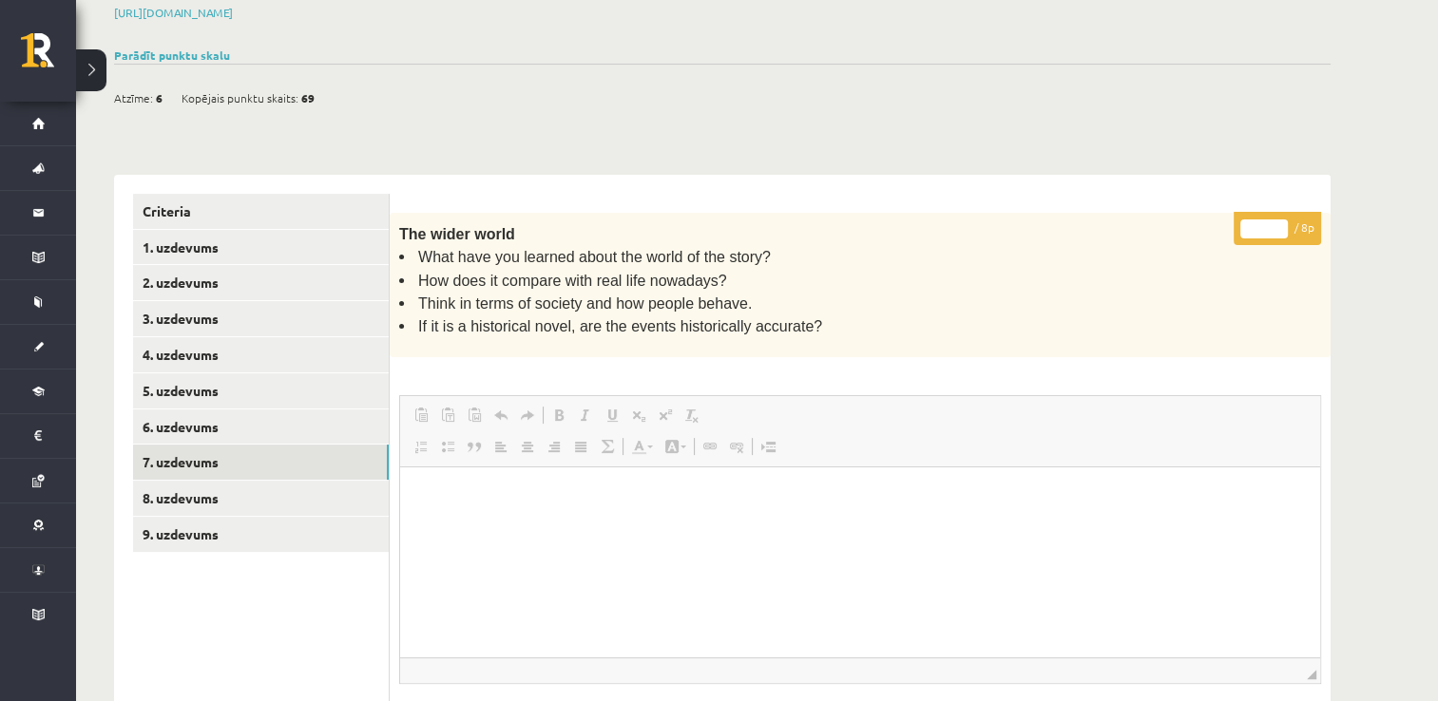
scroll to position [0, 0]
click at [242, 481] on link "8. uzdevums" at bounding box center [261, 498] width 256 height 35
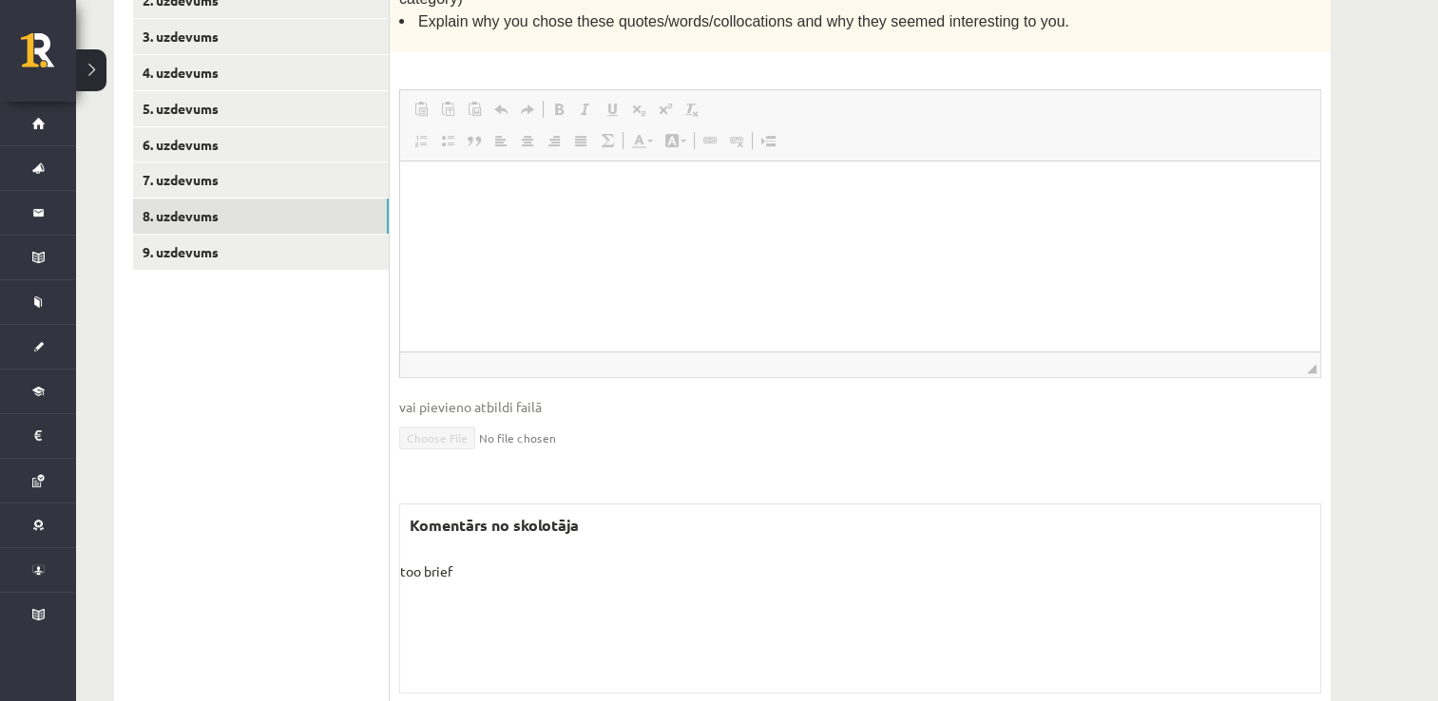
scroll to position [577, 0]
click at [174, 232] on link "9. uzdevums" at bounding box center [261, 249] width 256 height 35
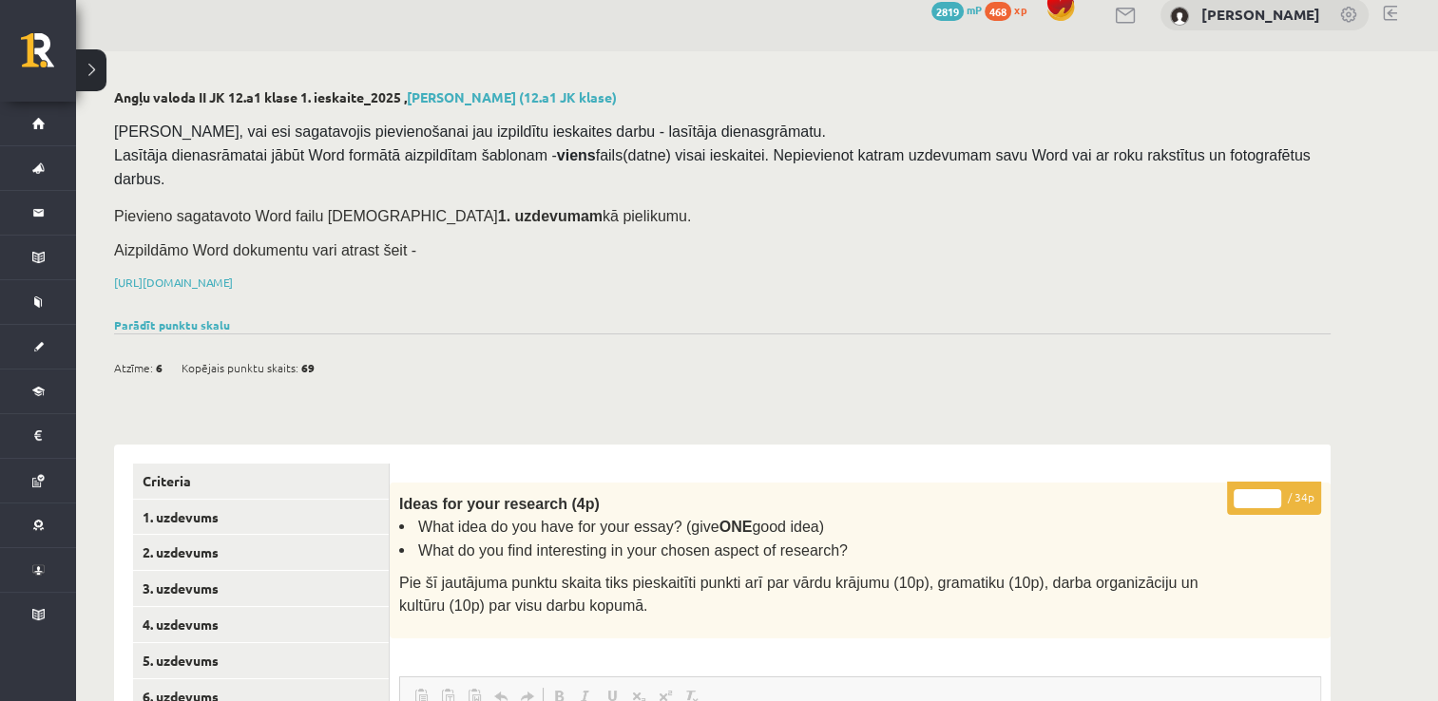
scroll to position [0, 0]
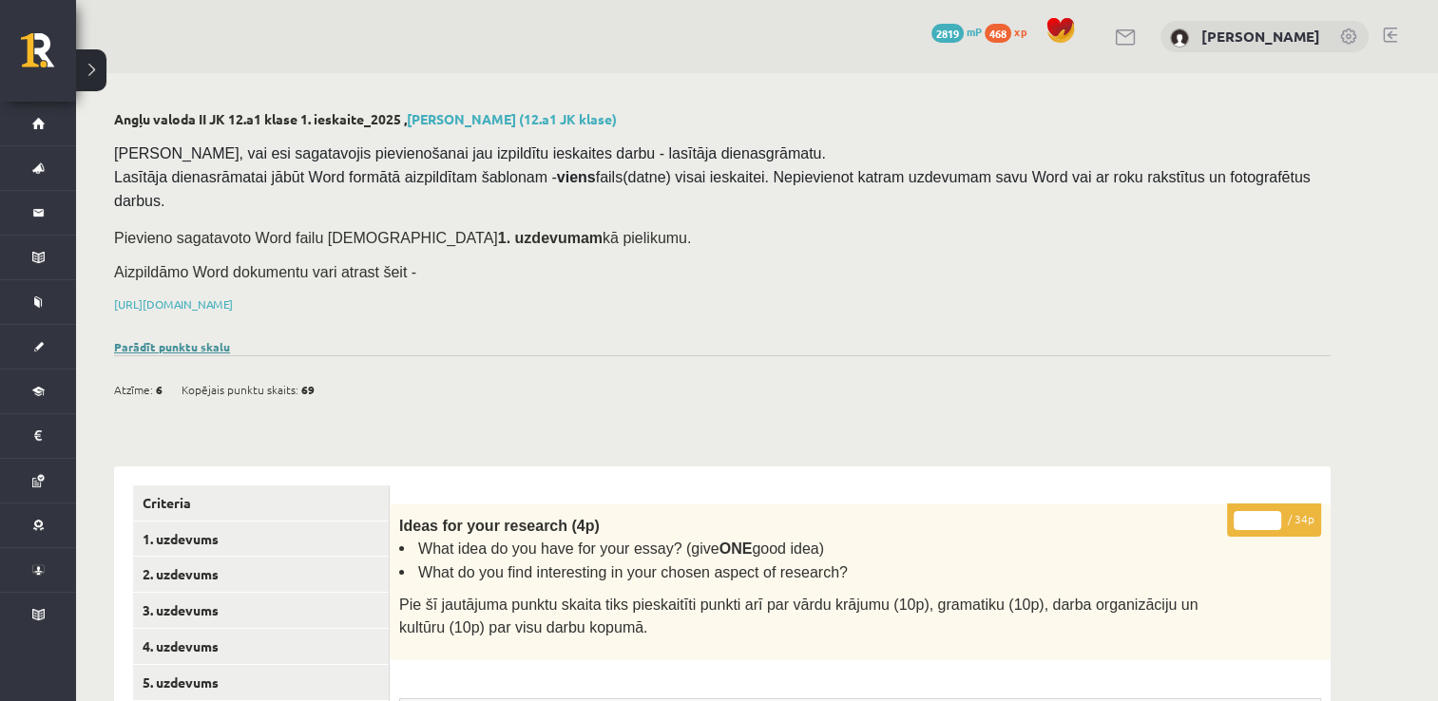
click at [163, 339] on link "Parādīt punktu skalu" at bounding box center [172, 346] width 116 height 15
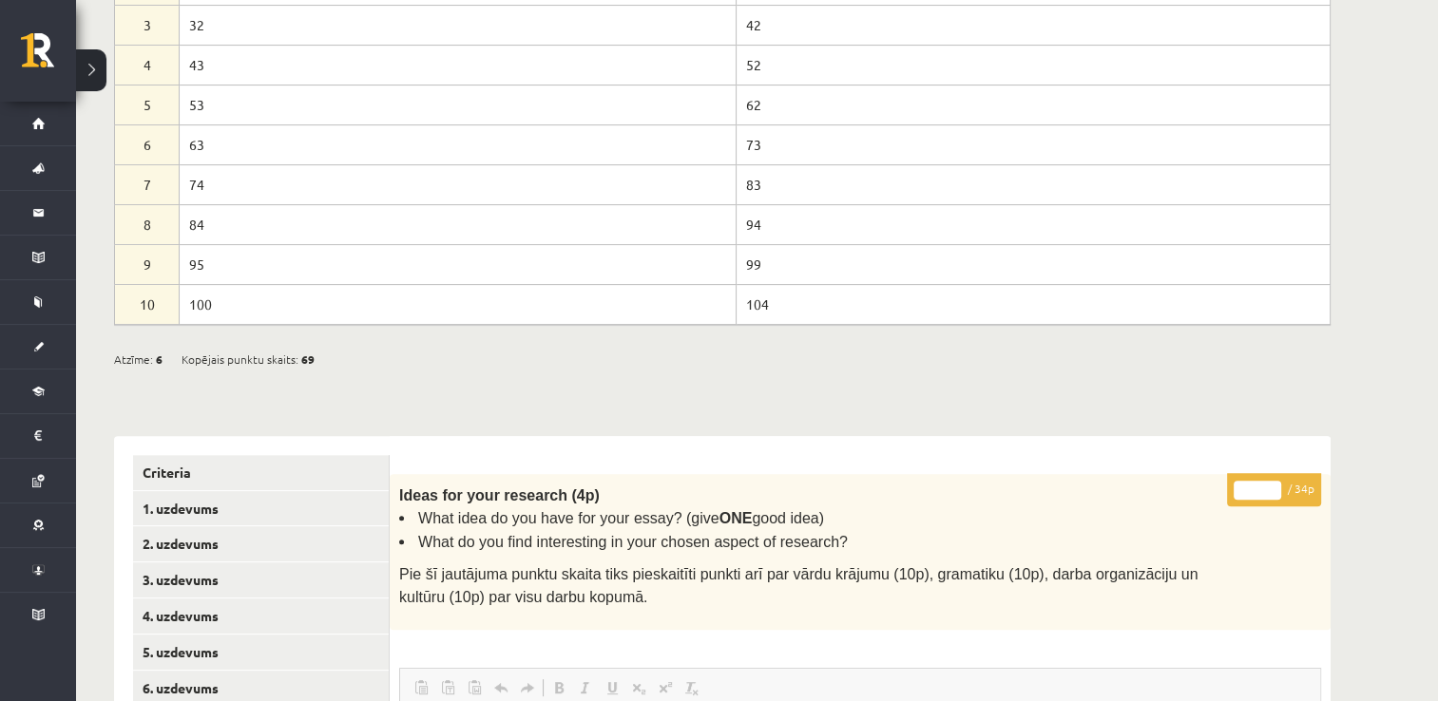
scroll to position [380, 0]
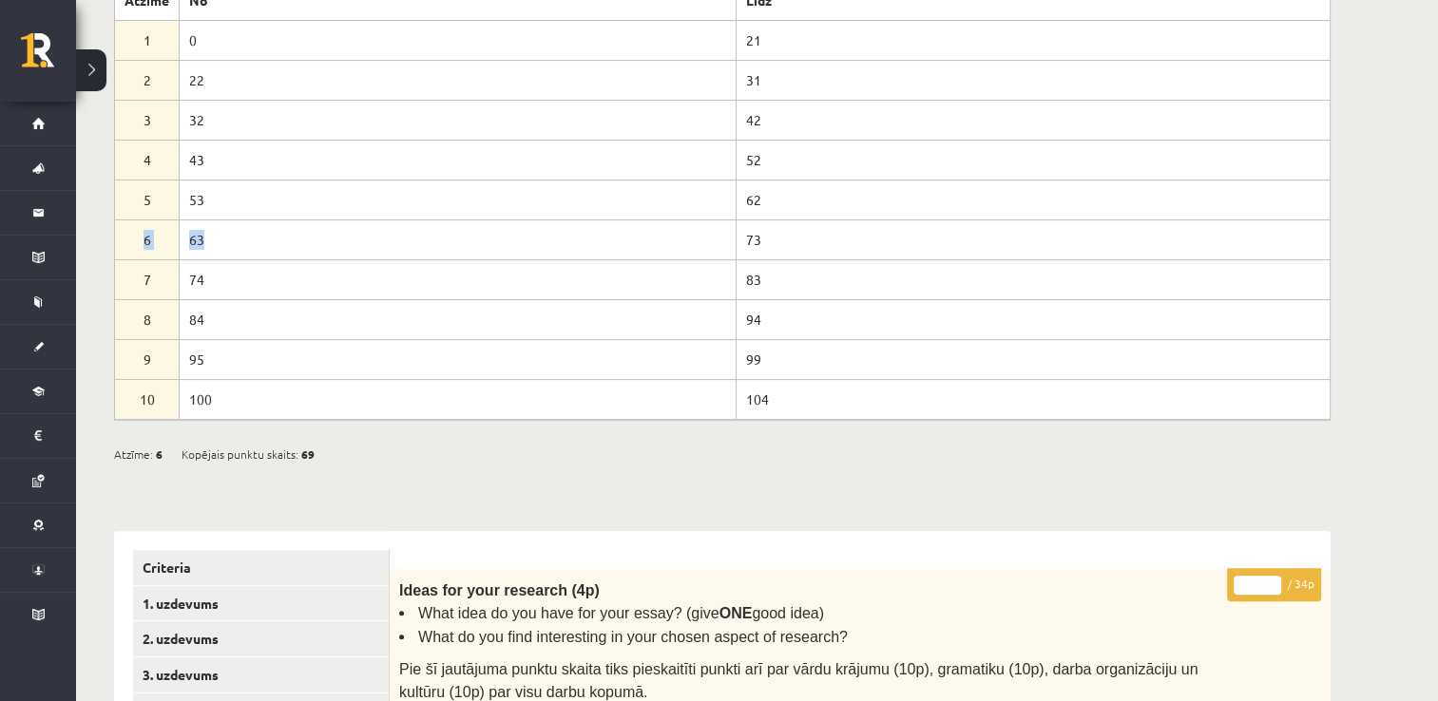
drag, startPoint x: 129, startPoint y: 206, endPoint x: 697, endPoint y: 220, distance: 567.6
click at [697, 220] on tr "6 63 73" at bounding box center [723, 240] width 1216 height 40
click at [190, 259] on td "74" at bounding box center [458, 279] width 557 height 40
click at [197, 220] on td "63" at bounding box center [458, 240] width 557 height 40
click at [217, 220] on td "63" at bounding box center [458, 240] width 557 height 40
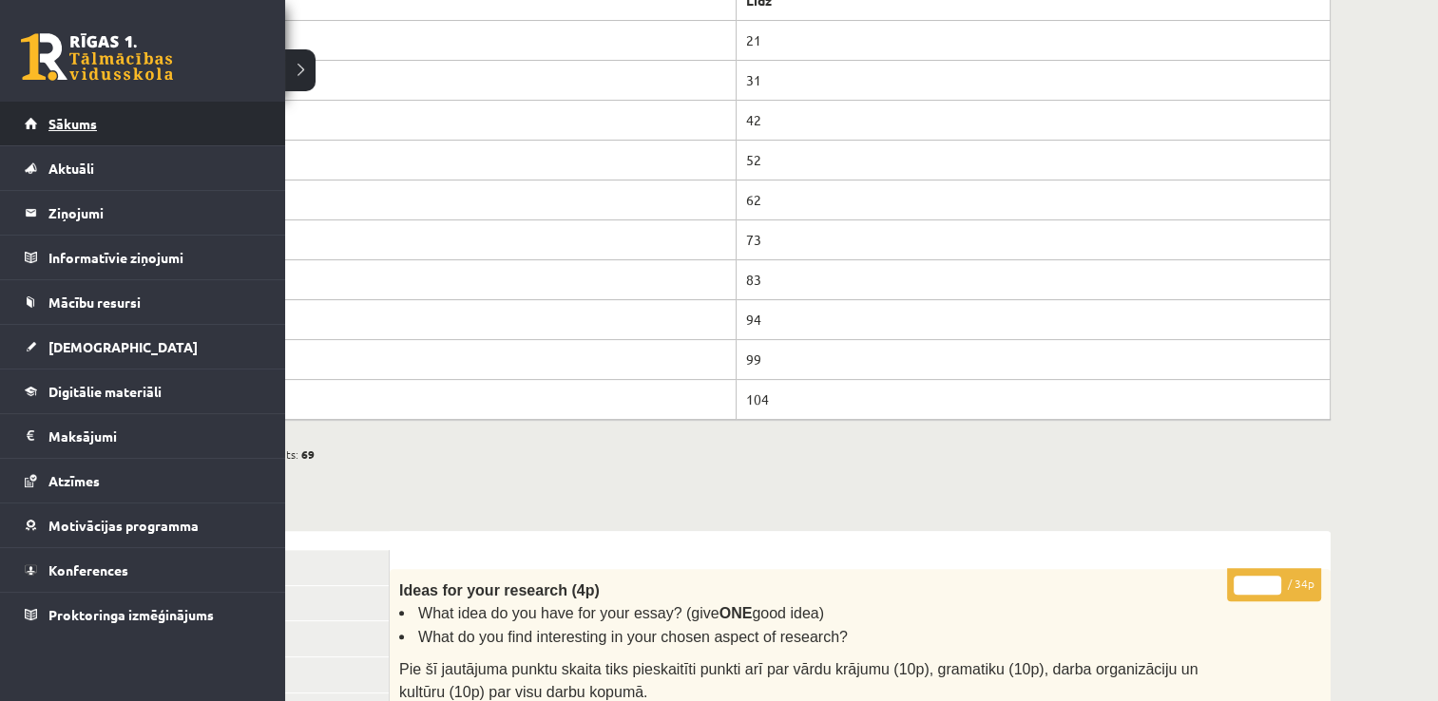
click at [121, 121] on link "Sākums" at bounding box center [143, 124] width 237 height 44
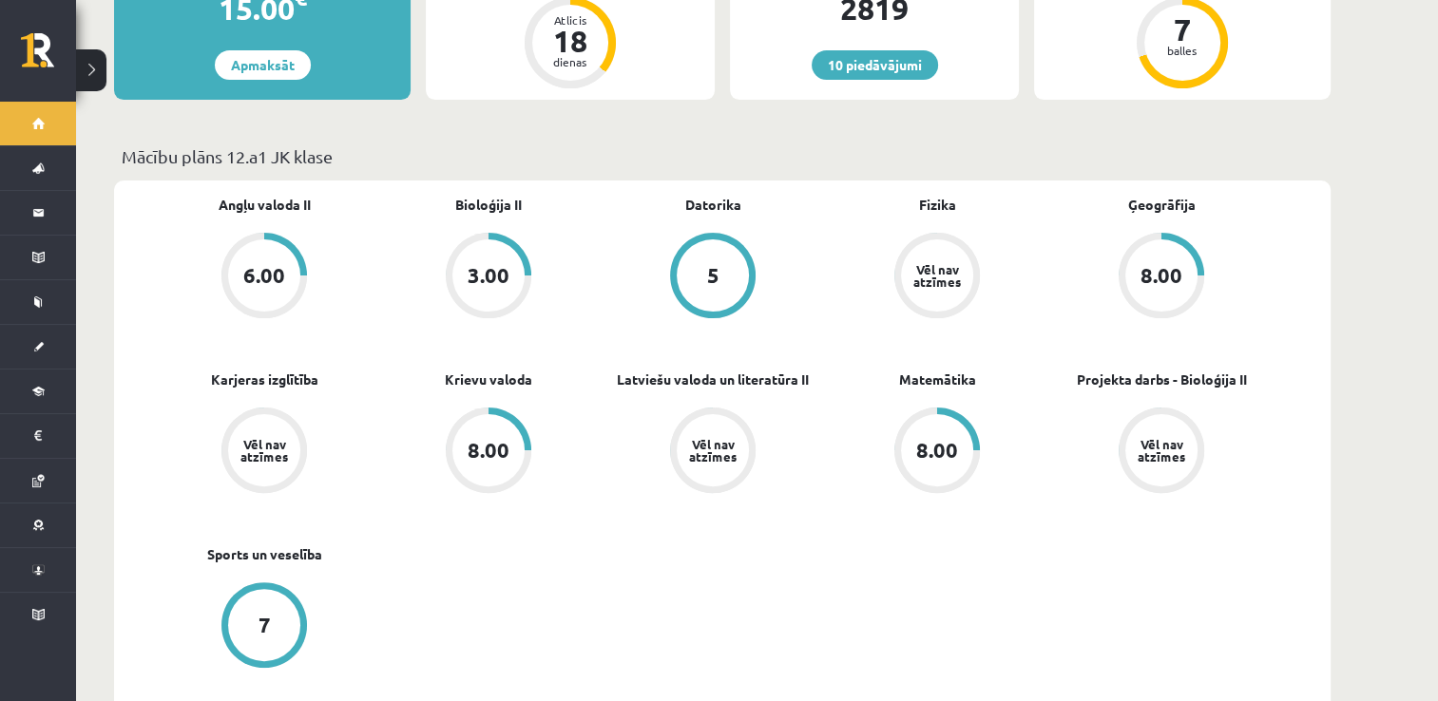
scroll to position [570, 0]
